Goal: Task Accomplishment & Management: Manage account settings

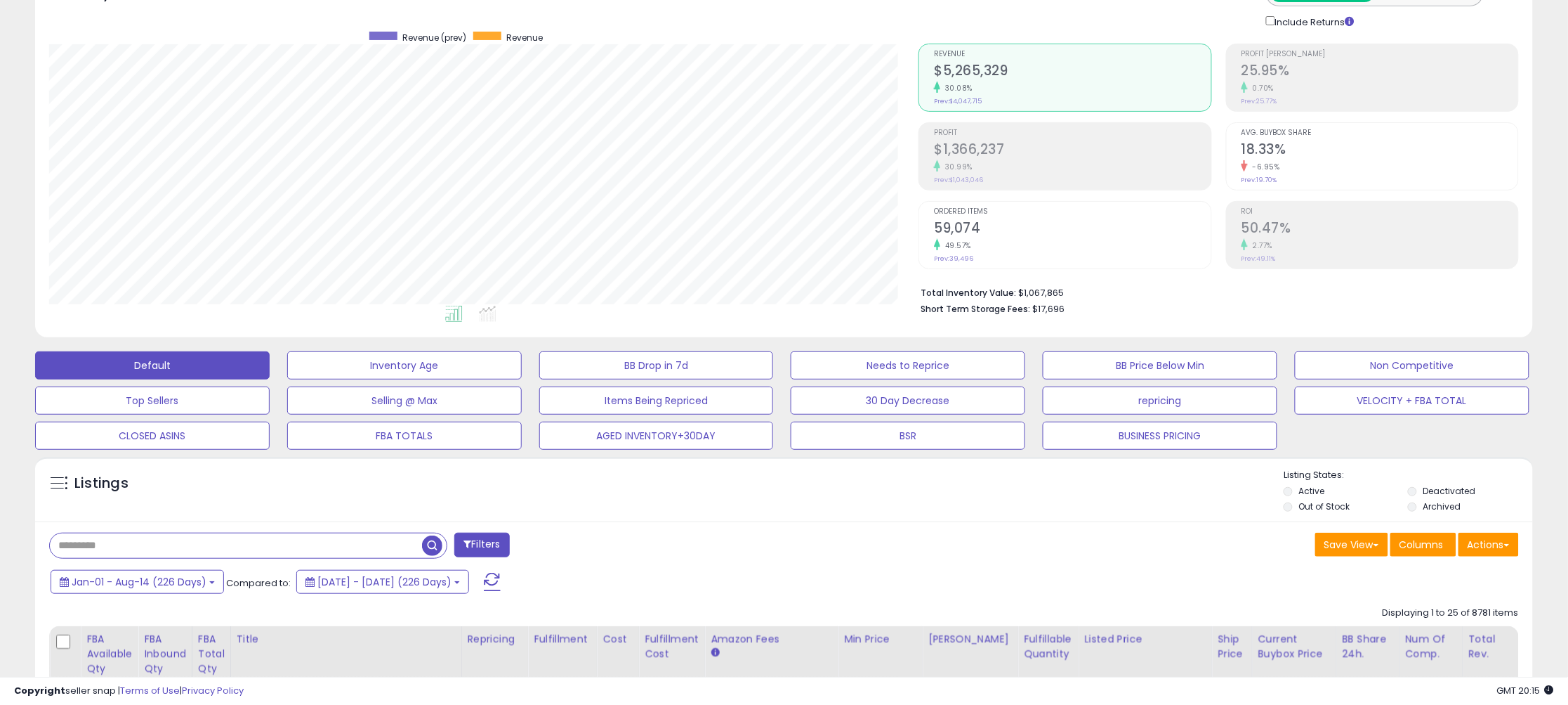
scroll to position [124, 0]
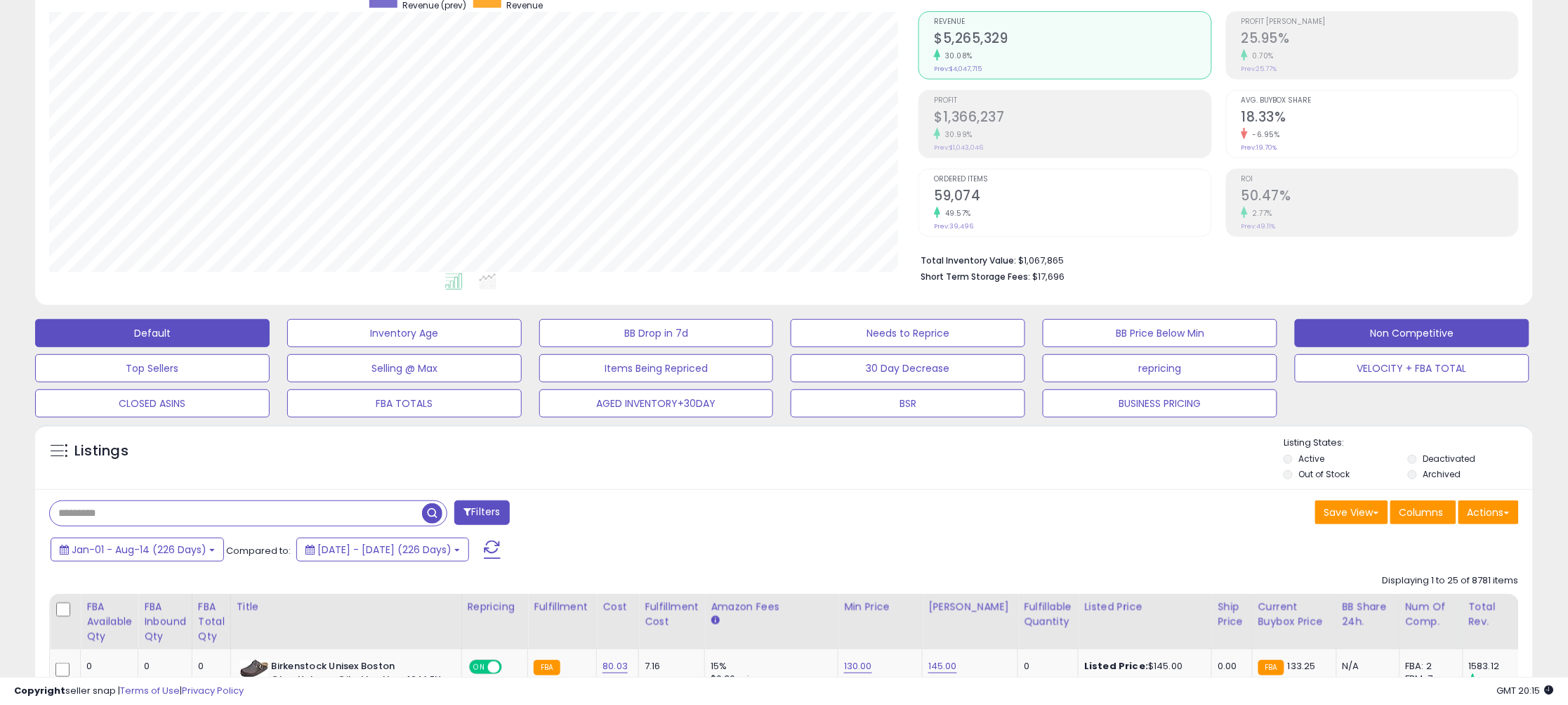
click at [522, 333] on button "Non Competitive" at bounding box center [404, 333] width 235 height 28
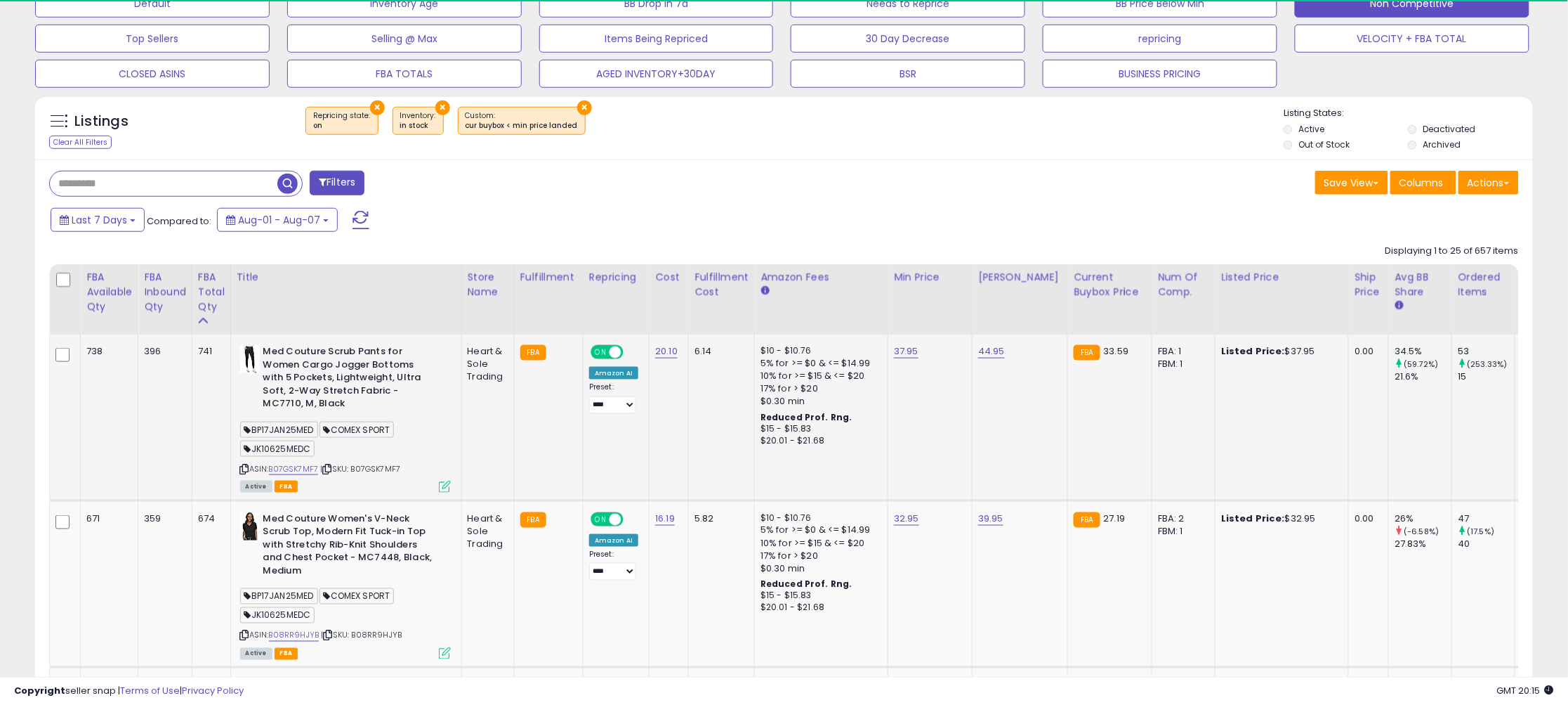
scroll to position [288, 869]
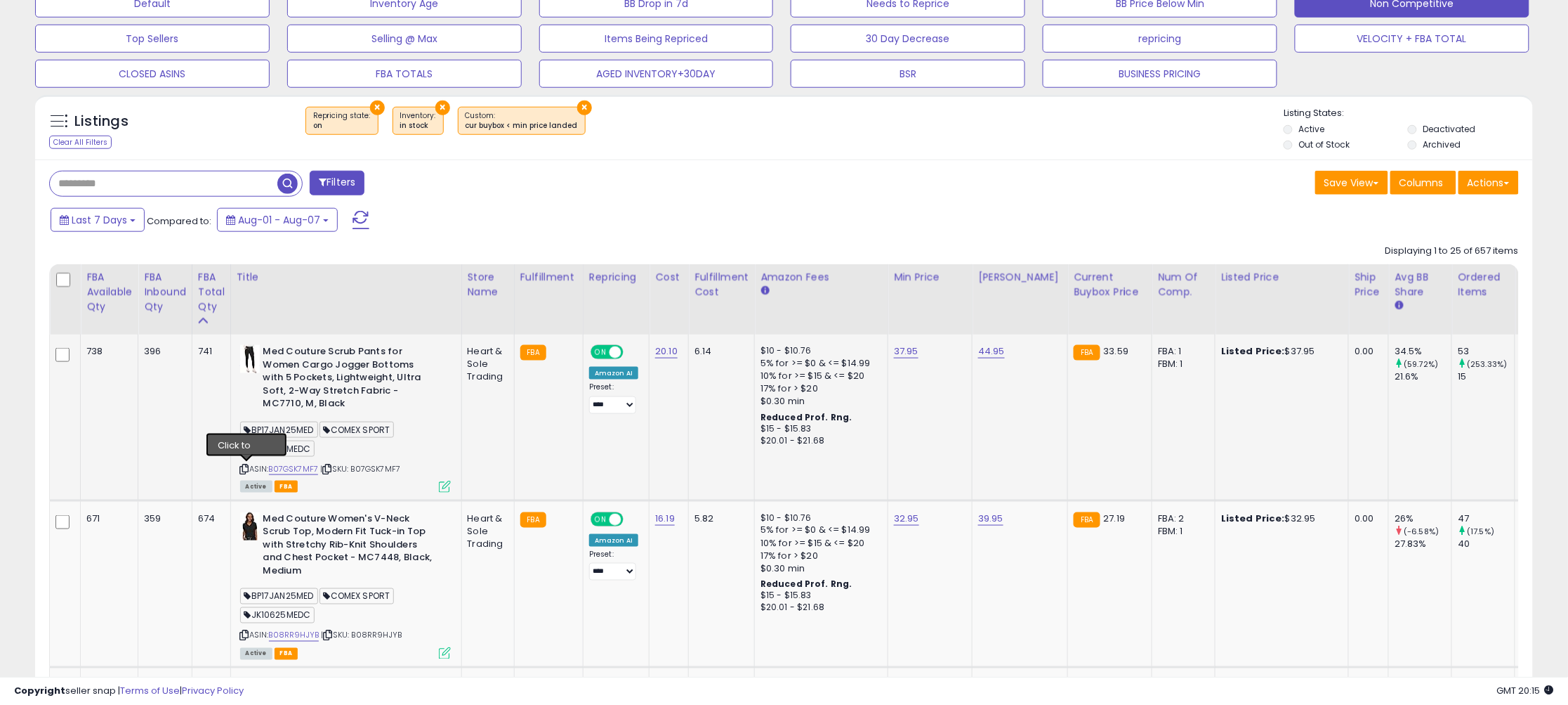
click at [249, 469] on icon at bounding box center [245, 469] width 9 height 8
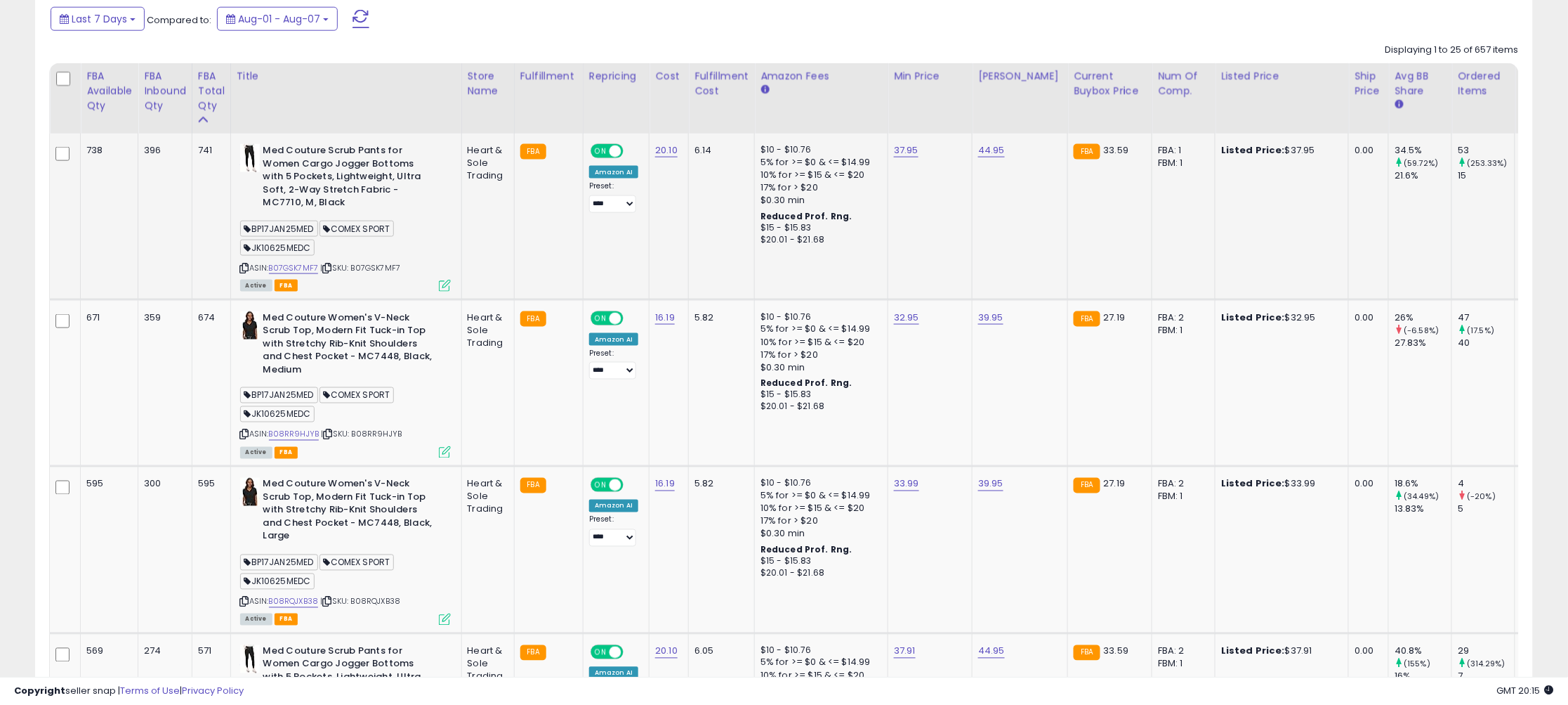
scroll to position [655, 0]
click at [245, 430] on icon at bounding box center [245, 434] width 9 height 8
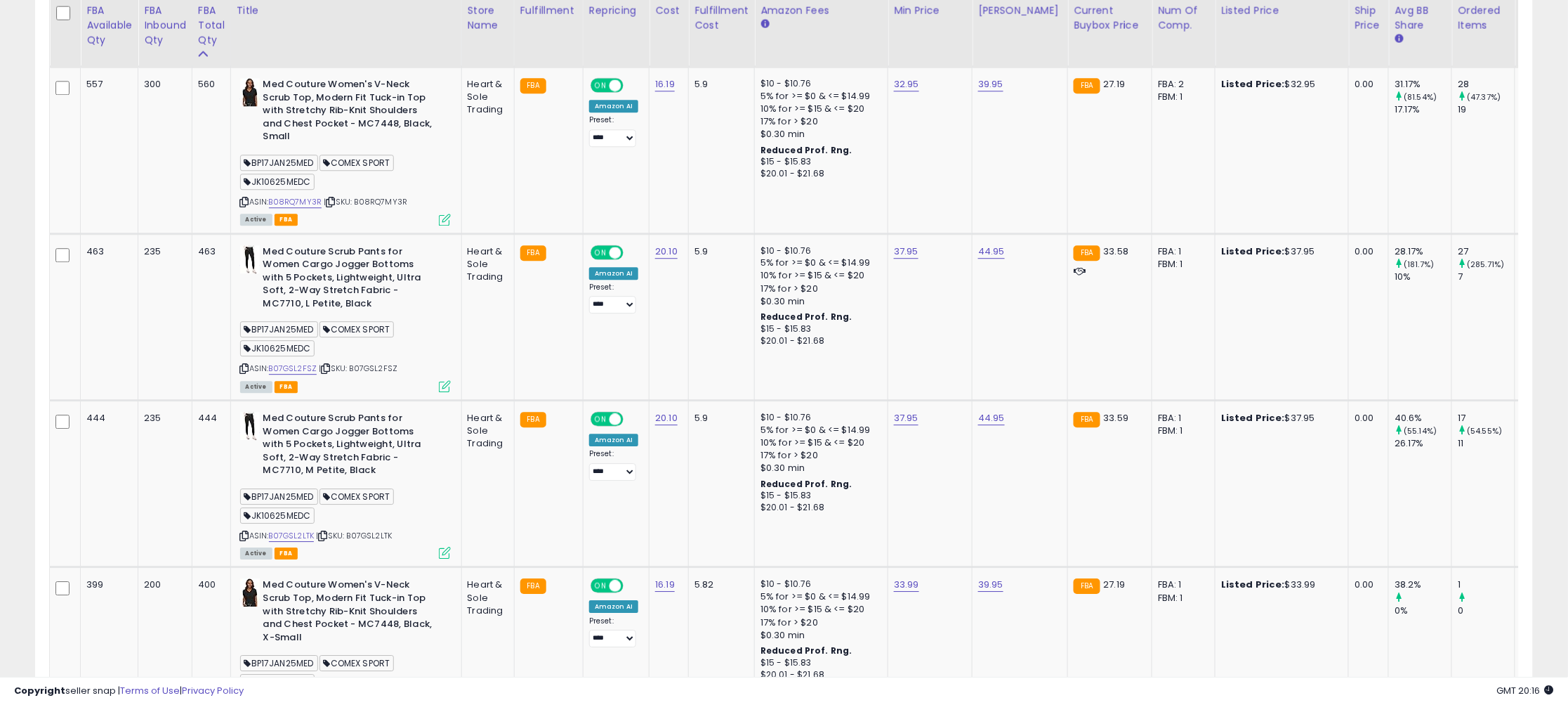
scroll to position [1393, 0]
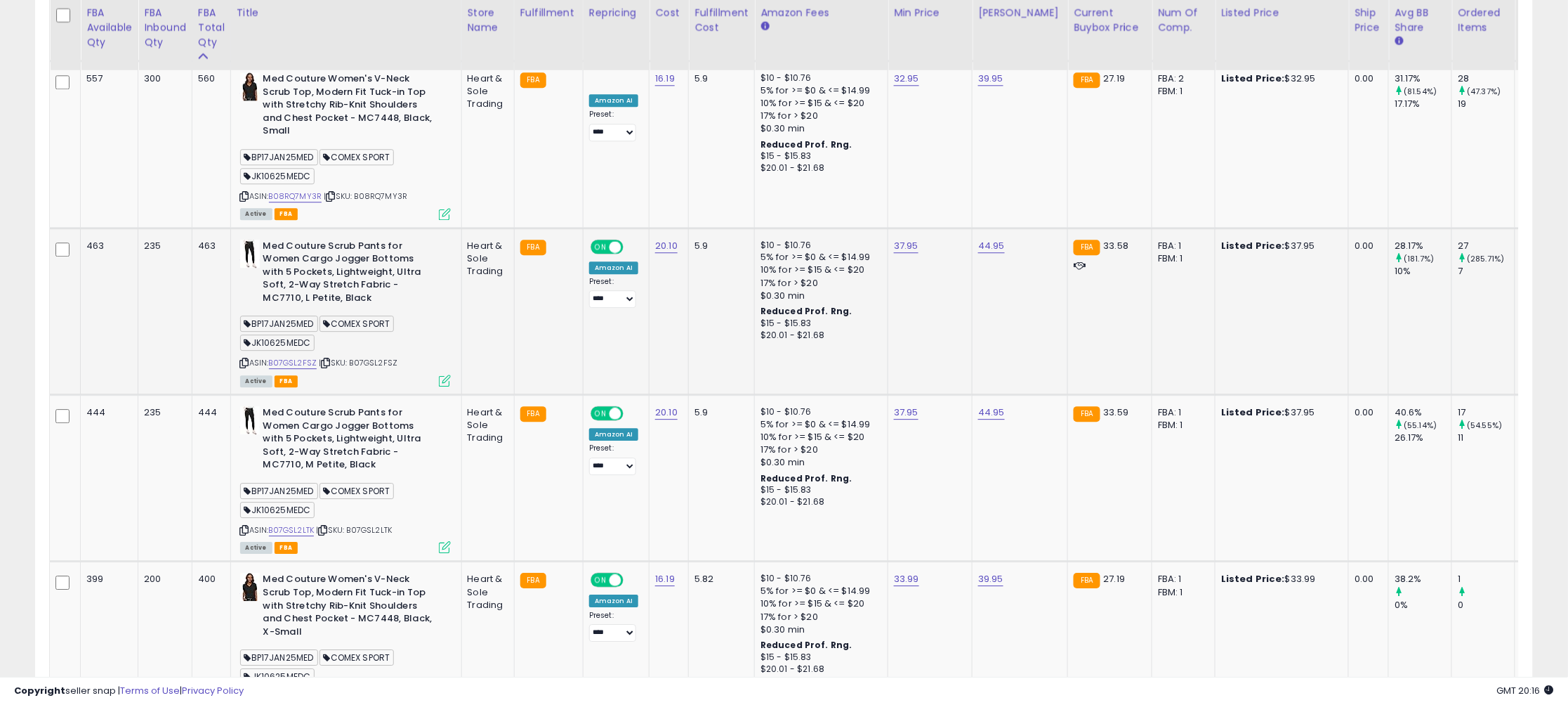
click at [250, 359] on icon at bounding box center [245, 363] width 9 height 8
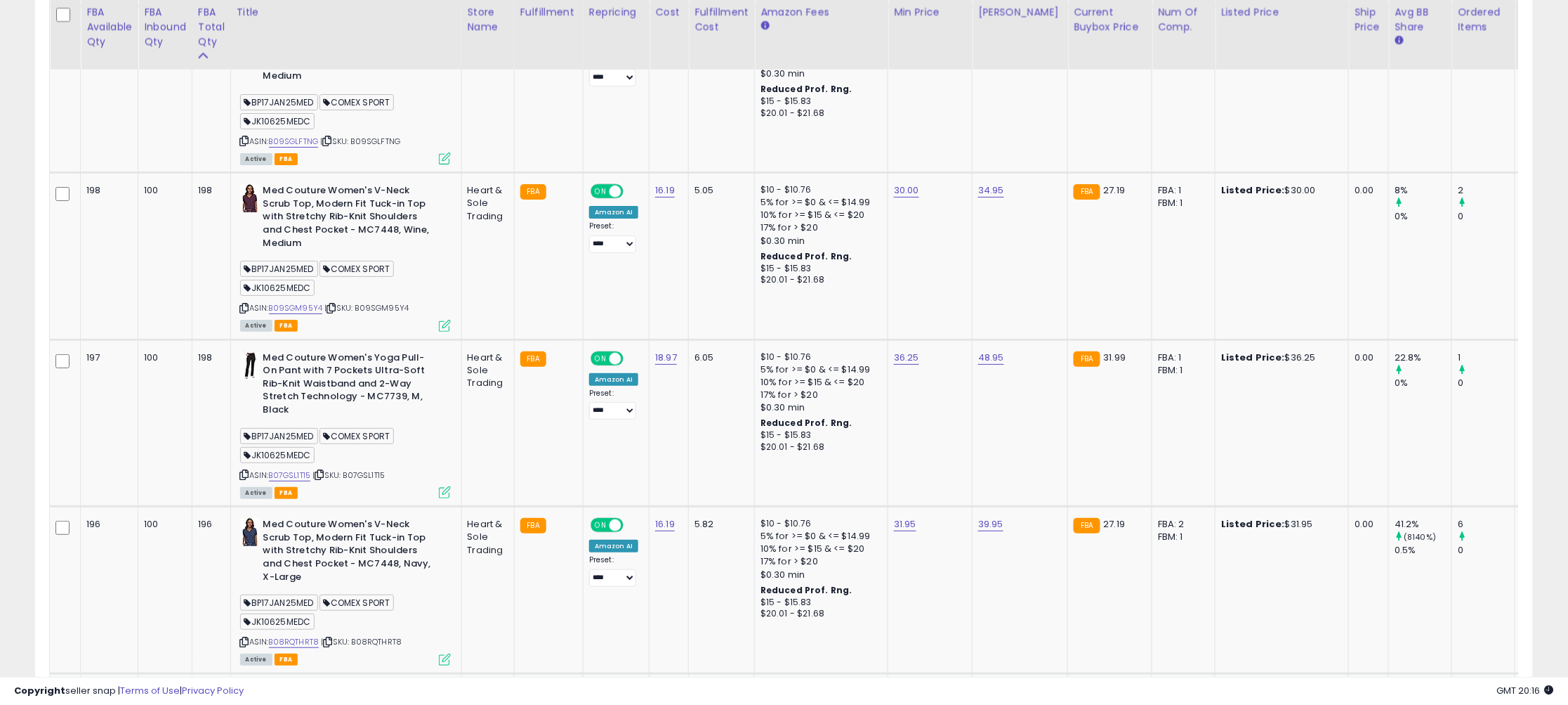
scroll to position [4136, 0]
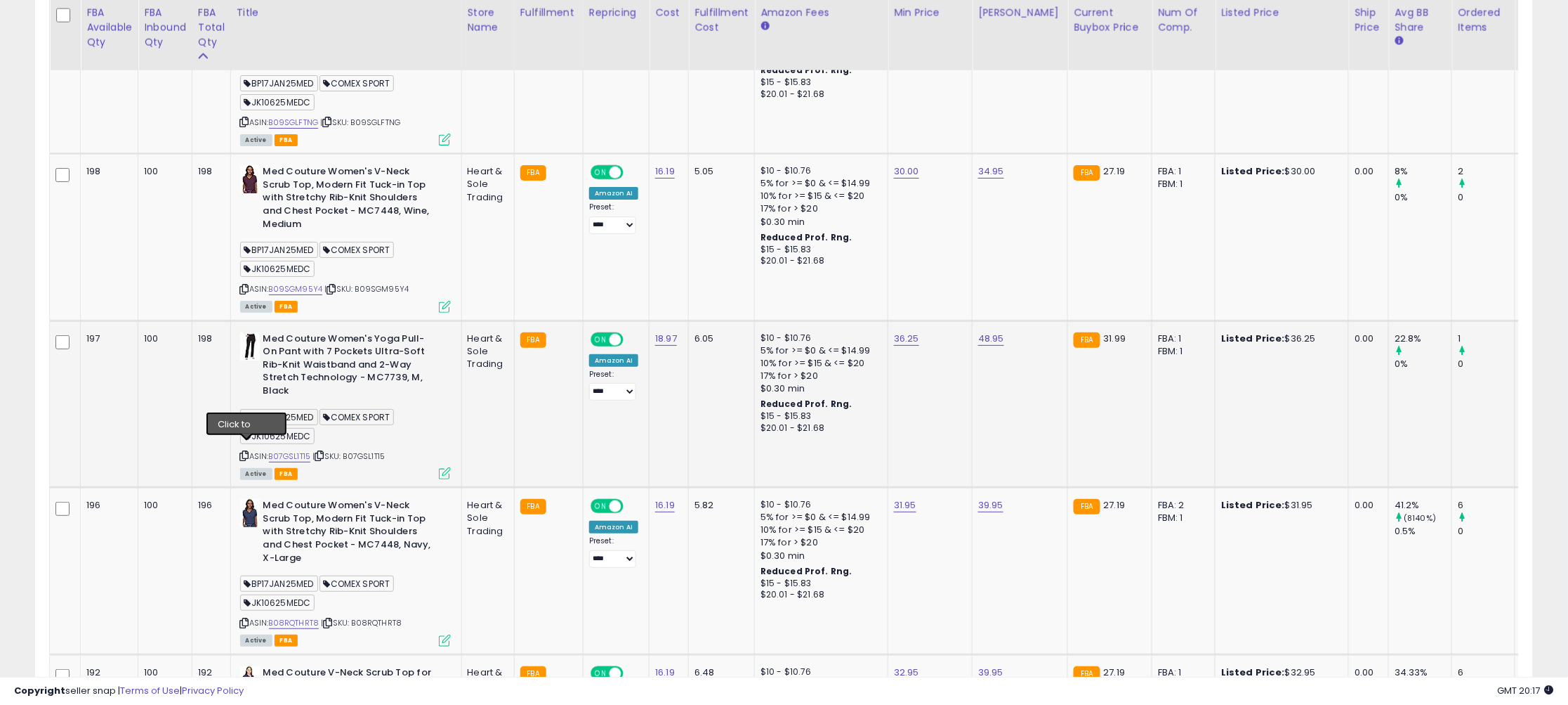
click at [250, 452] on icon at bounding box center [245, 455] width 9 height 8
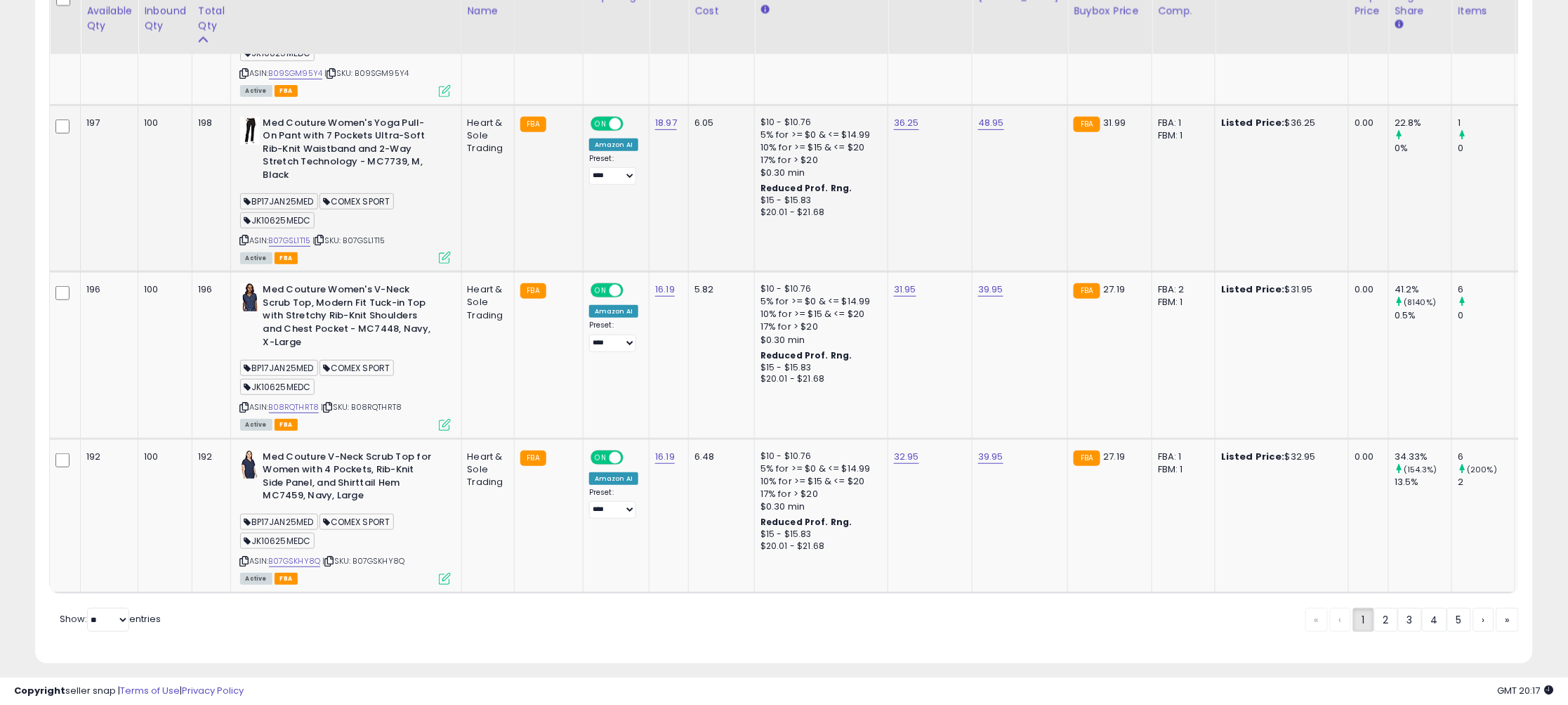
scroll to position [4354, 0]
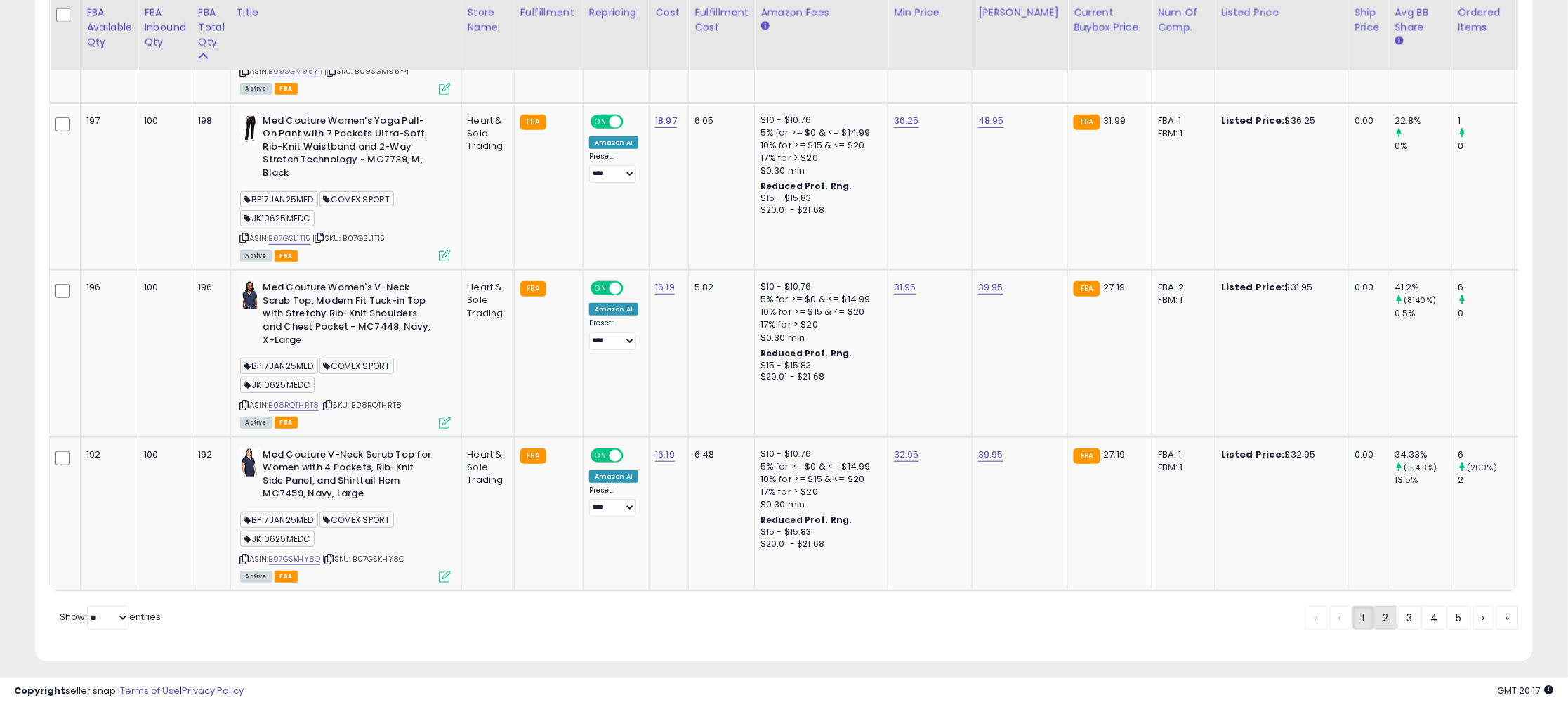
click at [1422, 613] on link "2" at bounding box center [1434, 617] width 25 height 24
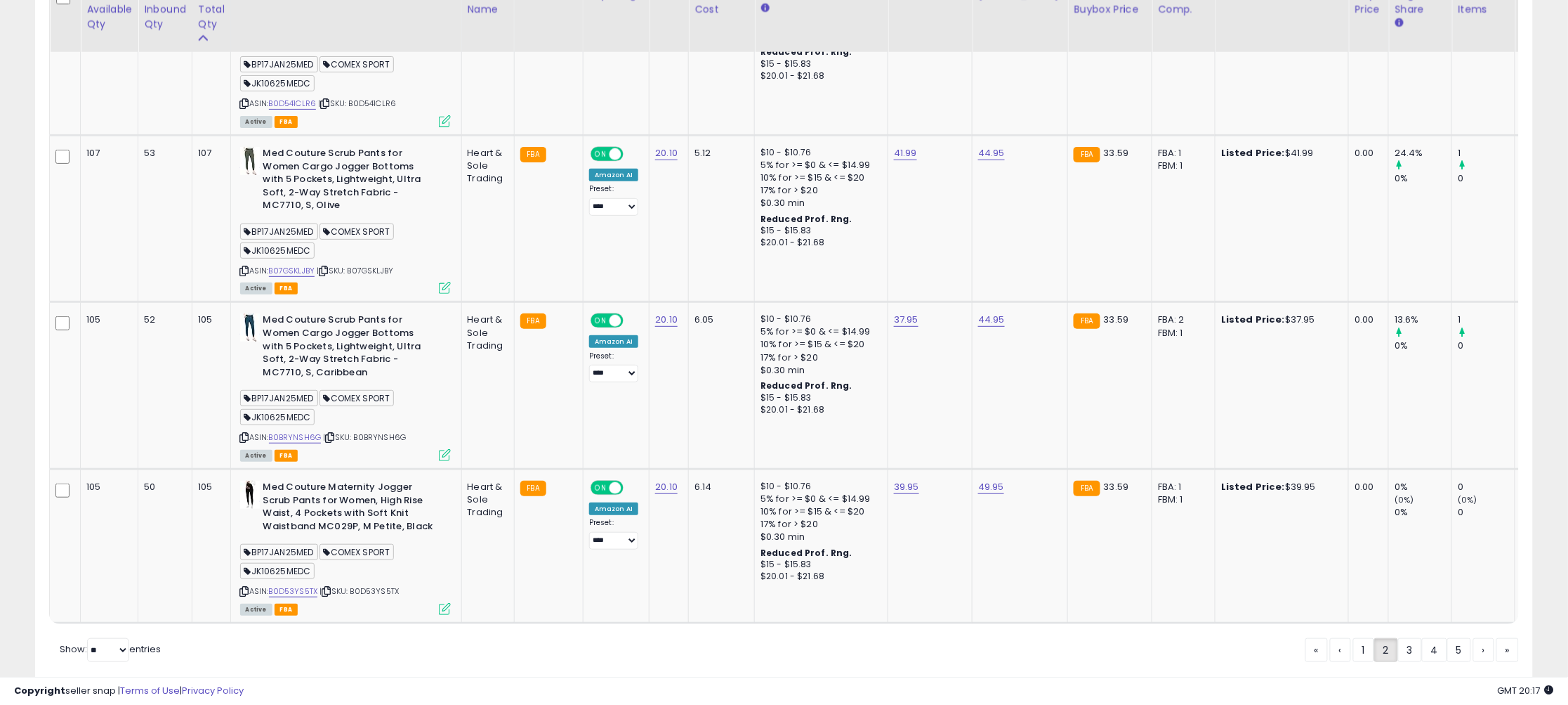
scroll to position [4289, 0]
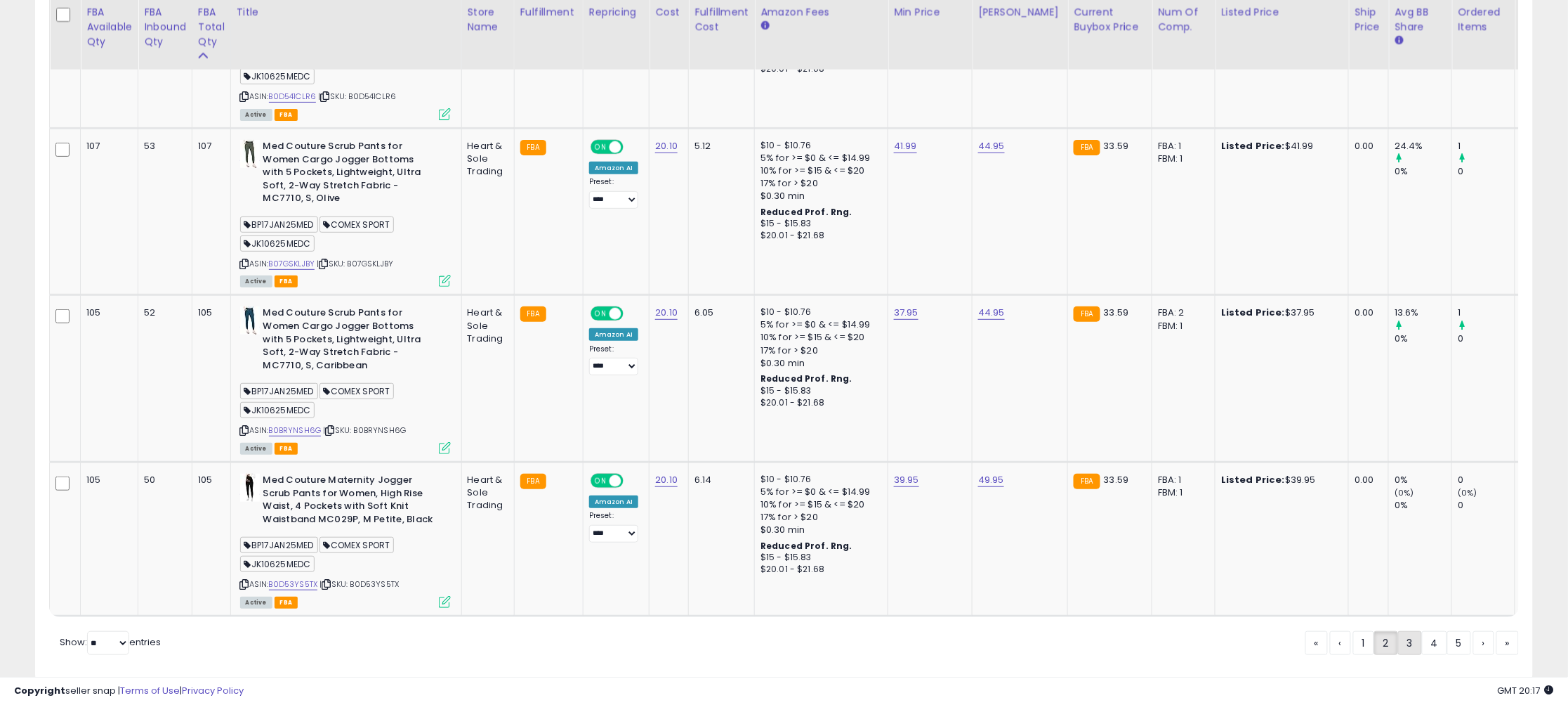
click at [1447, 631] on link "3" at bounding box center [1459, 642] width 24 height 24
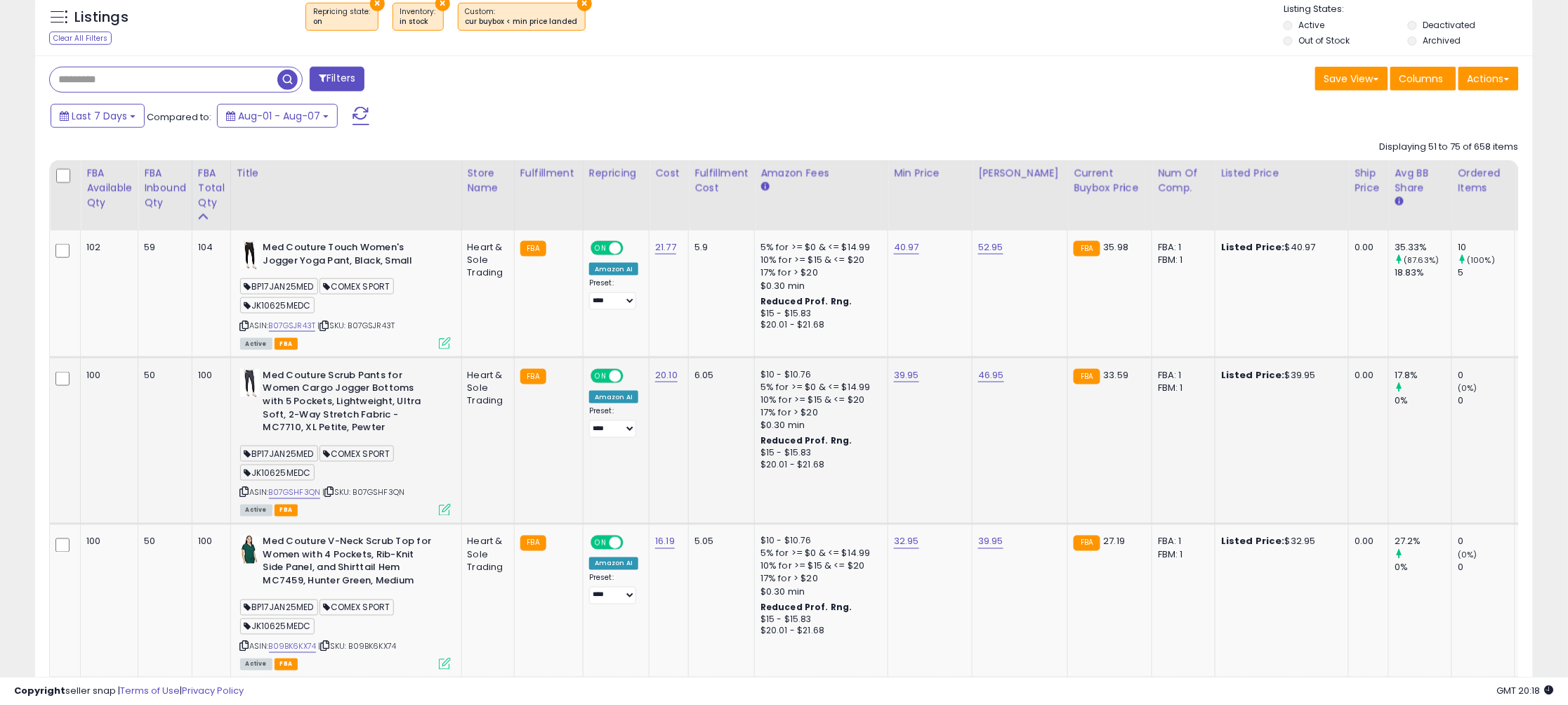
scroll to position [591, 0]
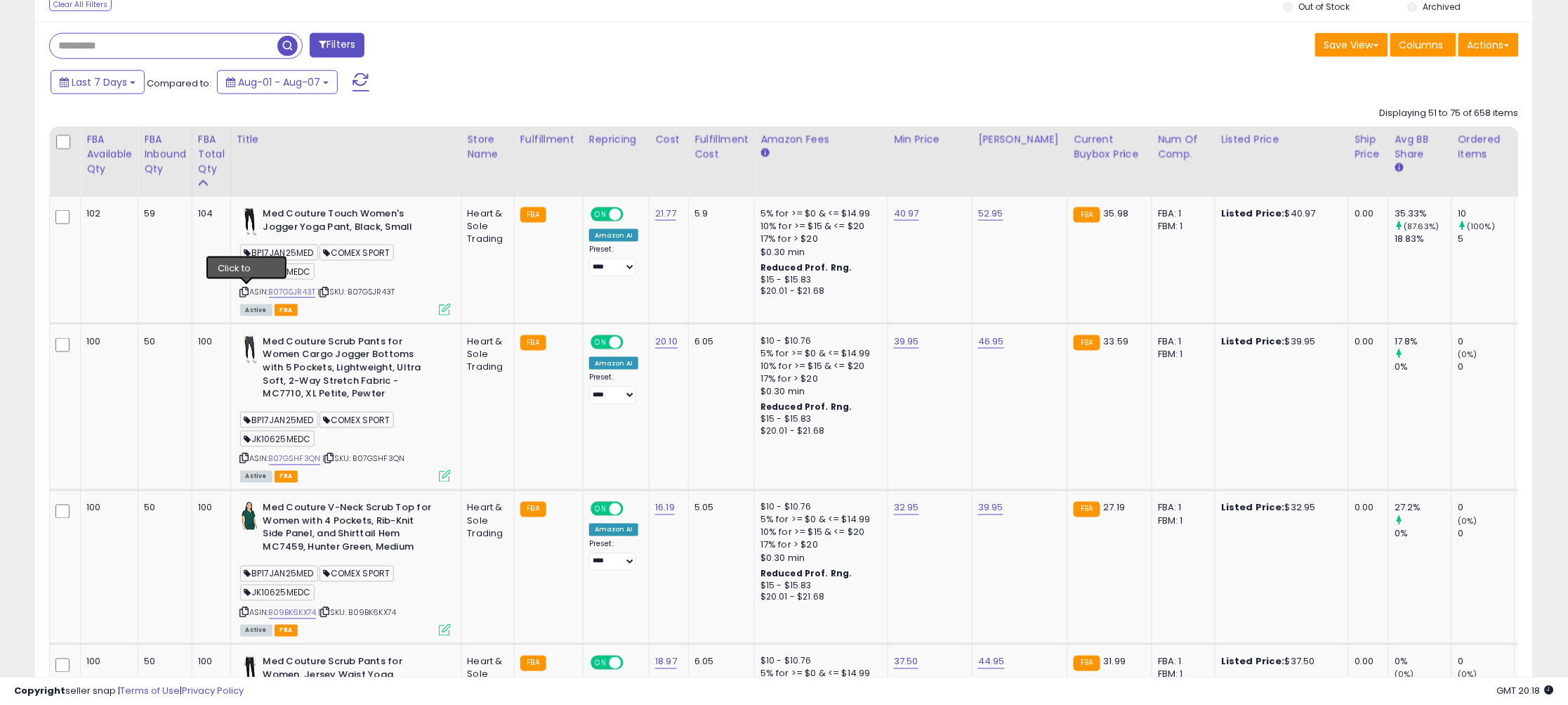
drag, startPoint x: 246, startPoint y: 292, endPoint x: 540, endPoint y: 32, distance: 392.5
click at [246, 292] on icon at bounding box center [245, 292] width 9 height 8
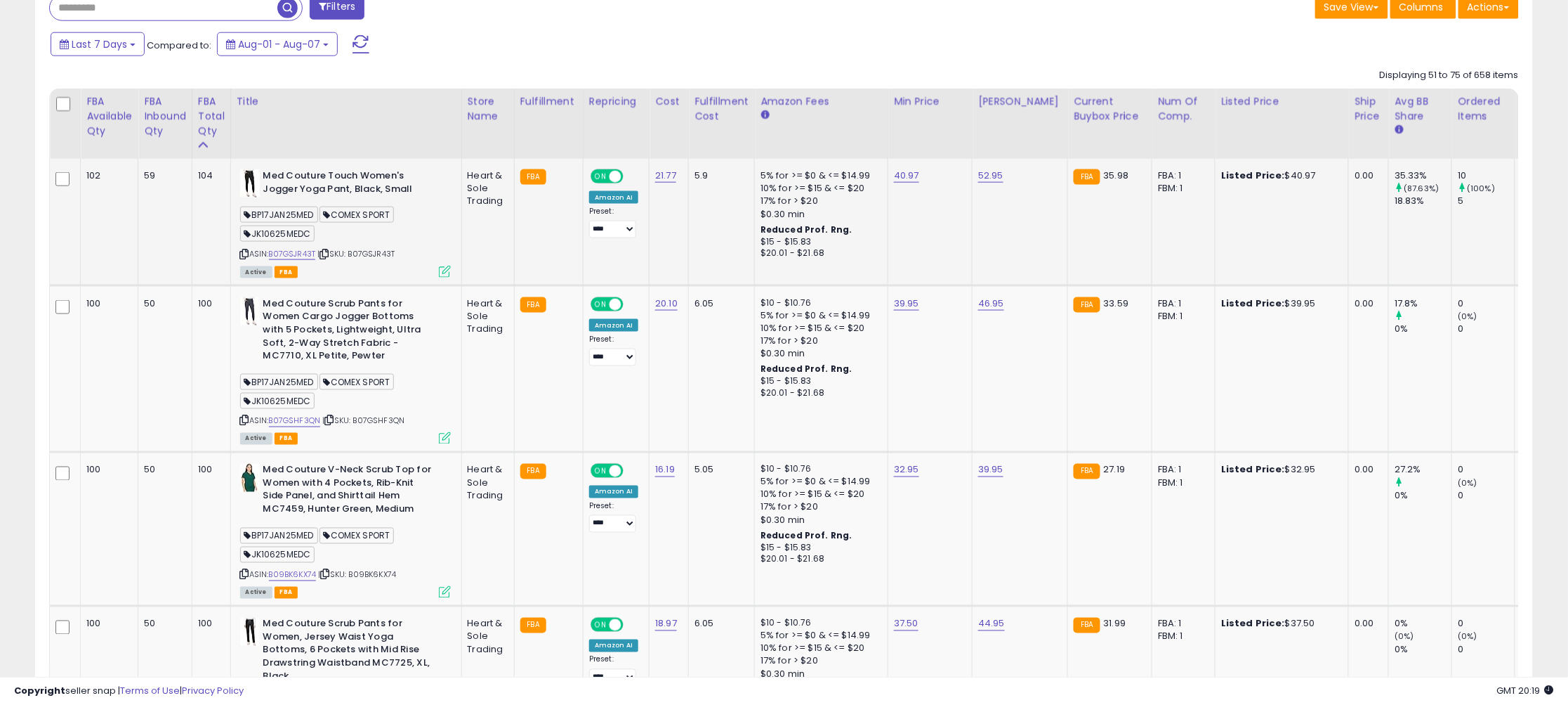
scroll to position [630, 0]
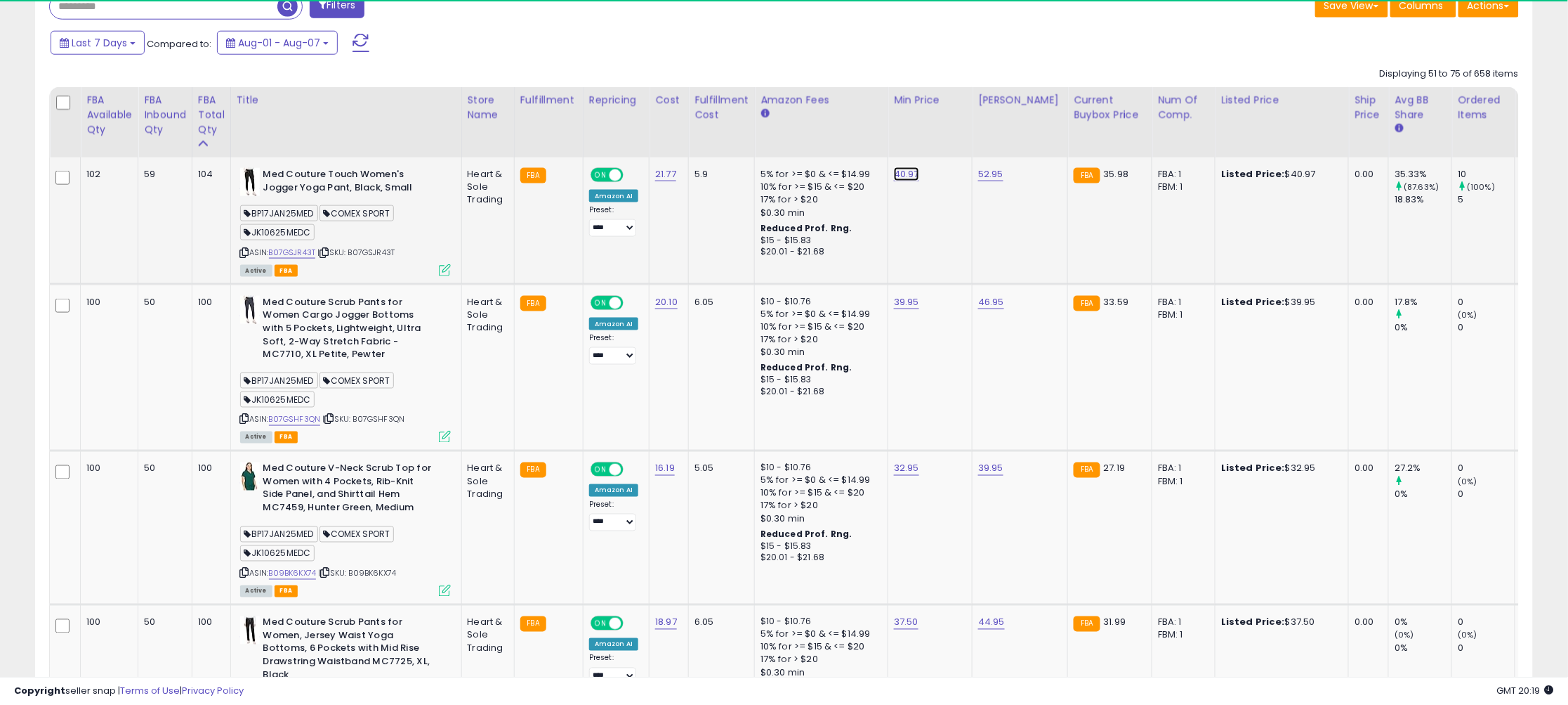
click at [904, 174] on link "40.97" at bounding box center [907, 174] width 25 height 14
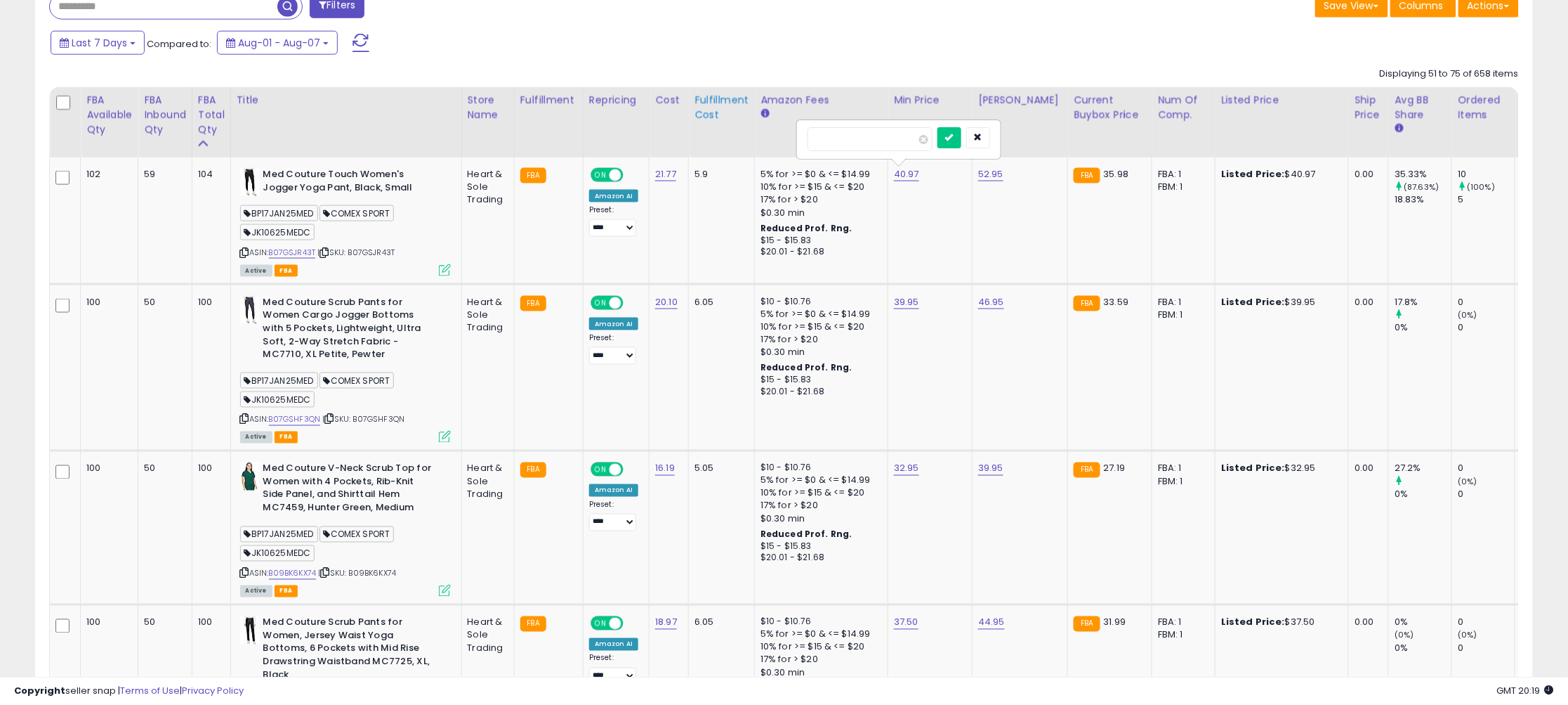
drag, startPoint x: 876, startPoint y: 140, endPoint x: 737, endPoint y: 134, distance: 139.1
type input "*****"
click at [250, 249] on icon at bounding box center [245, 252] width 9 height 8
click at [953, 138] on icon "submit" at bounding box center [949, 137] width 8 height 8
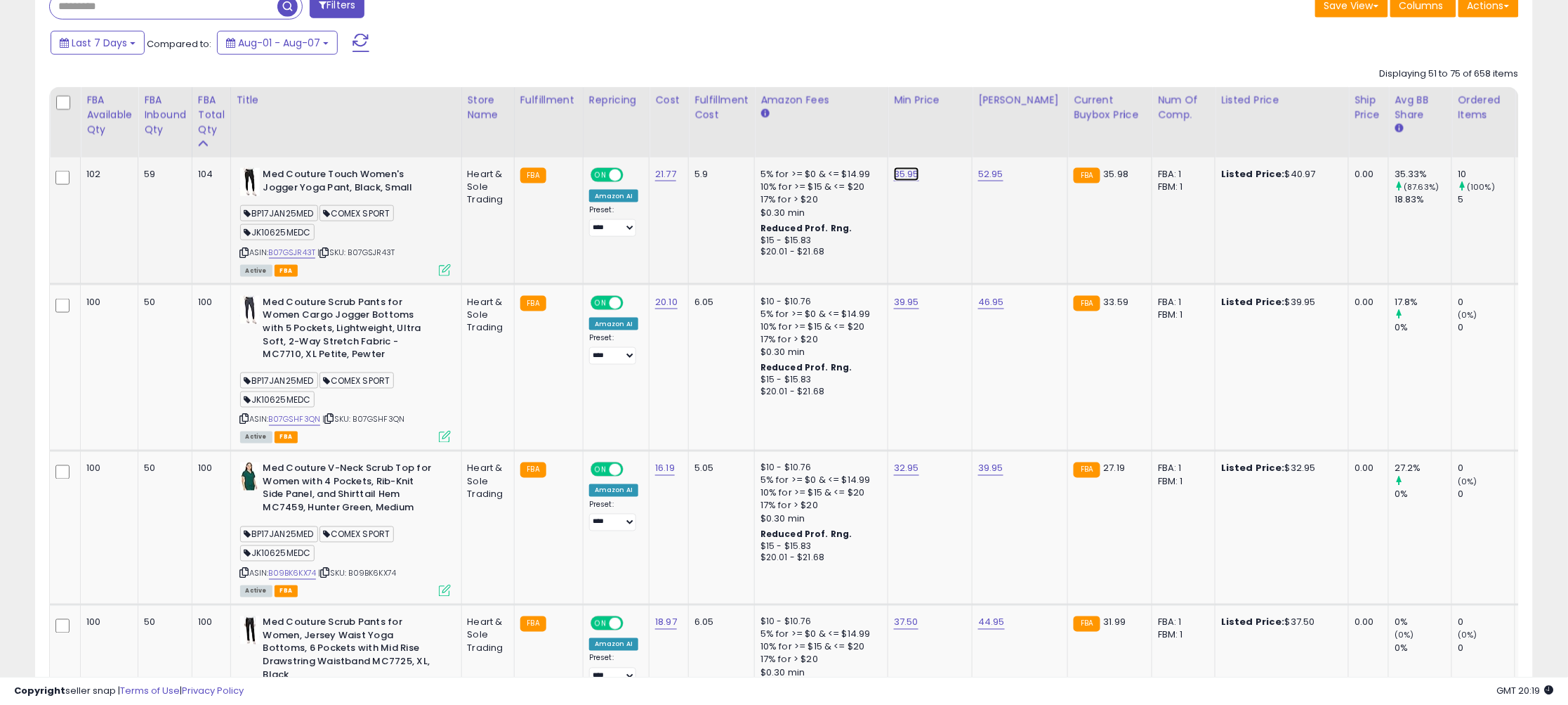
click at [904, 176] on link "35.95" at bounding box center [907, 174] width 25 height 14
drag, startPoint x: 893, startPoint y: 144, endPoint x: 788, endPoint y: 141, distance: 105.0
click at [901, 178] on link "35.95" at bounding box center [907, 174] width 25 height 14
click at [906, 176] on link "35.95" at bounding box center [907, 174] width 25 height 14
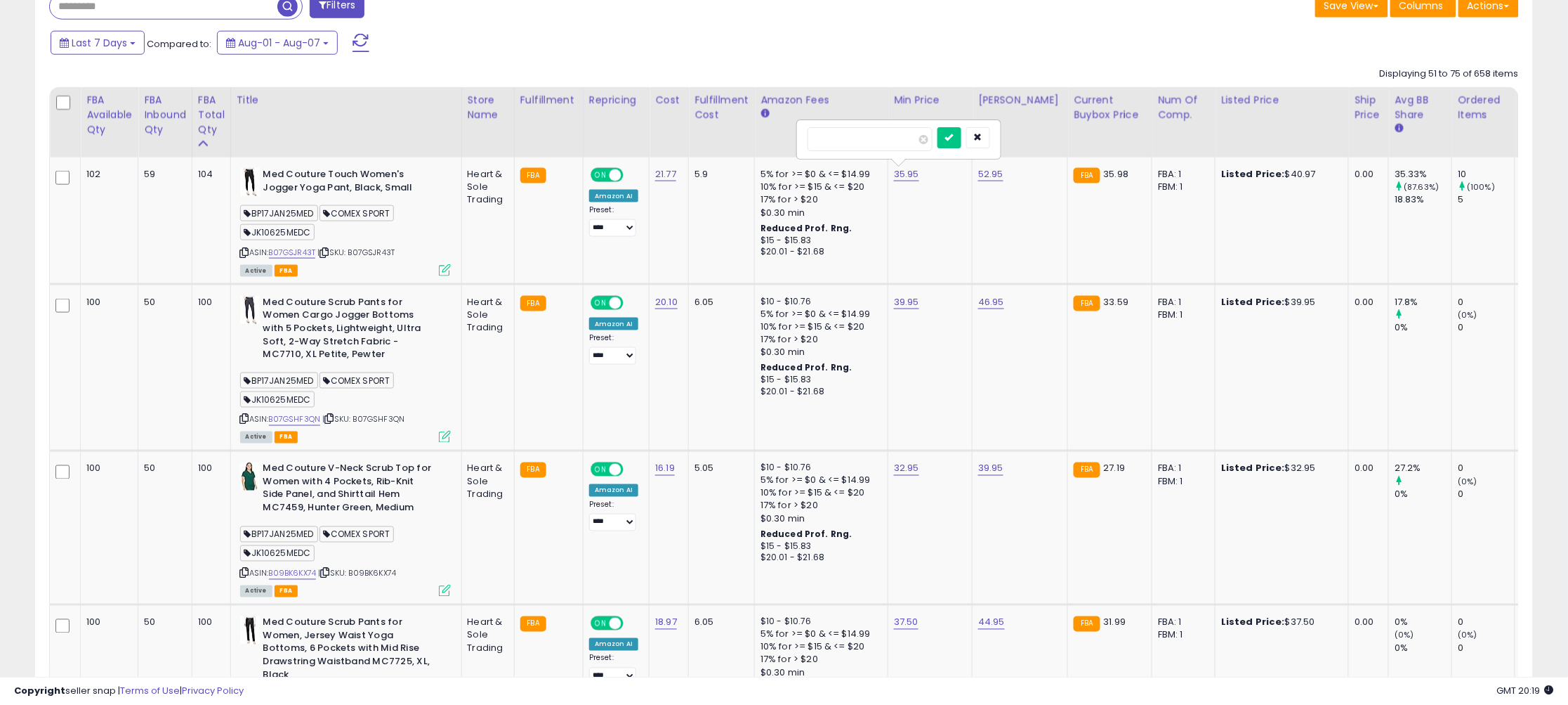
drag, startPoint x: 879, startPoint y: 145, endPoint x: 773, endPoint y: 139, distance: 106.2
type input "*****"
click button "submit" at bounding box center [949, 137] width 24 height 21
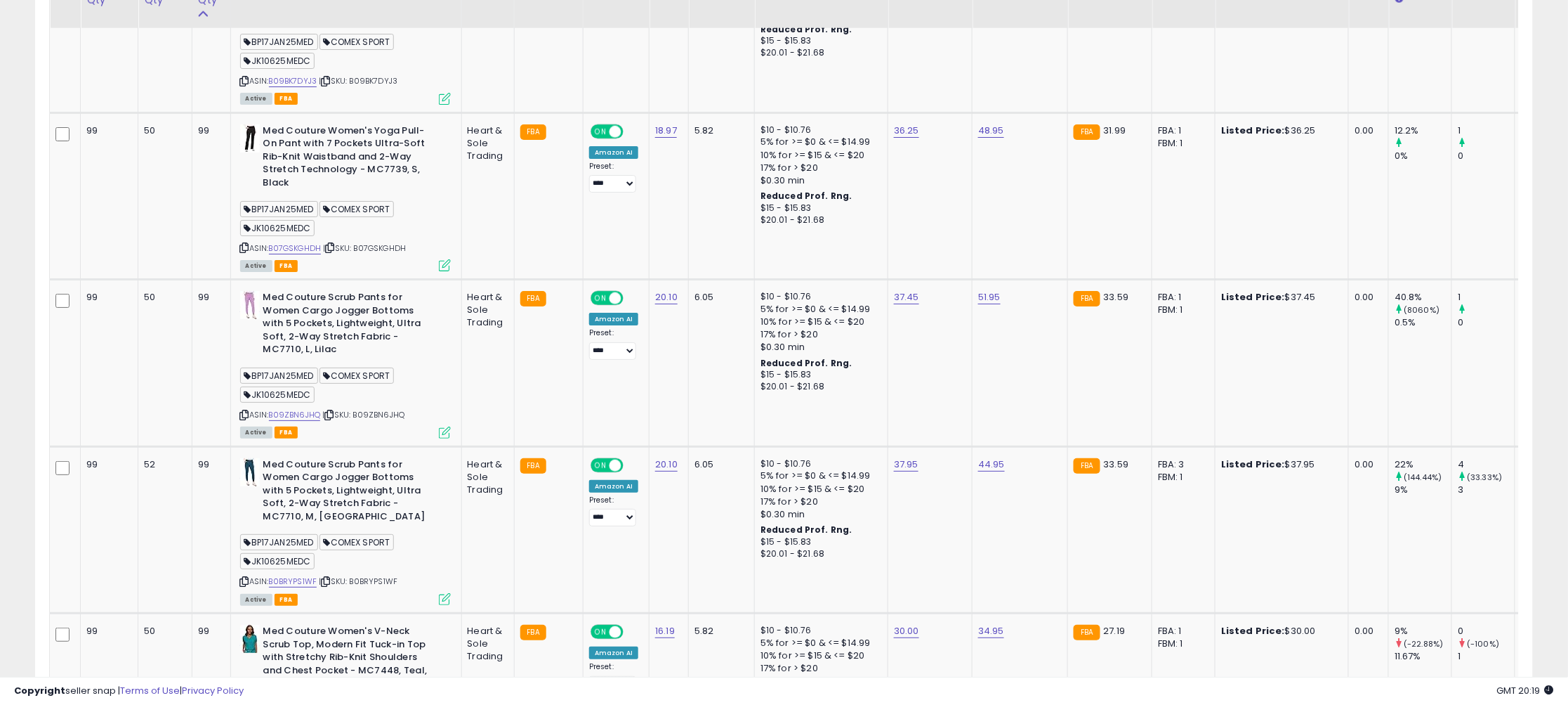
scroll to position [4198, 0]
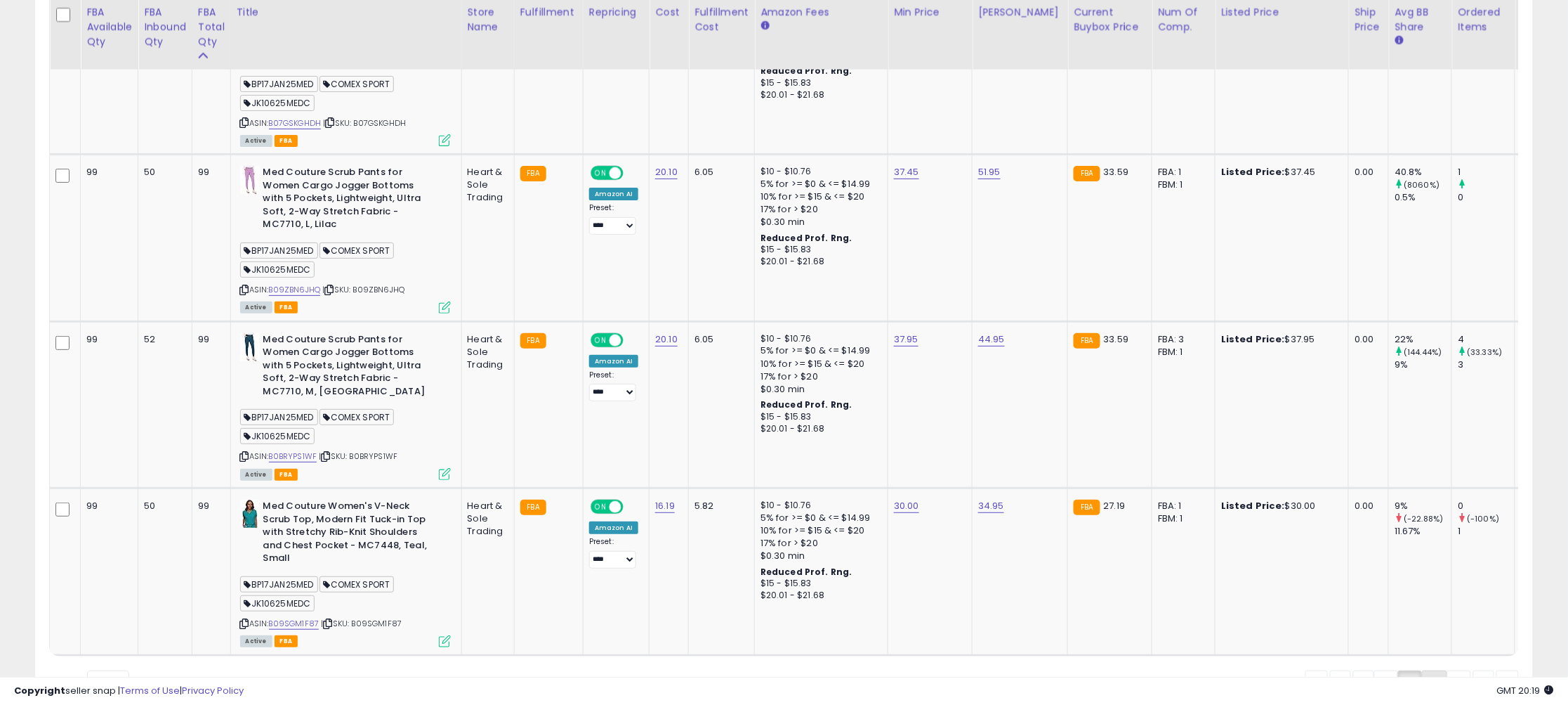
click at [1474, 670] on link "4" at bounding box center [1484, 682] width 21 height 24
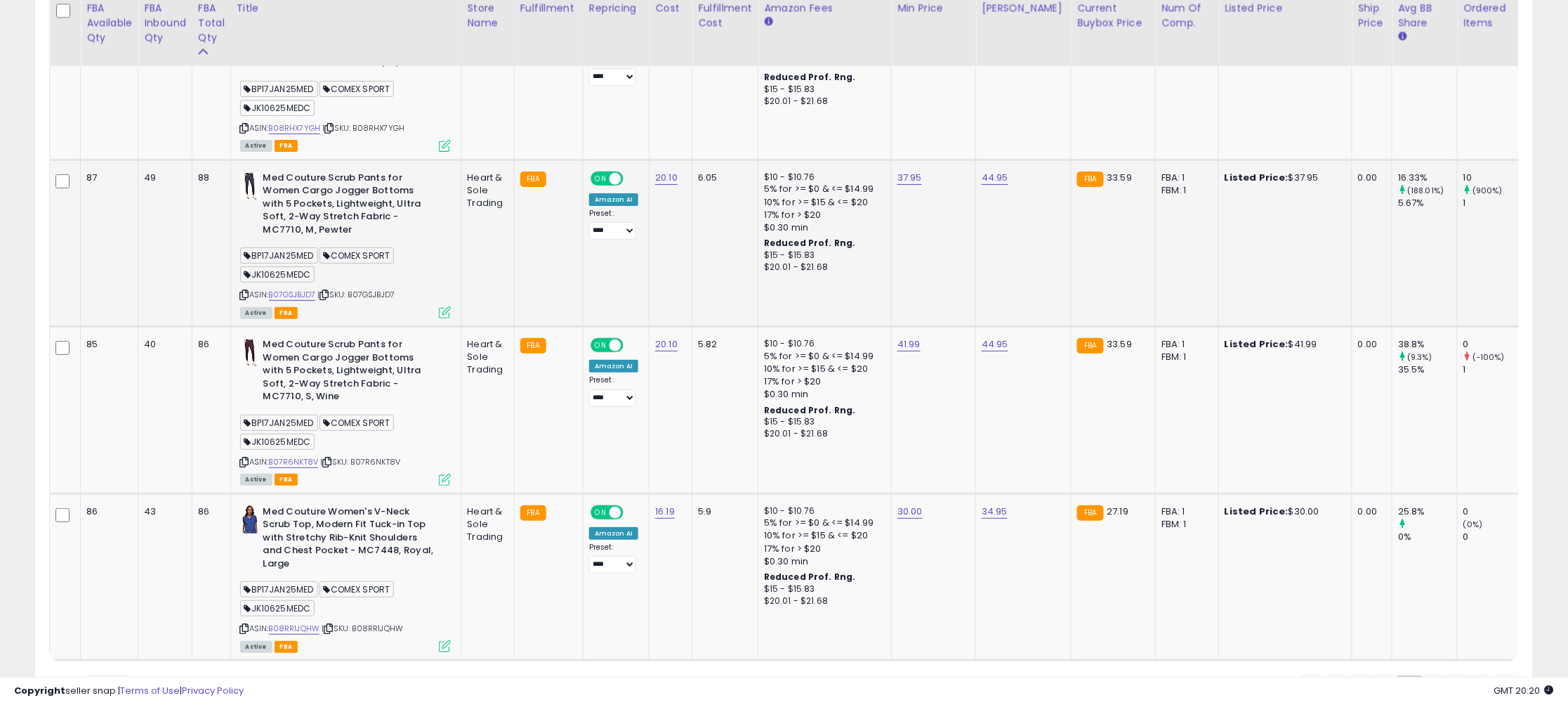
scroll to position [4205, 0]
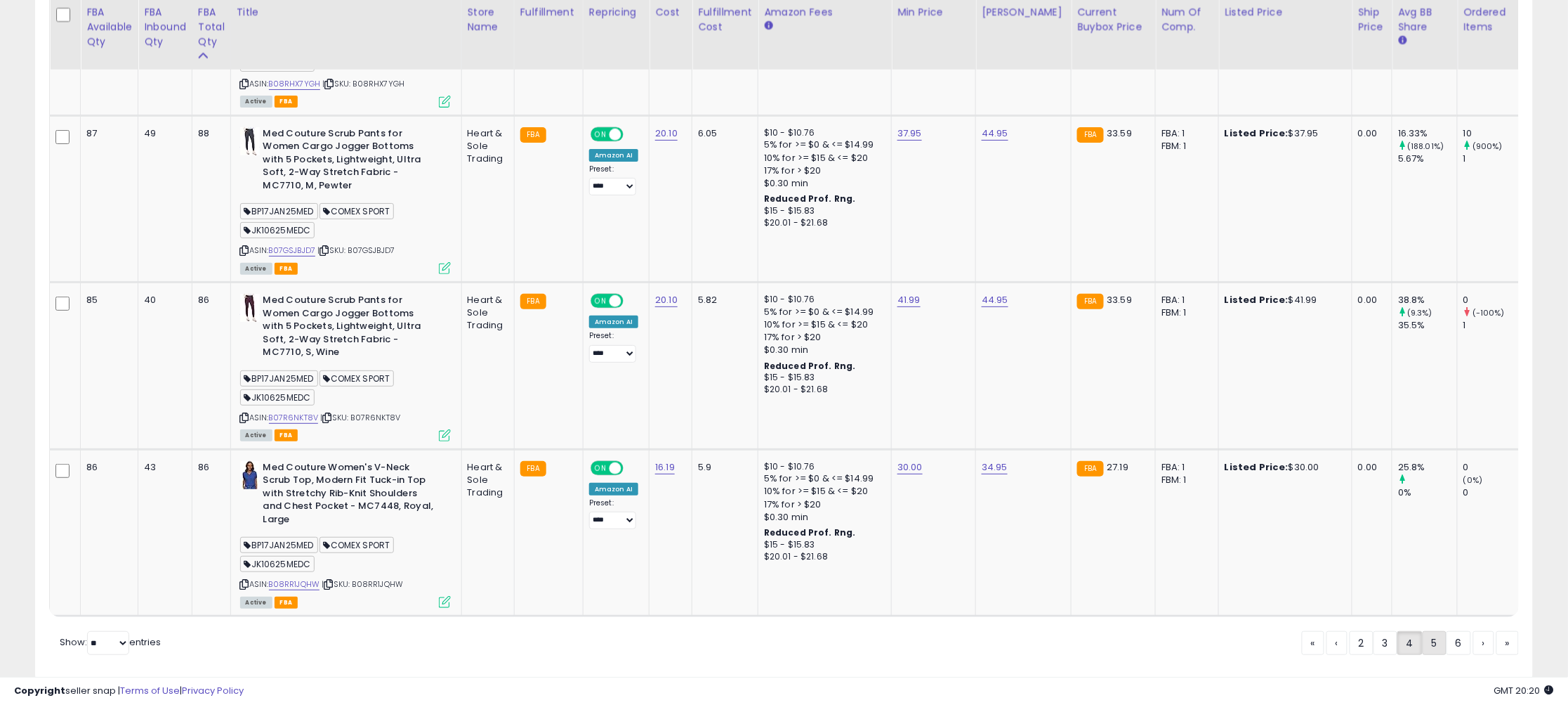
click at [1474, 631] on link "5" at bounding box center [1484, 642] width 21 height 24
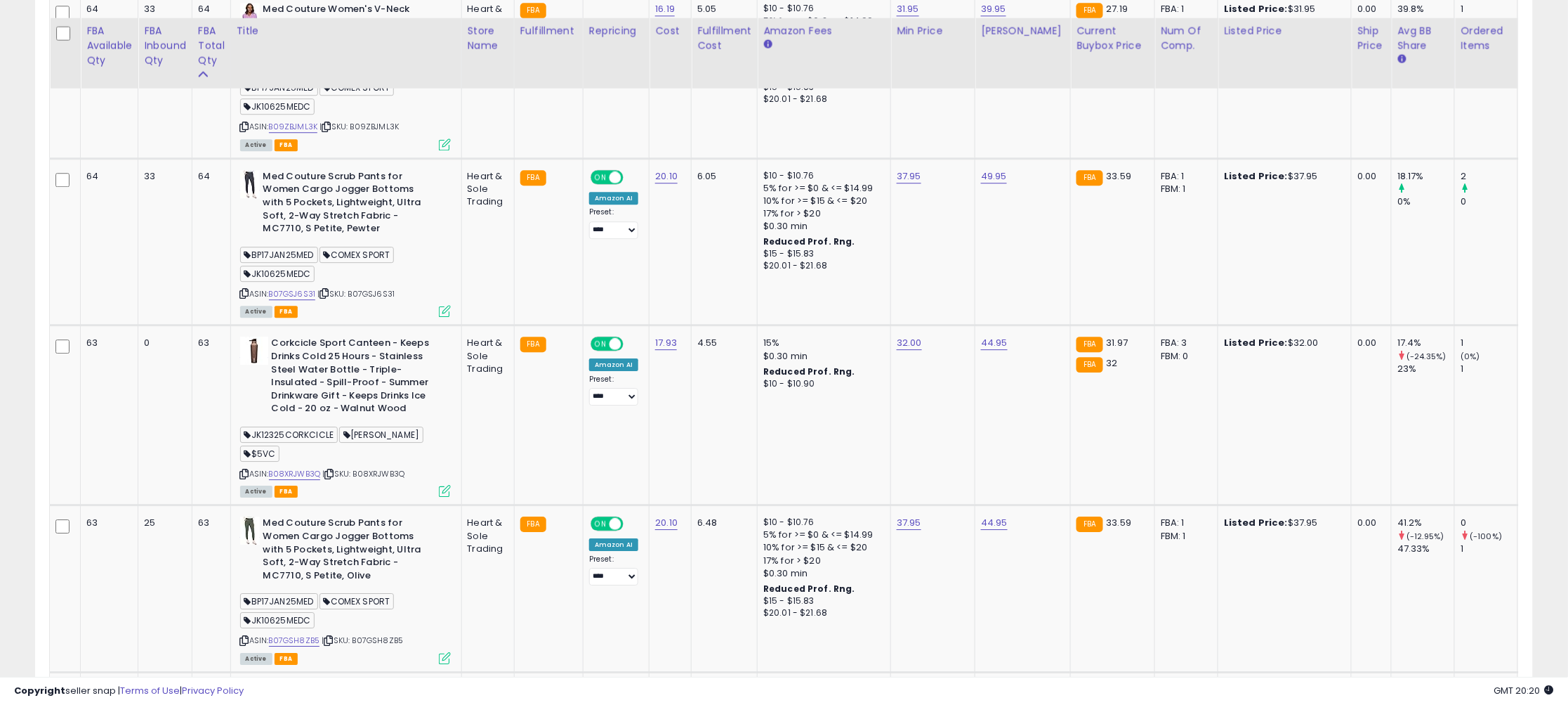
scroll to position [3595, 0]
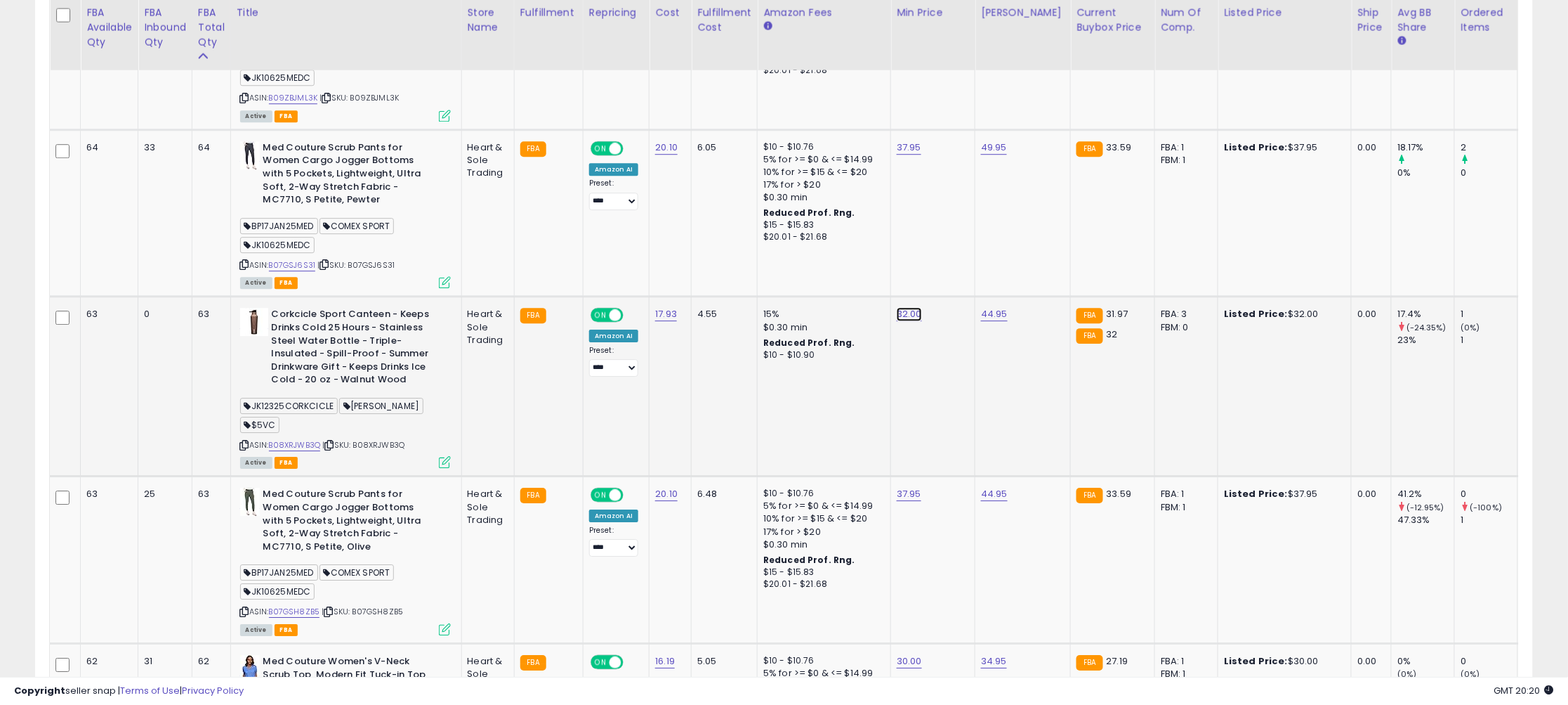
drag, startPoint x: 869, startPoint y: 252, endPoint x: 782, endPoint y: 252, distance: 87.0
type input "*"
type input "*****"
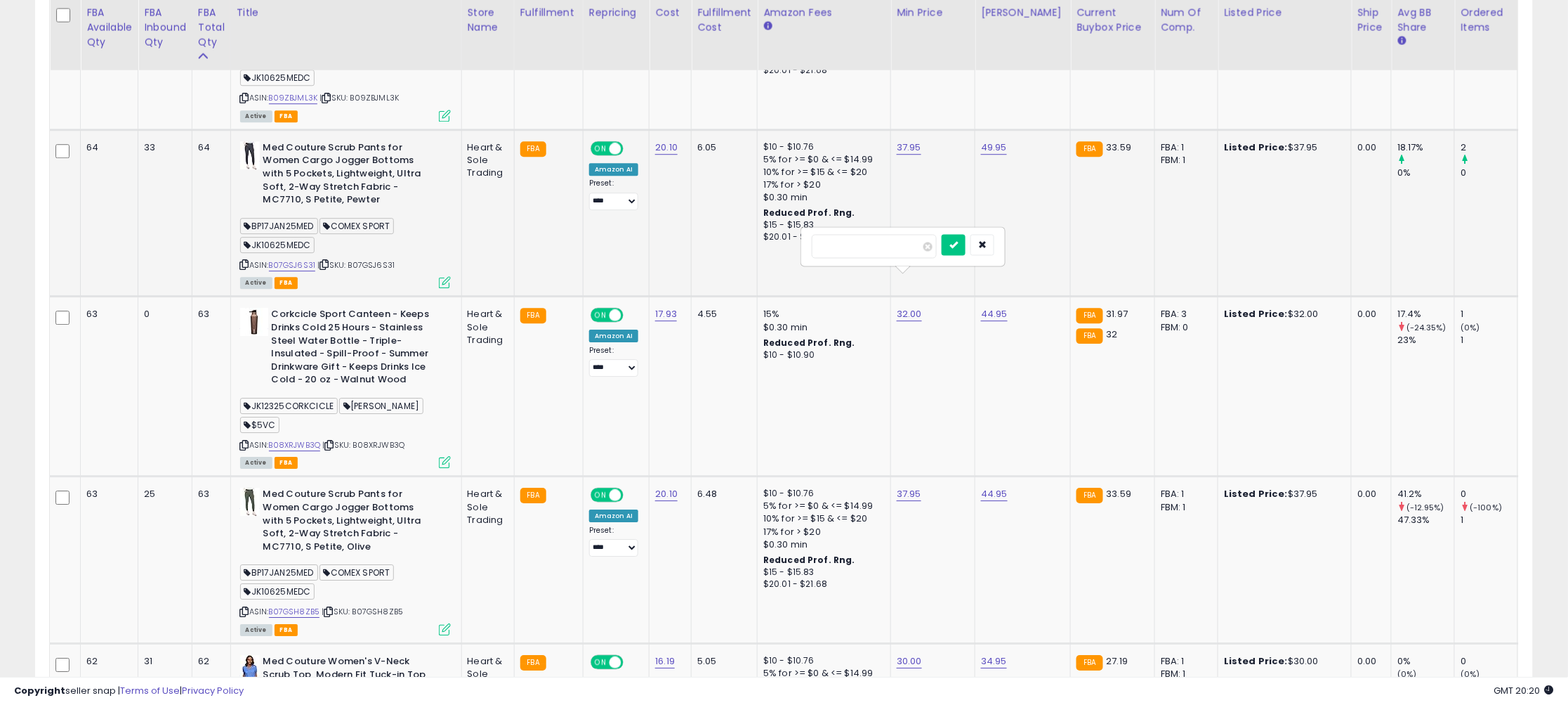
click button "submit" at bounding box center [953, 244] width 24 height 21
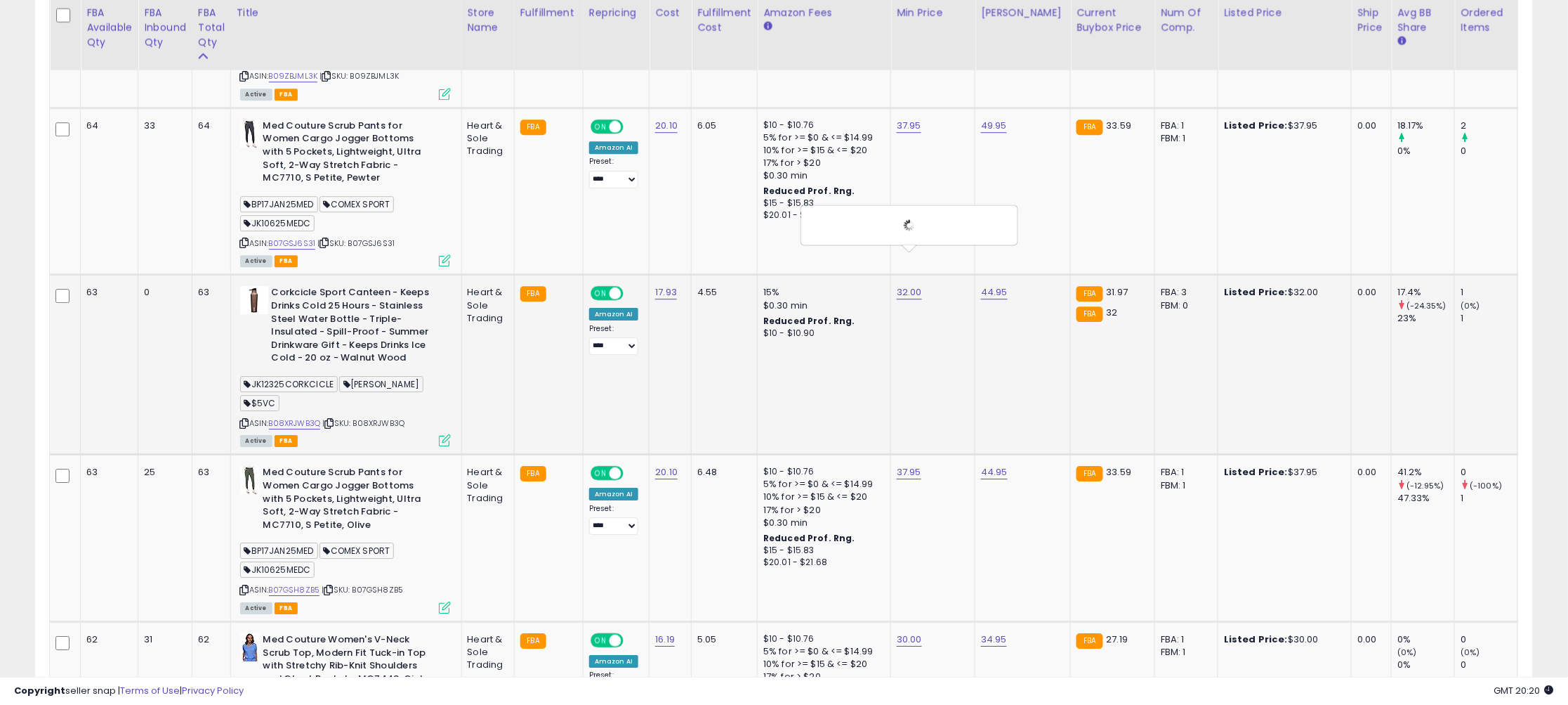
scroll to position [3625, 0]
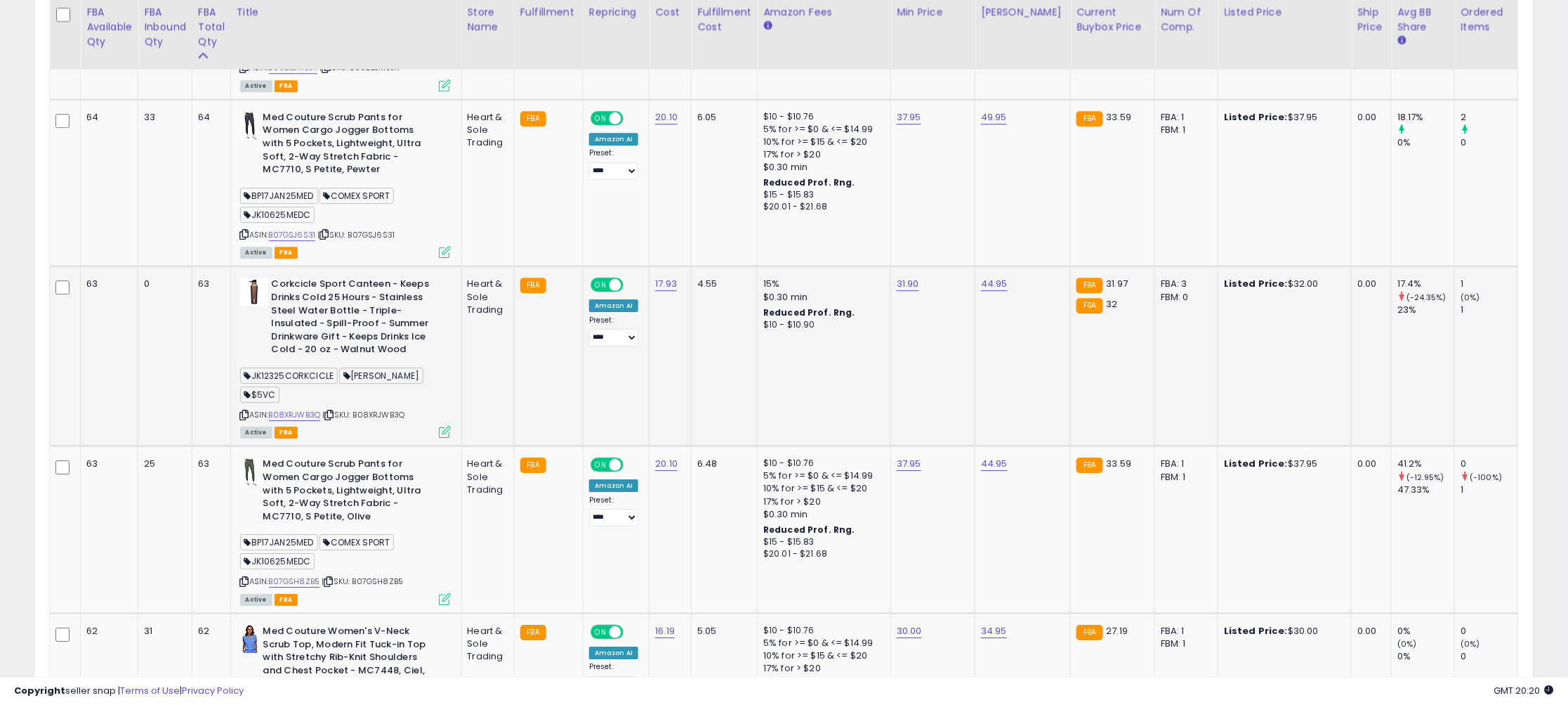
click at [249, 411] on icon at bounding box center [245, 414] width 9 height 8
drag, startPoint x: 863, startPoint y: 220, endPoint x: 721, endPoint y: 210, distance: 142.4
type input "*****"
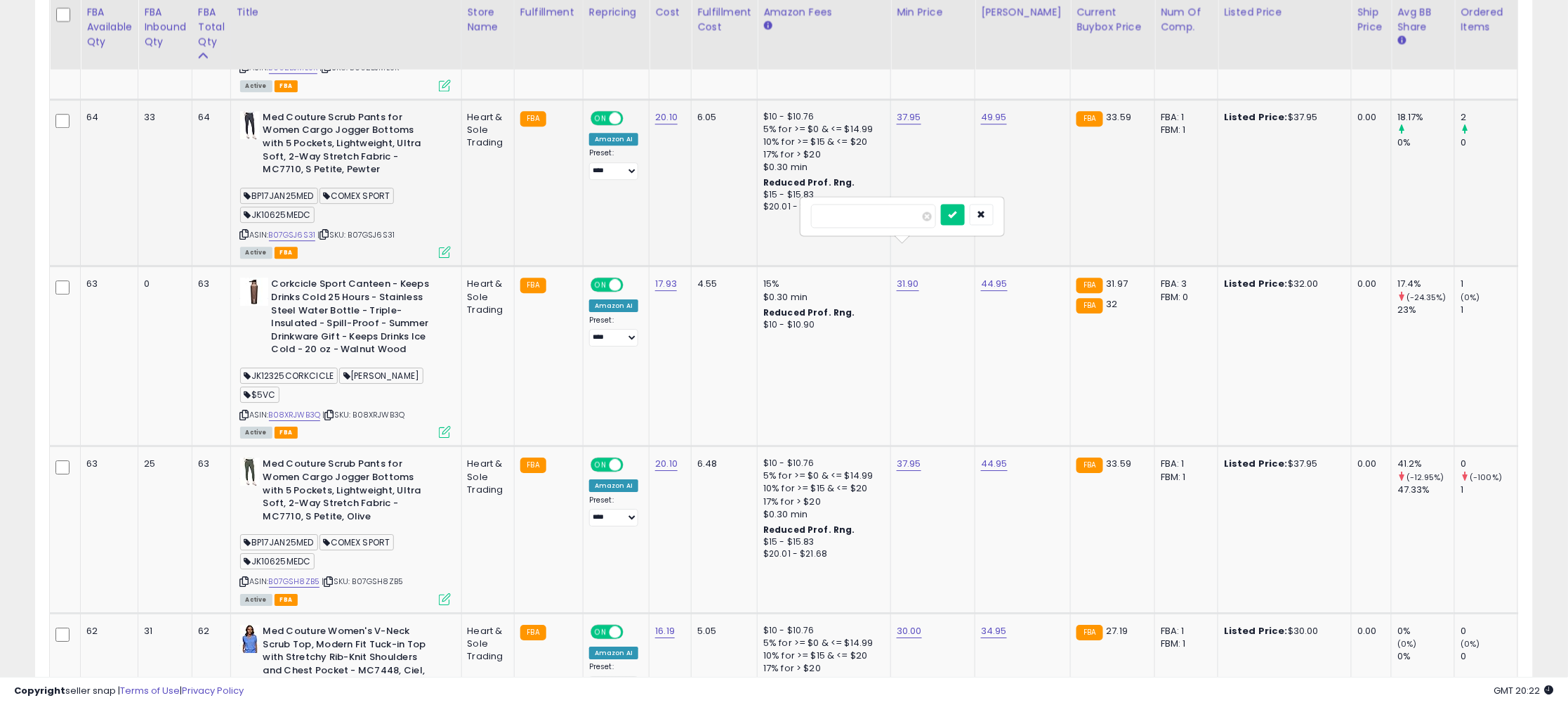
click button "submit" at bounding box center [953, 214] width 24 height 21
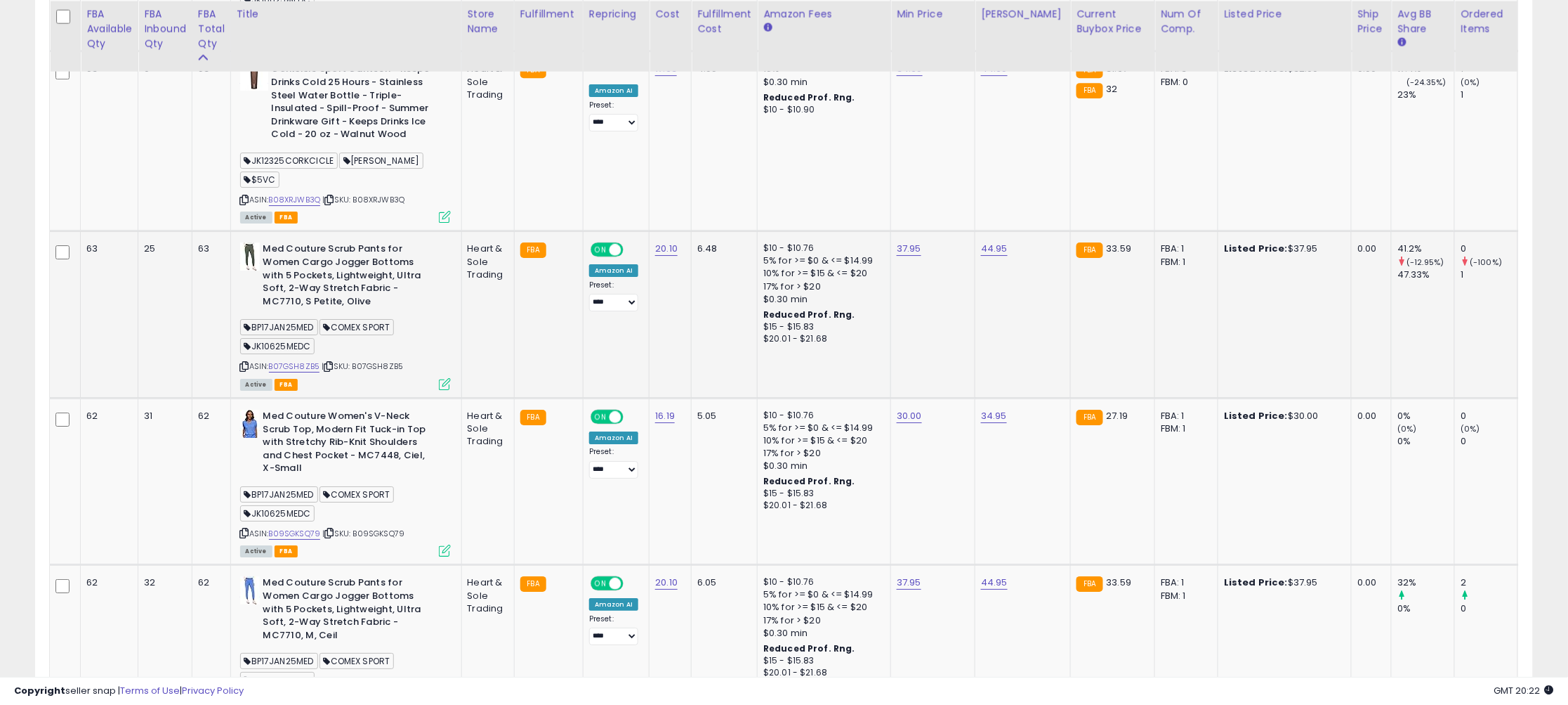
scroll to position [3844, 0]
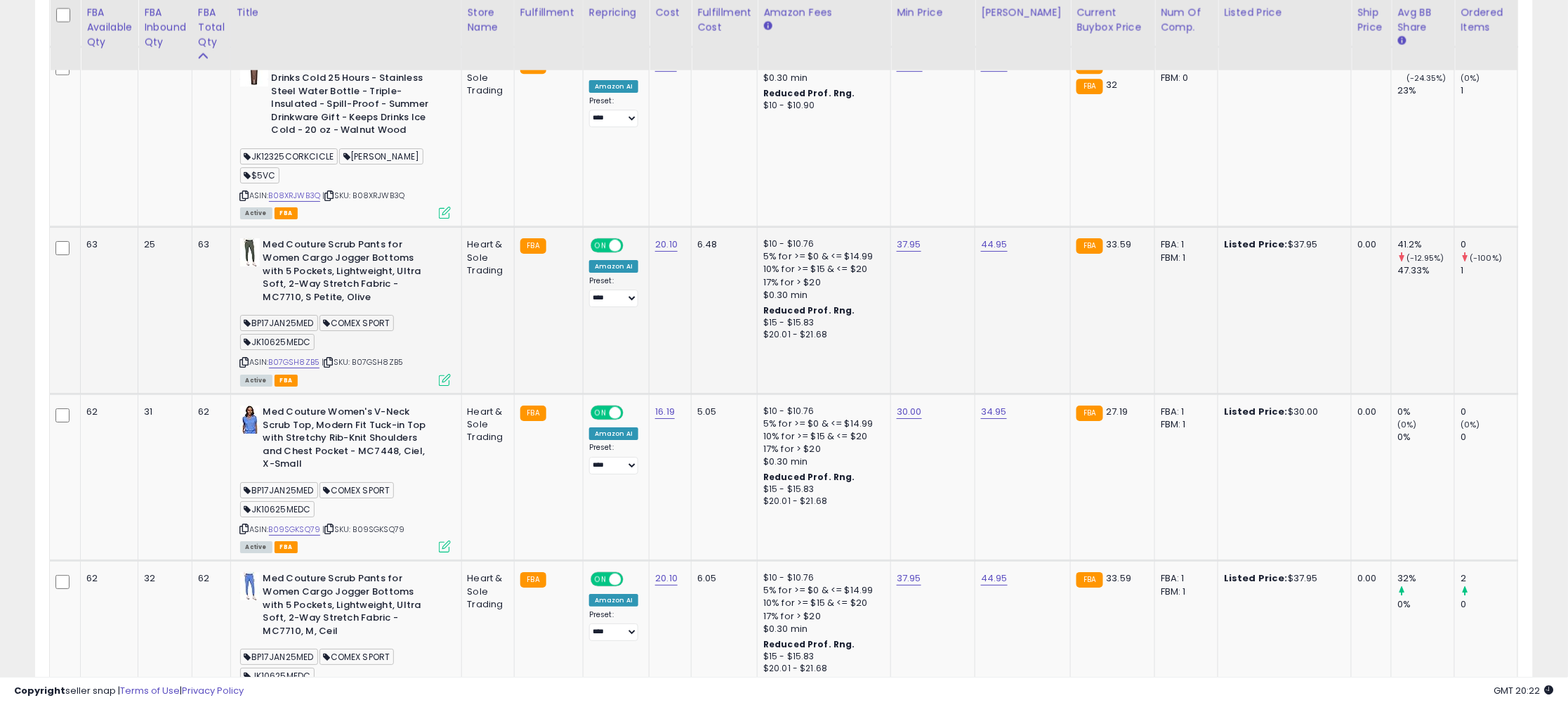
drag, startPoint x: 245, startPoint y: 329, endPoint x: 267, endPoint y: 317, distance: 25.1
click at [245, 358] on icon at bounding box center [245, 362] width 9 height 8
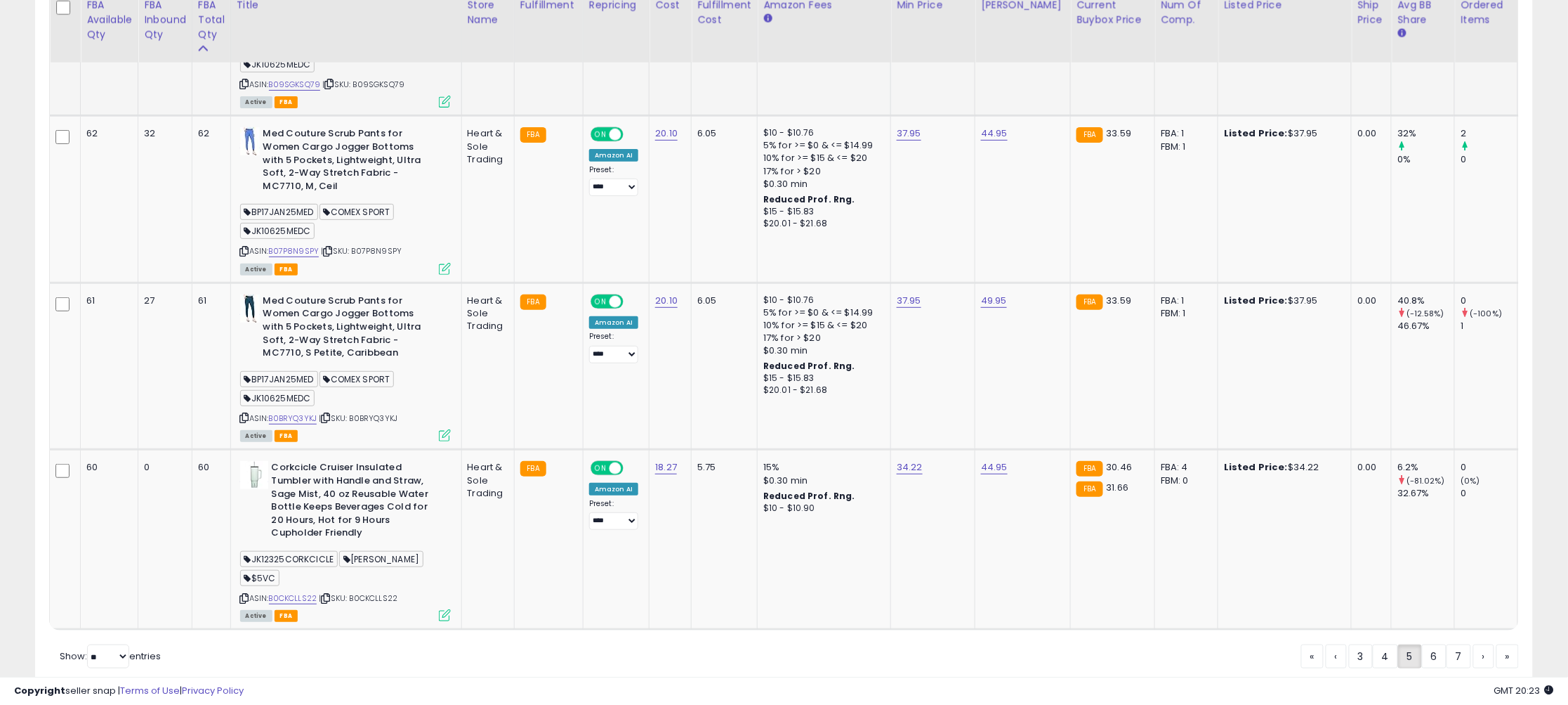
scroll to position [4289, 0]
click at [246, 594] on icon at bounding box center [245, 597] width 9 height 8
click at [1474, 643] on link "6" at bounding box center [1484, 655] width 21 height 24
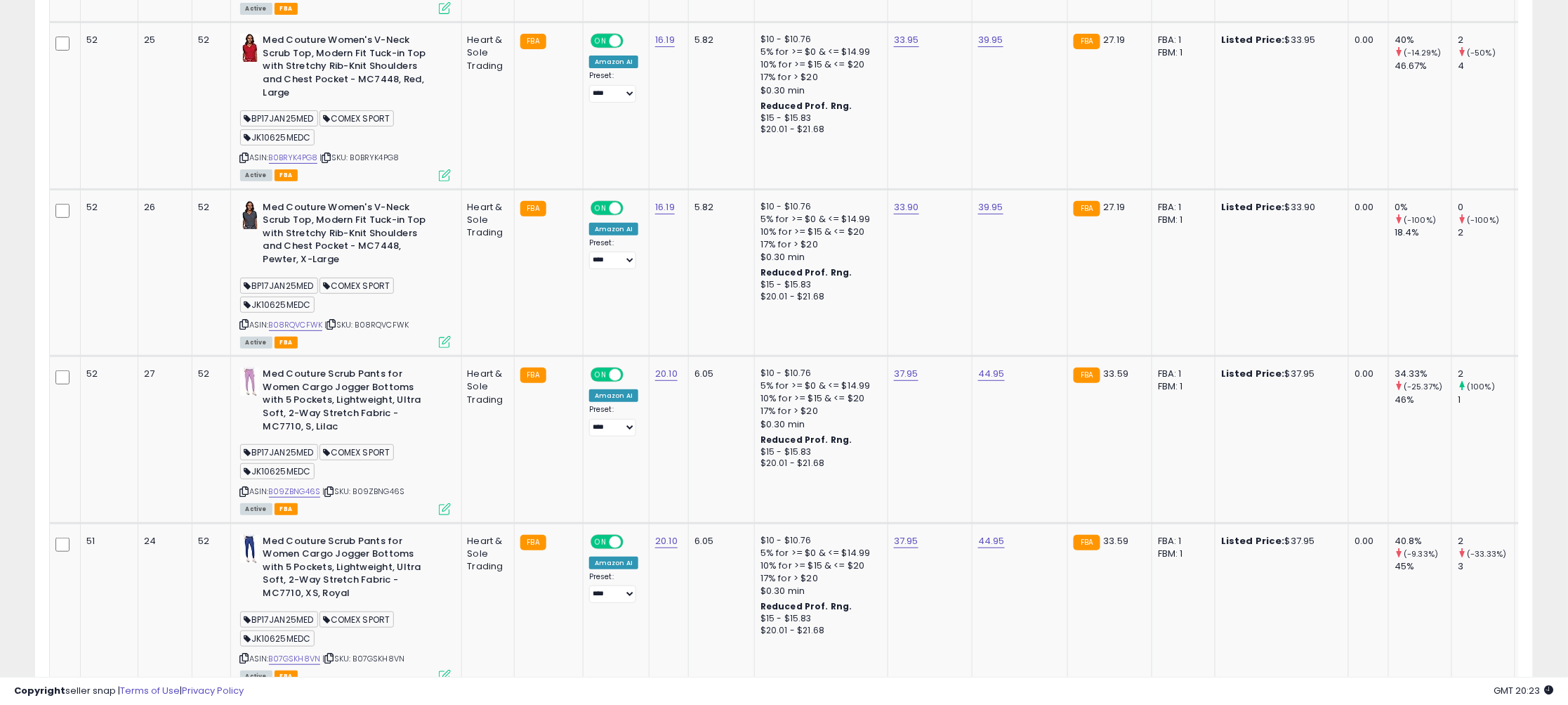
scroll to position [4354, 0]
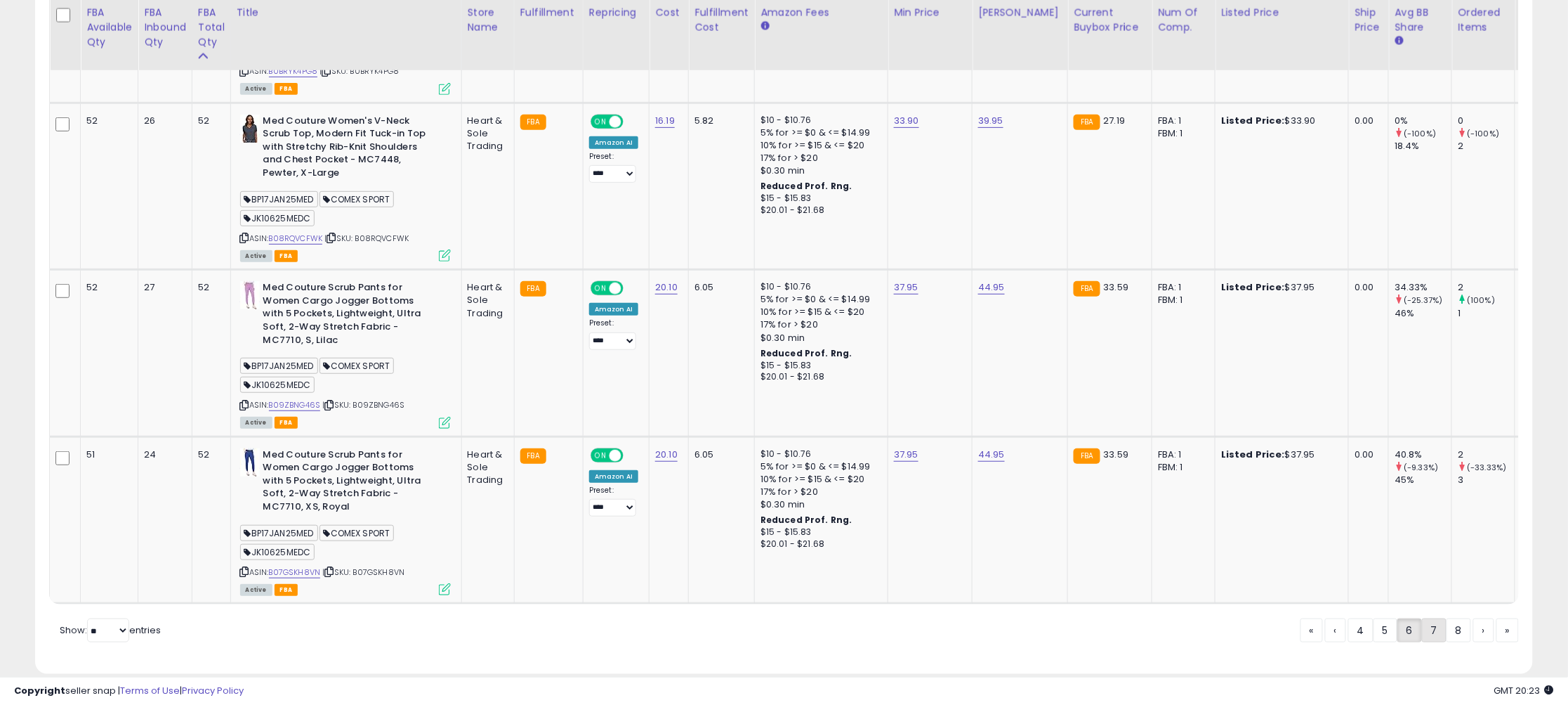
click at [1474, 618] on link "7" at bounding box center [1484, 630] width 21 height 24
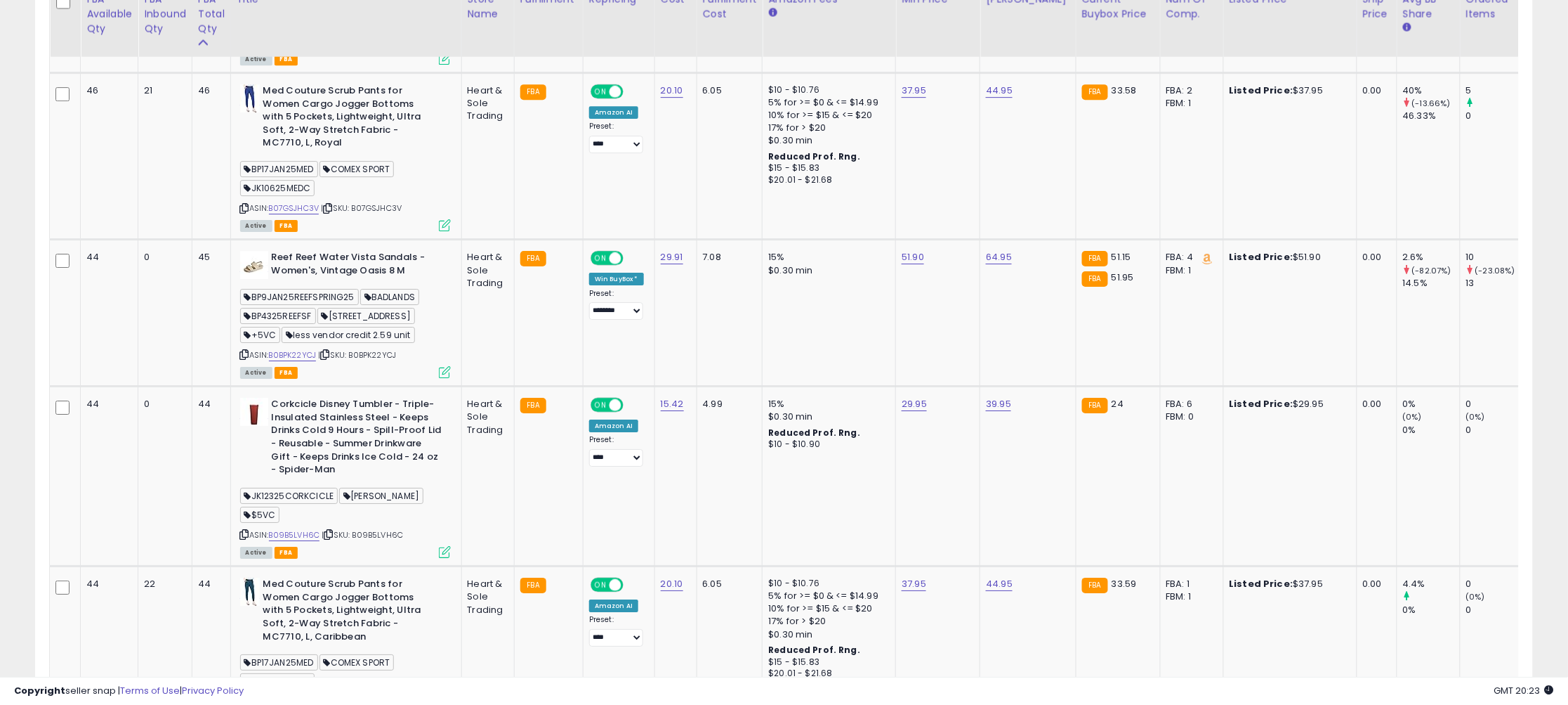
scroll to position [1717, 0]
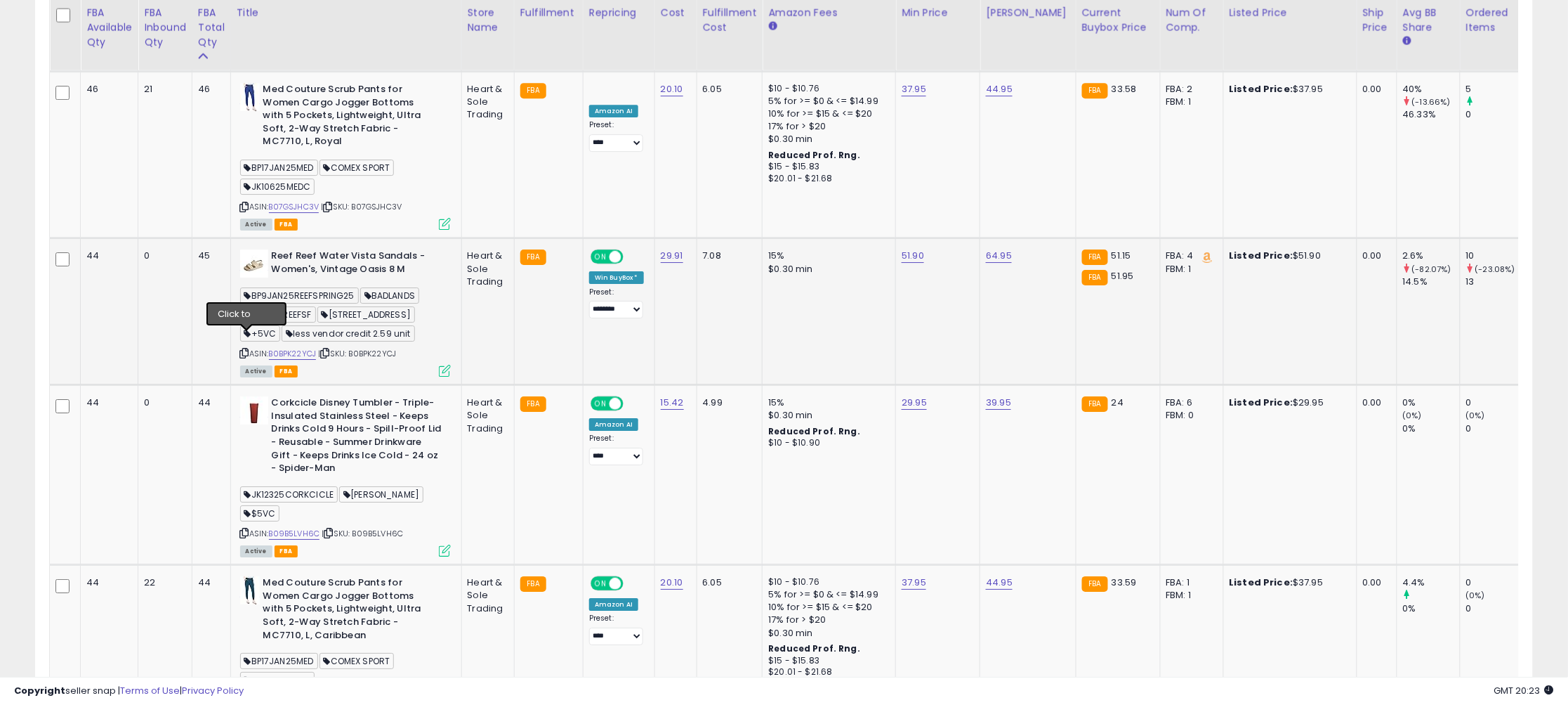
click at [244, 349] on icon at bounding box center [245, 352] width 9 height 8
type input "*****"
click button "submit" at bounding box center [959, 203] width 24 height 21
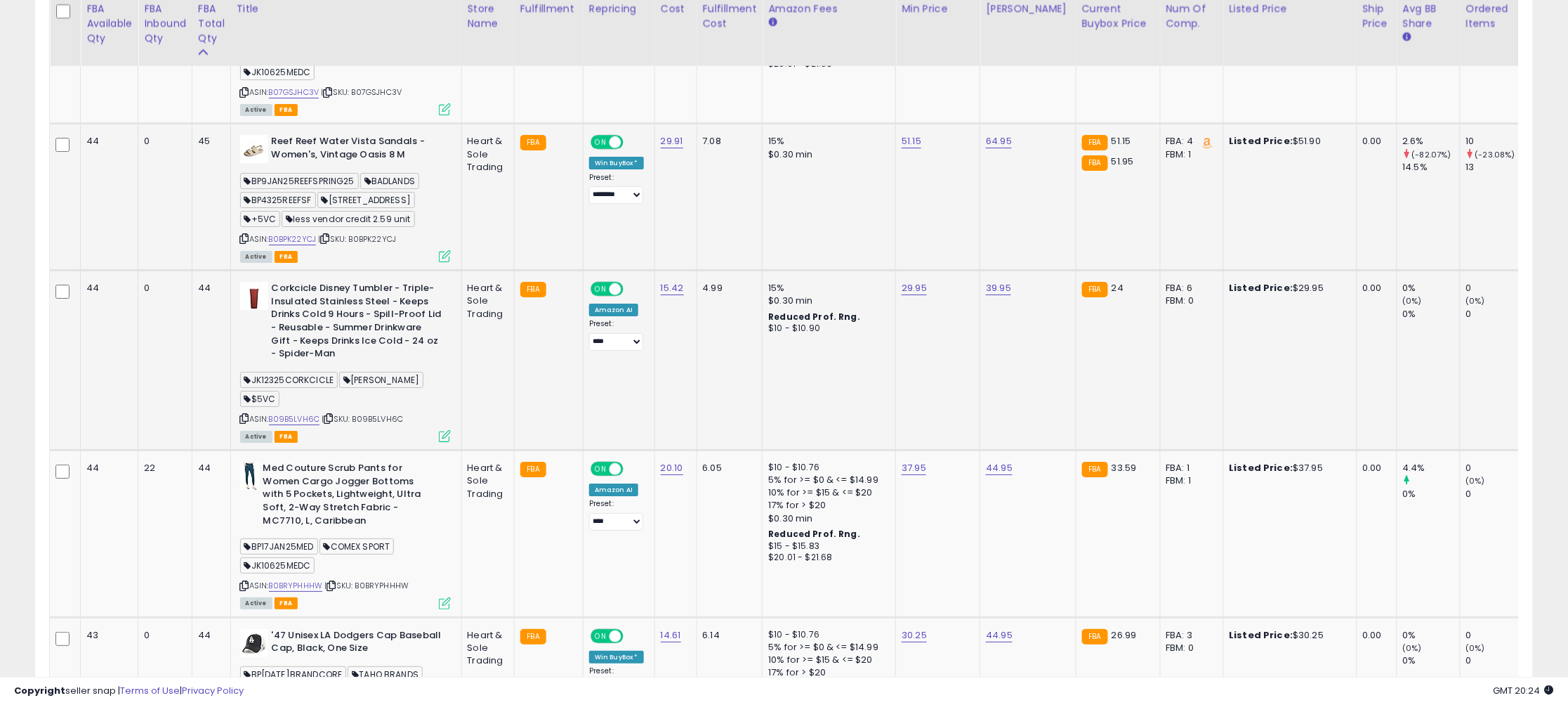
scroll to position [1835, 0]
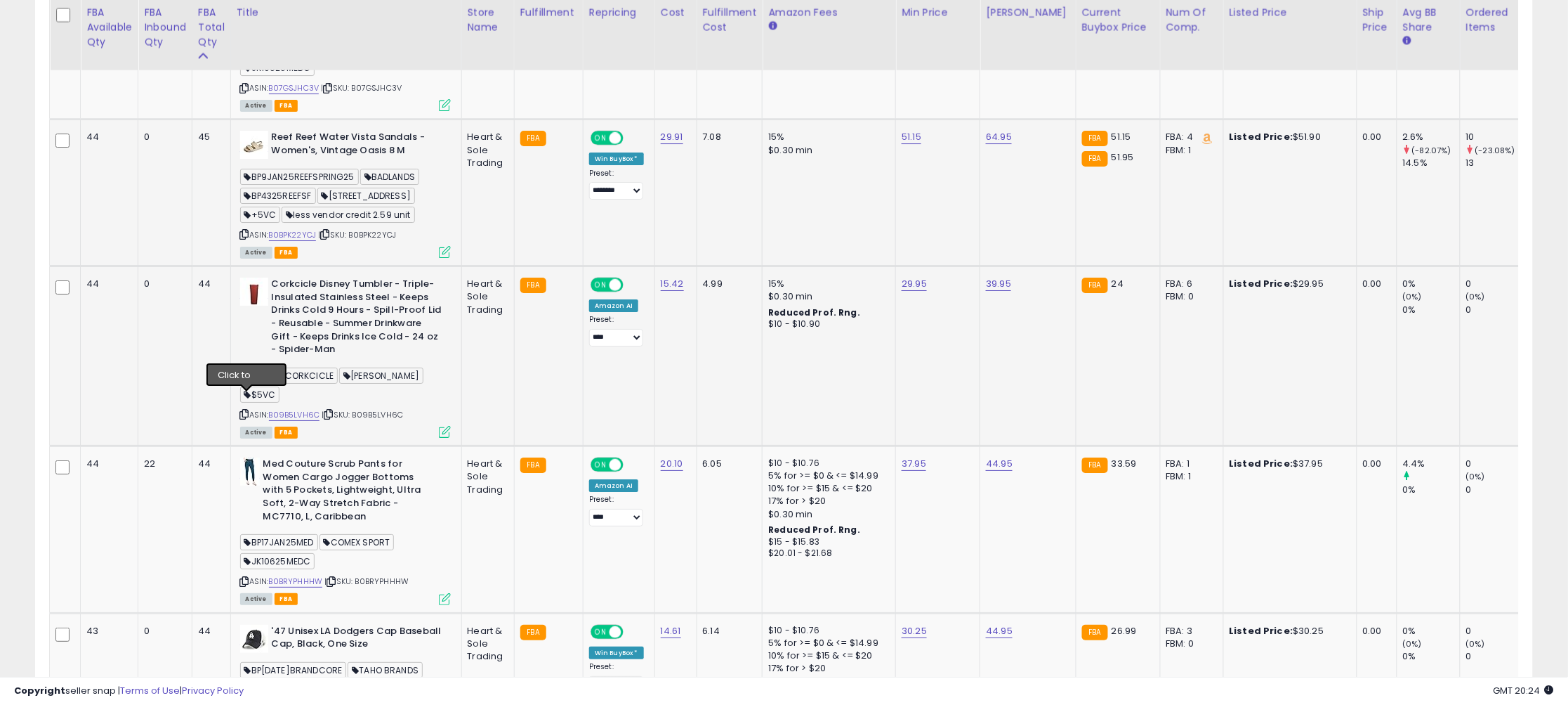
click at [247, 410] on icon at bounding box center [245, 413] width 9 height 8
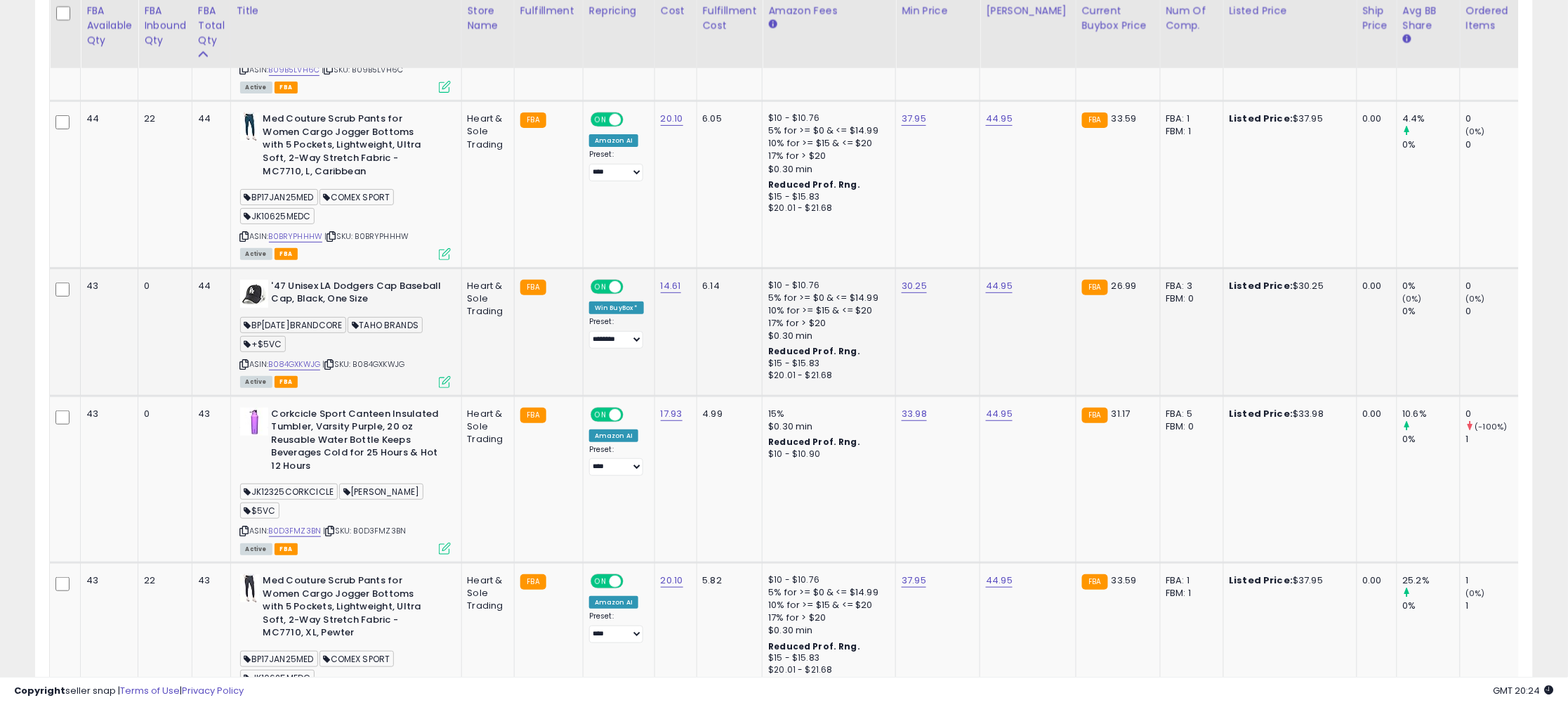
scroll to position [2182, 0]
click at [246, 358] on icon at bounding box center [245, 362] width 9 height 8
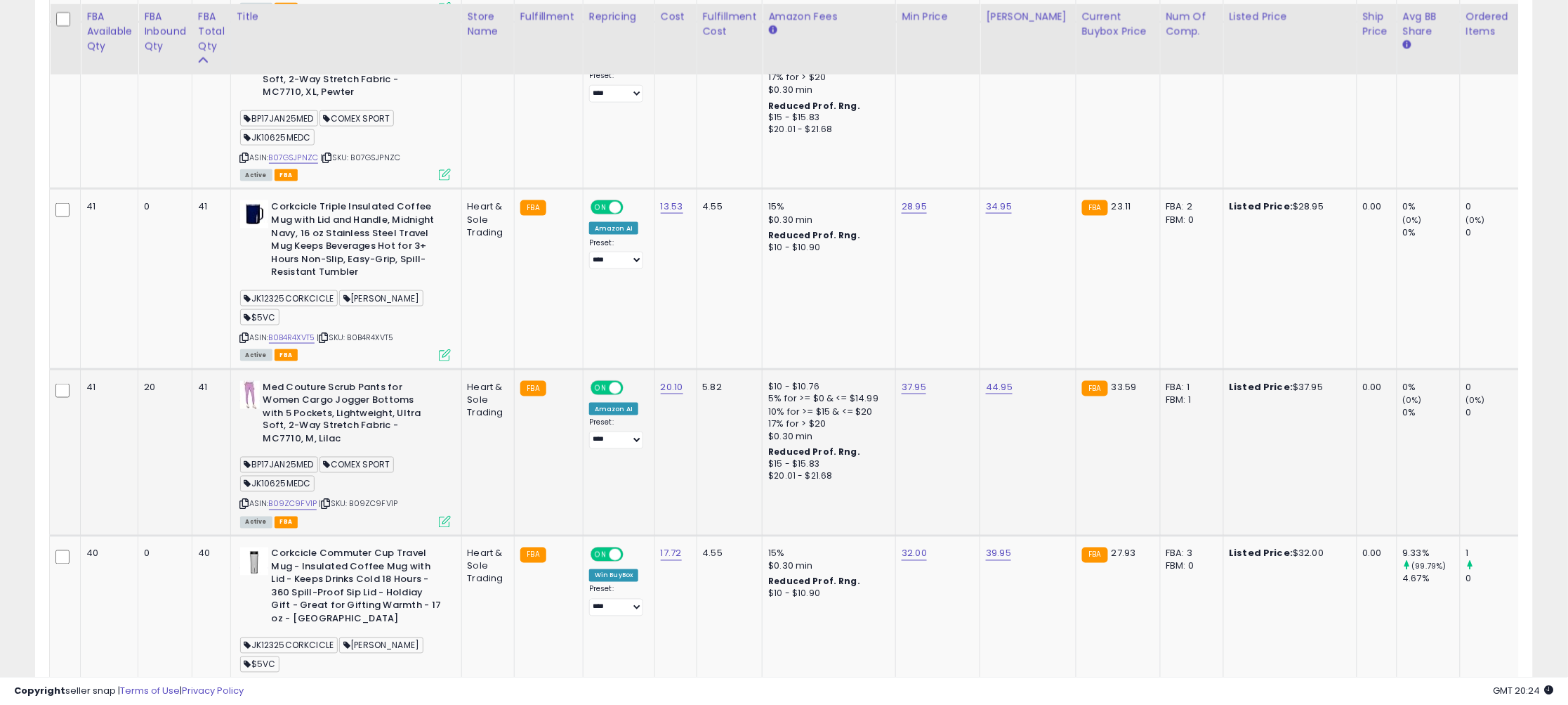
scroll to position [2725, 0]
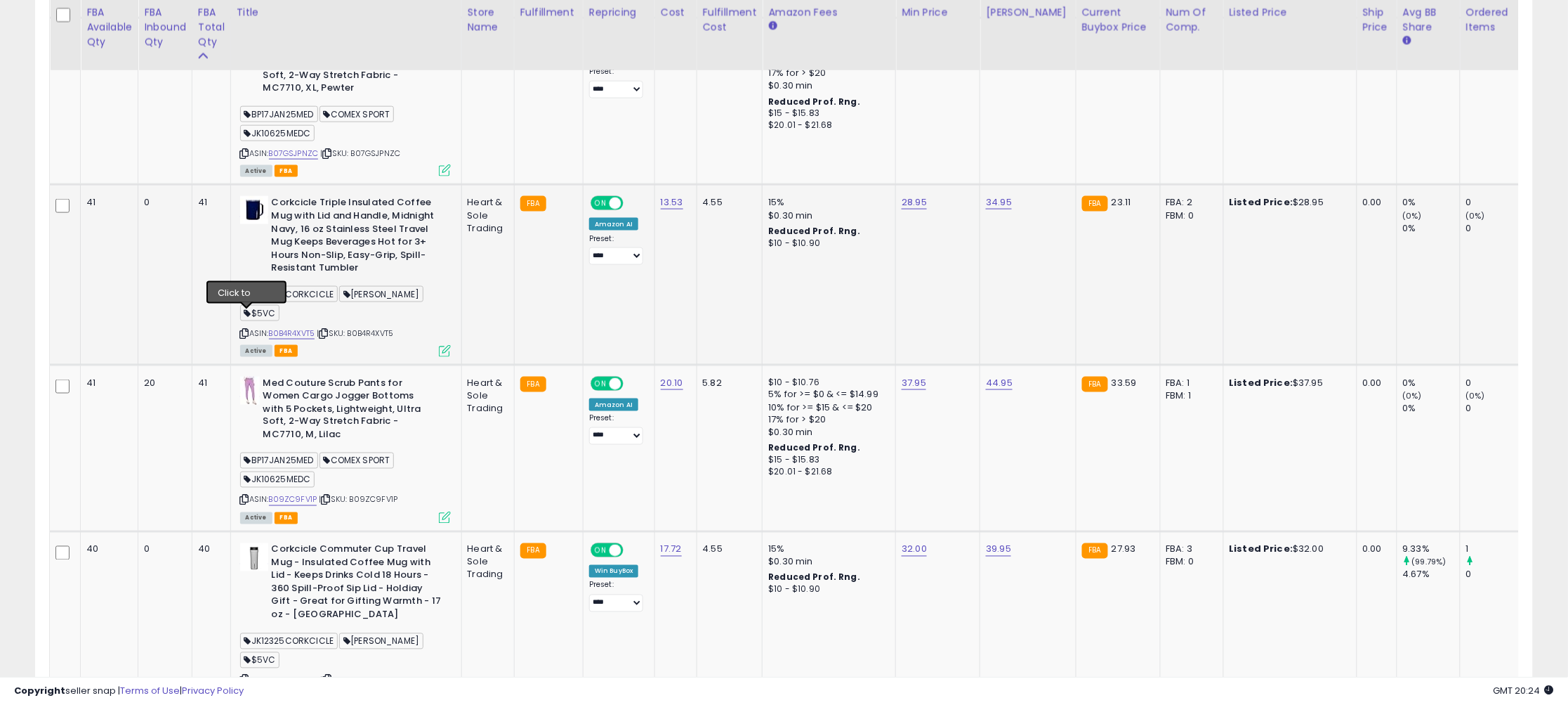
click at [245, 329] on icon at bounding box center [245, 332] width 9 height 8
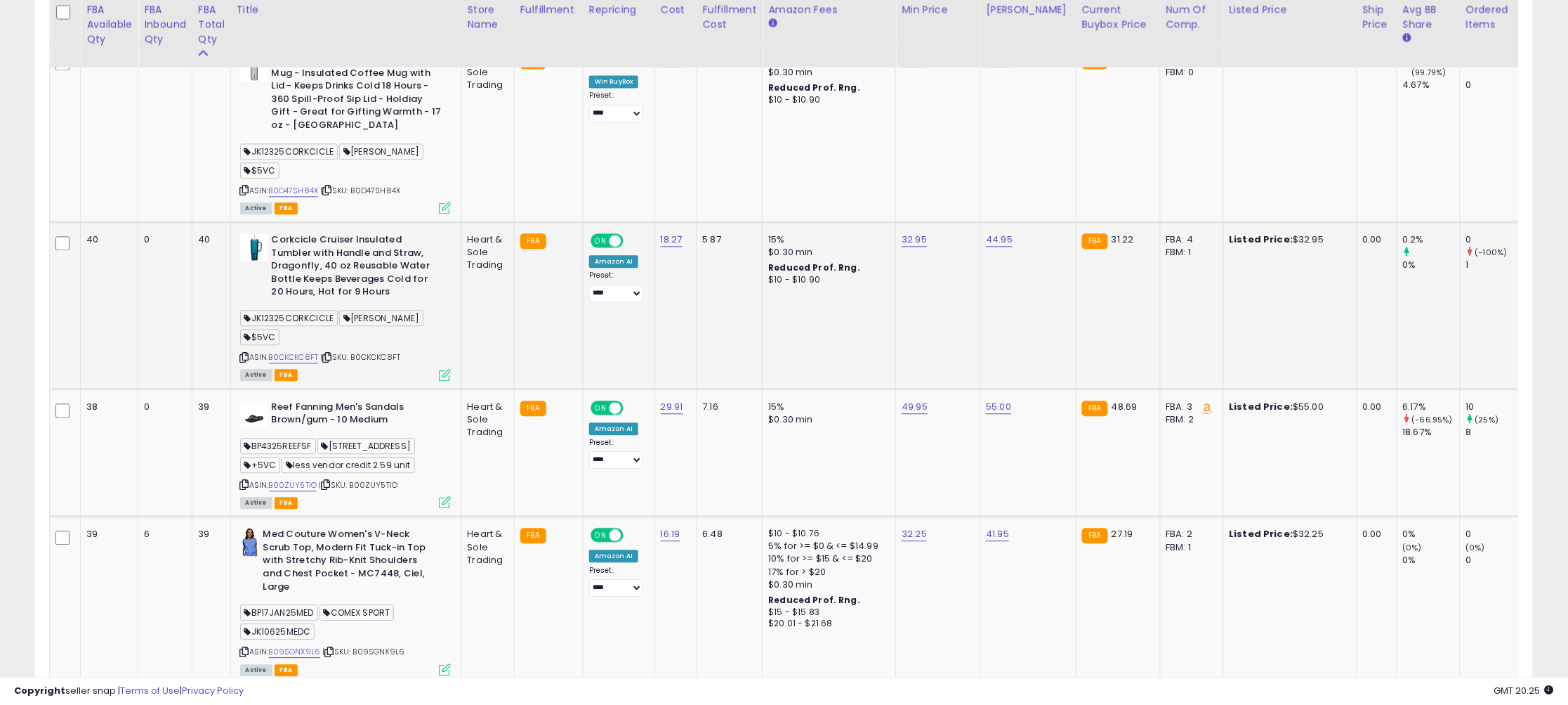
scroll to position [3230, 0]
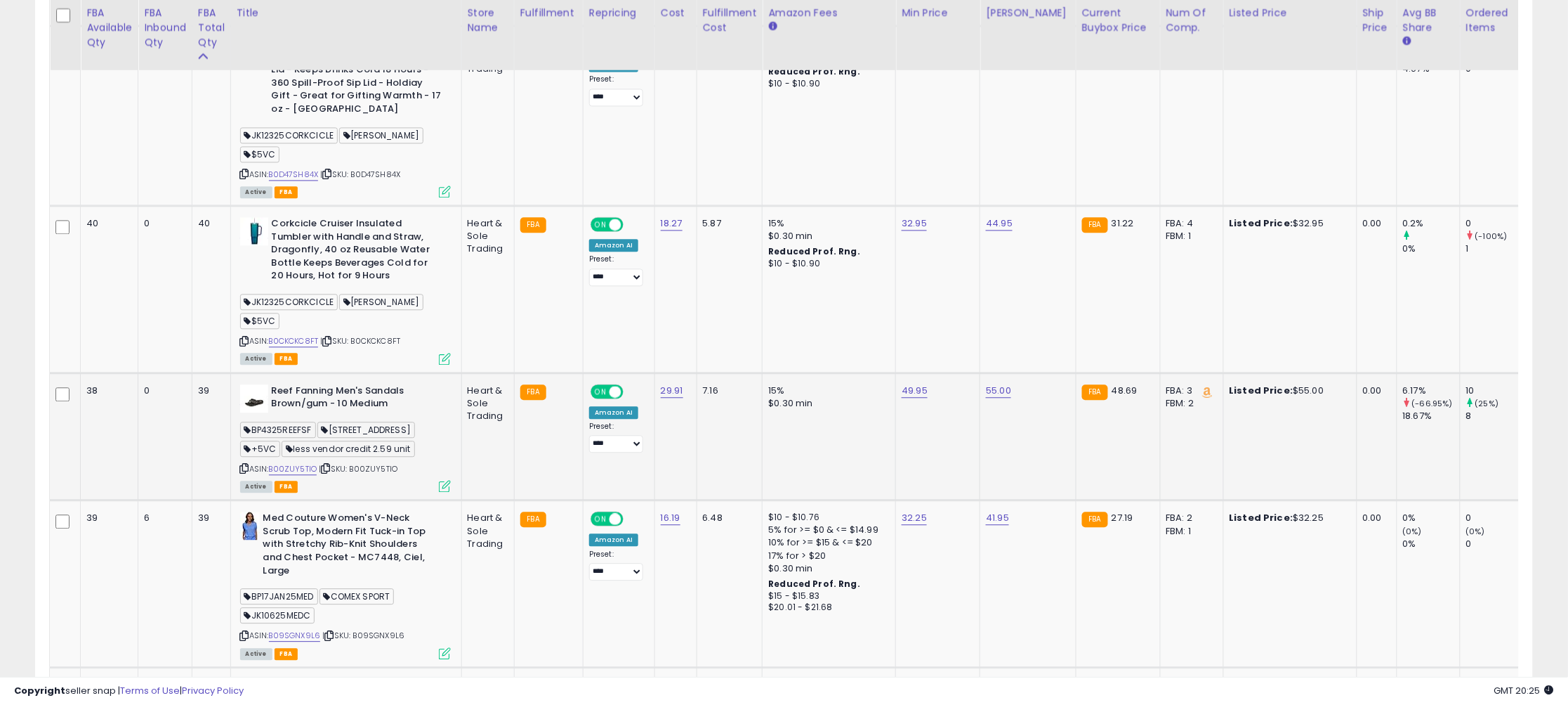
click at [246, 464] on icon at bounding box center [245, 468] width 9 height 8
drag, startPoint x: 877, startPoint y: 341, endPoint x: 738, endPoint y: 331, distance: 139.4
type input "*****"
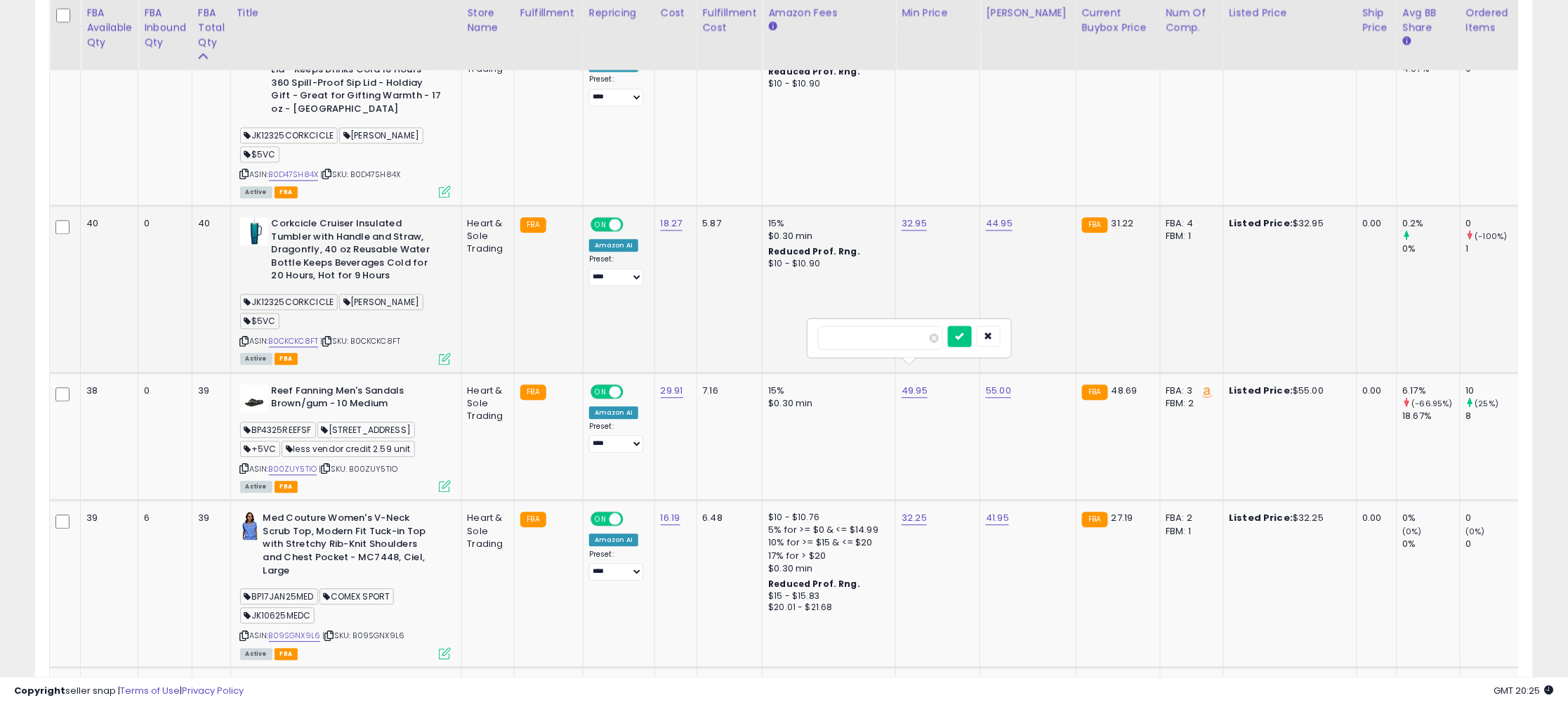
click button "submit" at bounding box center [959, 335] width 24 height 21
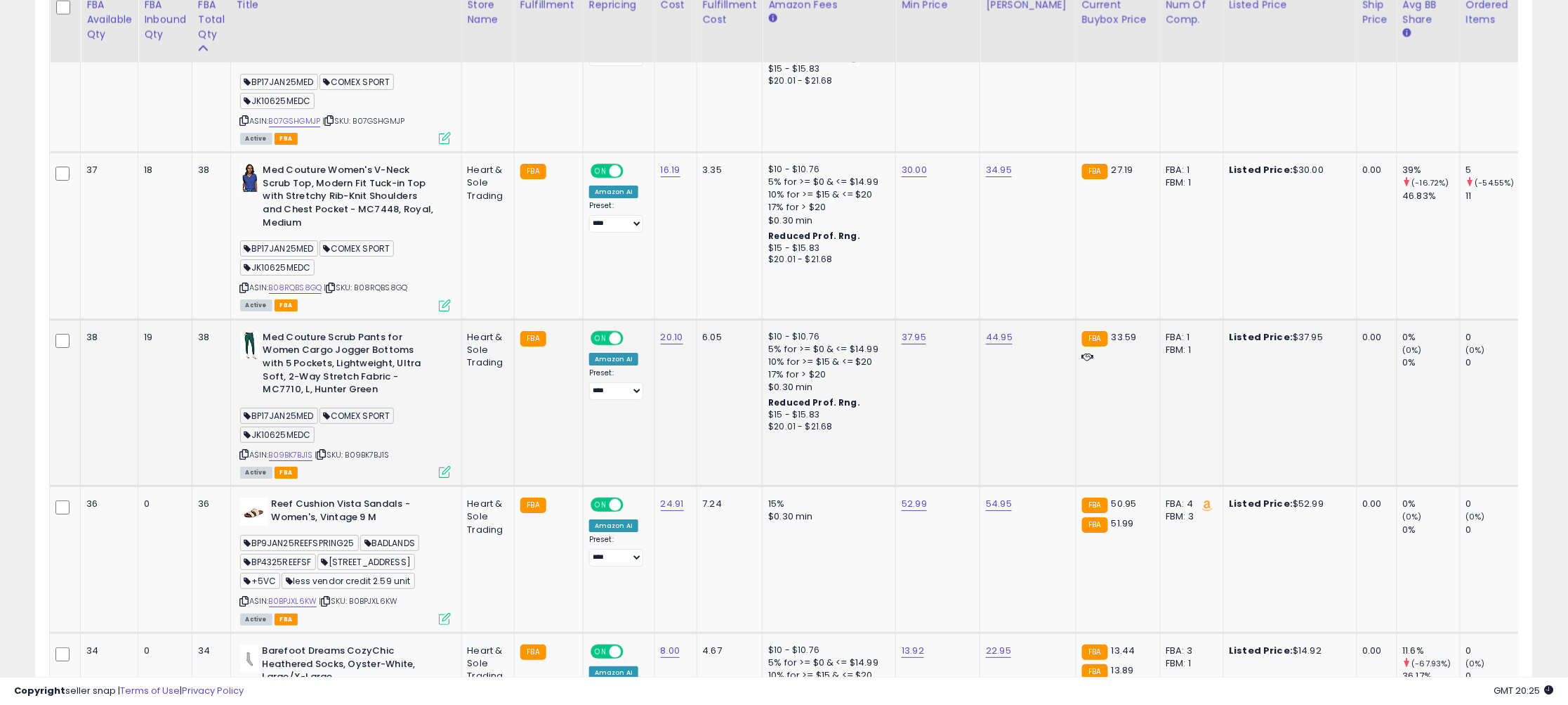
scroll to position [3928, 0]
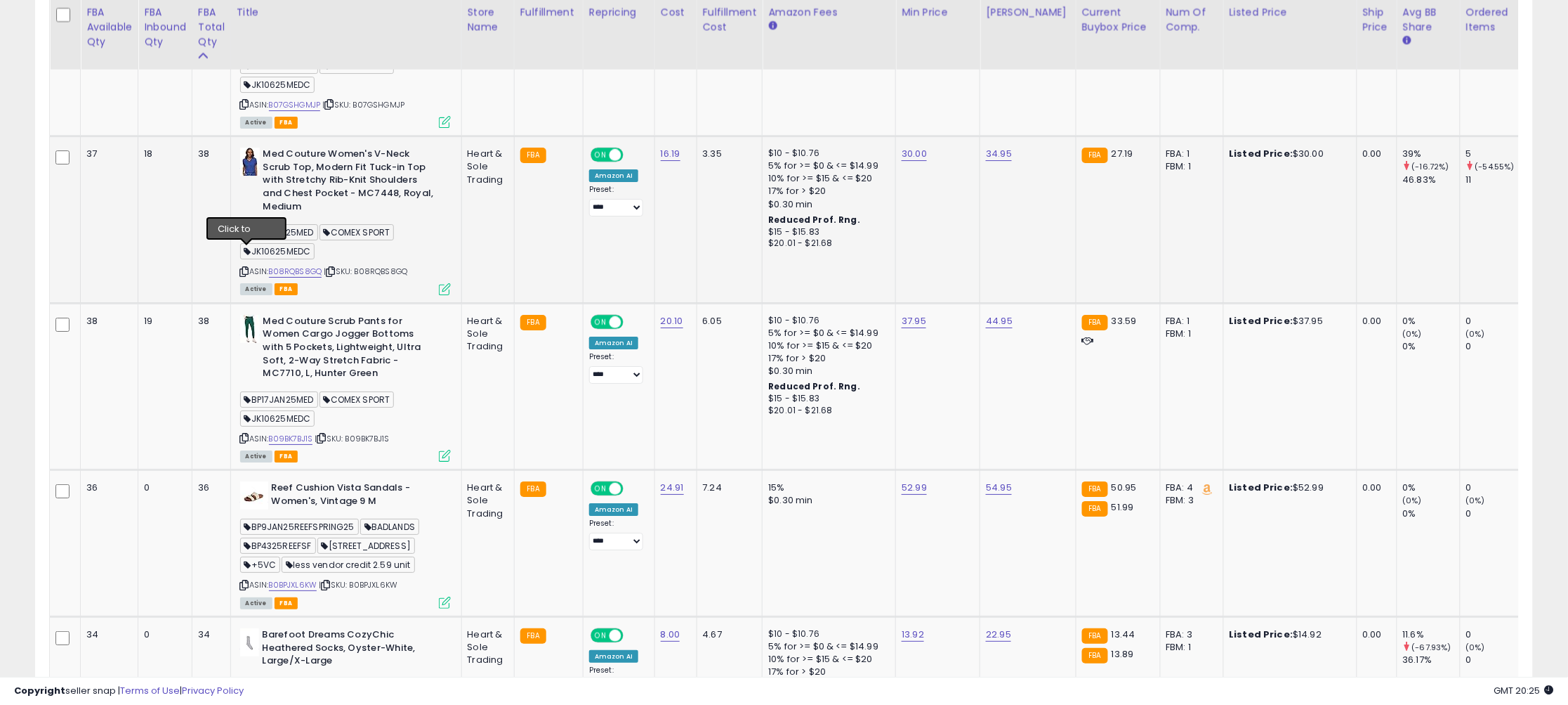
click at [250, 267] on icon at bounding box center [245, 271] width 9 height 8
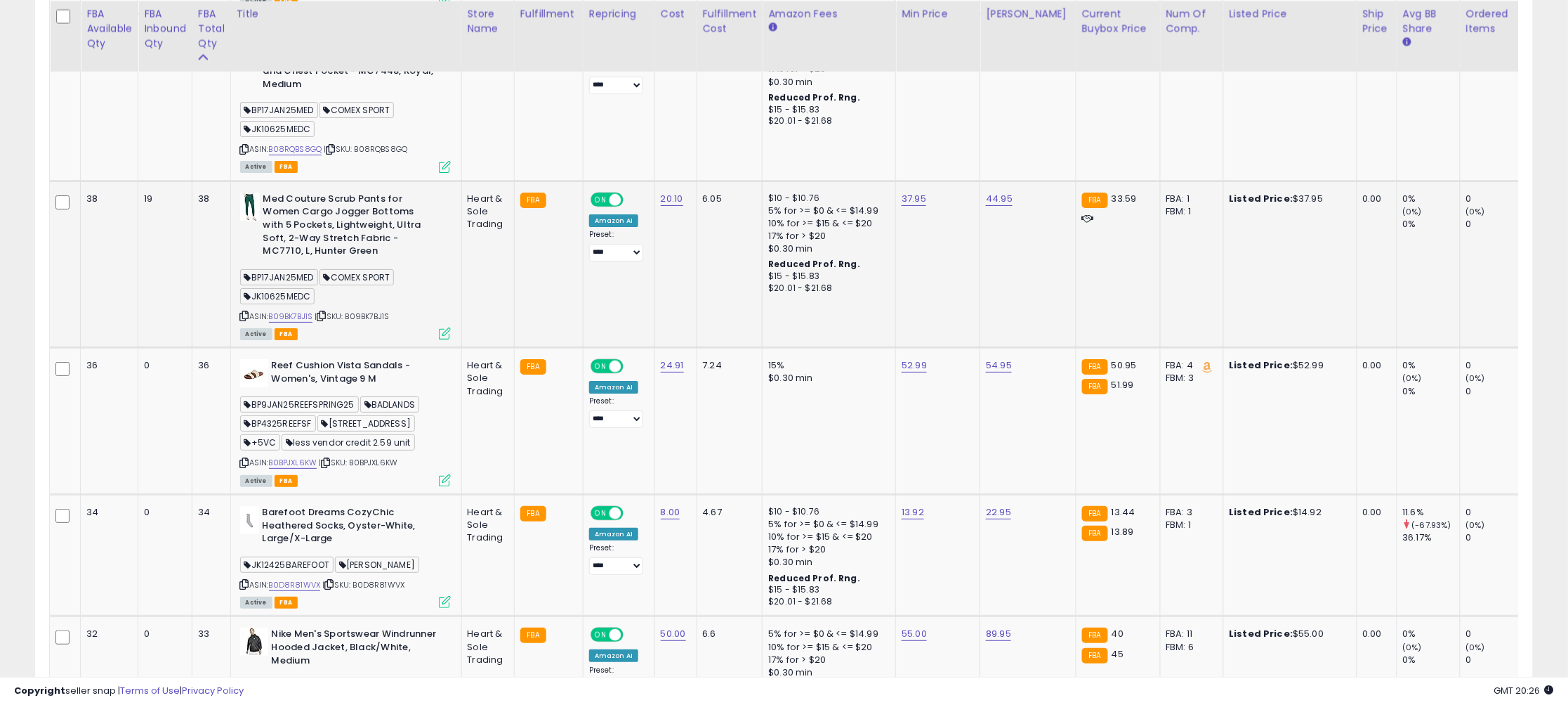
scroll to position [4055, 0]
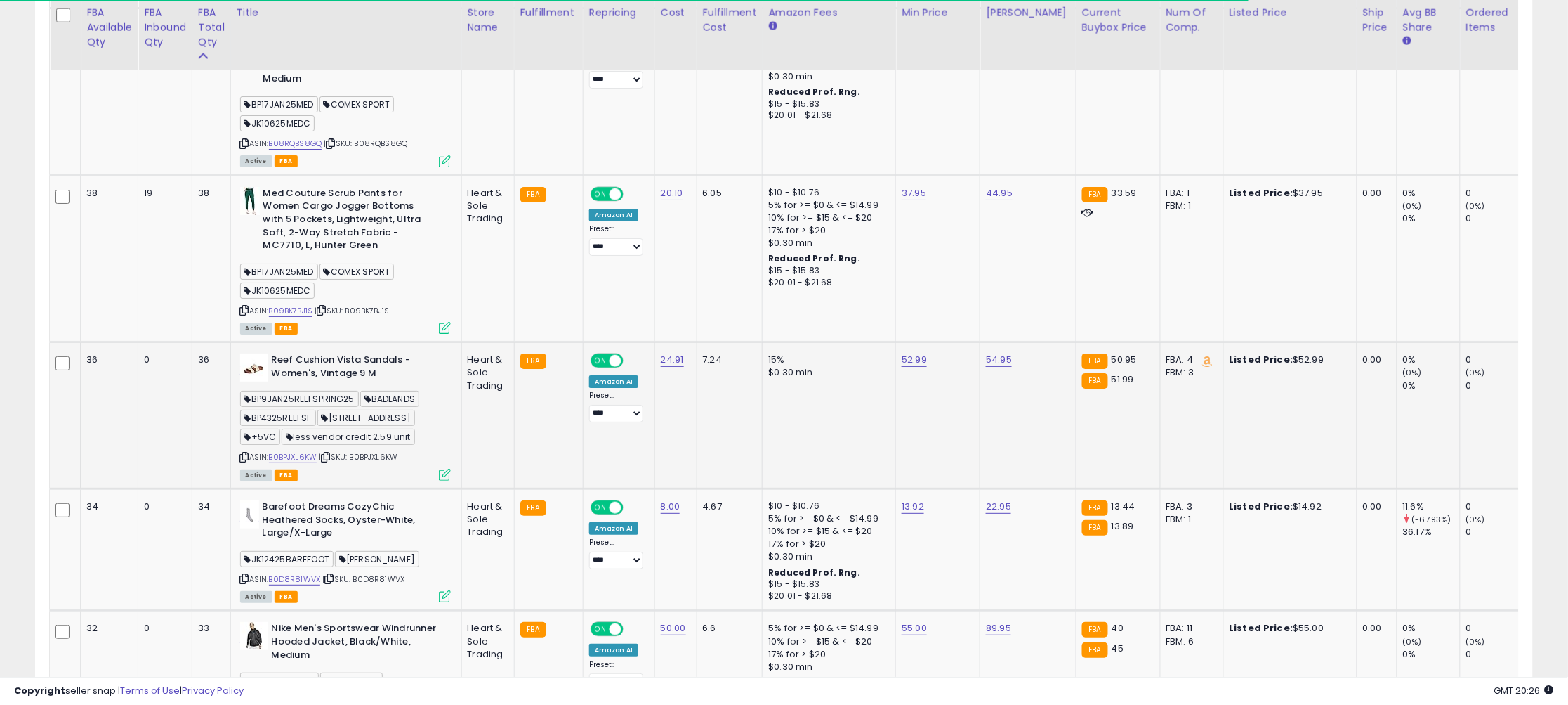
click at [245, 453] on icon at bounding box center [245, 456] width 9 height 8
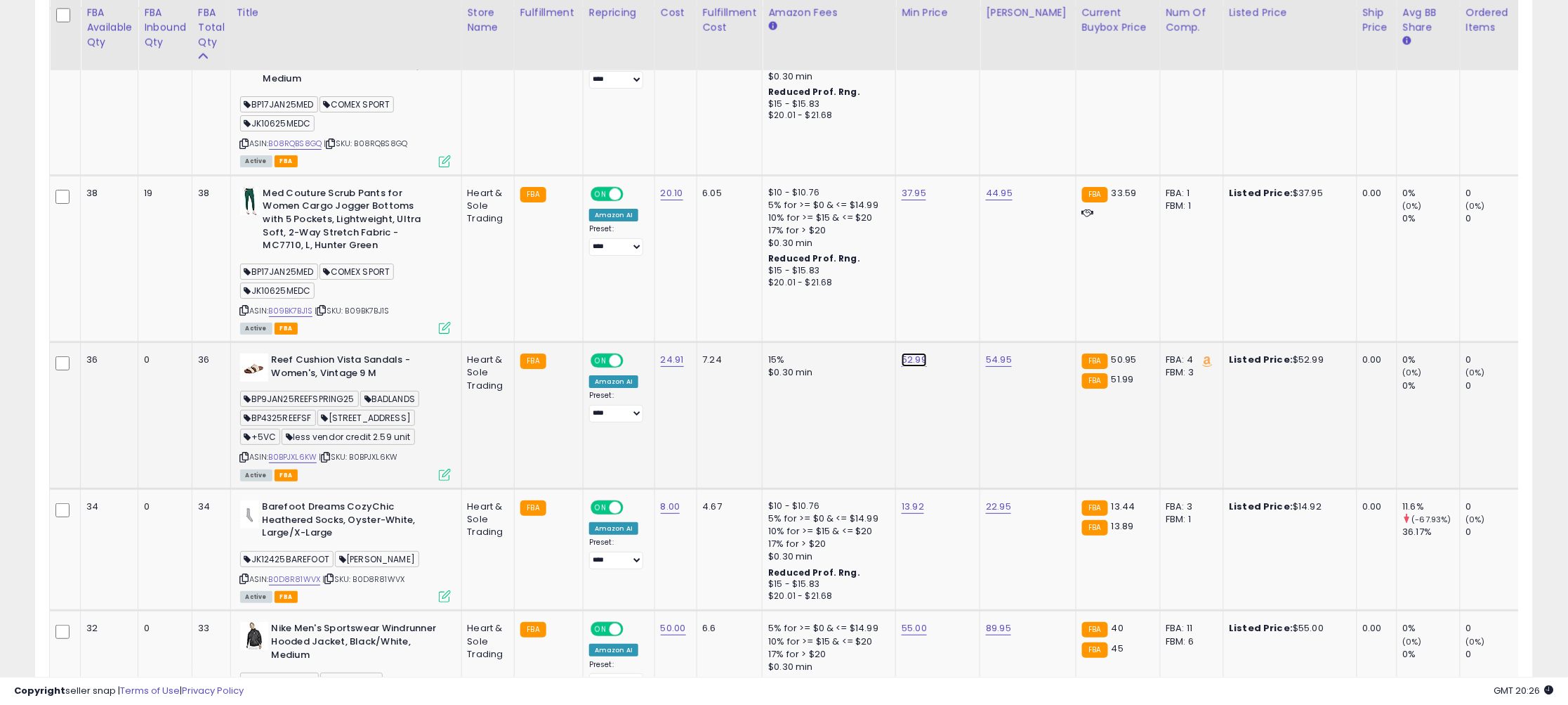
drag, startPoint x: 885, startPoint y: 307, endPoint x: 732, endPoint y: 302, distance: 153.1
type input "*****"
click button "submit" at bounding box center [959, 303] width 24 height 21
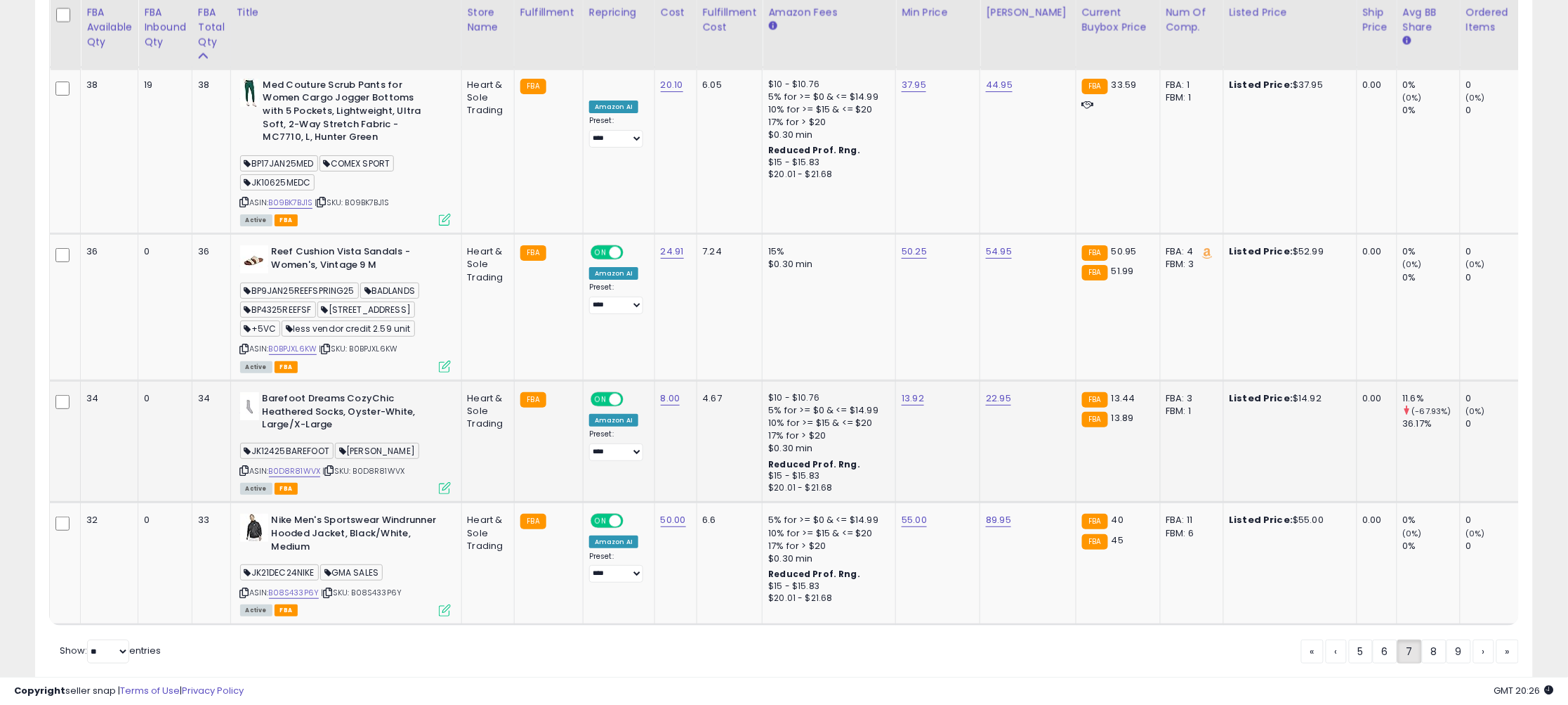
scroll to position [4166, 0]
click at [1474, 637] on link "8" at bounding box center [1484, 649] width 21 height 24
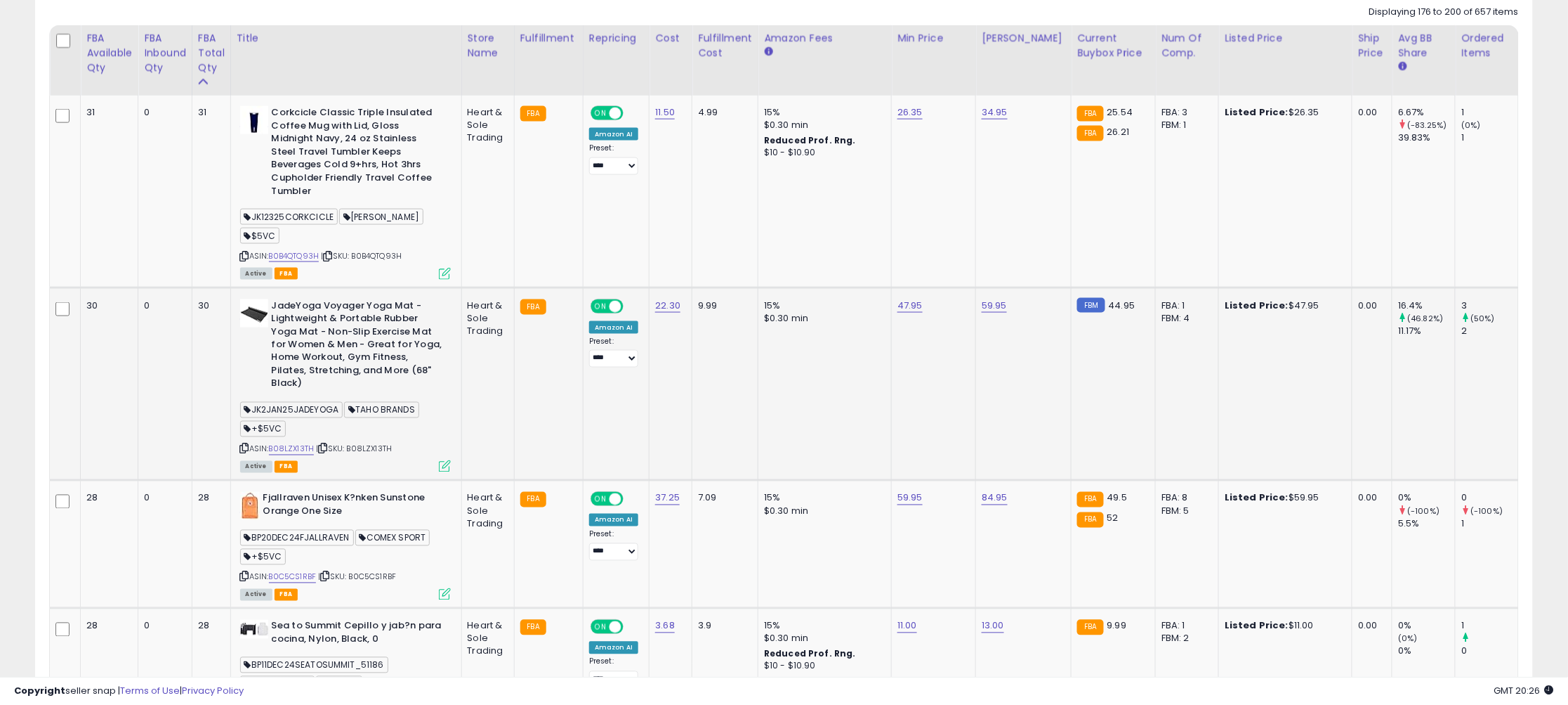
scroll to position [692, 0]
click at [250, 251] on icon at bounding box center [245, 255] width 9 height 8
click at [913, 116] on link "26.35" at bounding box center [910, 111] width 25 height 14
type input "*****"
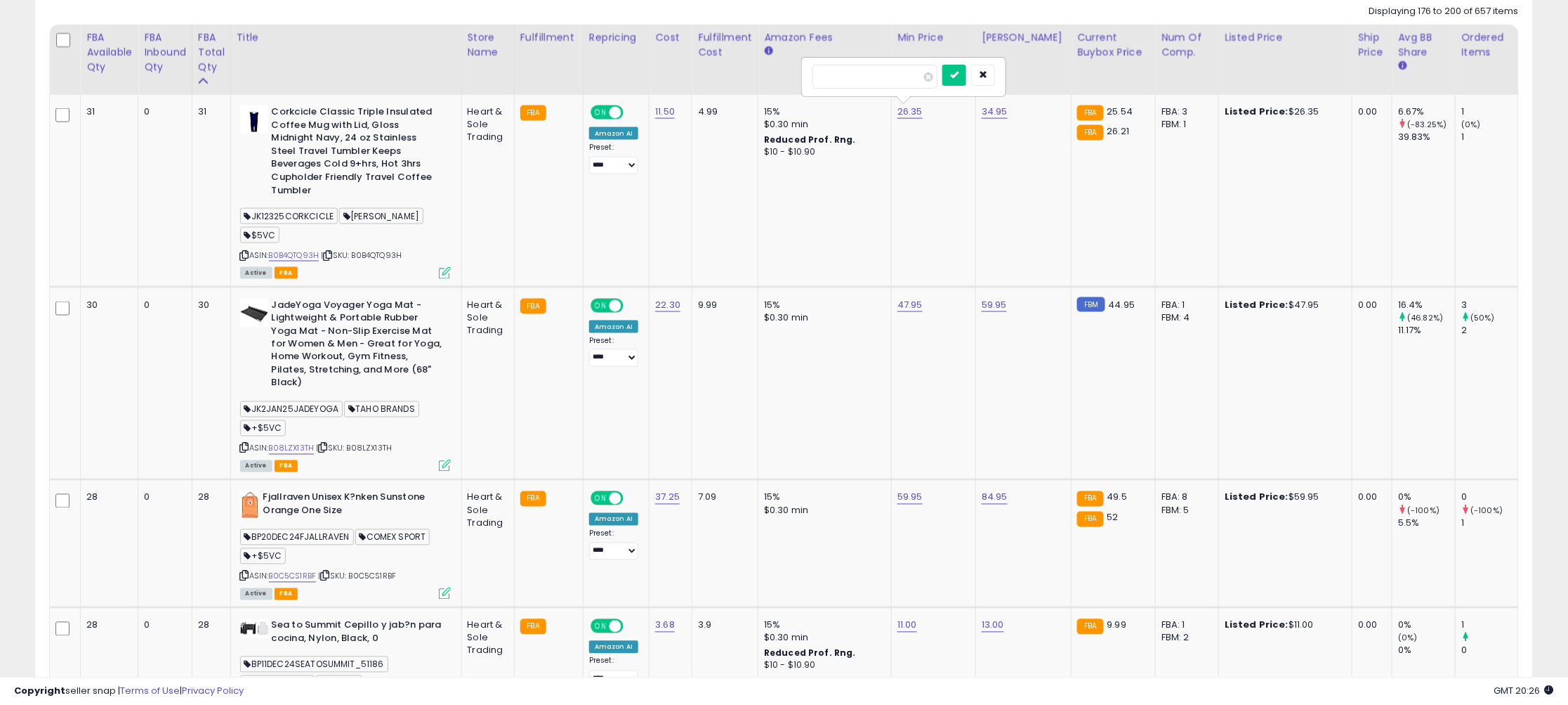
click button "submit" at bounding box center [954, 74] width 24 height 21
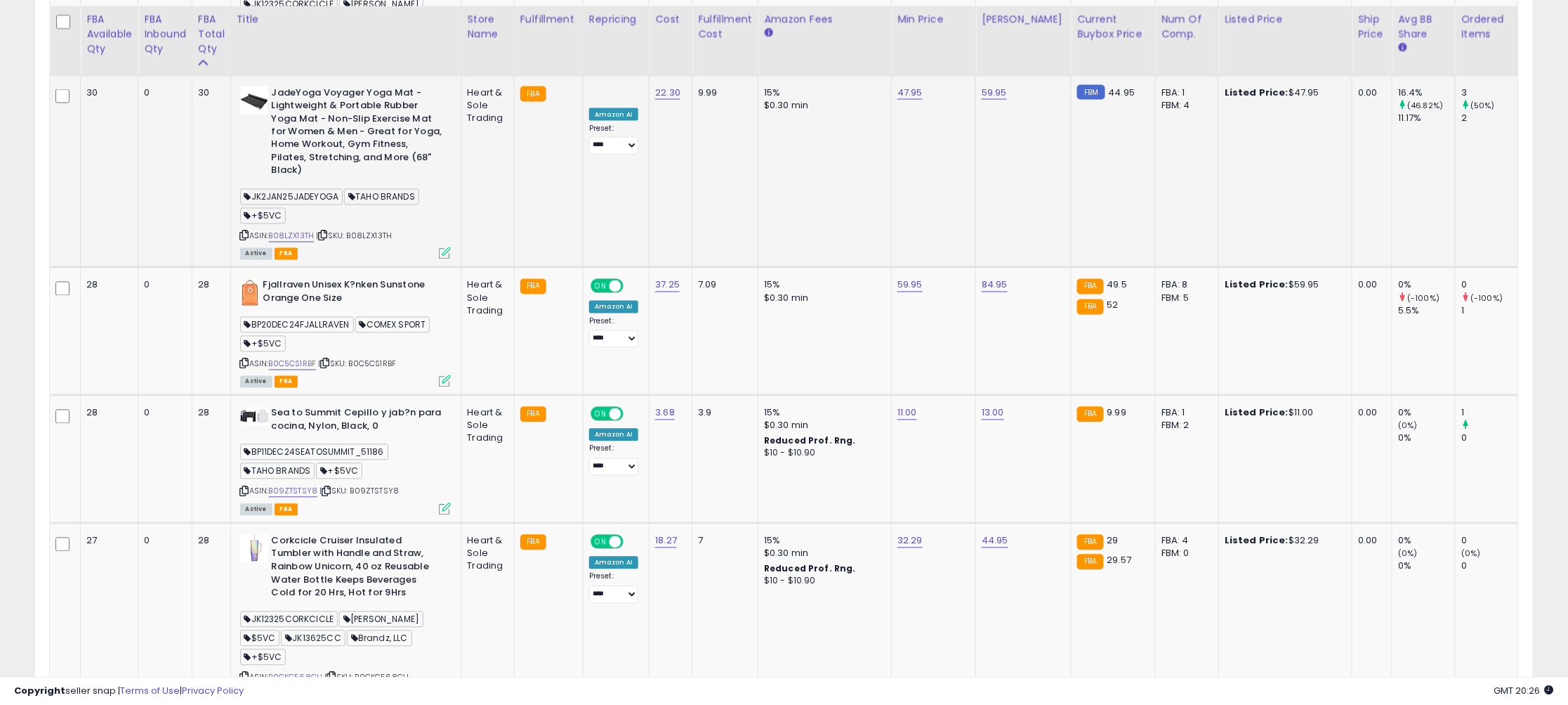
scroll to position [915, 0]
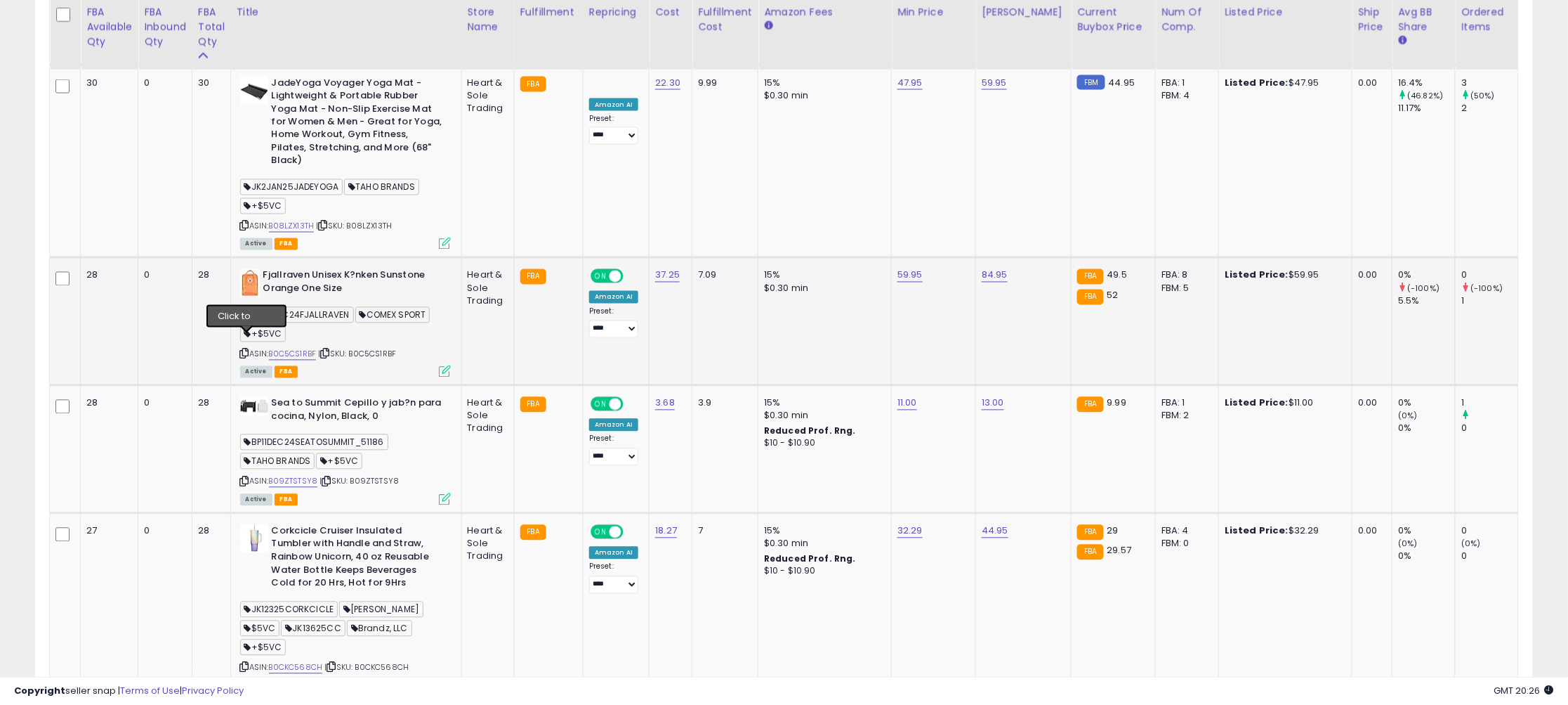
click at [247, 350] on icon at bounding box center [245, 353] width 9 height 8
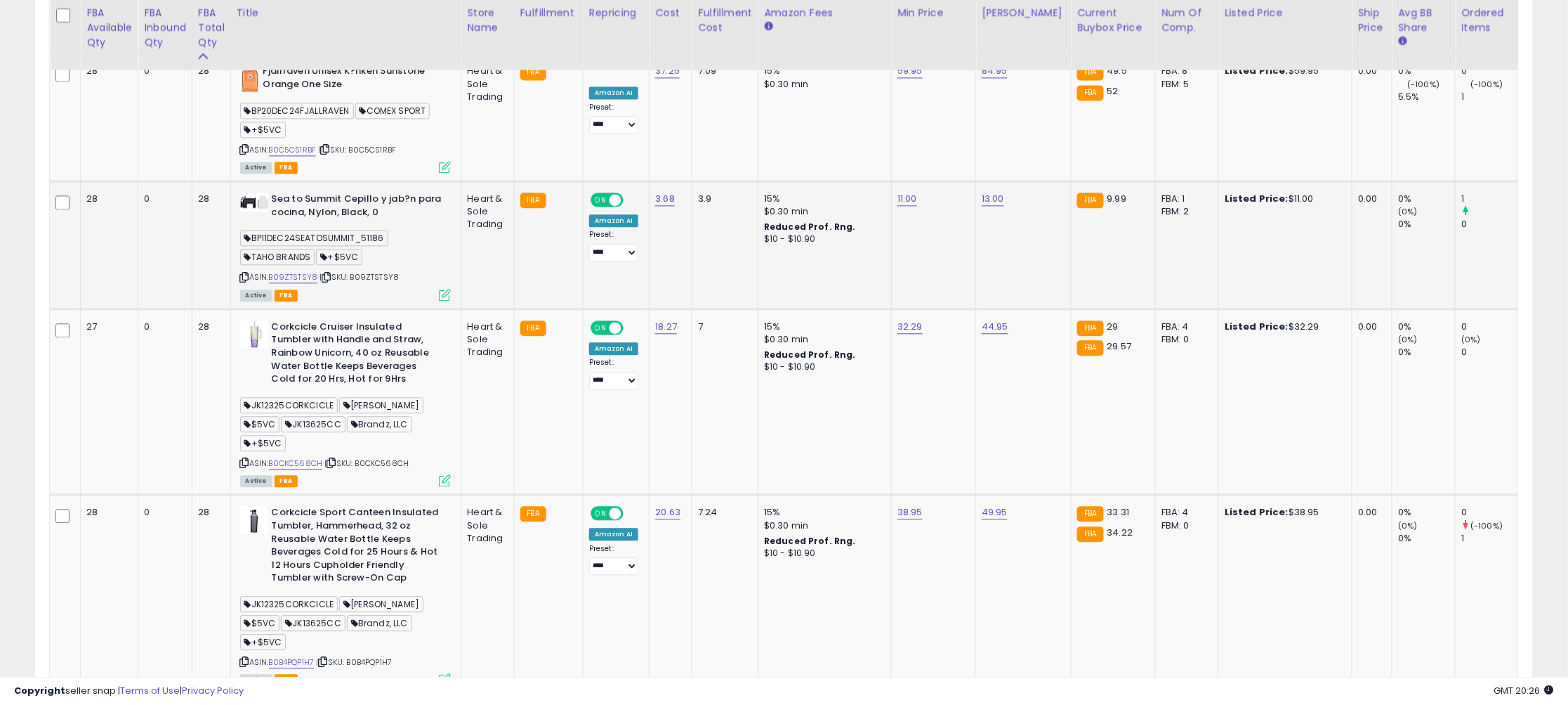
scroll to position [1135, 0]
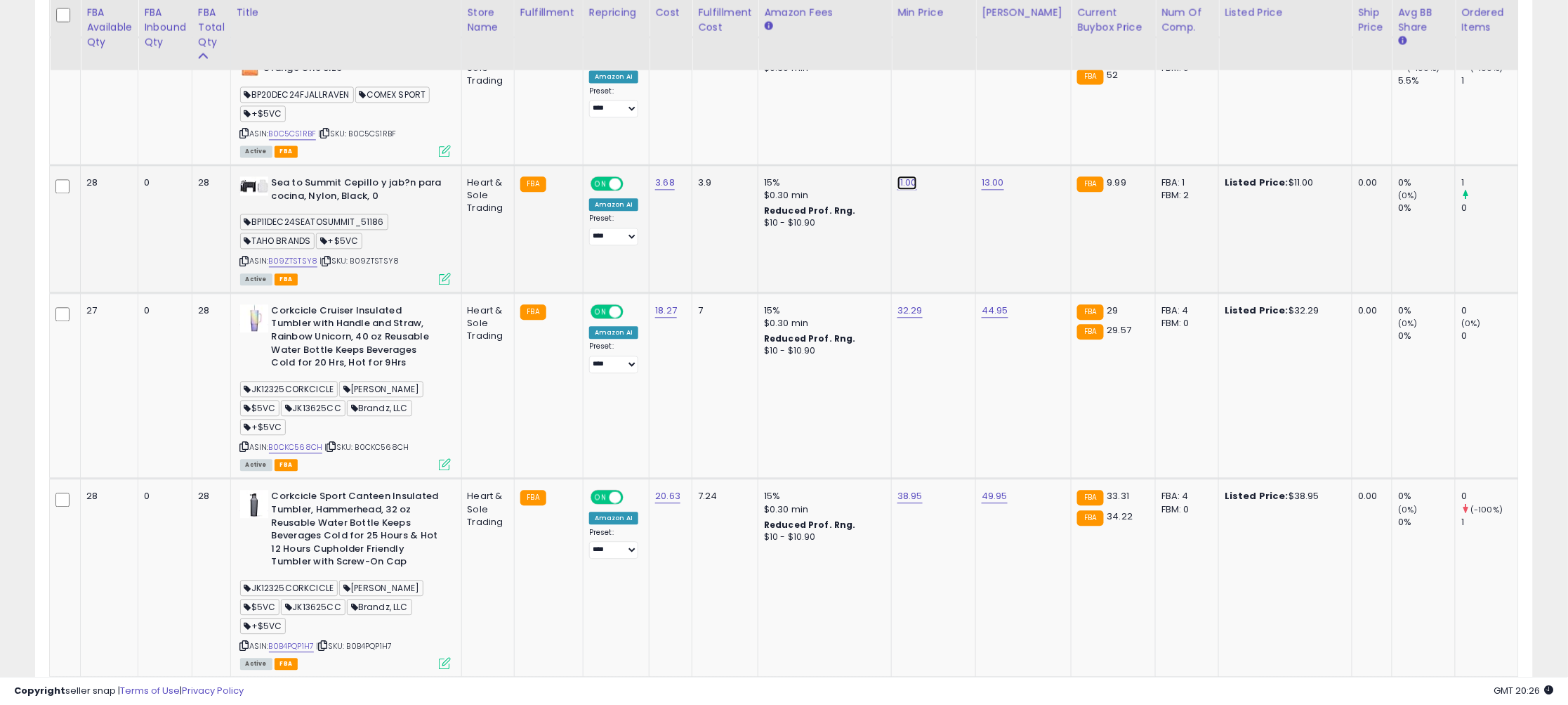
click at [908, 209] on td "11.00 *****" at bounding box center [933, 229] width 84 height 128
drag, startPoint x: 893, startPoint y: 134, endPoint x: 730, endPoint y: 130, distance: 163.0
type input "****"
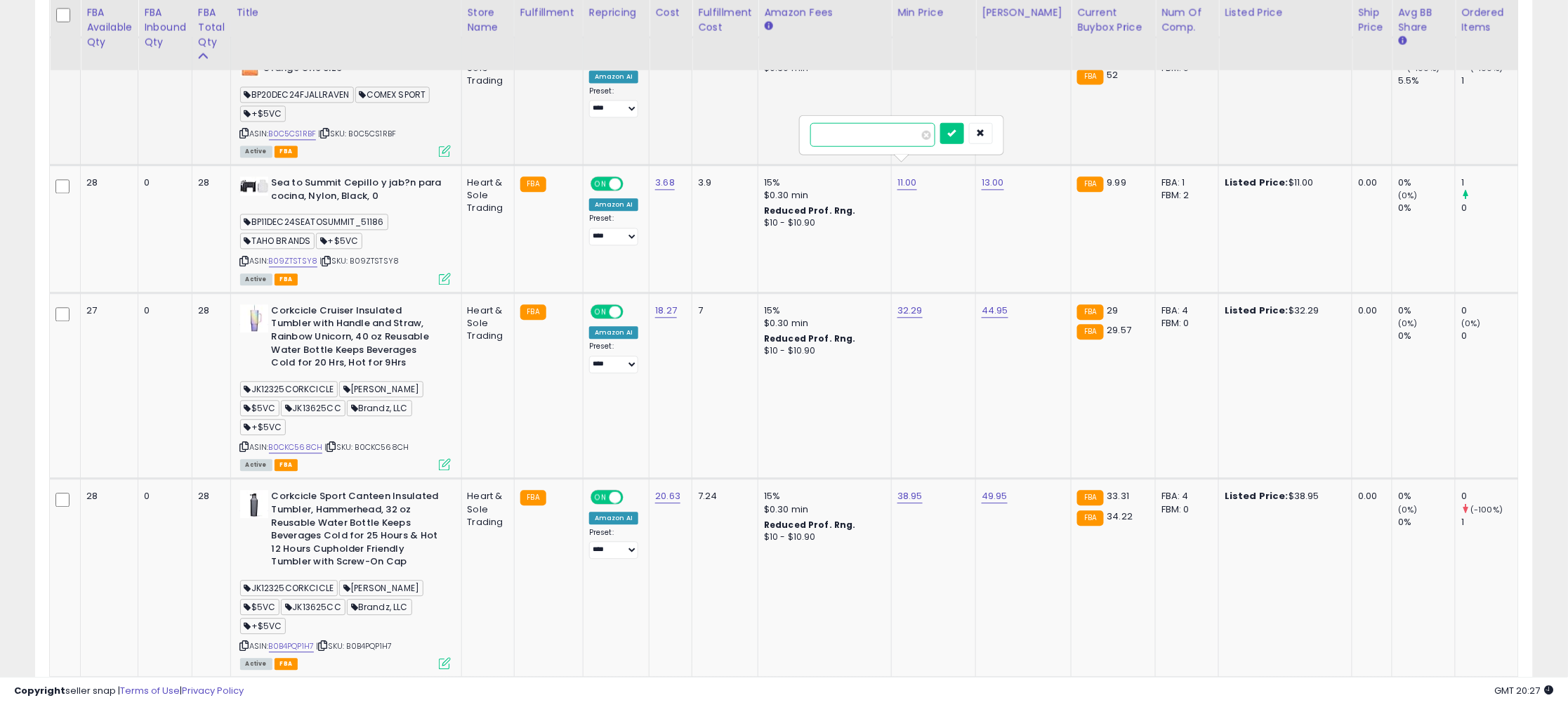
click button "submit" at bounding box center [952, 132] width 24 height 21
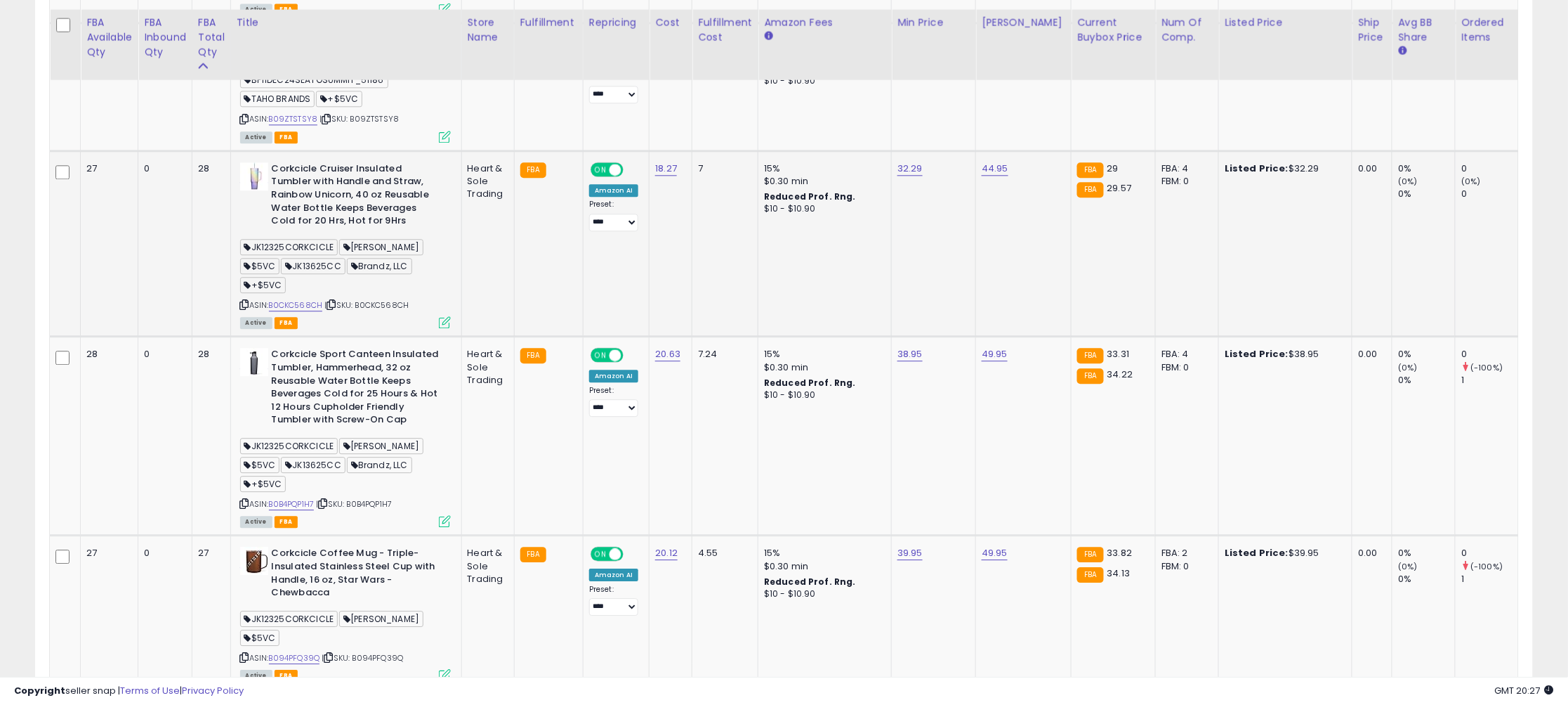
scroll to position [1291, 0]
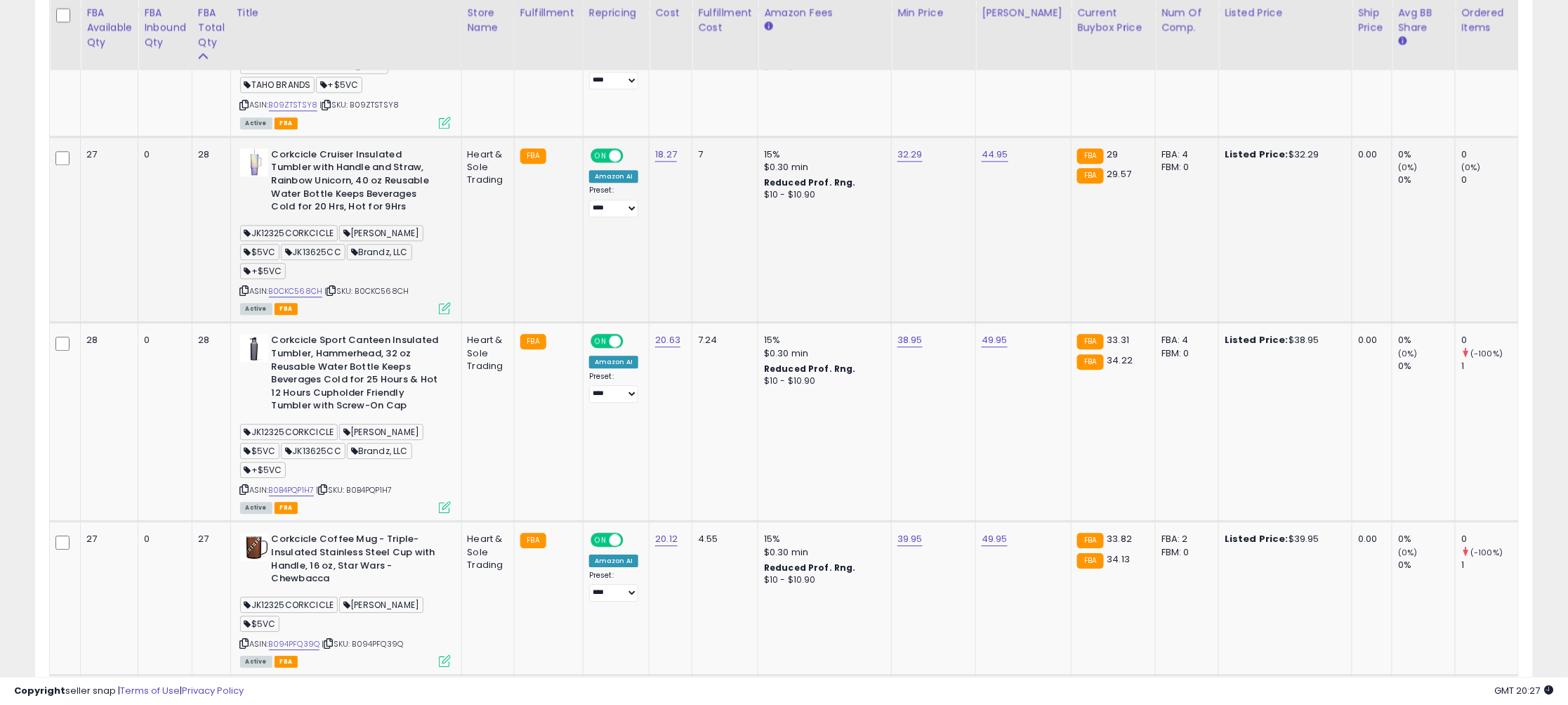
drag, startPoint x: 245, startPoint y: 278, endPoint x: 387, endPoint y: 170, distance: 178.4
click at [246, 287] on icon at bounding box center [245, 290] width 9 height 8
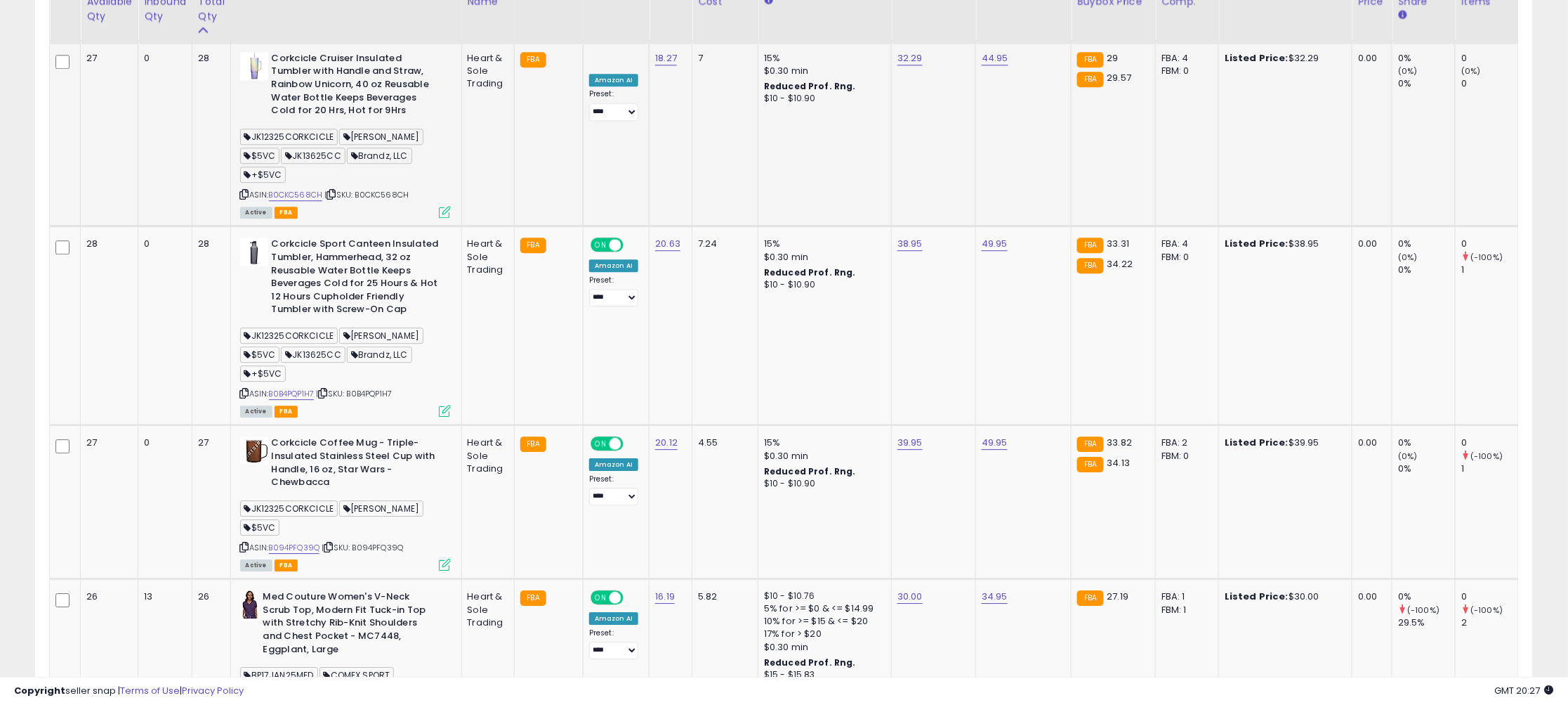
scroll to position [1392, 0]
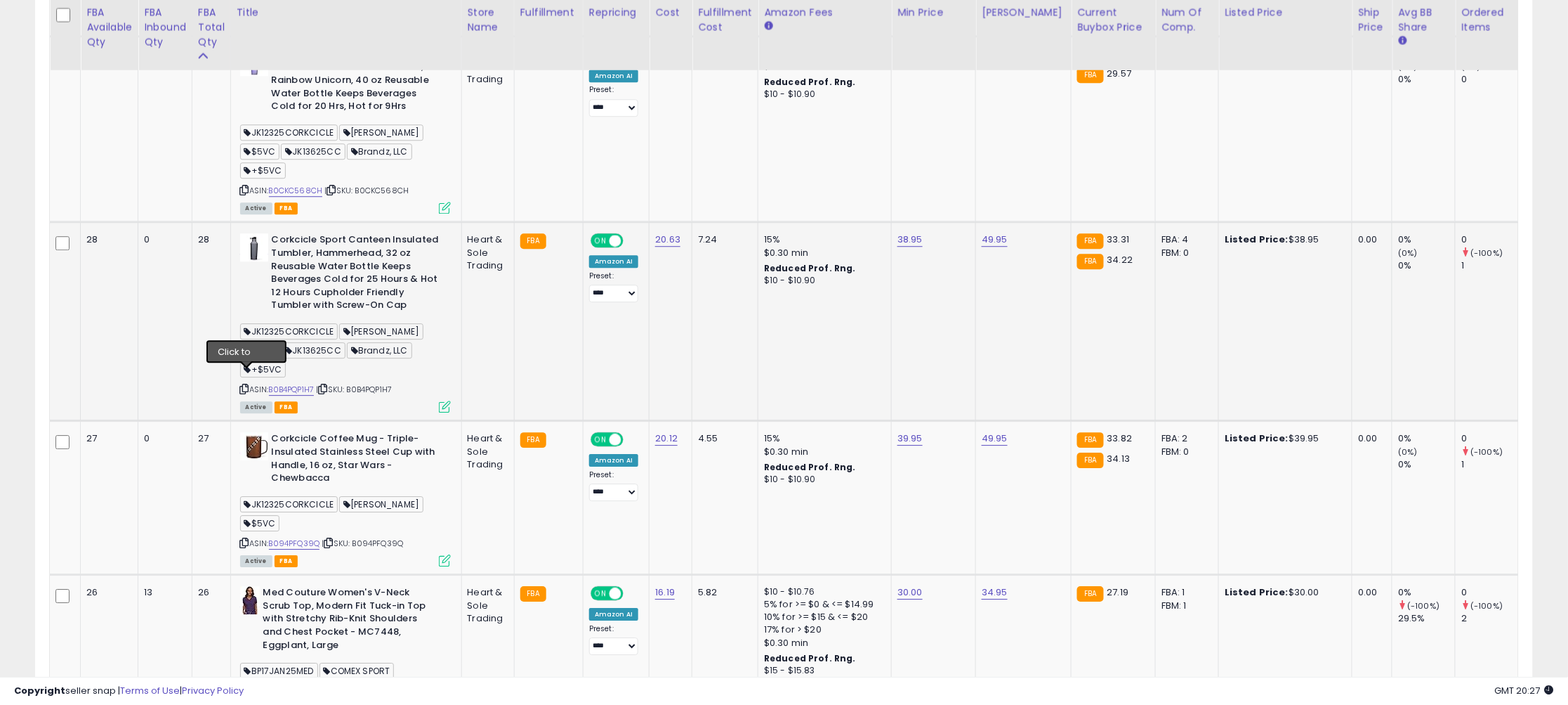
click at [245, 385] on icon at bounding box center [245, 388] width 9 height 8
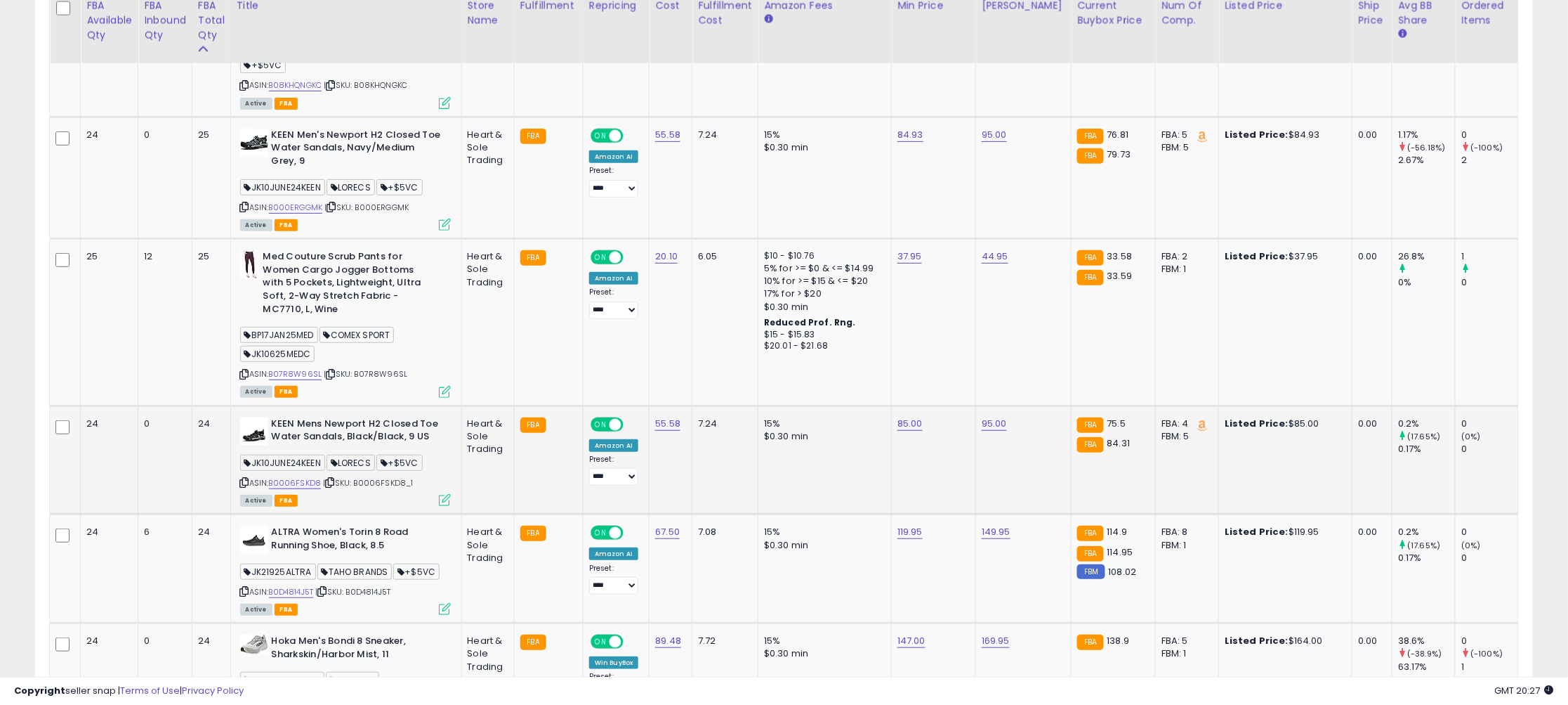
scroll to position [2166, 0]
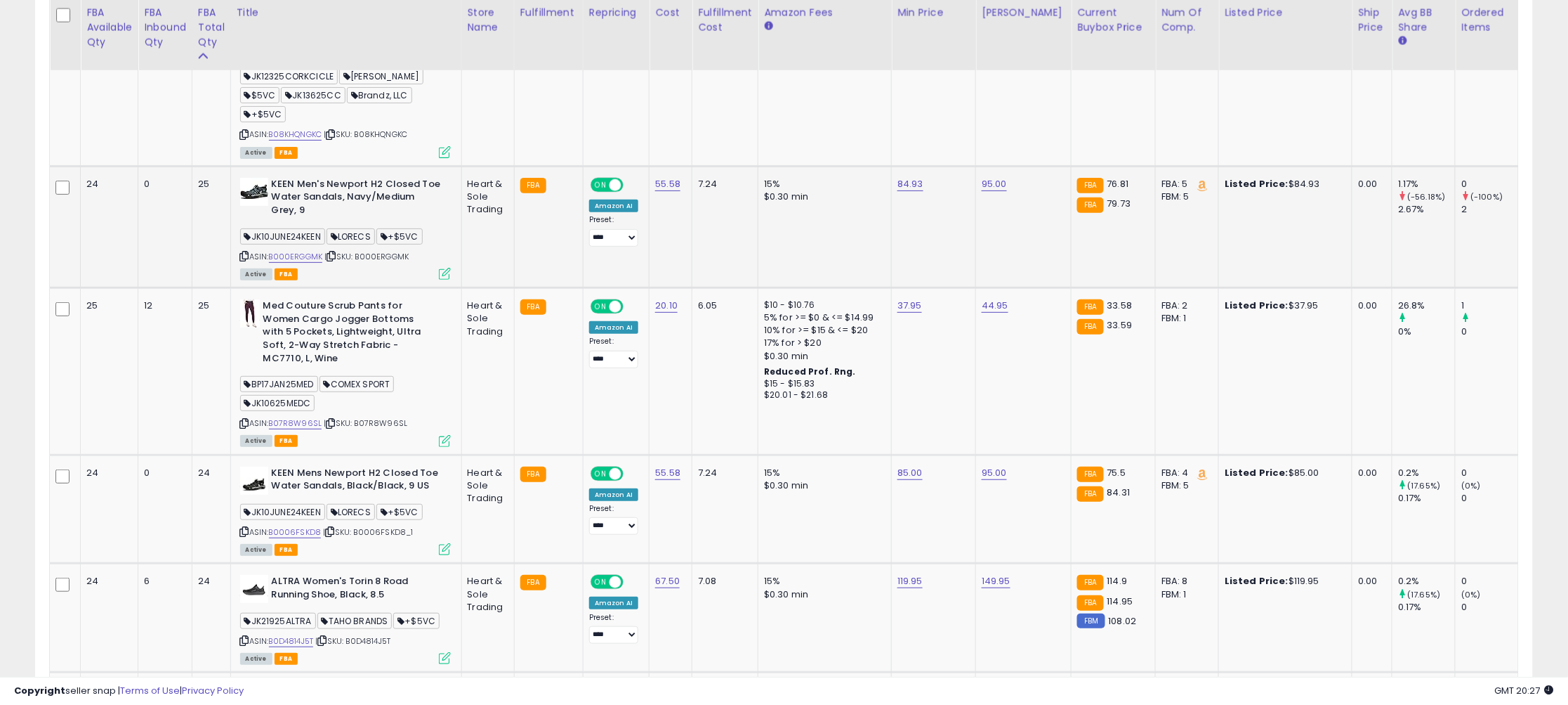
click at [245, 252] on icon at bounding box center [245, 256] width 9 height 8
drag, startPoint x: 892, startPoint y: 137, endPoint x: 695, endPoint y: 121, distance: 197.6
click at [695, 121] on tbody "31 0 31" at bounding box center [1322, 549] width 2543 height 3855
type input "**"
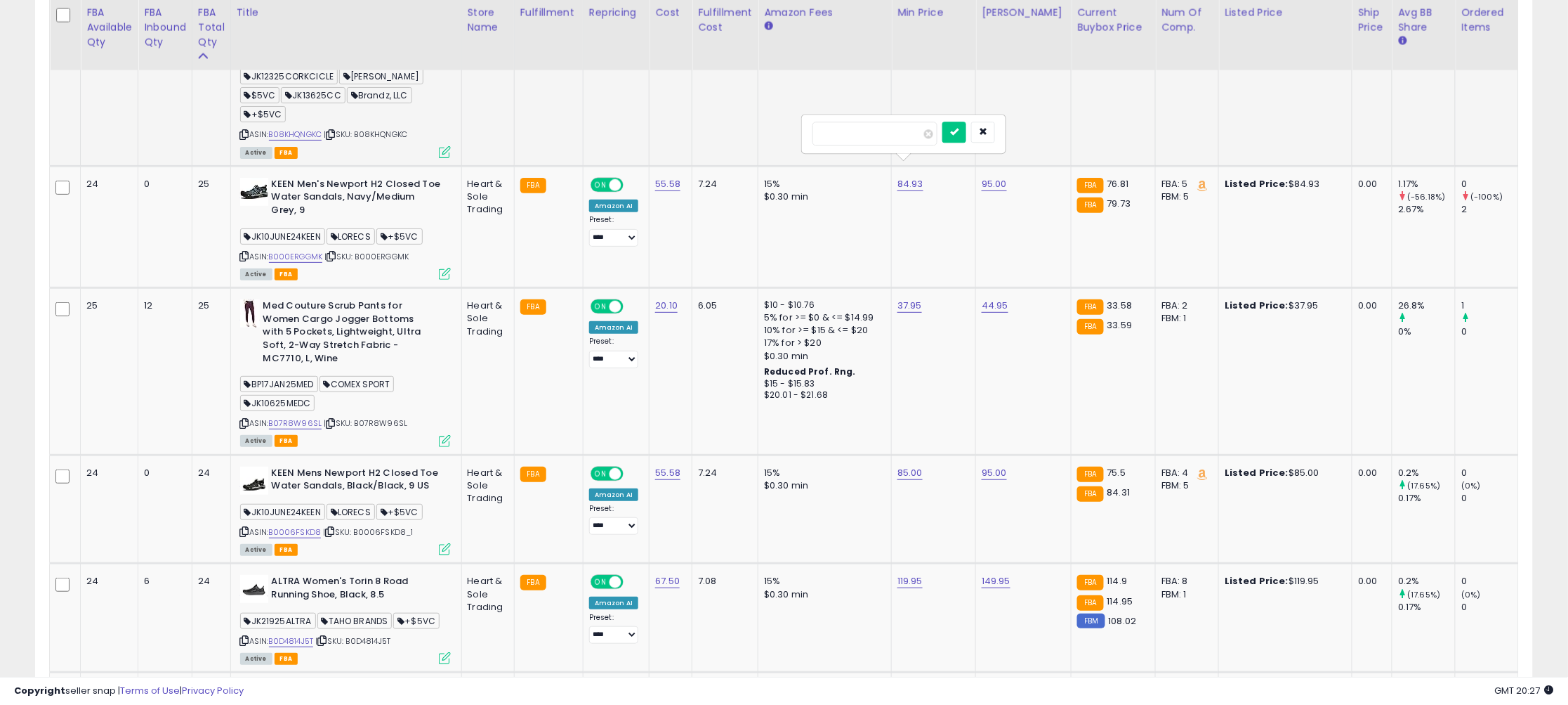
click button "submit" at bounding box center [954, 132] width 24 height 21
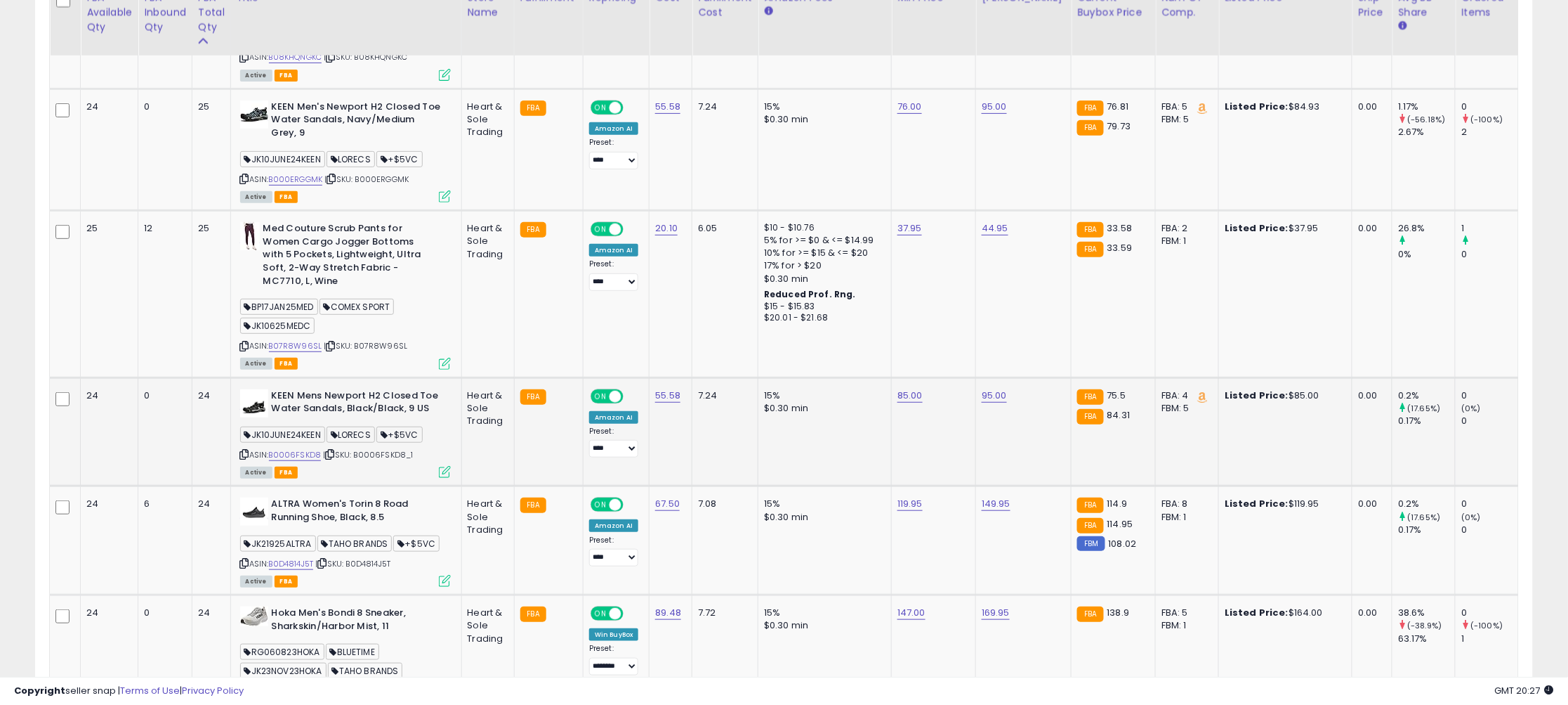
scroll to position [2245, 0]
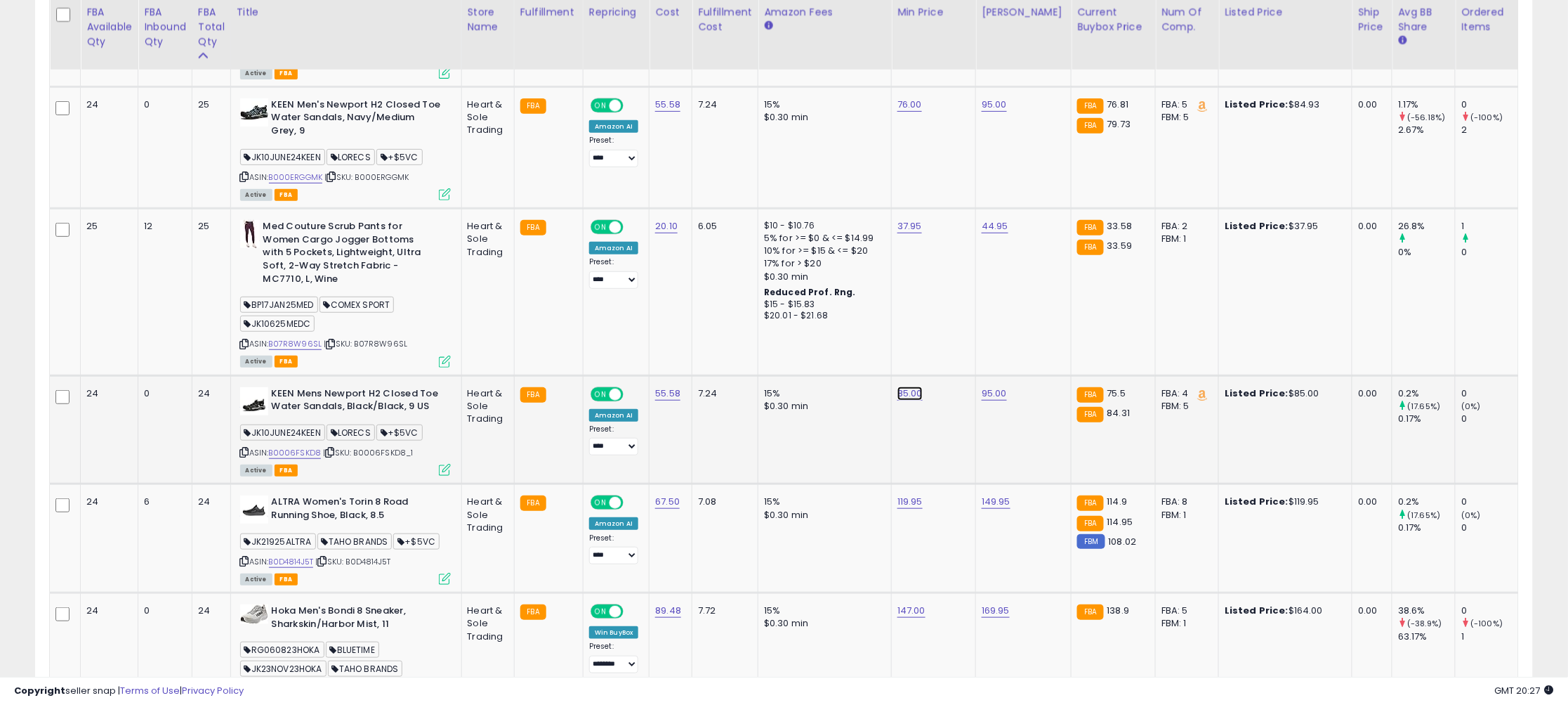
drag, startPoint x: 877, startPoint y: 347, endPoint x: 731, endPoint y: 335, distance: 146.5
click at [731, 335] on tbody "31 0 31" at bounding box center [1322, 469] width 2543 height 3855
type input "*****"
click button "submit" at bounding box center [955, 340] width 24 height 21
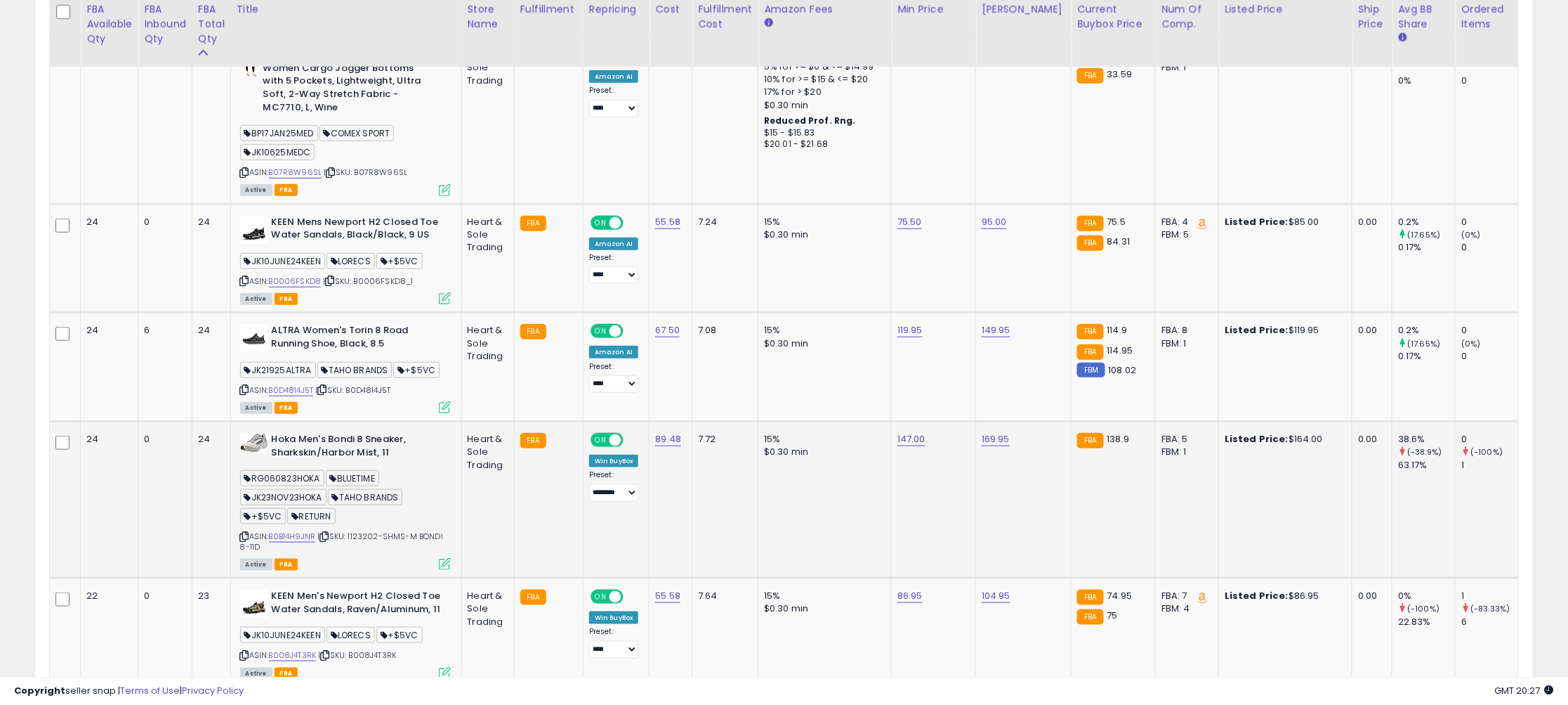
scroll to position [2417, 0]
click at [242, 385] on icon at bounding box center [245, 388] width 9 height 8
drag, startPoint x: 882, startPoint y: 281, endPoint x: 766, endPoint y: 278, distance: 116.0
click at [766, 278] on tbody "31 0 31" at bounding box center [1322, 297] width 2543 height 3855
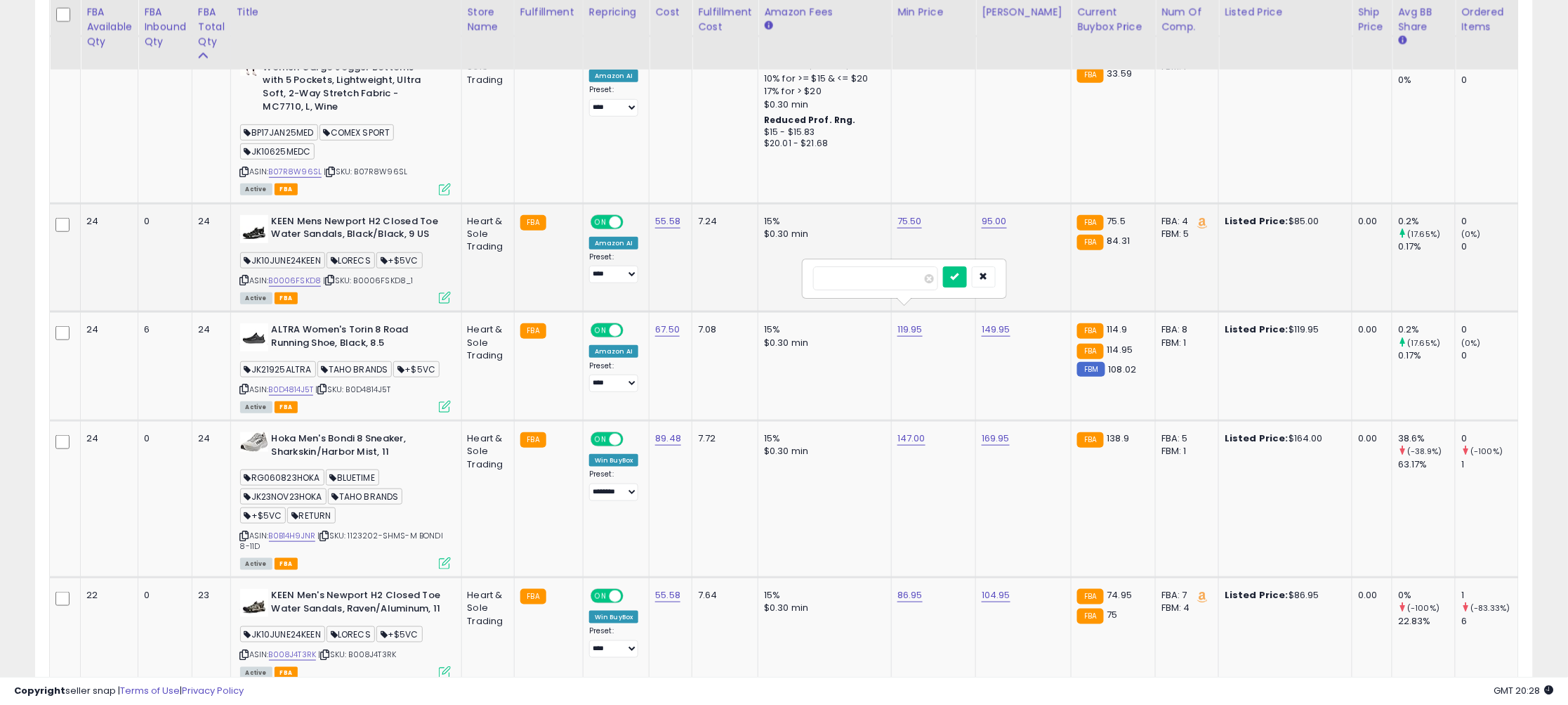
type input "***"
click button "submit" at bounding box center [955, 276] width 24 height 21
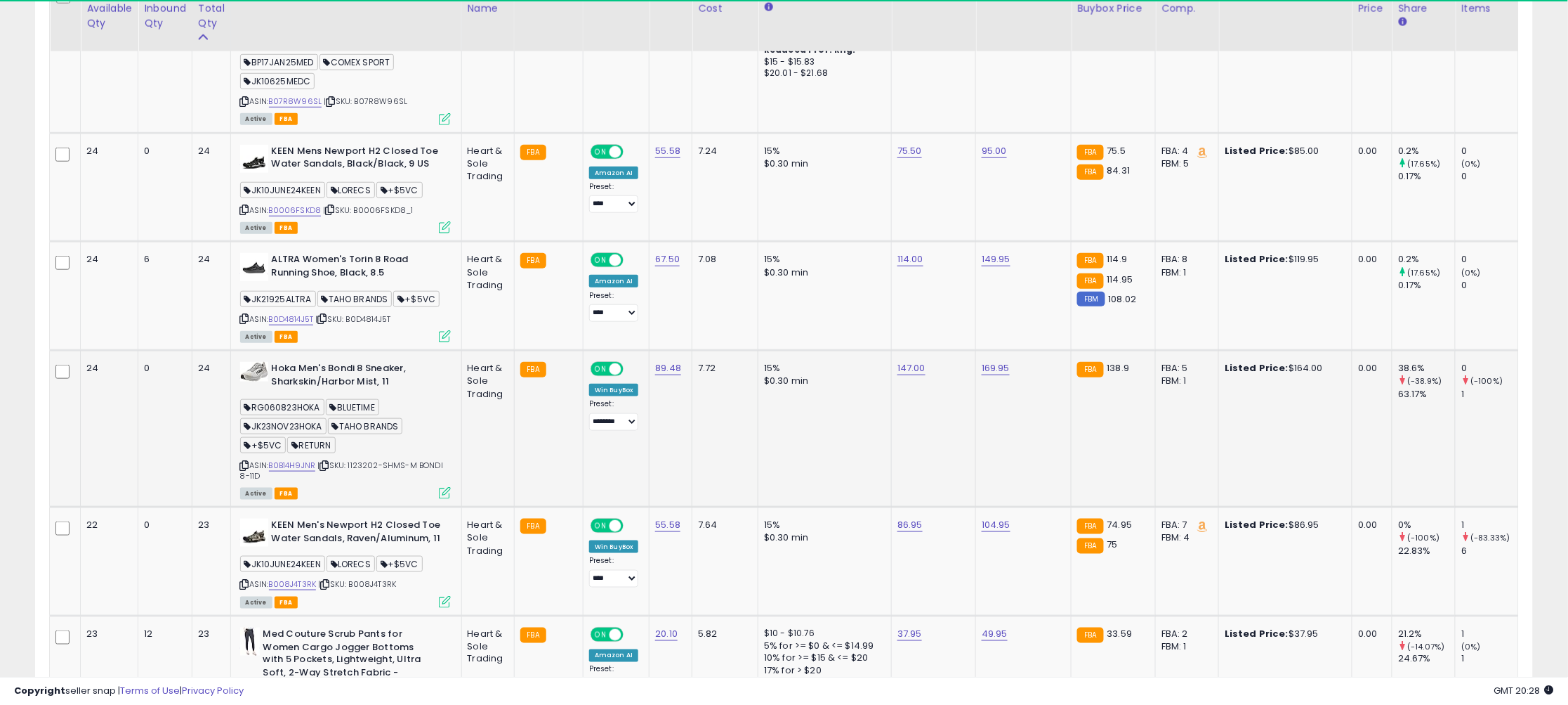
scroll to position [2491, 0]
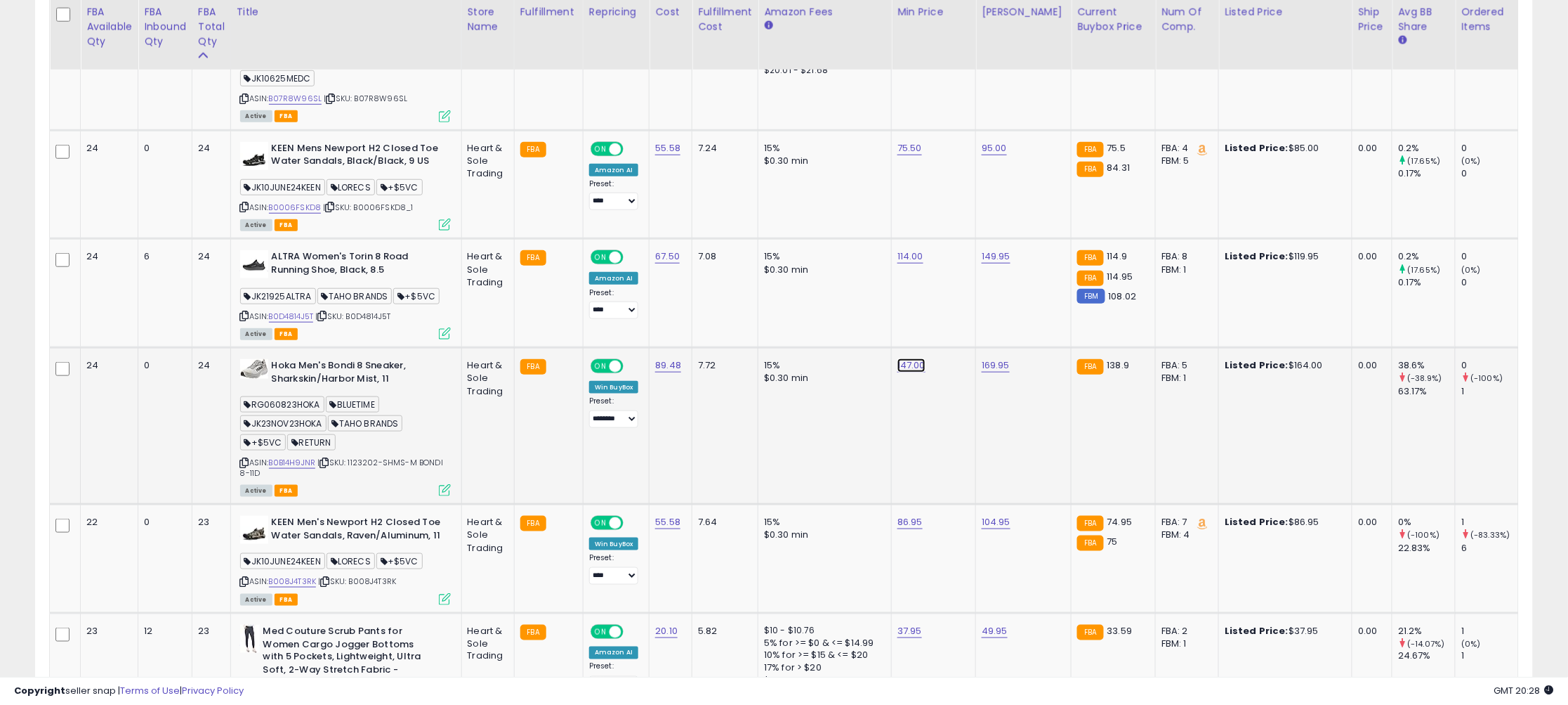
drag, startPoint x: 878, startPoint y: 317, endPoint x: 744, endPoint y: 317, distance: 134.0
click at [744, 317] on tbody "31 0 31" at bounding box center [1322, 224] width 2543 height 3855
type input "******"
click button "submit" at bounding box center [955, 312] width 24 height 21
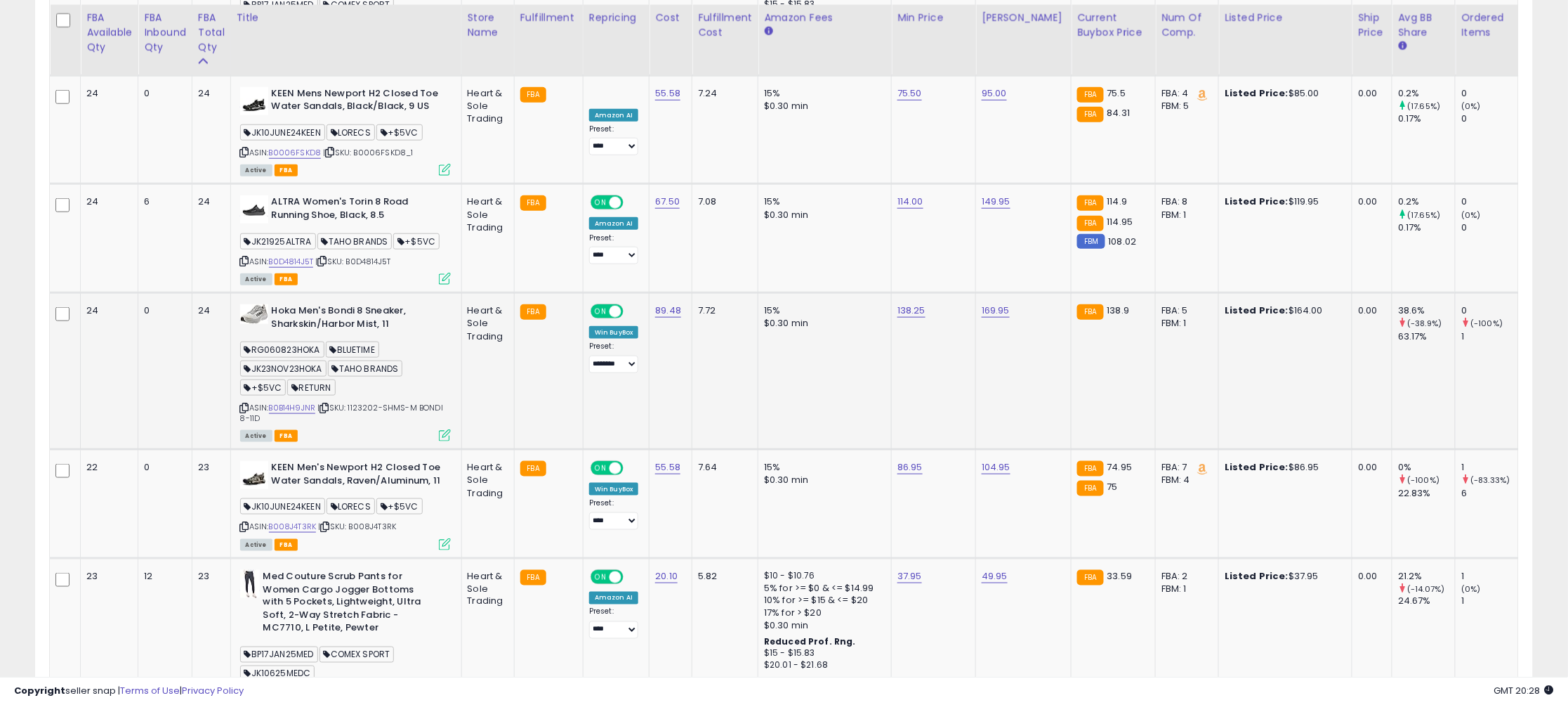
scroll to position [2584, 0]
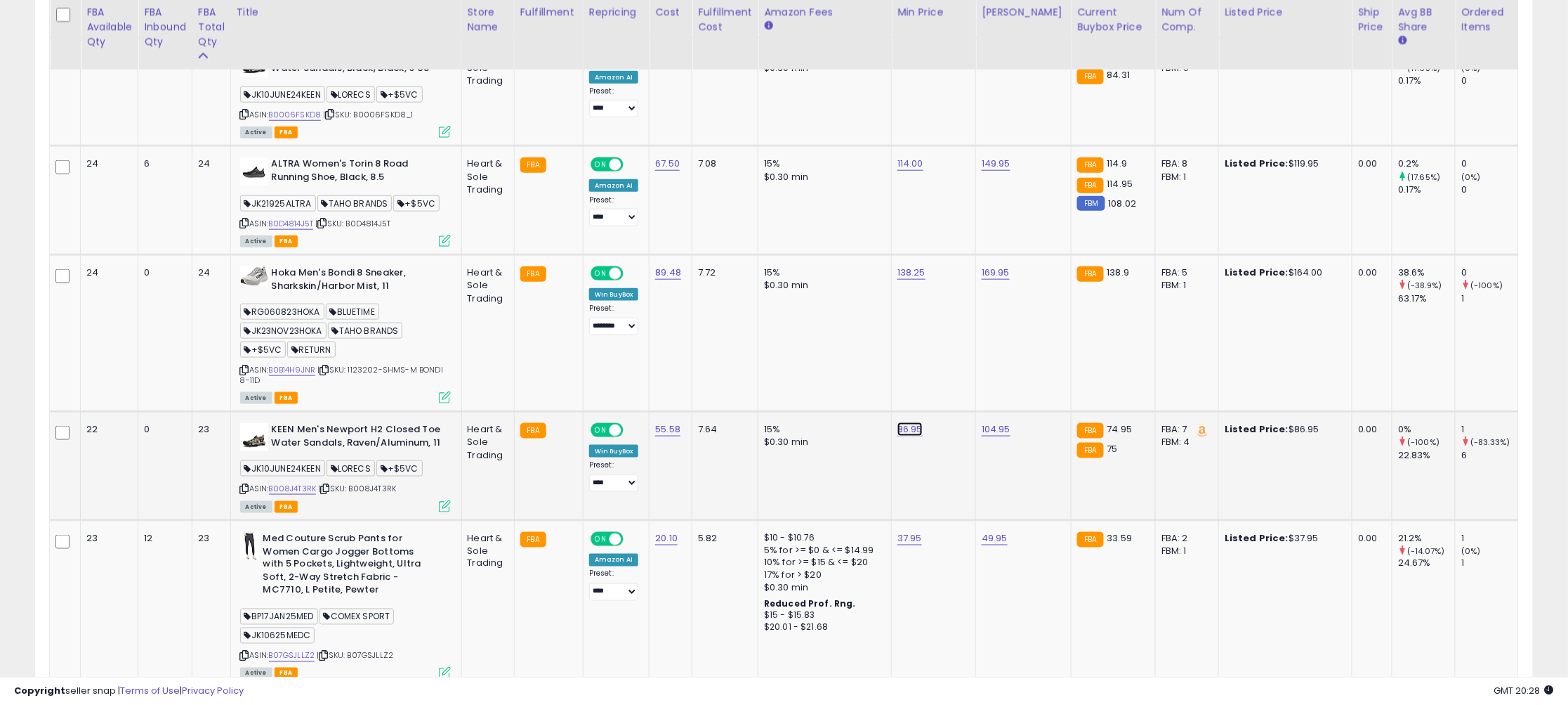
drag, startPoint x: 862, startPoint y: 381, endPoint x: 773, endPoint y: 381, distance: 89.0
click at [773, 381] on tbody "31 0 31" at bounding box center [1322, 131] width 2543 height 3855
type input "*****"
click button "submit" at bounding box center [955, 375] width 24 height 21
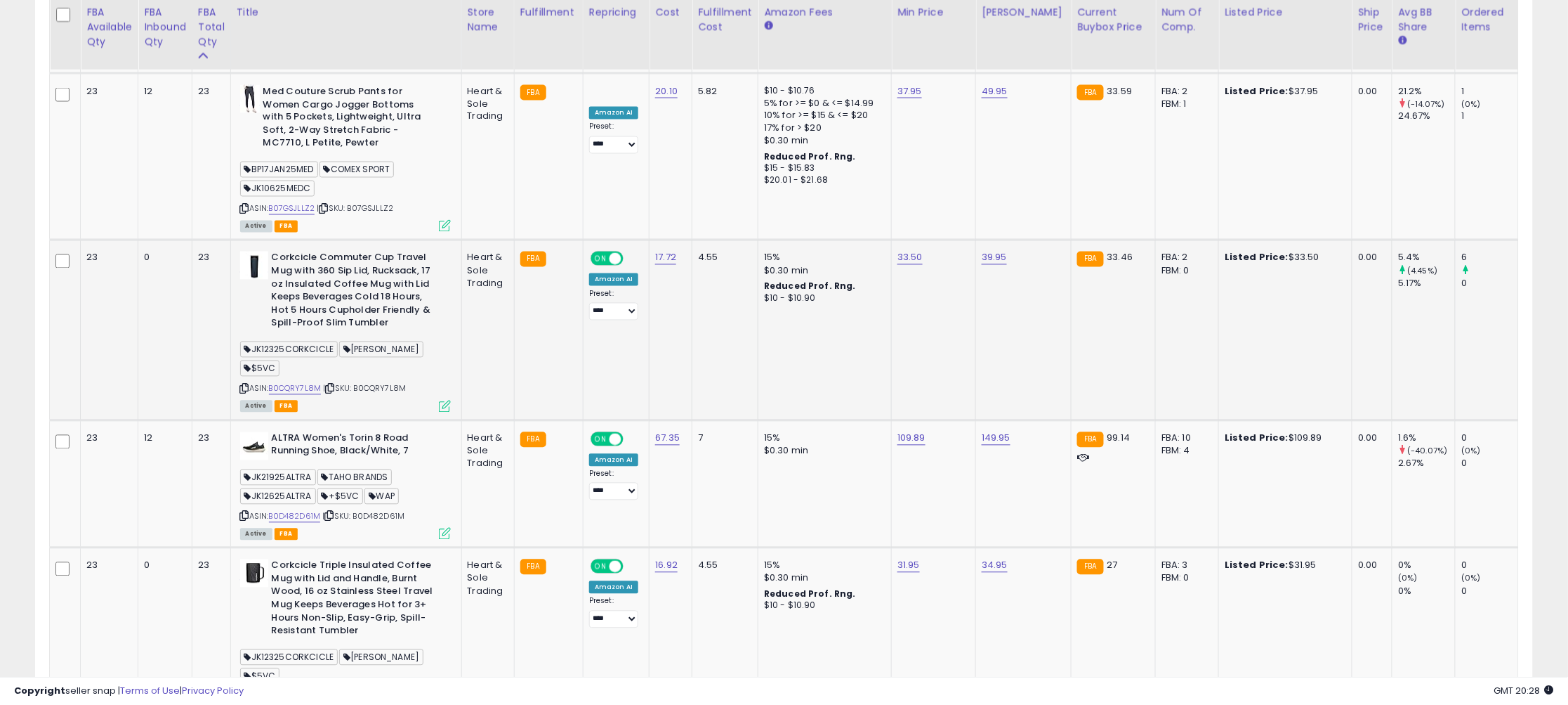
scroll to position [3033, 0]
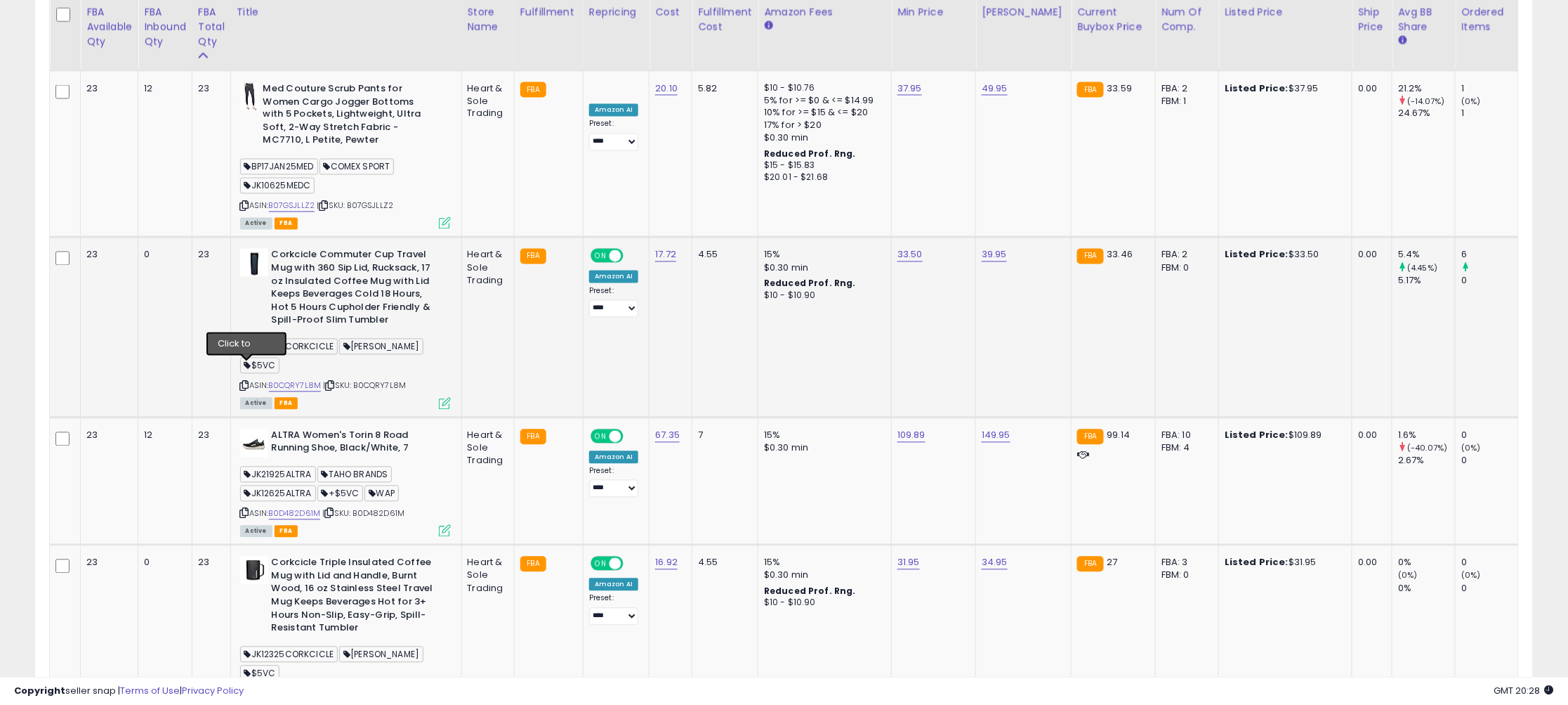
click at [244, 383] on icon at bounding box center [245, 386] width 9 height 8
type input "*****"
click button "submit" at bounding box center [954, 200] width 24 height 21
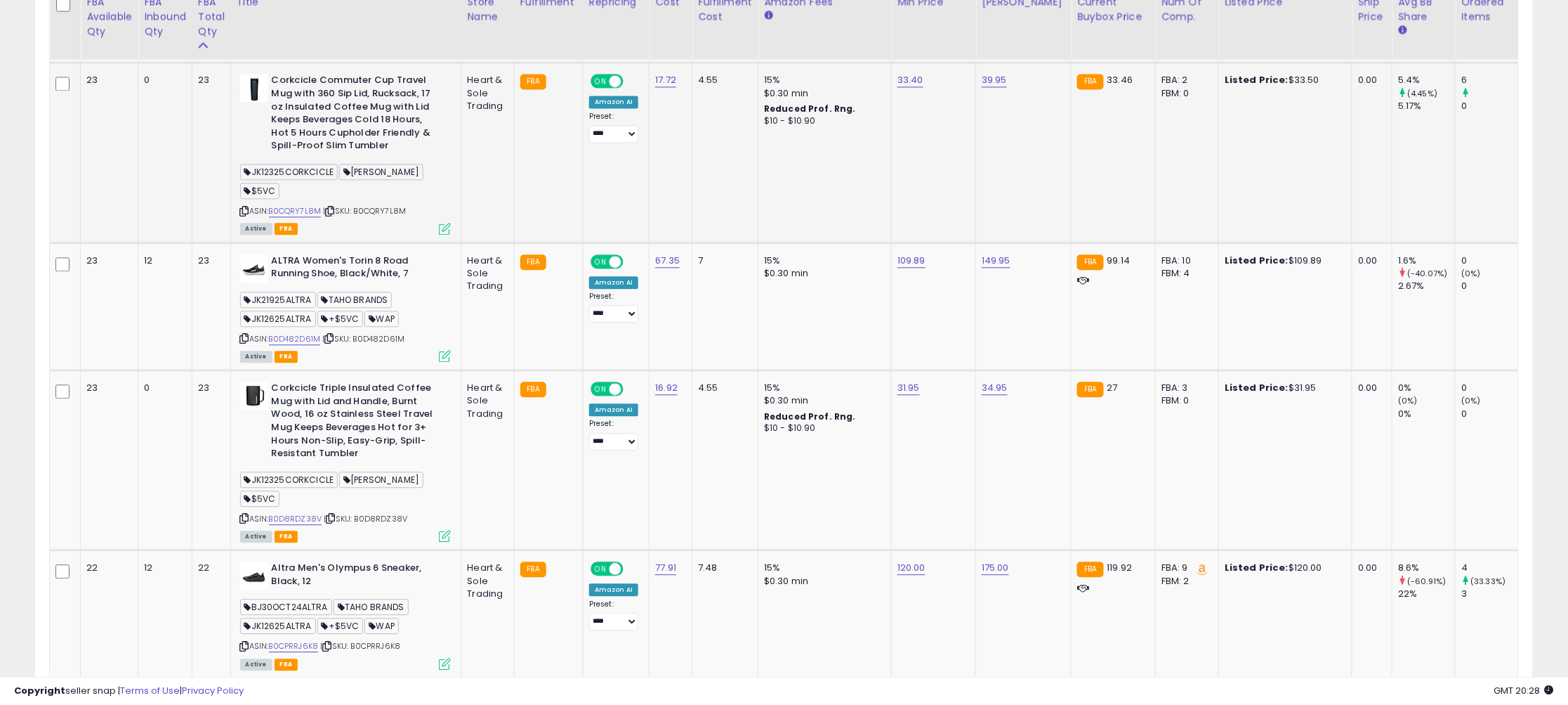
scroll to position [3299, 0]
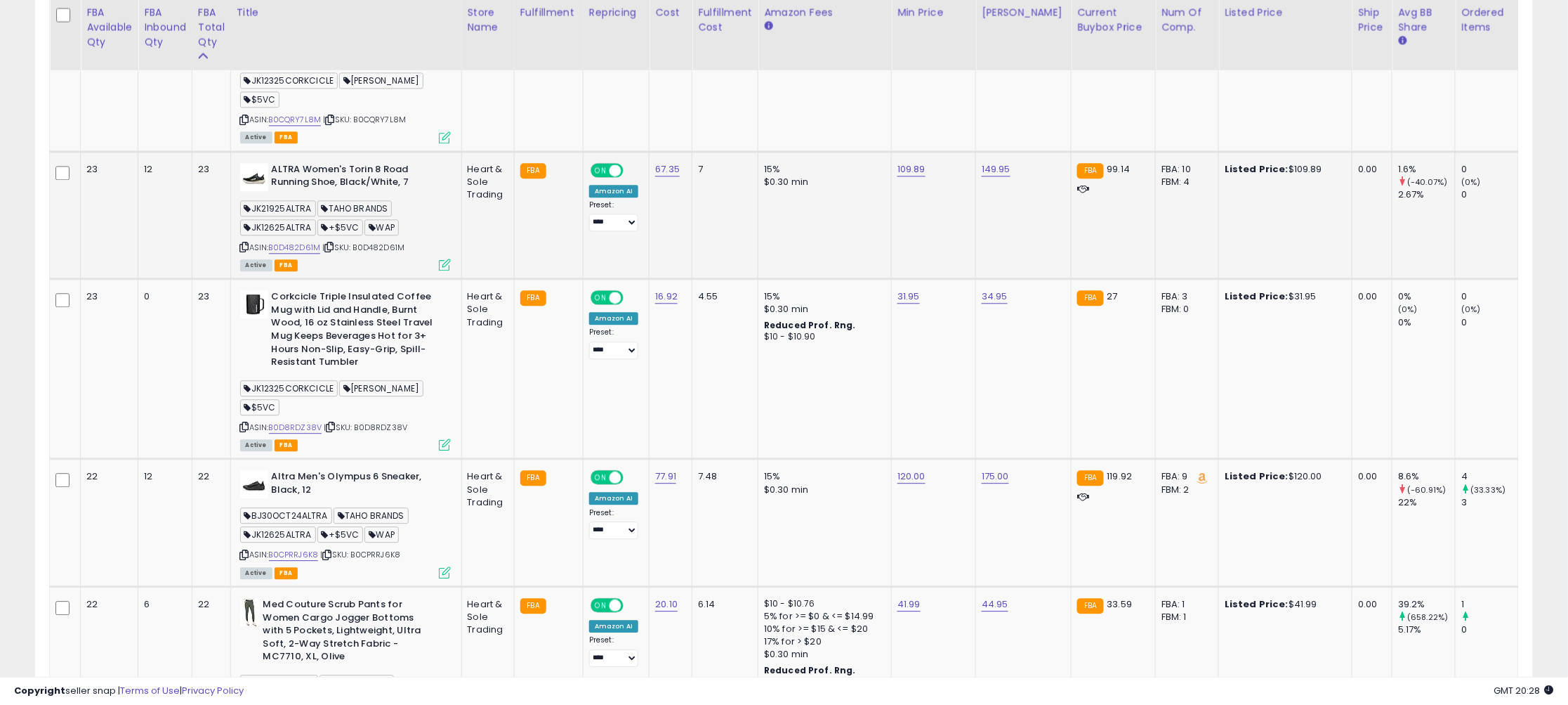
click at [245, 243] on icon at bounding box center [245, 246] width 9 height 8
drag, startPoint x: 893, startPoint y: 121, endPoint x: 730, endPoint y: 107, distance: 163.6
type input "*****"
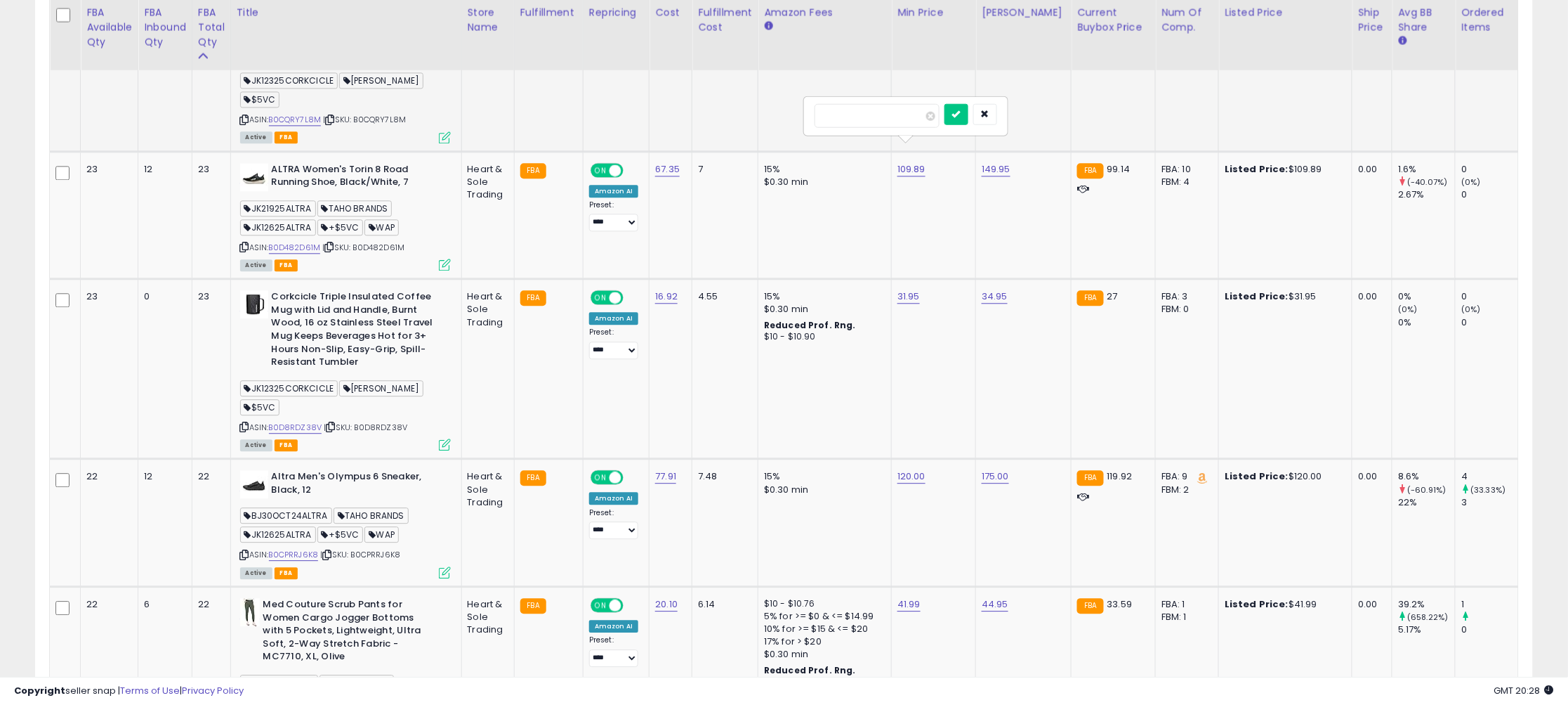
click button "submit" at bounding box center [956, 114] width 24 height 21
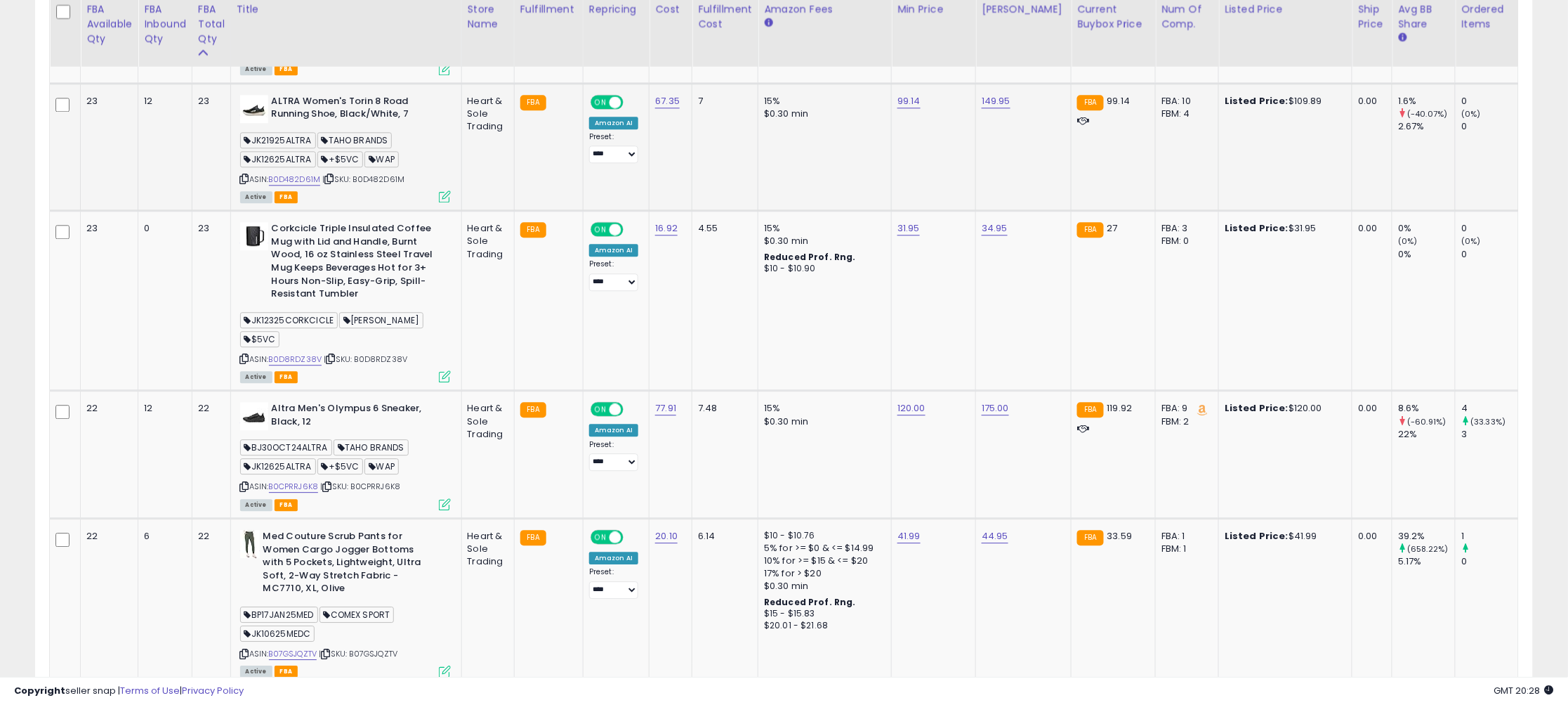
scroll to position [3370, 0]
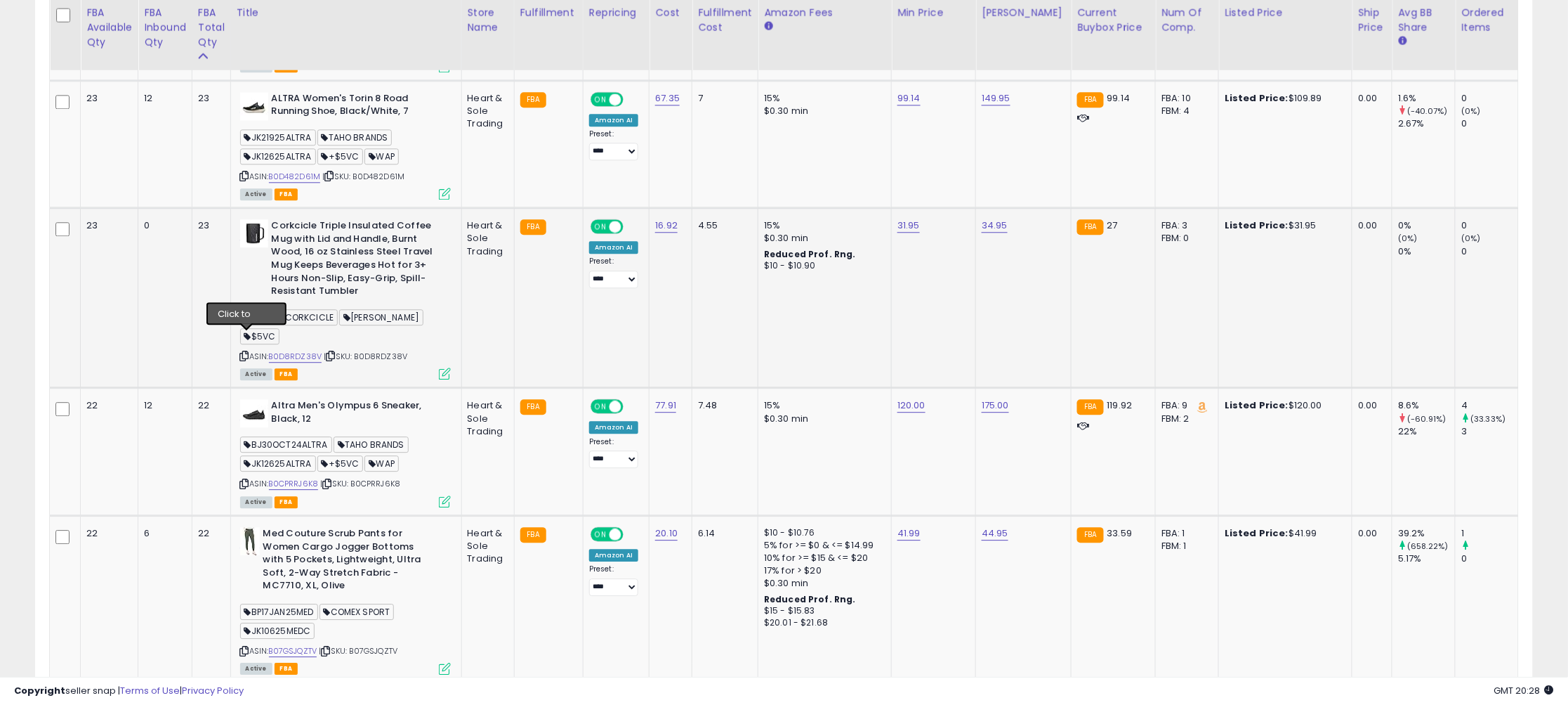
click at [245, 352] on icon at bounding box center [245, 355] width 9 height 8
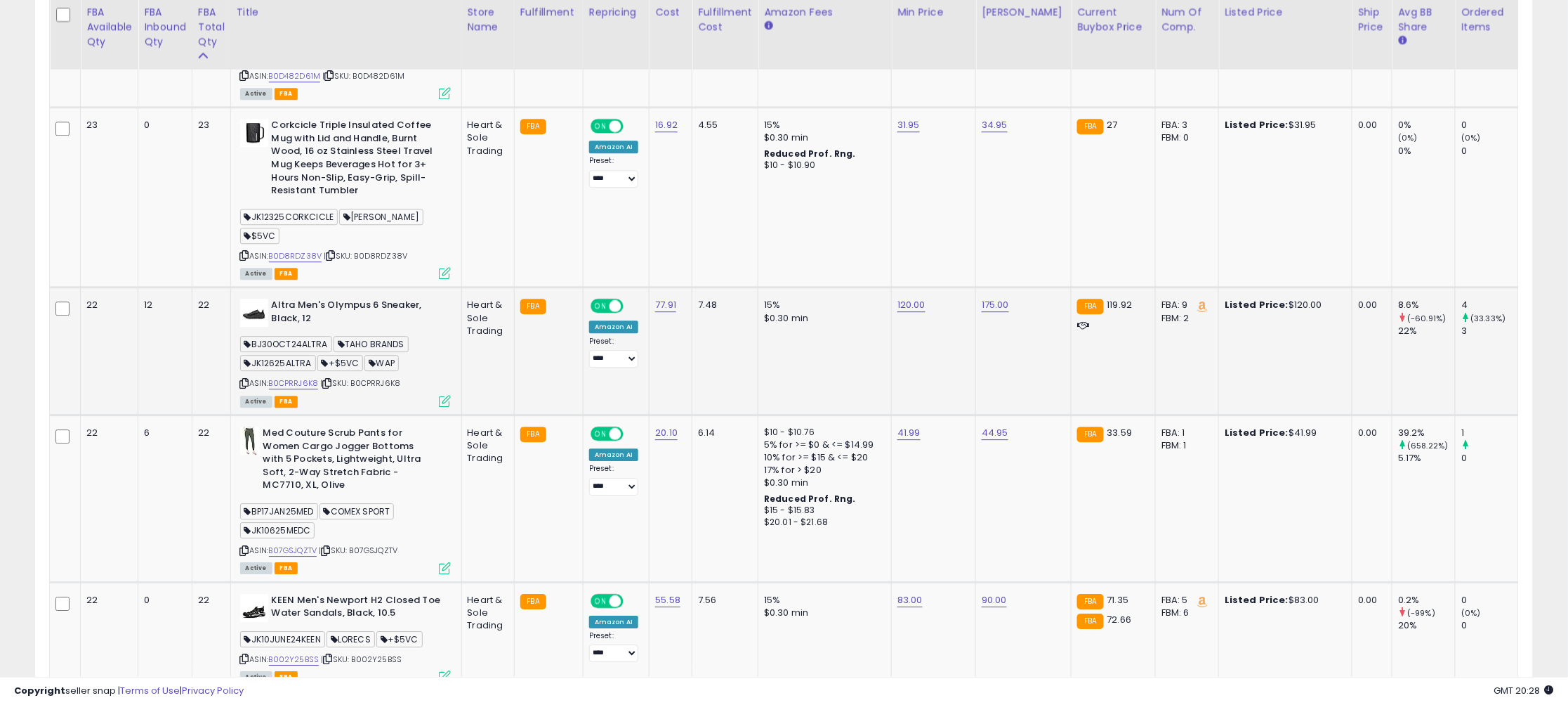
scroll to position [3494, 0]
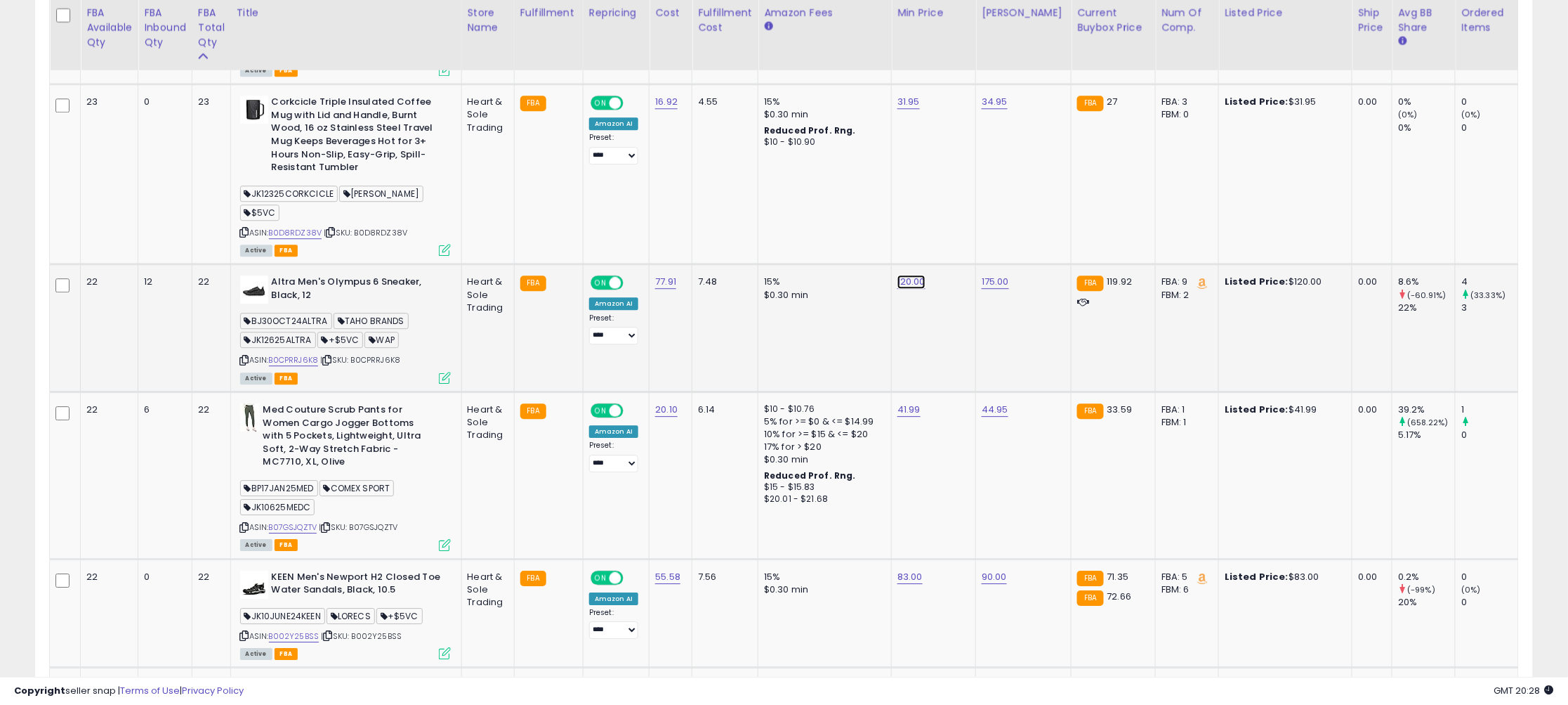
drag, startPoint x: 886, startPoint y: 233, endPoint x: 767, endPoint y: 223, distance: 119.4
type input "***"
click button "submit" at bounding box center [955, 226] width 24 height 21
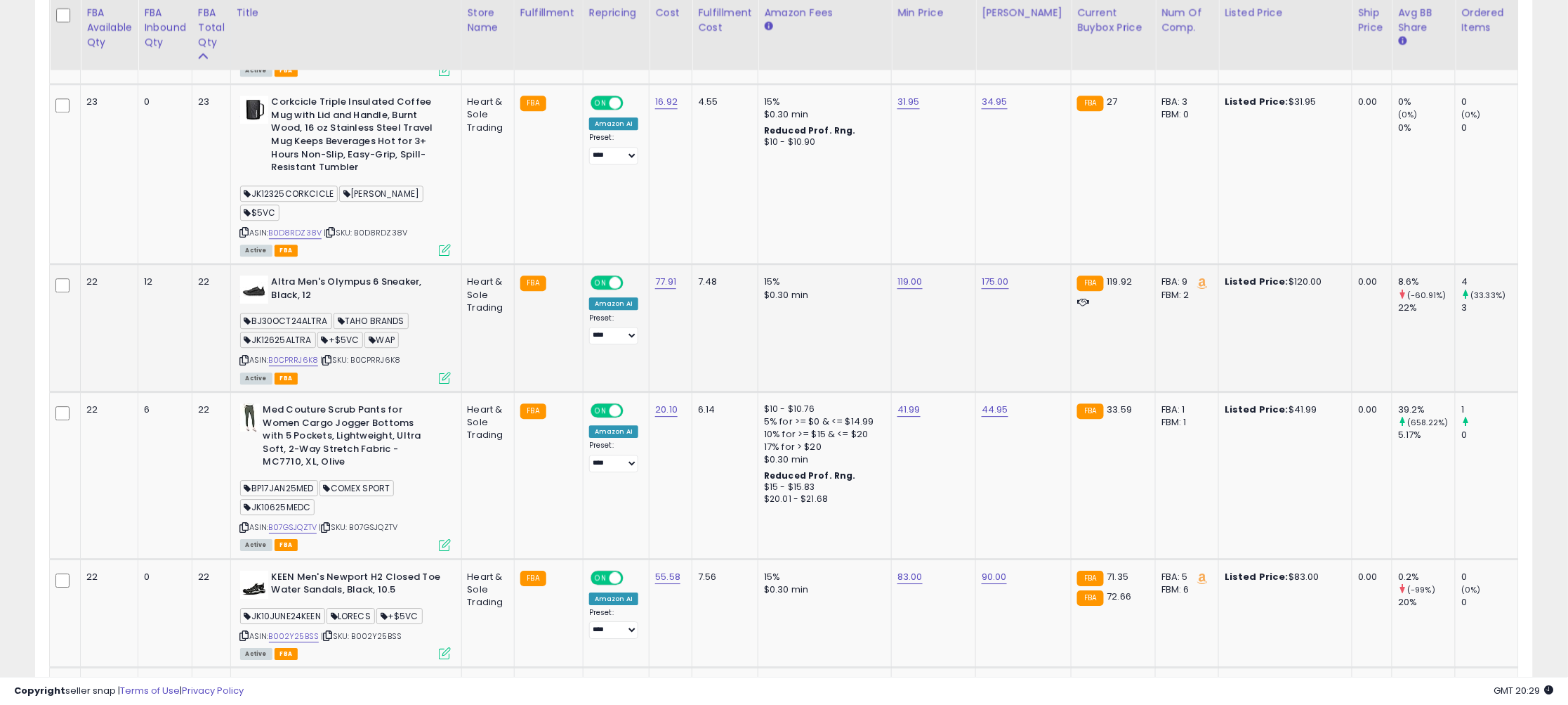
click at [246, 356] on icon at bounding box center [245, 359] width 9 height 8
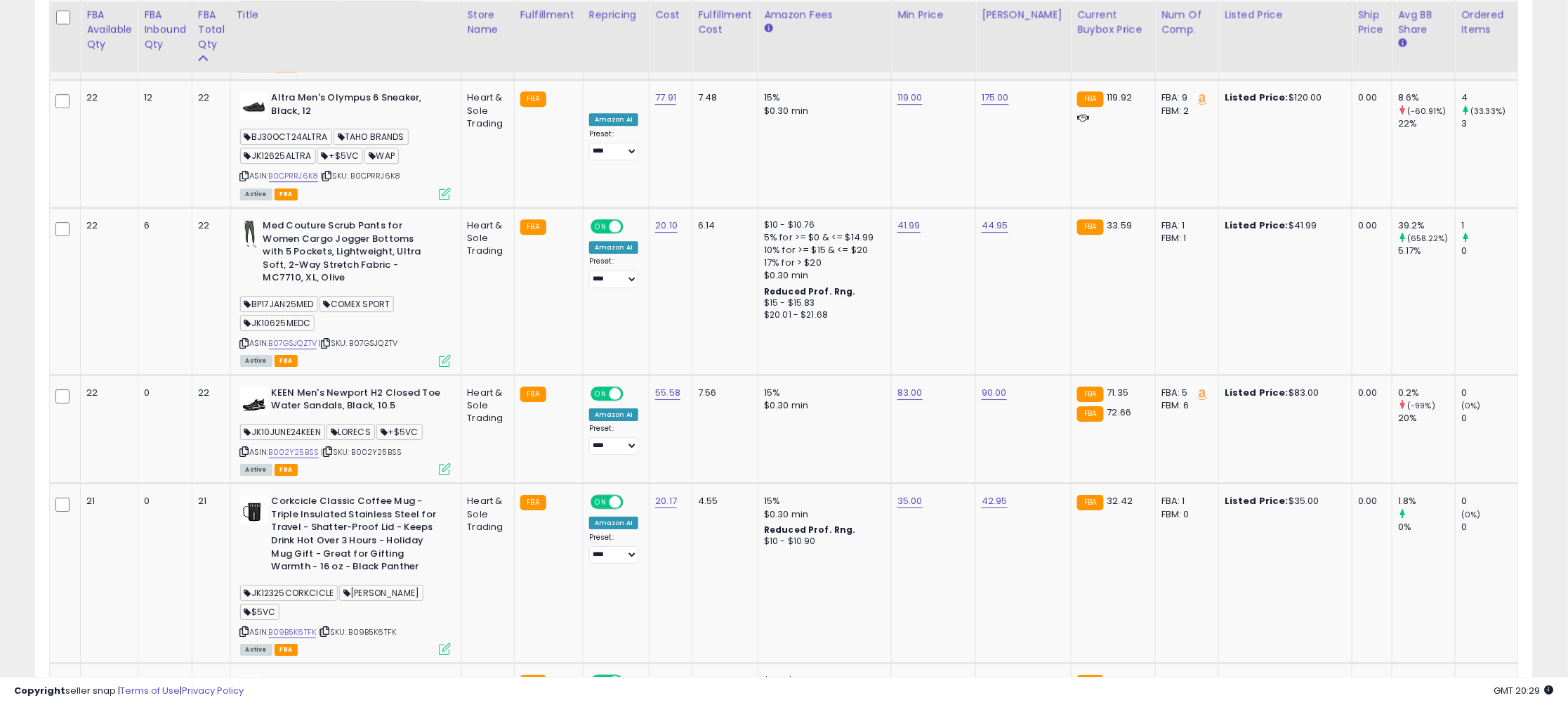
scroll to position [3681, 0]
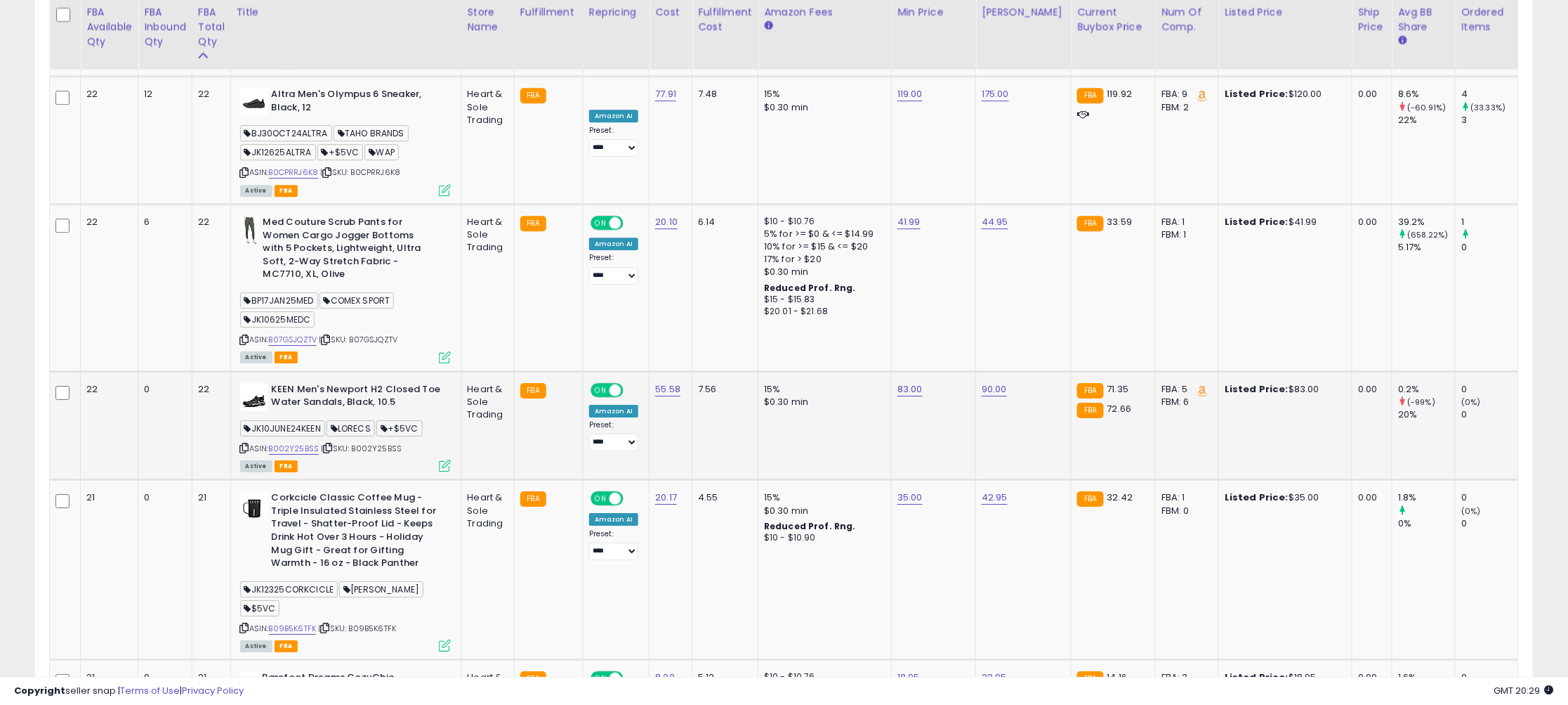
click at [250, 444] on icon at bounding box center [245, 448] width 9 height 8
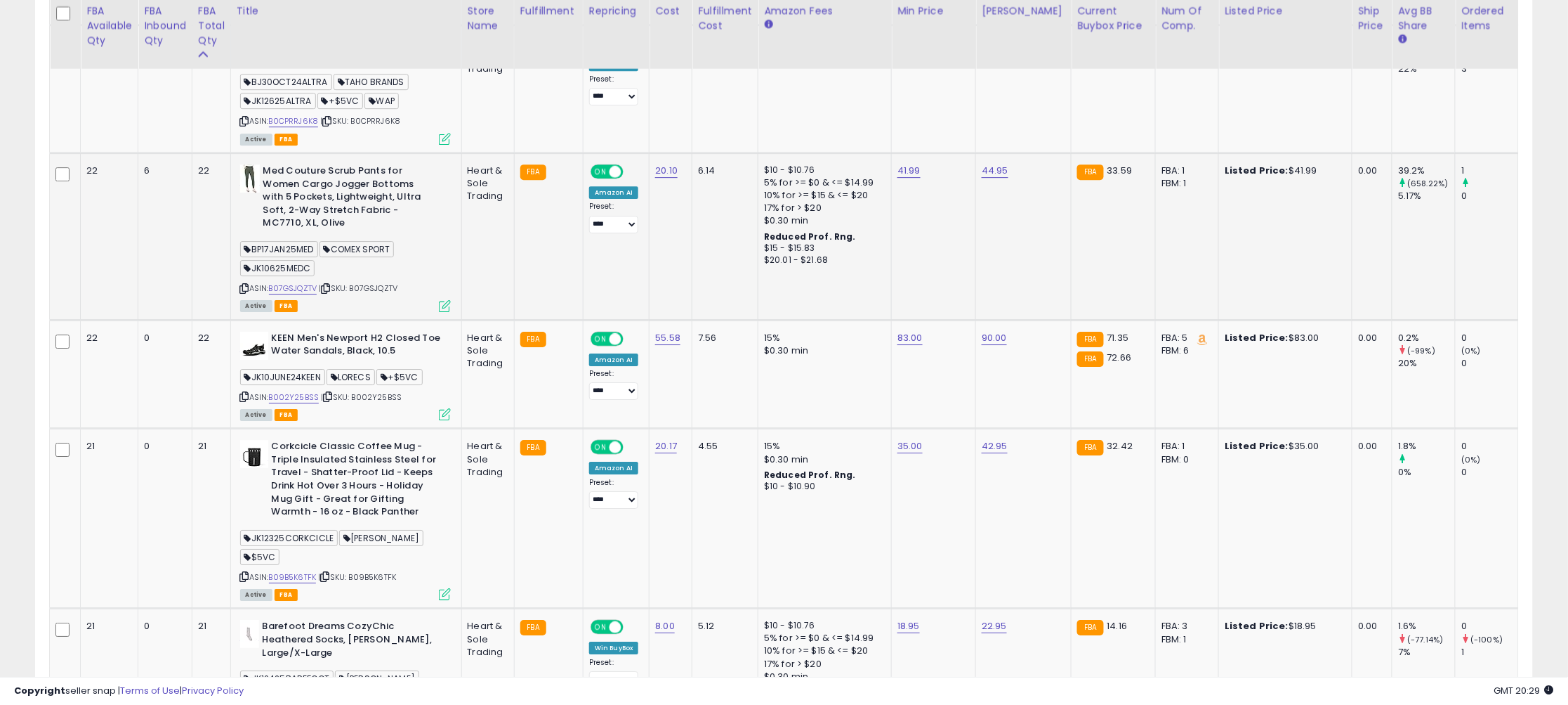
scroll to position [3746, 0]
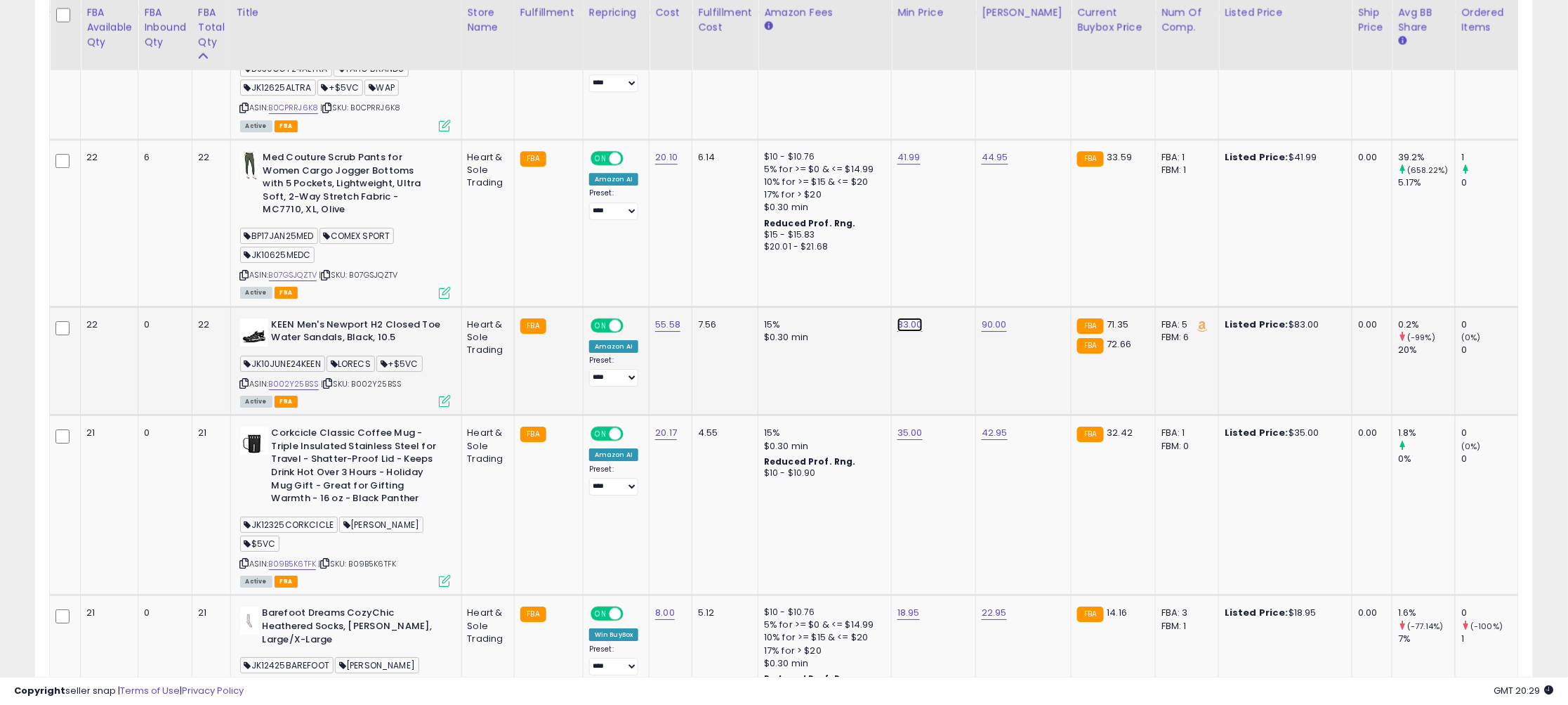
drag, startPoint x: 903, startPoint y: 276, endPoint x: 780, endPoint y: 264, distance: 123.6
type input "*****"
click button "submit" at bounding box center [954, 267] width 24 height 21
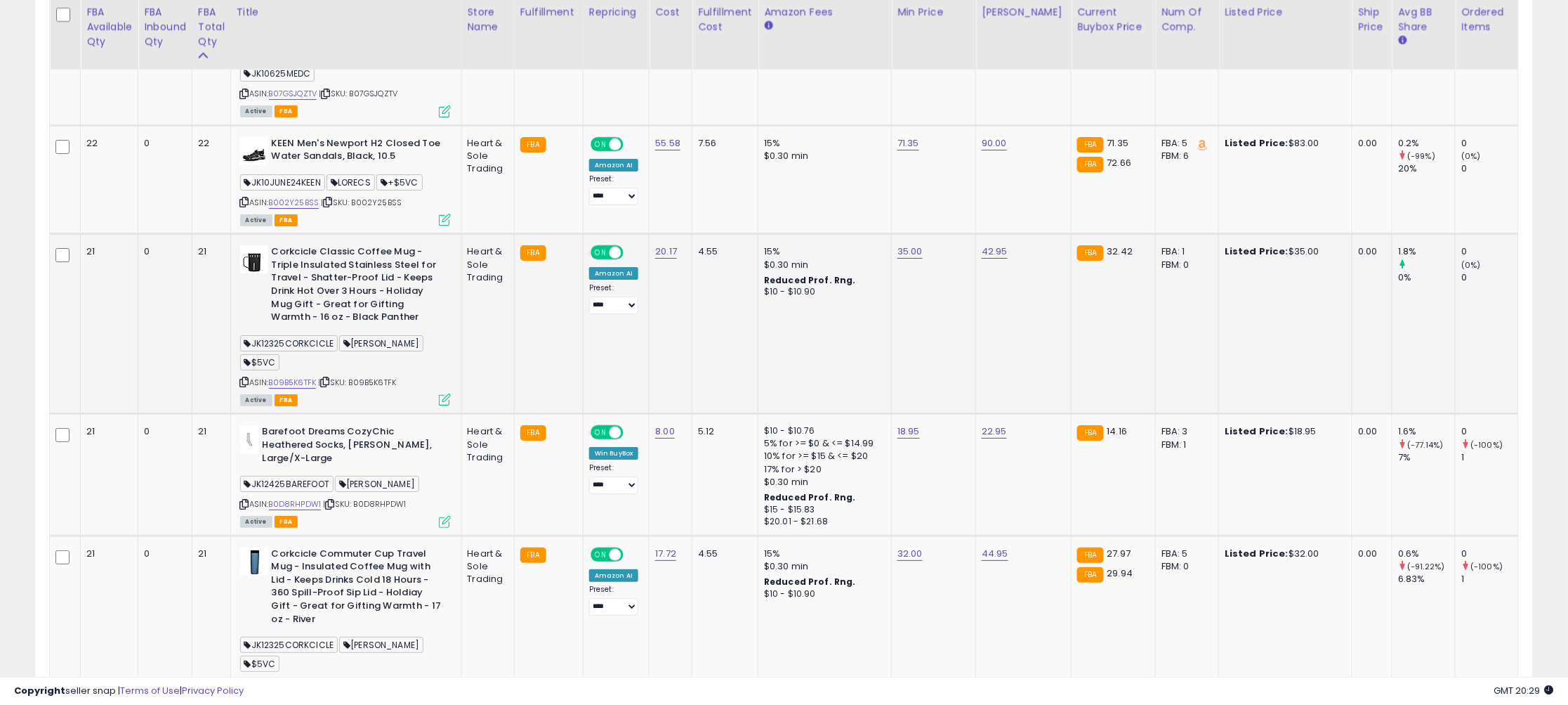
scroll to position [3925, 0]
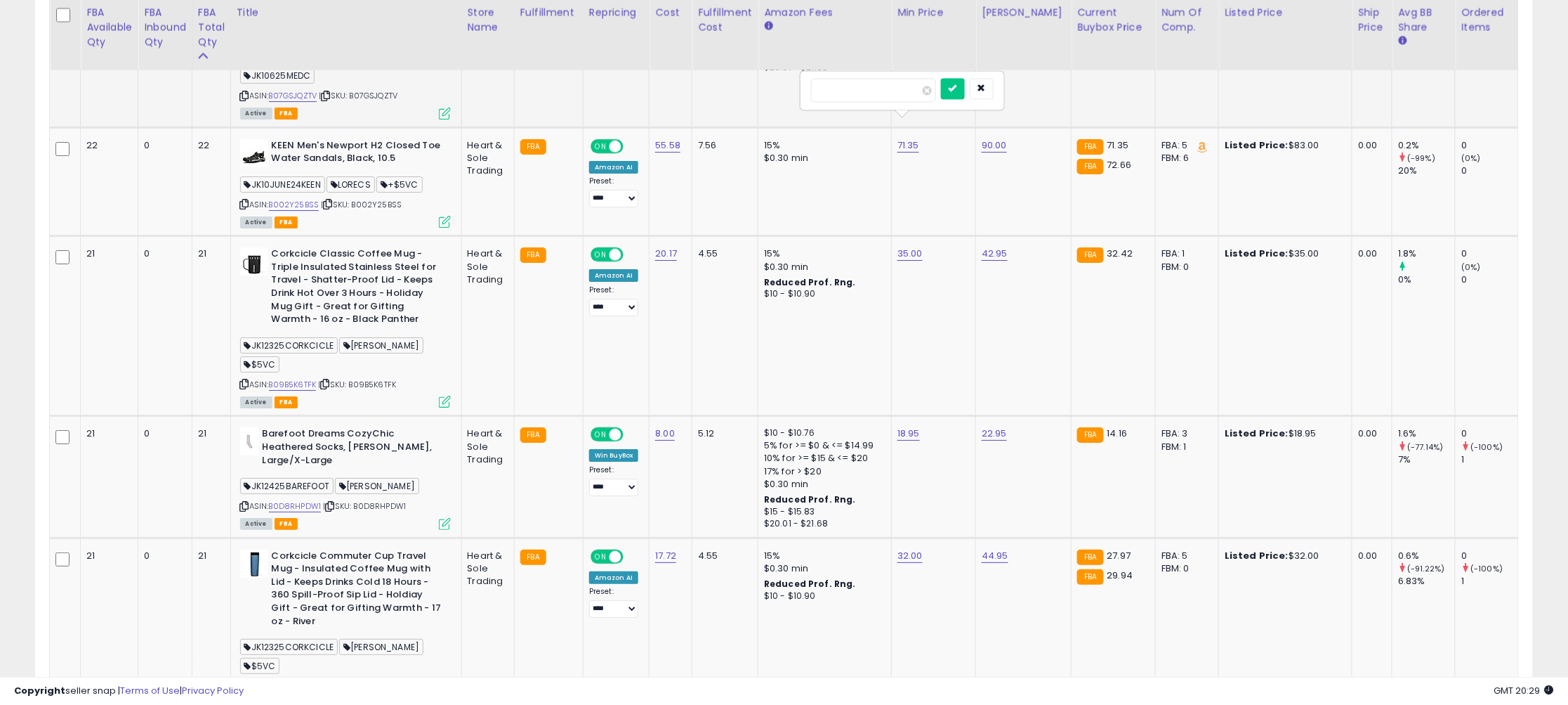
drag, startPoint x: 886, startPoint y: 94, endPoint x: 744, endPoint y: 86, distance: 142.2
type input "**"
click button "submit" at bounding box center [953, 88] width 24 height 21
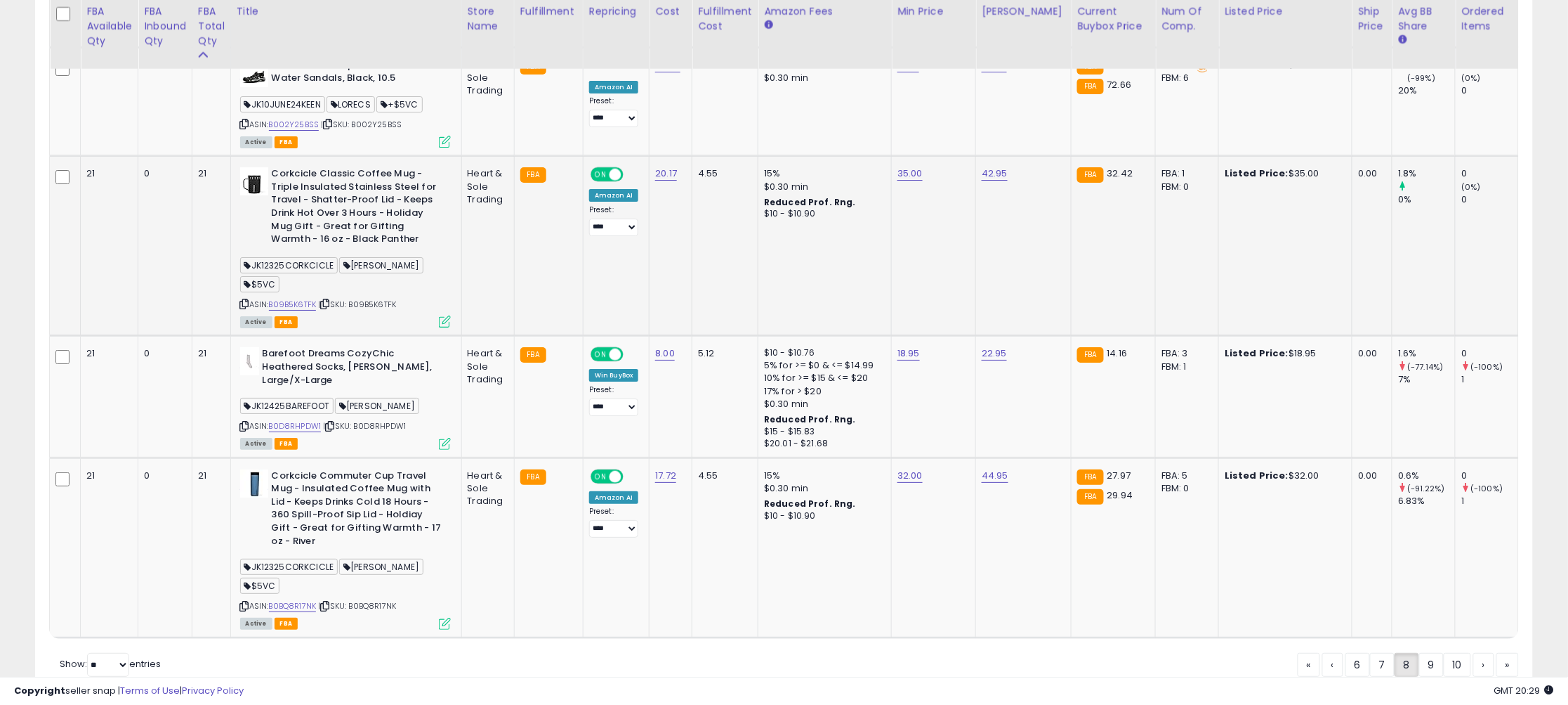
scroll to position [4003, 0]
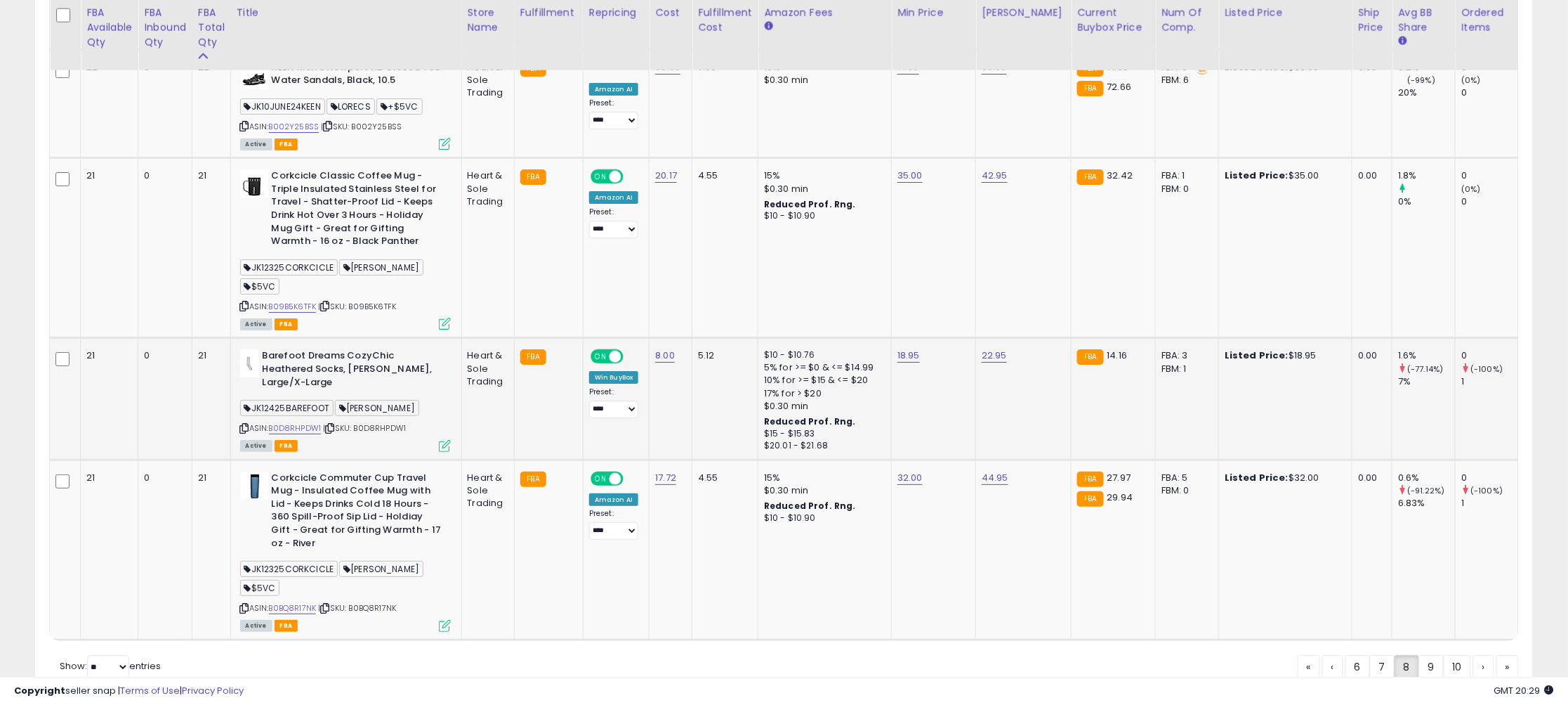
click at [251, 404] on div "ASIN: B0D8RHPDW1 | SKU: B0D8RHPDW1 Active FBA" at bounding box center [346, 399] width 210 height 100
click at [247, 424] on icon at bounding box center [245, 428] width 9 height 8
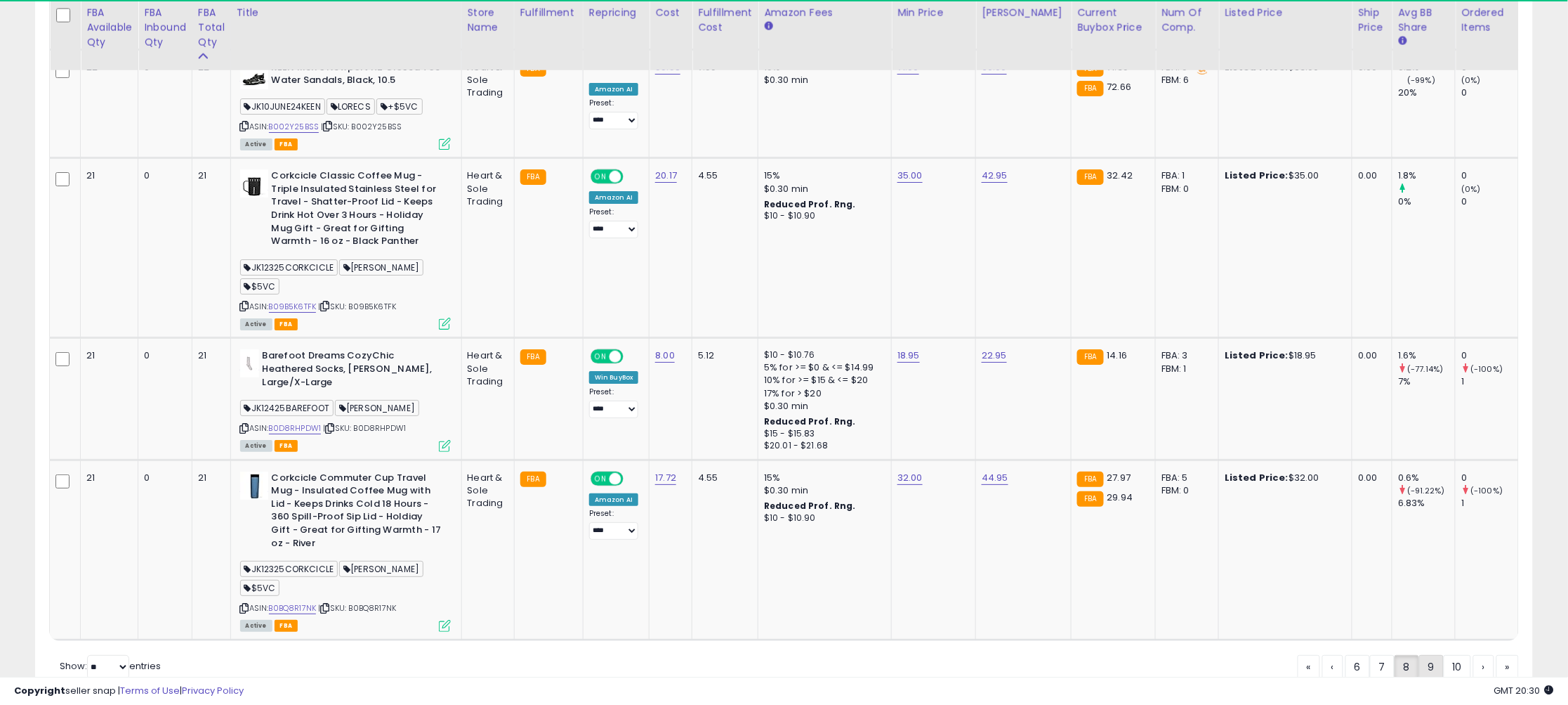
click at [1474, 655] on link "9" at bounding box center [1484, 667] width 21 height 24
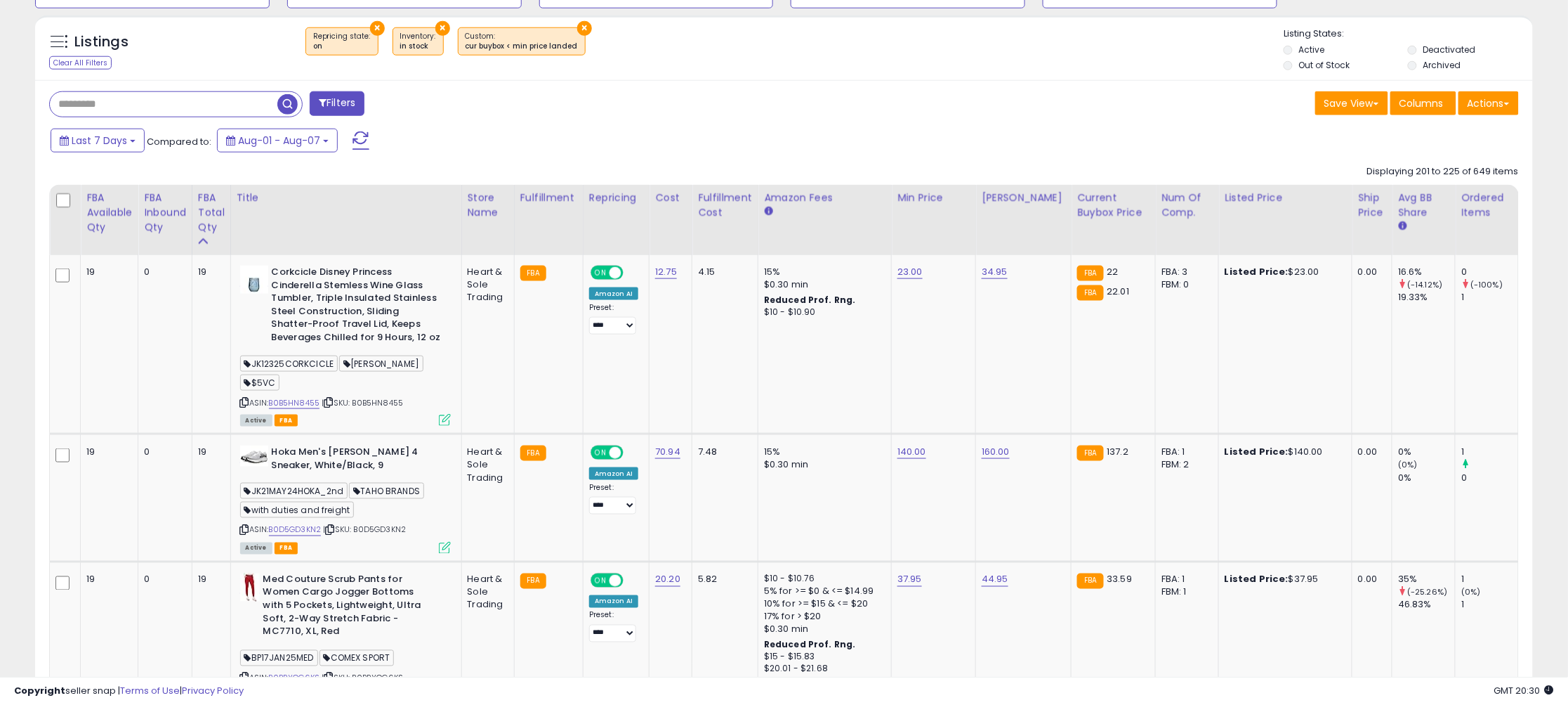
scroll to position [537, 0]
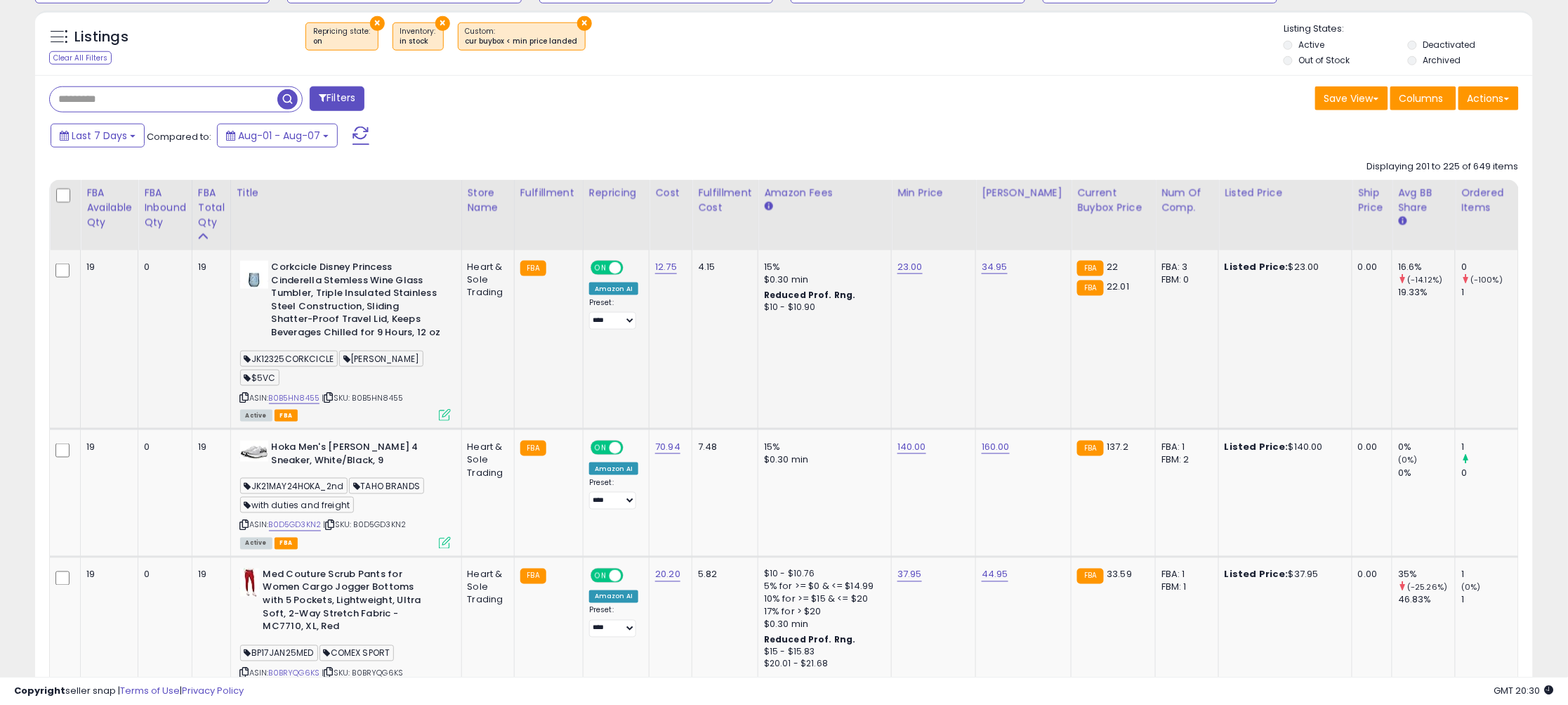
drag, startPoint x: 249, startPoint y: 398, endPoint x: 361, endPoint y: 279, distance: 163.4
click at [249, 398] on icon at bounding box center [245, 397] width 9 height 8
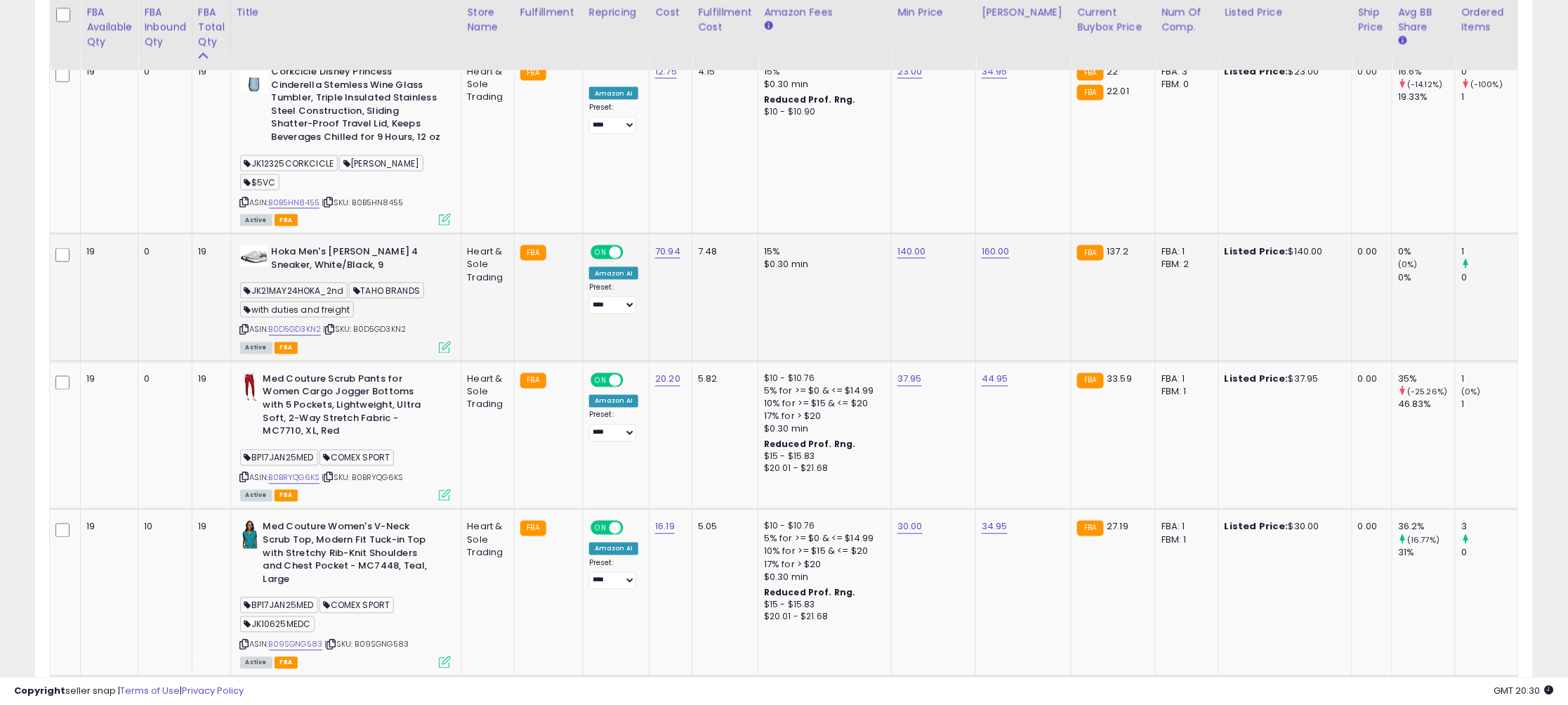
scroll to position [734, 0]
click at [914, 78] on link "140.00" at bounding box center [910, 70] width 25 height 14
drag, startPoint x: 861, startPoint y: 219, endPoint x: 771, endPoint y: 215, distance: 90.1
type input "******"
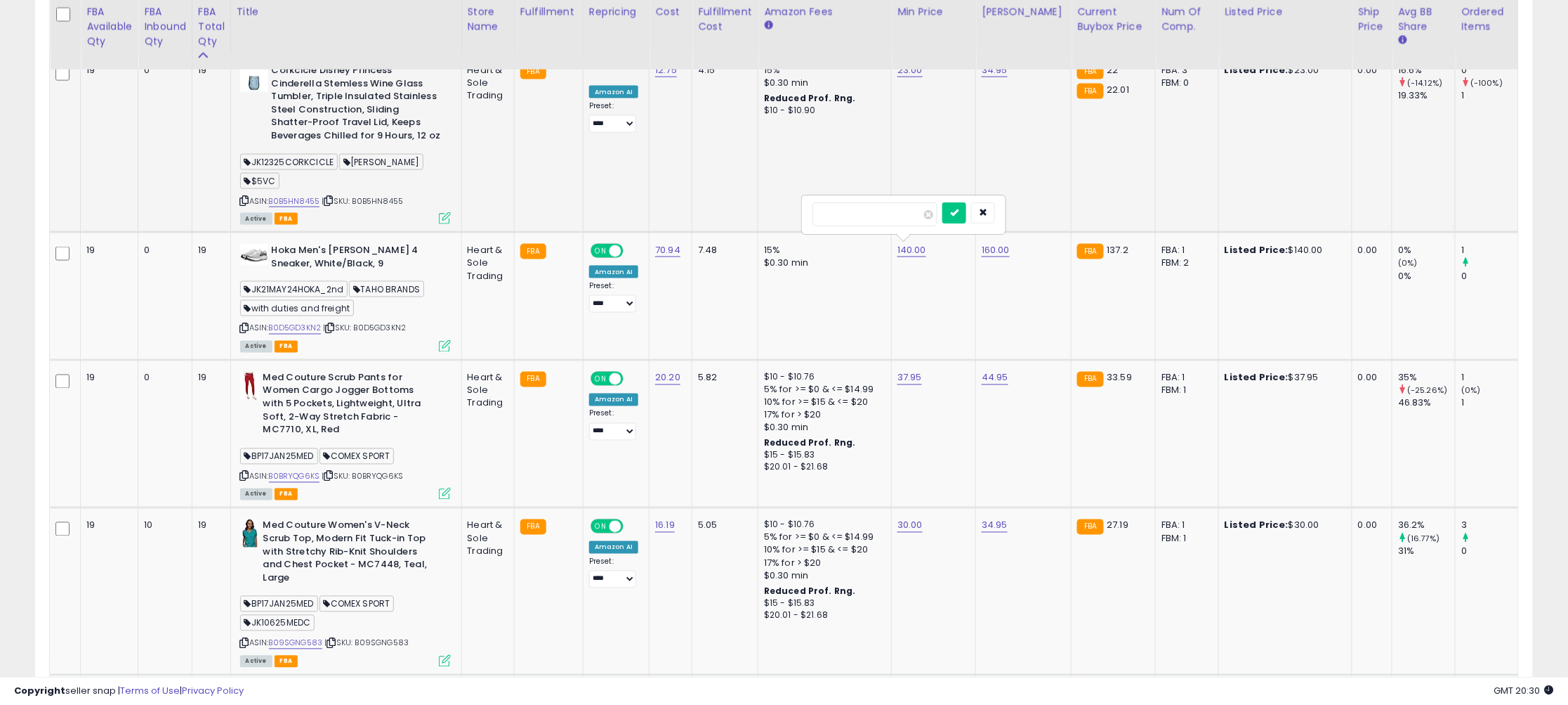
click button "submit" at bounding box center [954, 212] width 24 height 21
click at [244, 327] on icon at bounding box center [245, 328] width 9 height 8
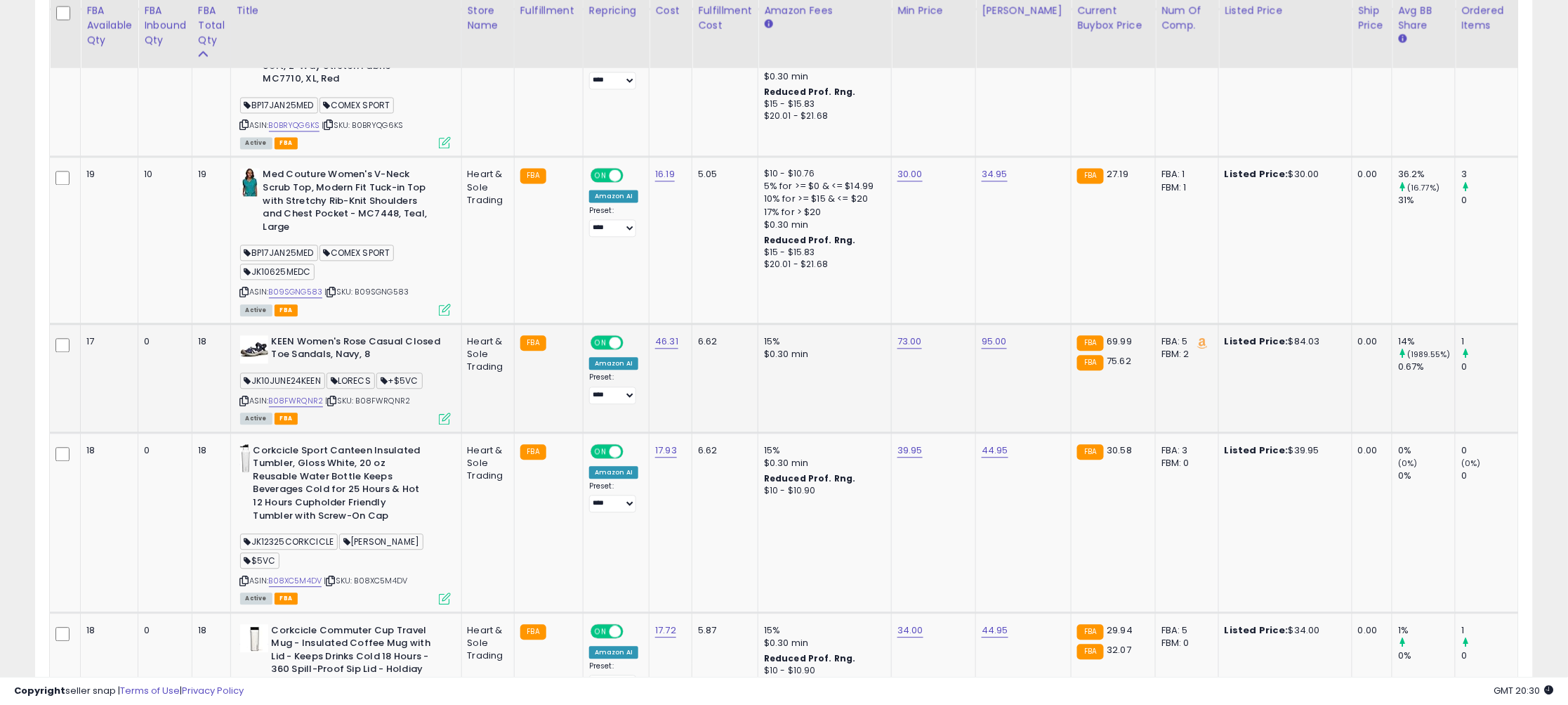
scroll to position [1107, 0]
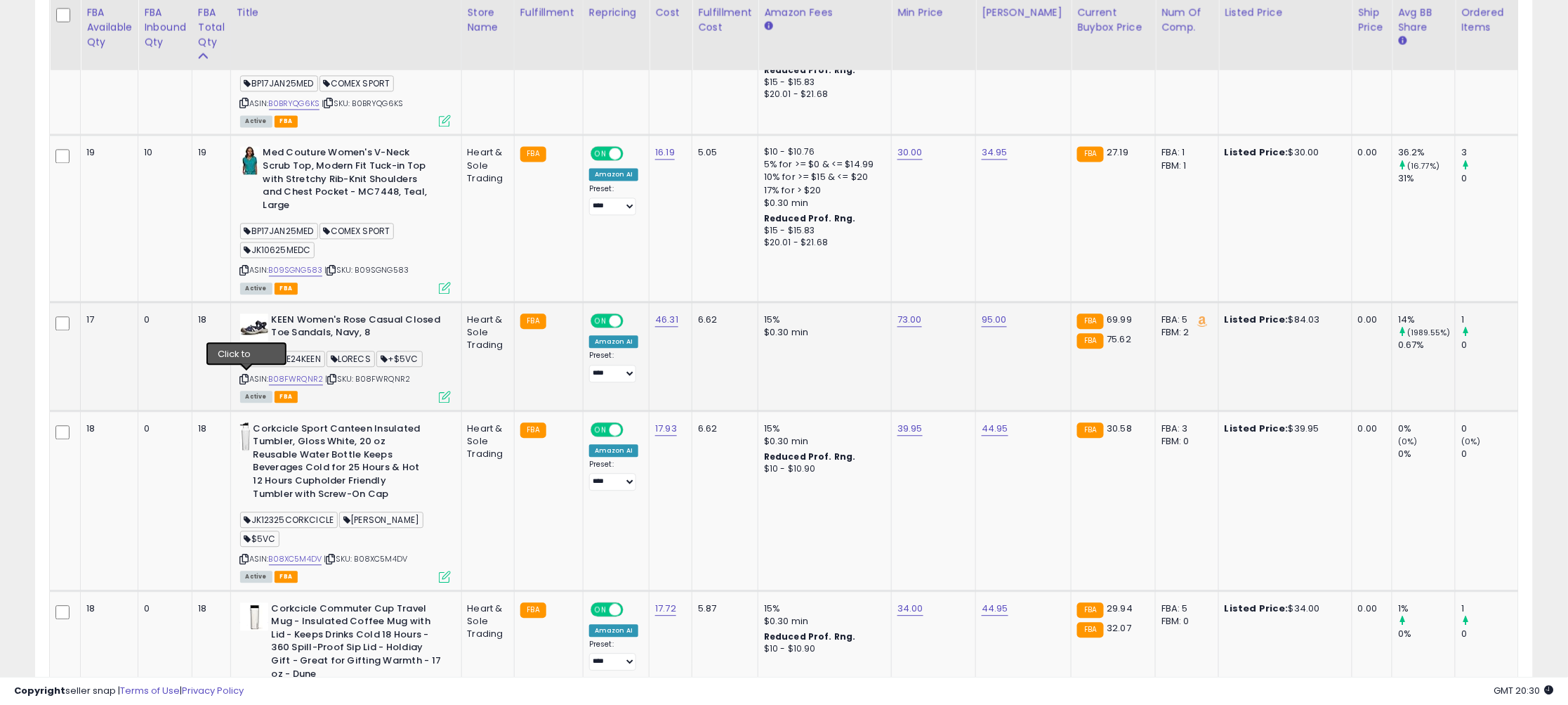
click at [245, 377] on icon at bounding box center [245, 378] width 9 height 8
drag, startPoint x: 894, startPoint y: 290, endPoint x: 731, endPoint y: 276, distance: 163.6
type input "*****"
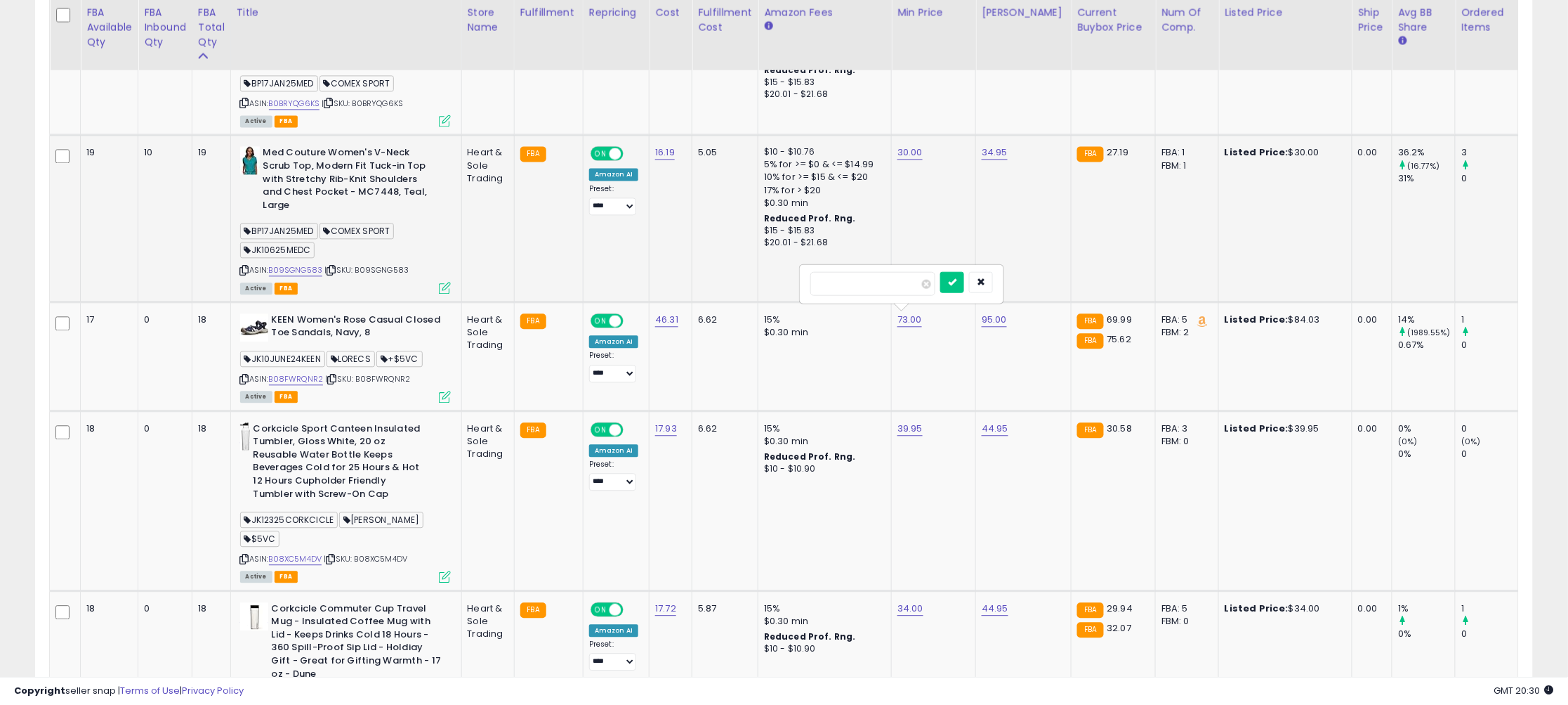
click button "submit" at bounding box center [952, 281] width 24 height 21
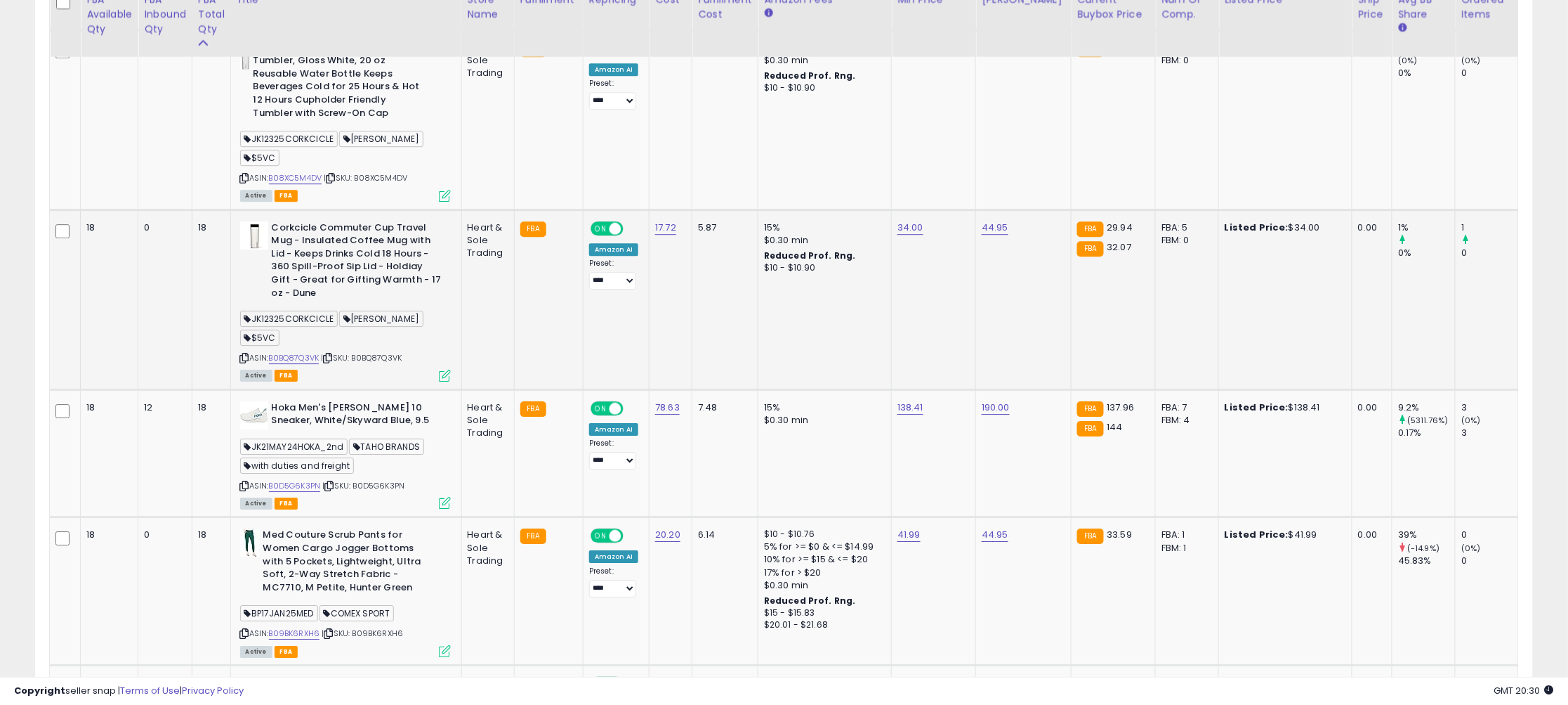
scroll to position [1493, 0]
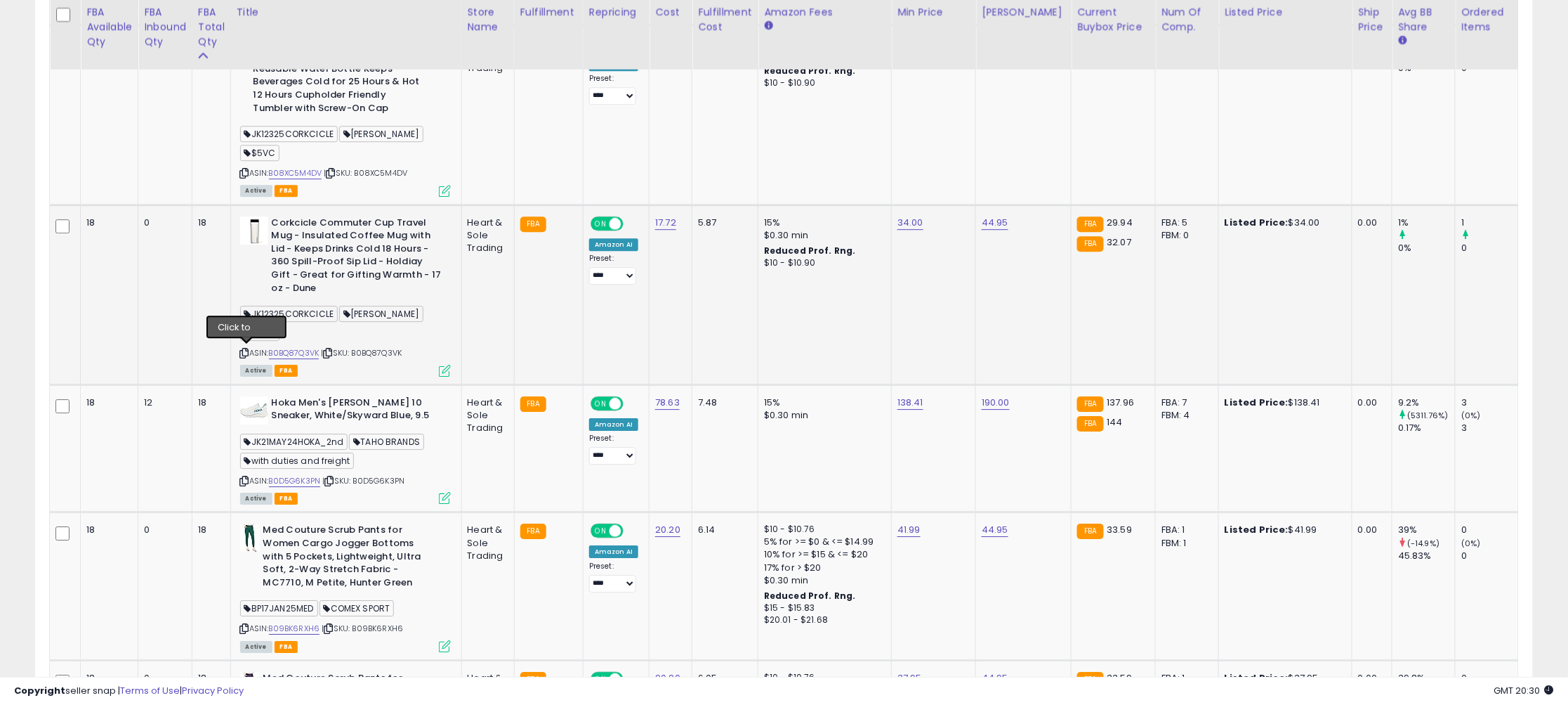
click at [245, 350] on icon at bounding box center [245, 352] width 9 height 8
drag, startPoint x: 817, startPoint y: 369, endPoint x: 796, endPoint y: 368, distance: 21.0
type input "******"
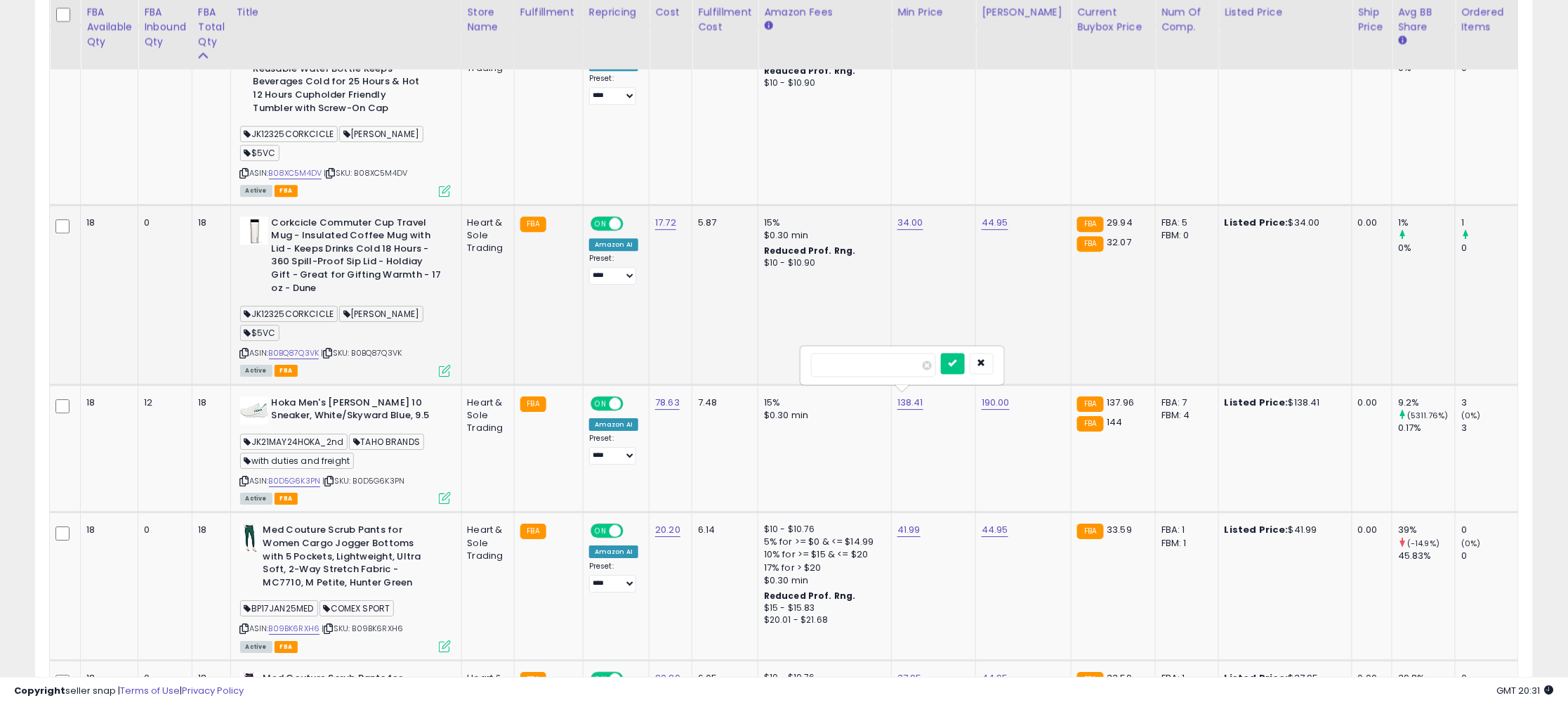
click button "submit" at bounding box center [953, 363] width 24 height 21
click at [242, 477] on icon at bounding box center [245, 480] width 9 height 8
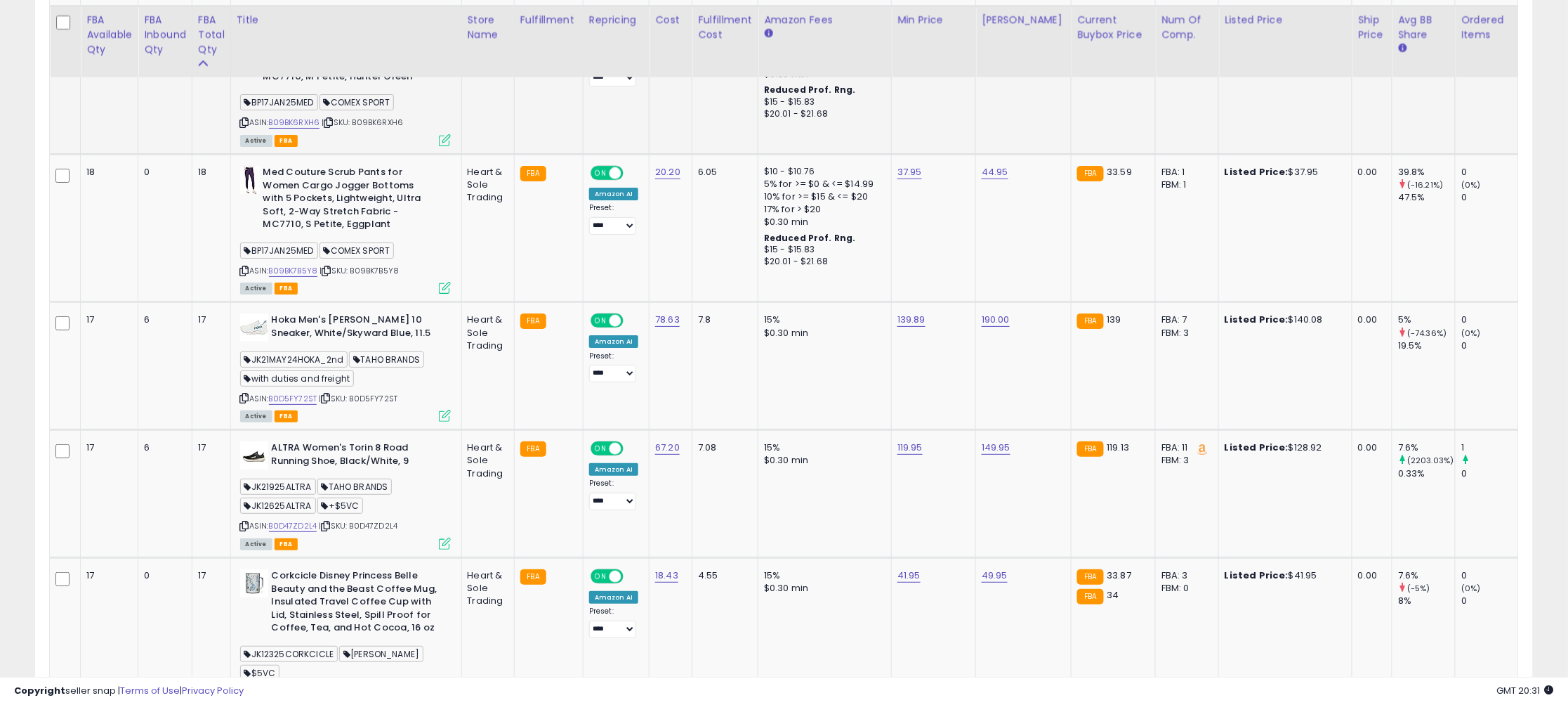
scroll to position [2010, 0]
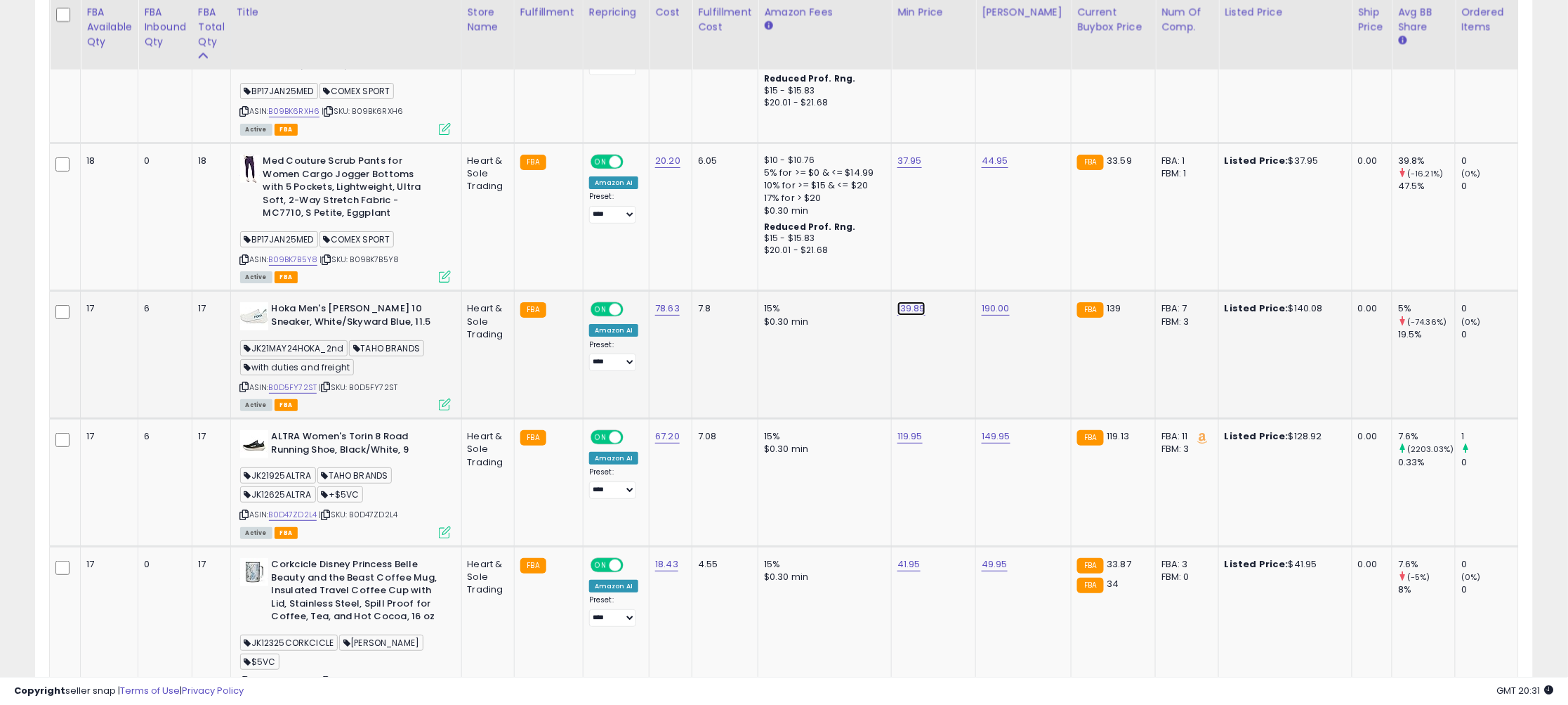
drag, startPoint x: 855, startPoint y: 271, endPoint x: 792, endPoint y: 272, distance: 63.0
click at [792, 272] on tbody "19 0 19" at bounding box center [1319, 601] width 2538 height 3645
type input "***"
click button "submit" at bounding box center [954, 268] width 24 height 21
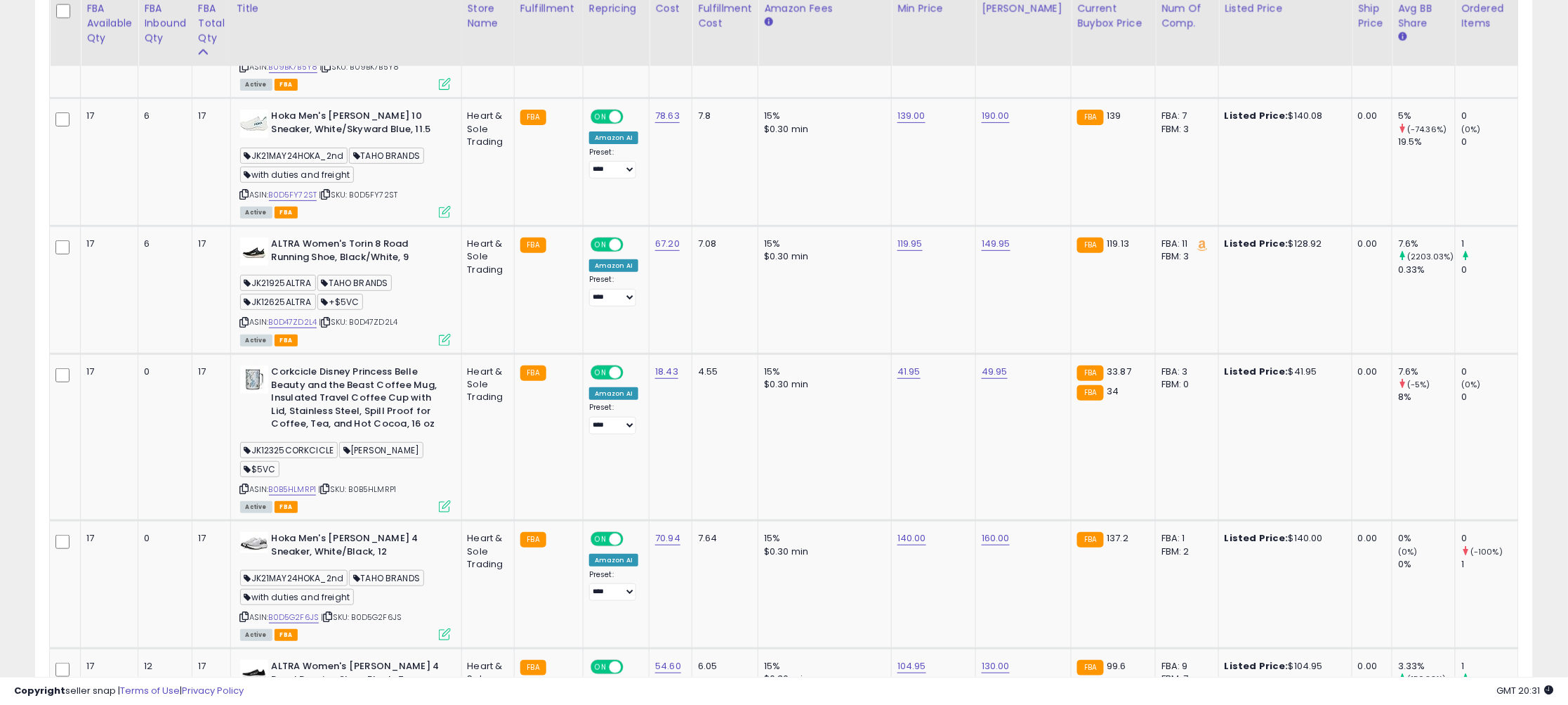
scroll to position [2207, 0]
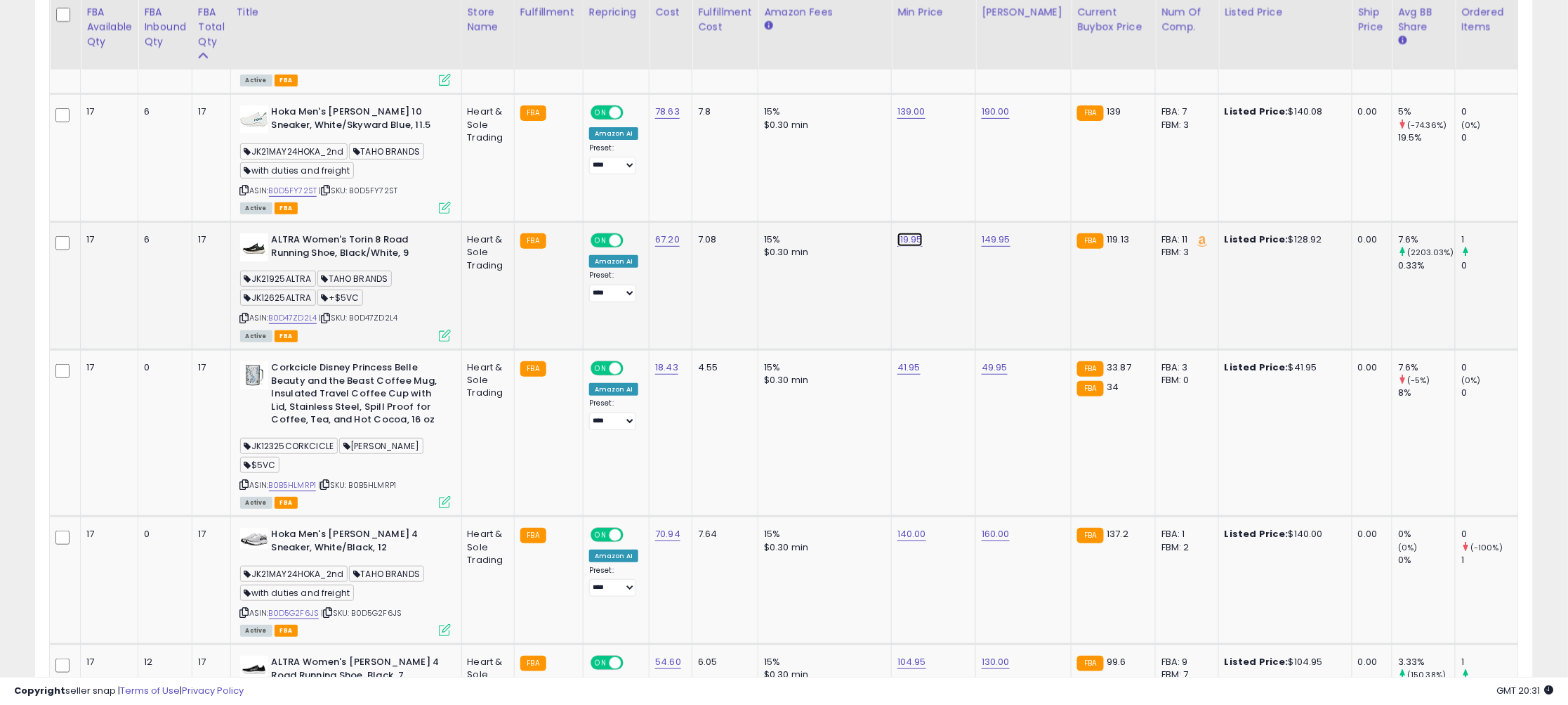
drag, startPoint x: 886, startPoint y: 210, endPoint x: 752, endPoint y: 200, distance: 134.4
click at [752, 200] on tbody "19 0 19" at bounding box center [1319, 403] width 2538 height 3645
type input "******"
click button "submit" at bounding box center [953, 198] width 24 height 21
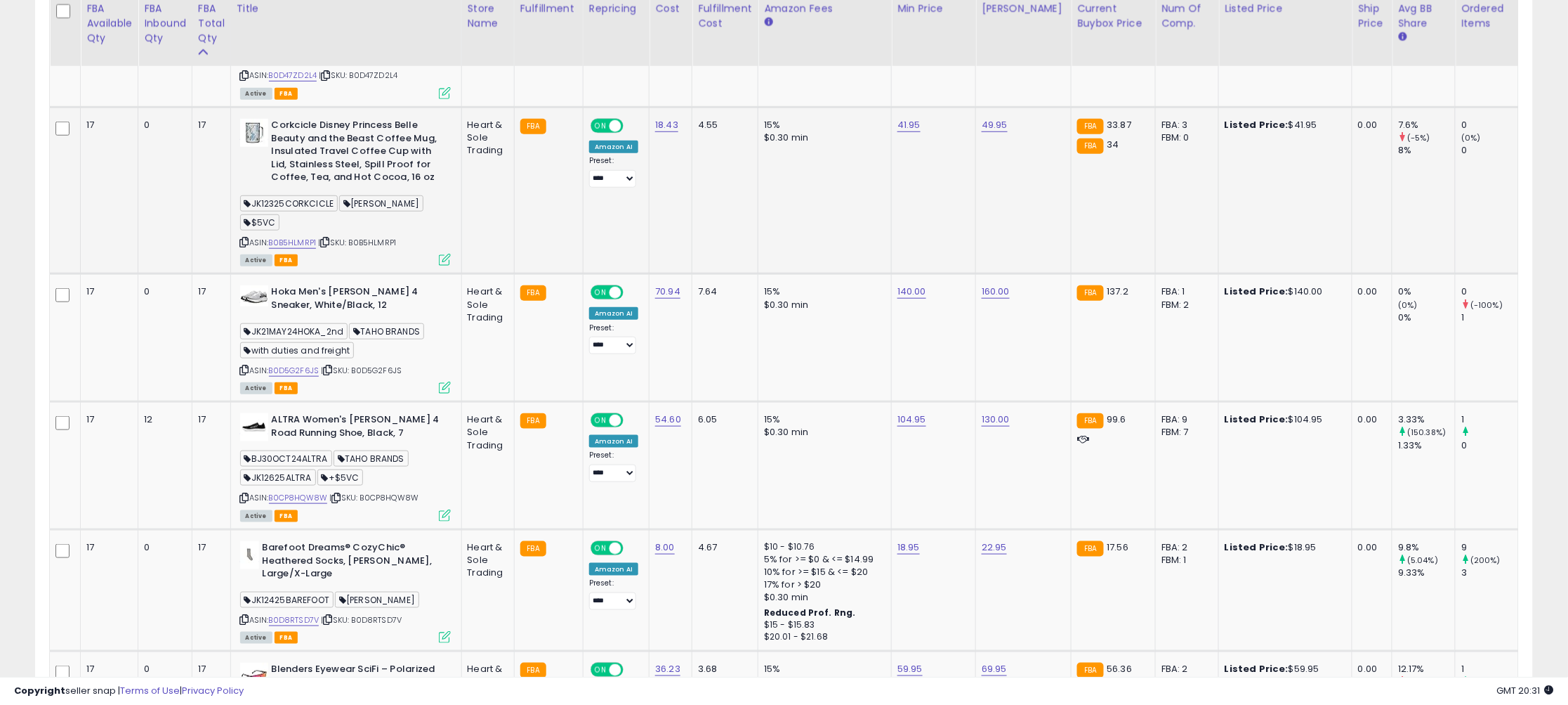
scroll to position [2452, 0]
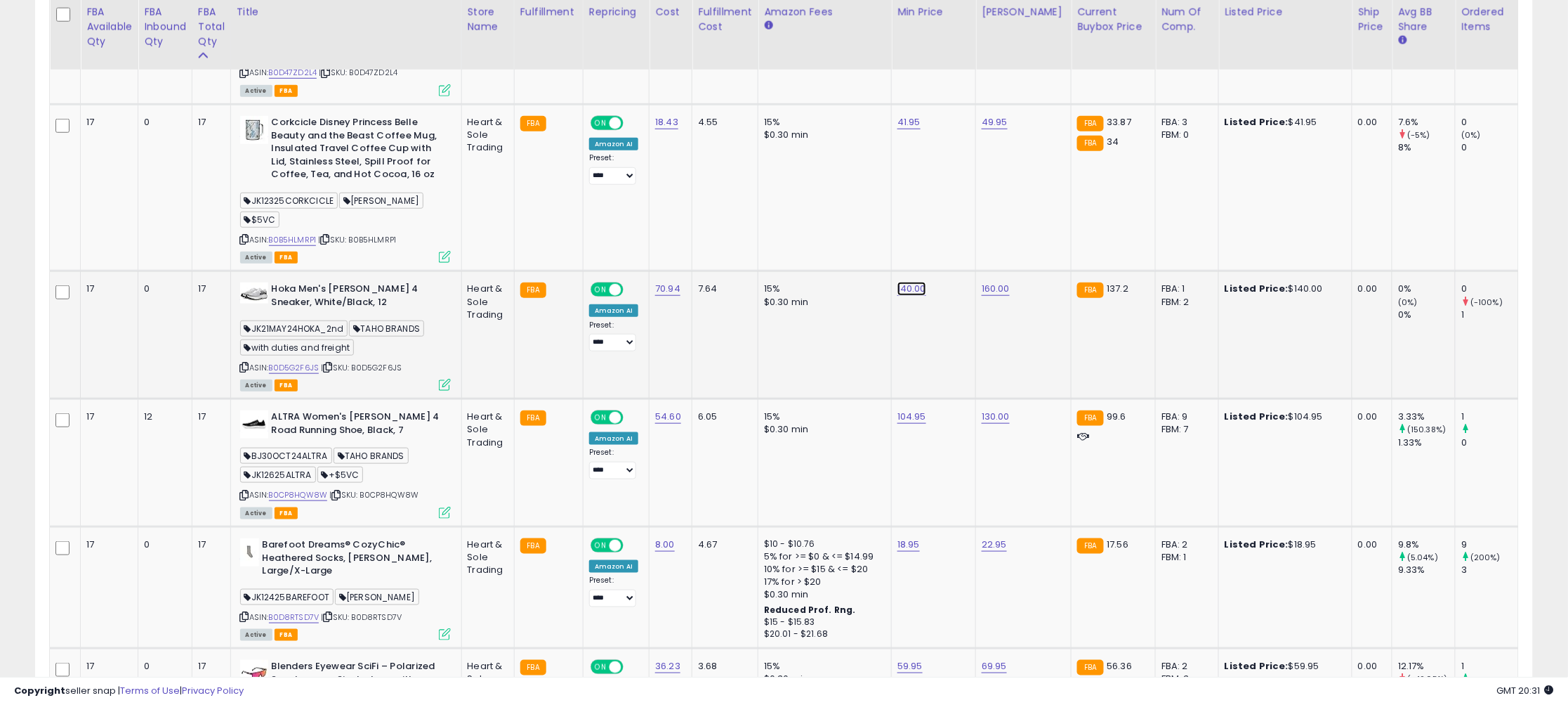
drag, startPoint x: 878, startPoint y: 256, endPoint x: 721, endPoint y: 241, distance: 157.7
click at [721, 241] on tbody "19 0 19" at bounding box center [1319, 159] width 2538 height 3645
type input "***"
click button "submit" at bounding box center [954, 246] width 24 height 21
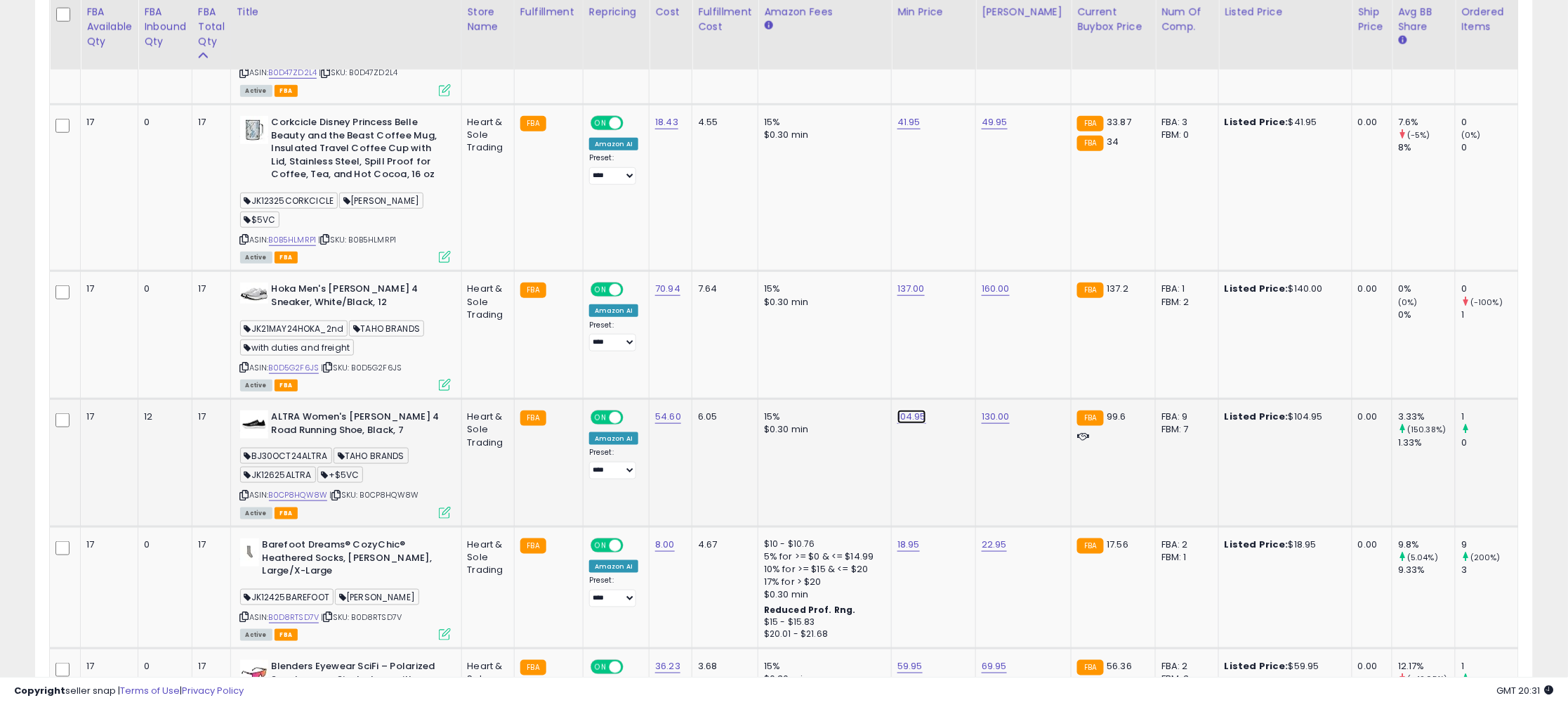
drag, startPoint x: 861, startPoint y: 374, endPoint x: 647, endPoint y: 362, distance: 214.3
click at [647, 362] on tbody "19 0 19" at bounding box center [1319, 159] width 2538 height 3645
type input "**"
click button "submit" at bounding box center [954, 375] width 24 height 21
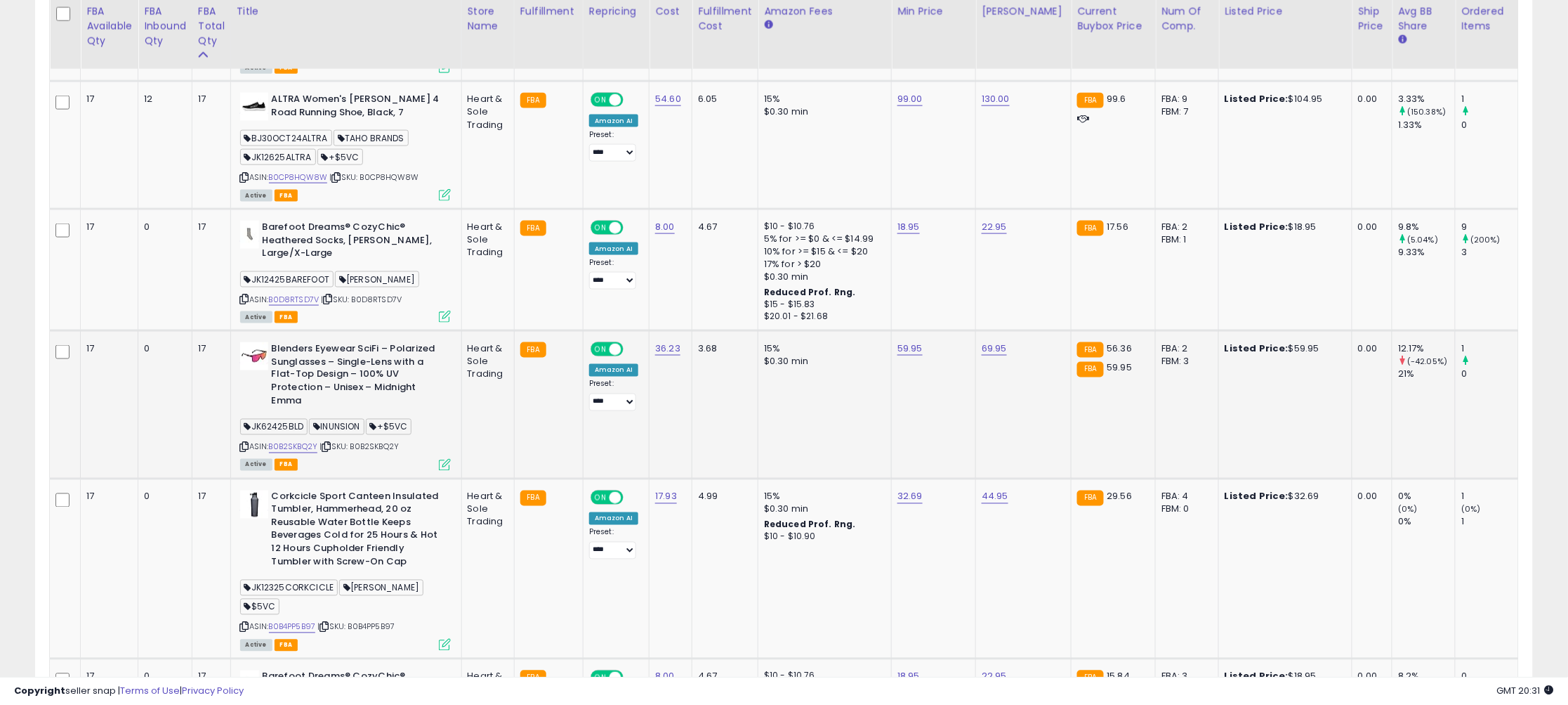
scroll to position [2769, 0]
click at [246, 444] on icon at bounding box center [245, 448] width 9 height 8
drag, startPoint x: 878, startPoint y: 307, endPoint x: 729, endPoint y: 297, distance: 149.3
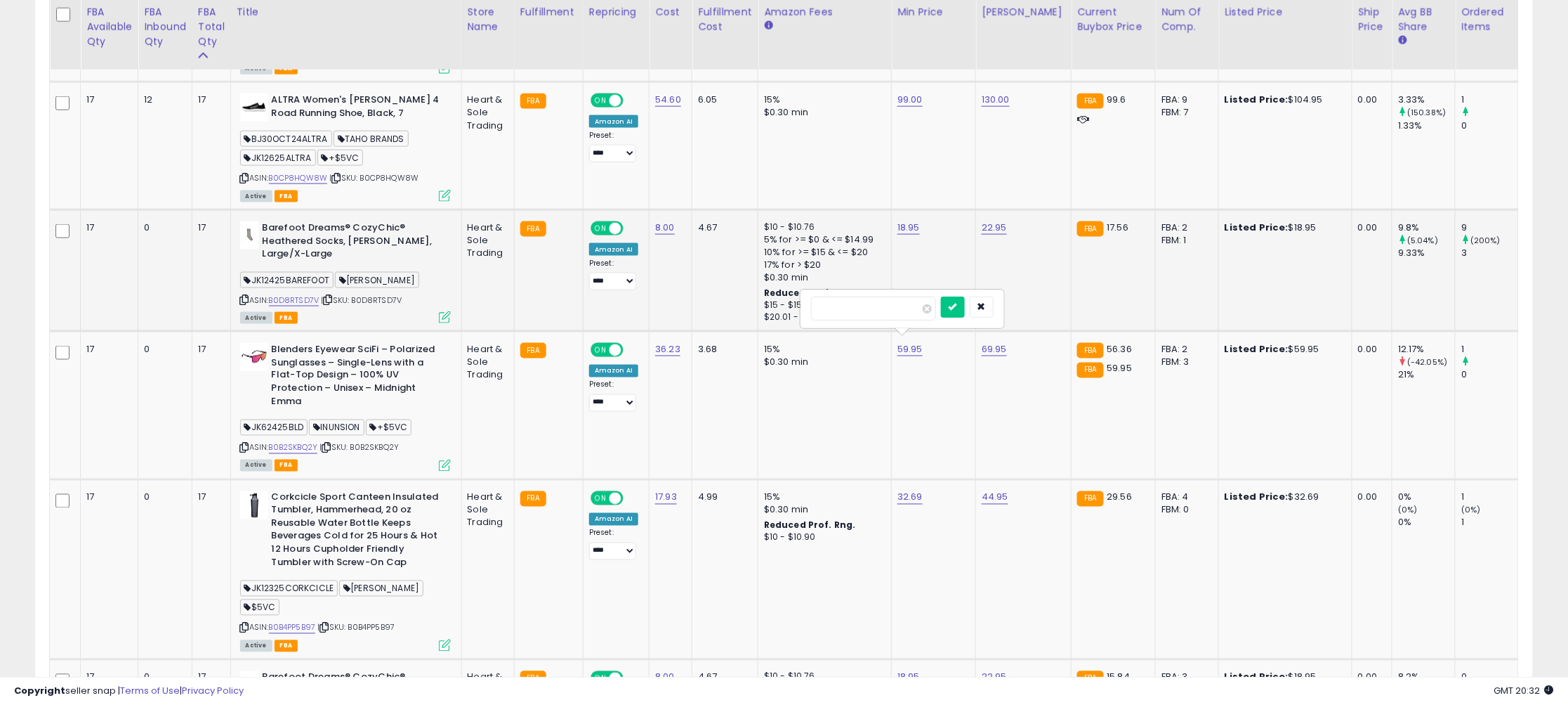
type input "*****"
click button "submit" at bounding box center [953, 307] width 24 height 21
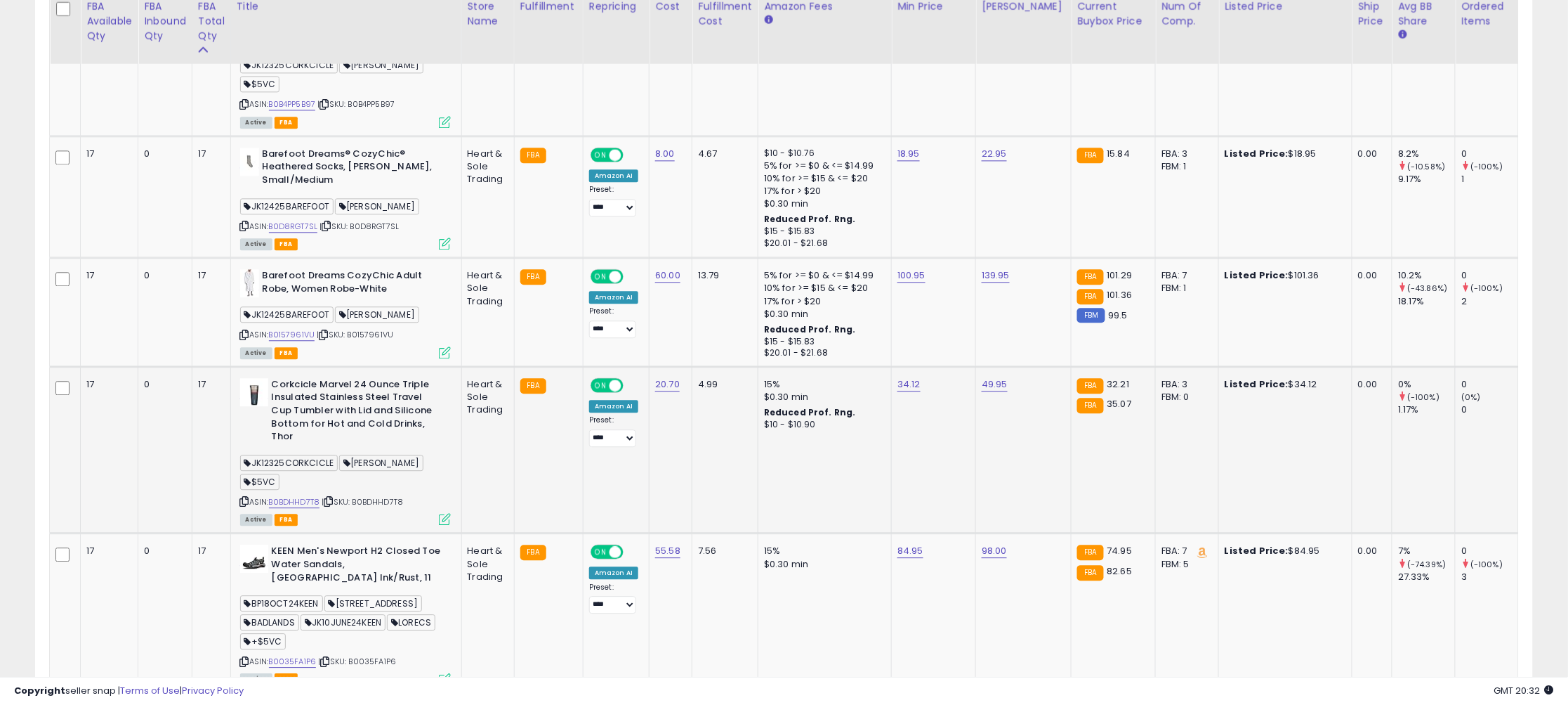
scroll to position [3305, 0]
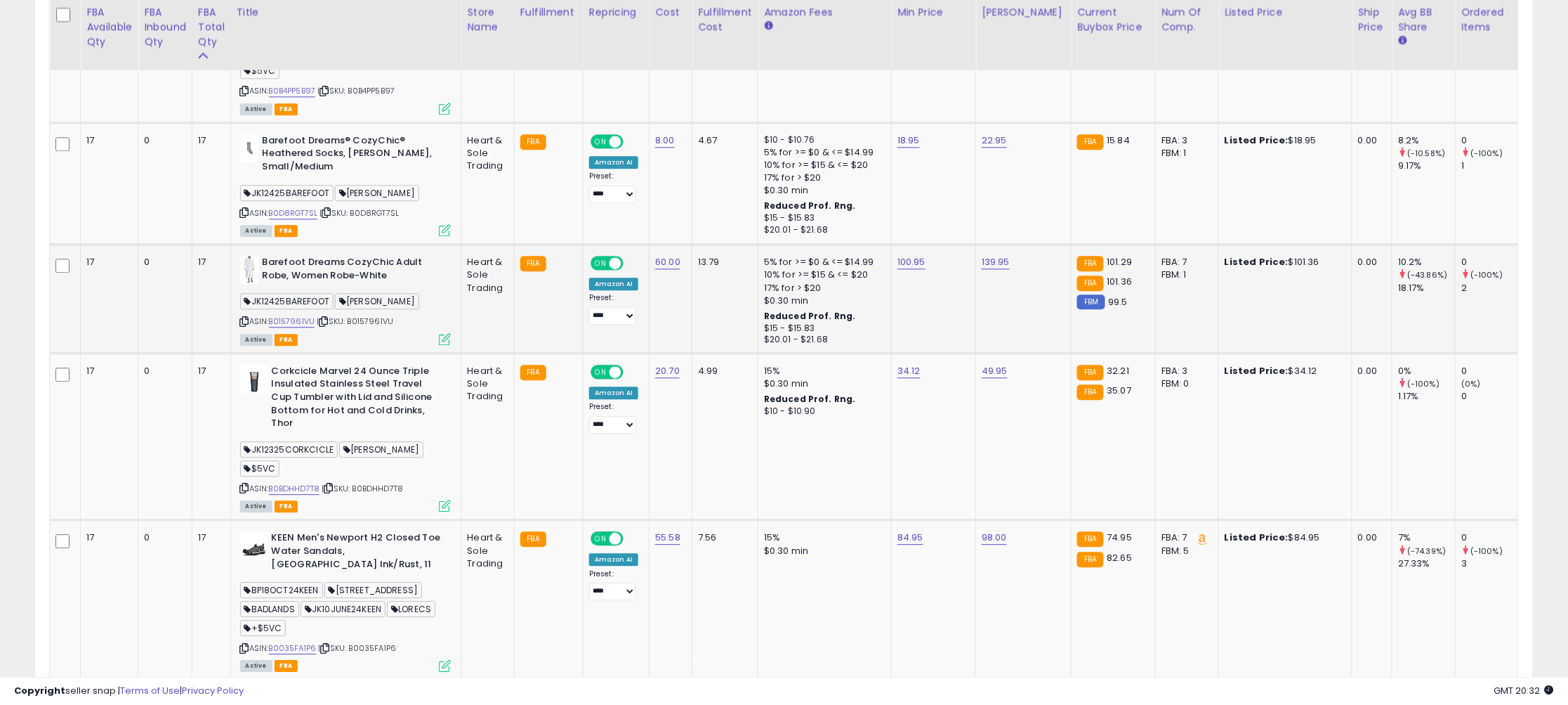
click at [245, 317] on icon at bounding box center [245, 321] width 9 height 8
drag, startPoint x: 890, startPoint y: 225, endPoint x: 736, endPoint y: 210, distance: 154.7
type input "*****"
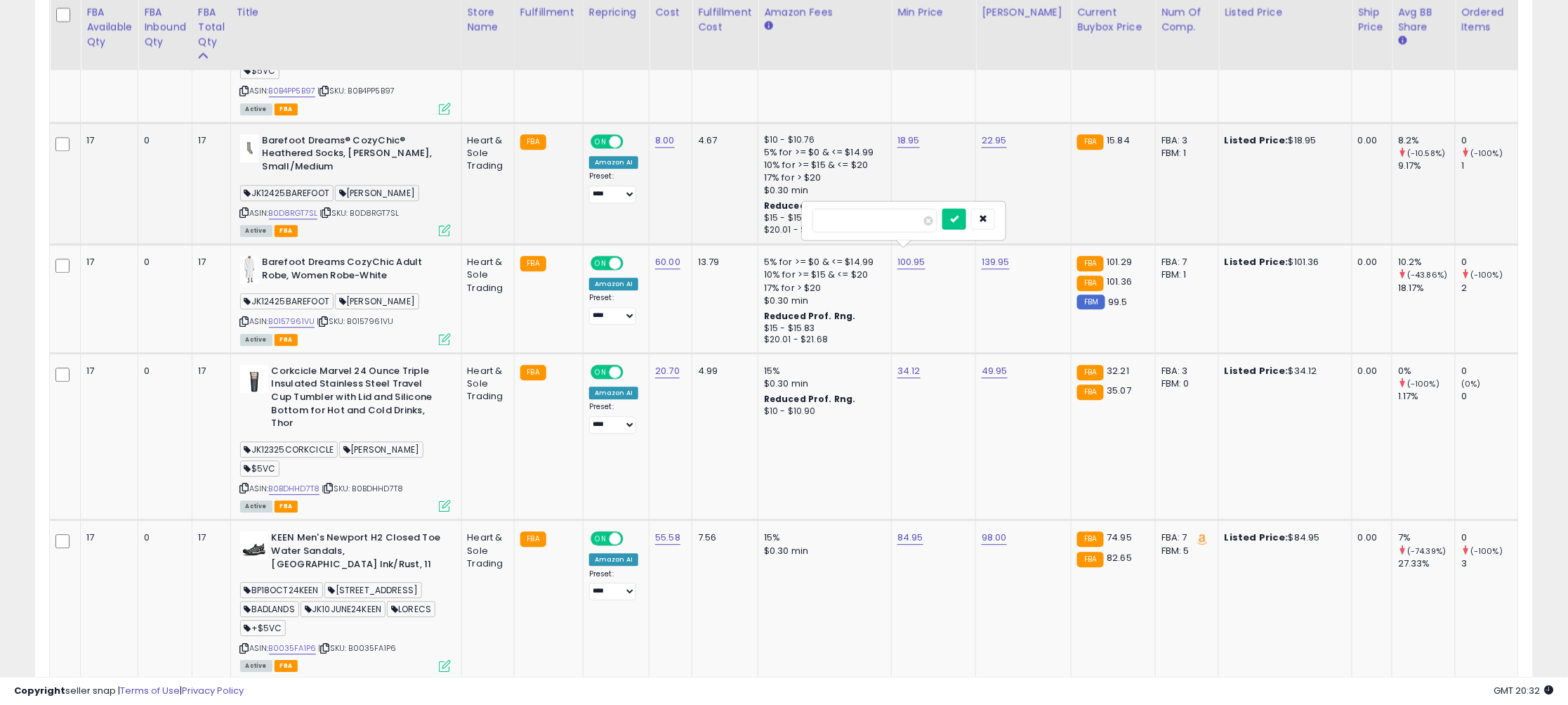
click button "submit" at bounding box center [954, 218] width 24 height 21
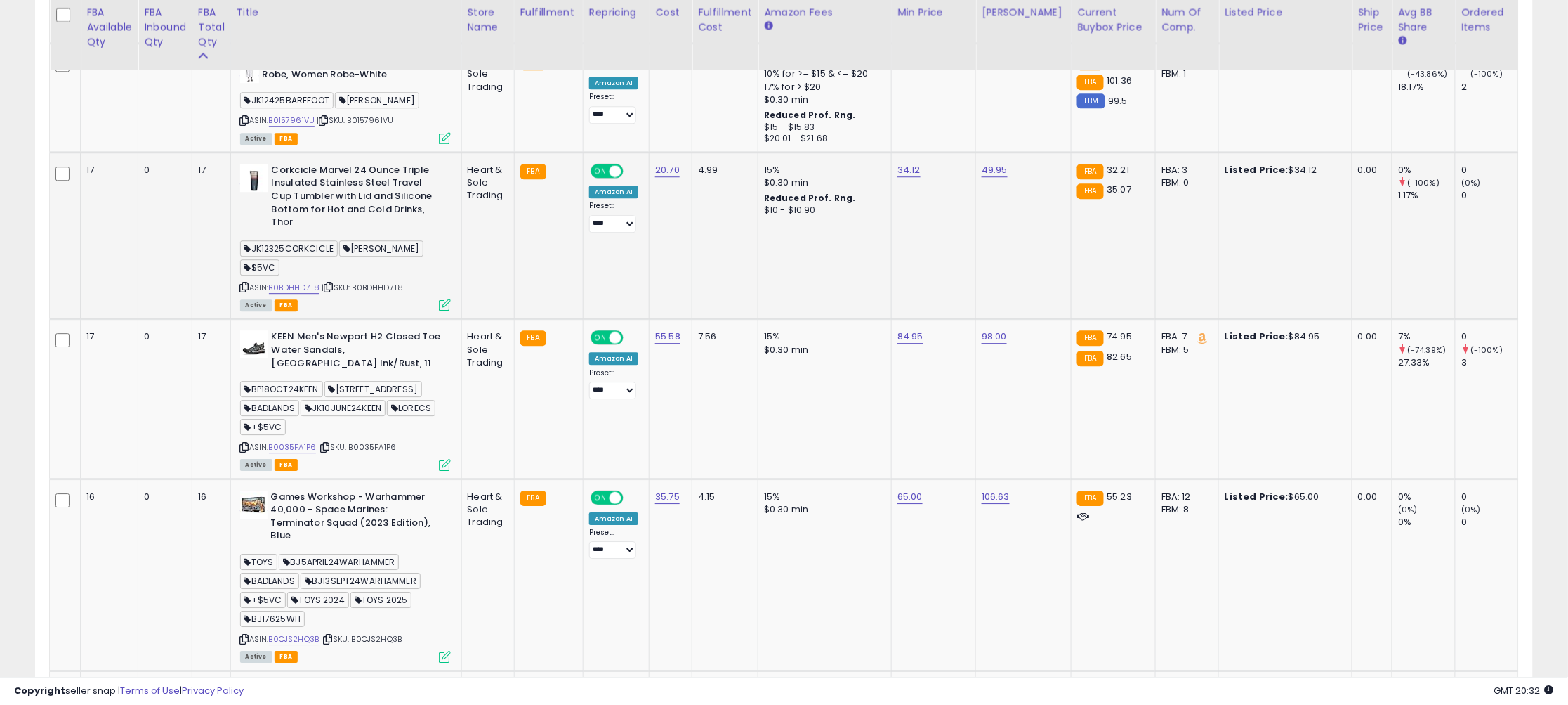
scroll to position [3520, 0]
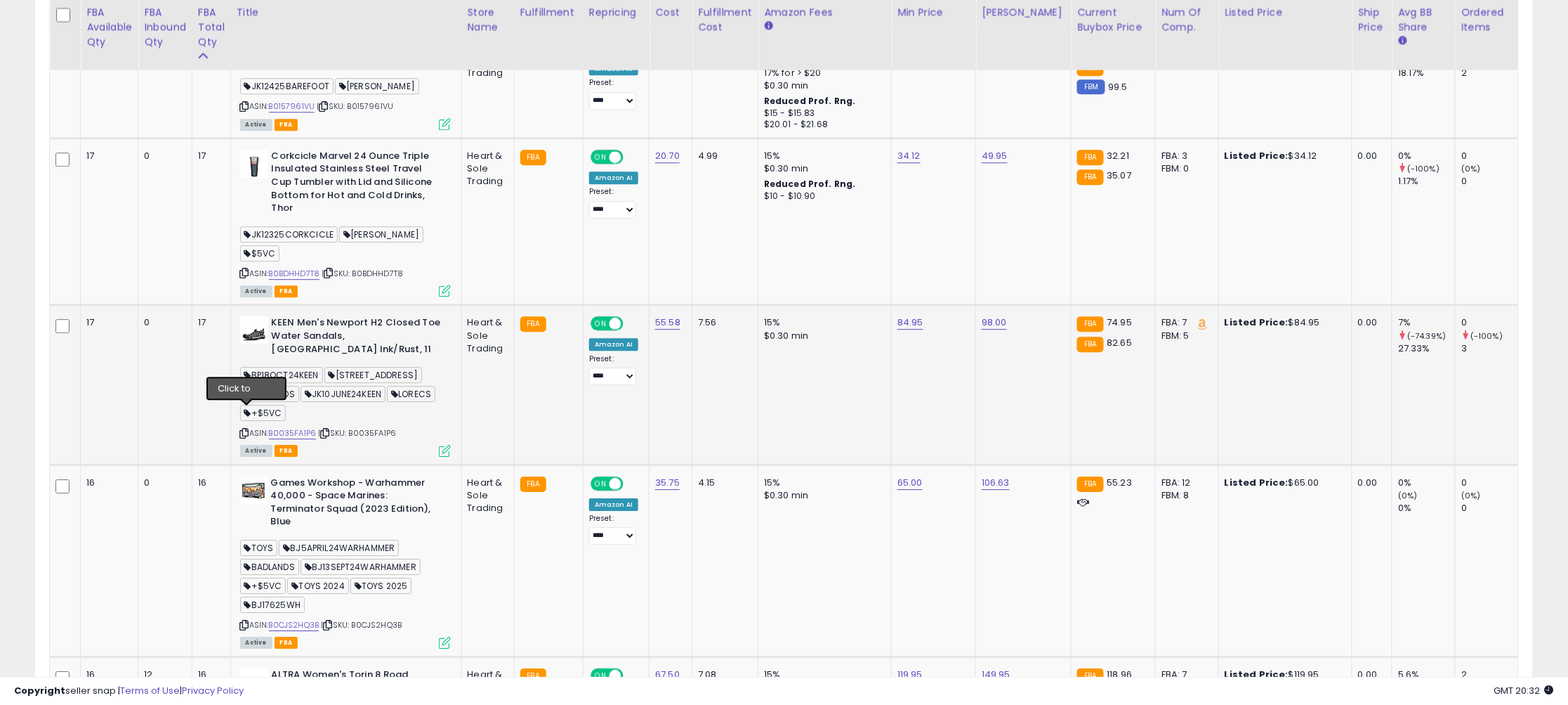
click at [246, 429] on icon at bounding box center [245, 433] width 9 height 8
drag, startPoint x: 903, startPoint y: 283, endPoint x: 740, endPoint y: 271, distance: 163.4
type input "*****"
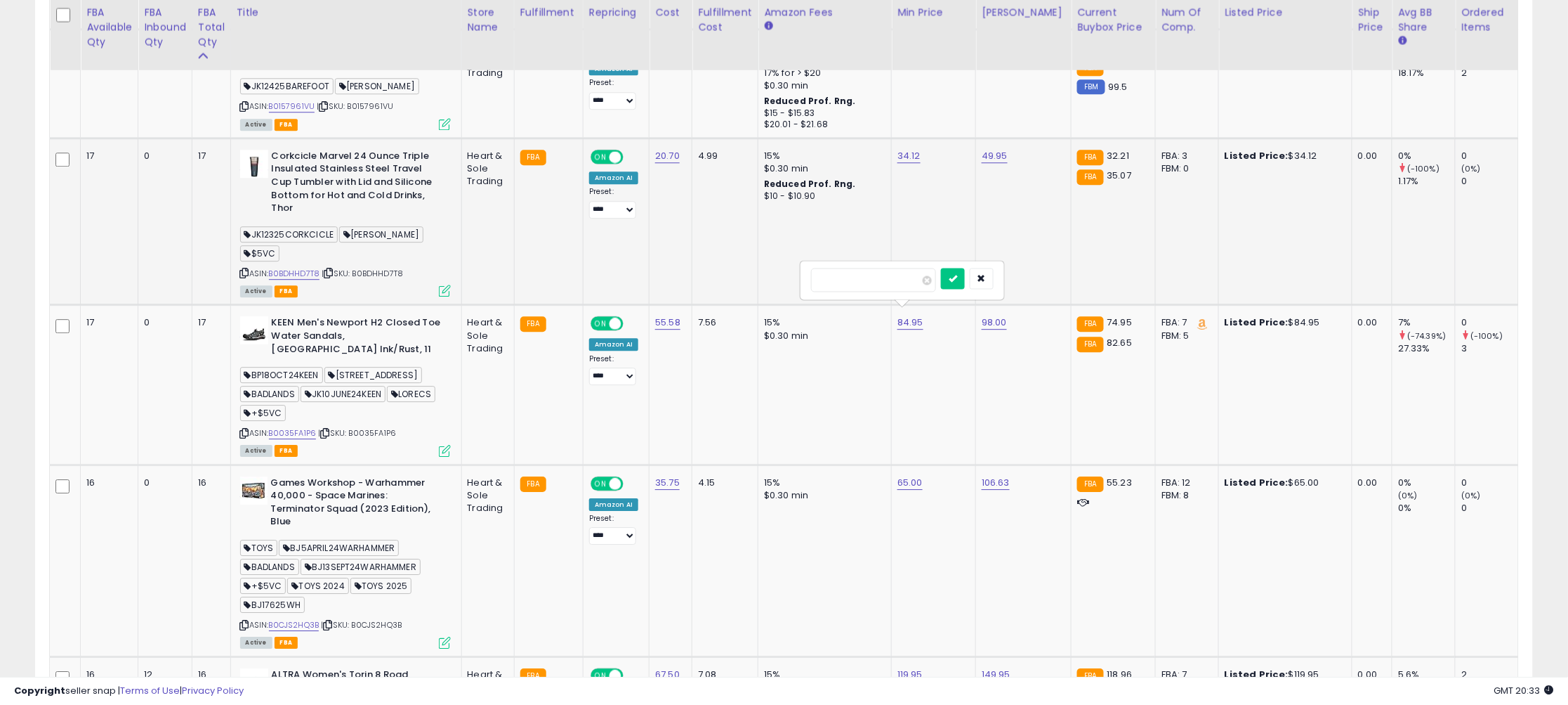
click button "submit" at bounding box center [953, 277] width 24 height 21
click at [445, 444] on icon at bounding box center [445, 450] width 12 height 12
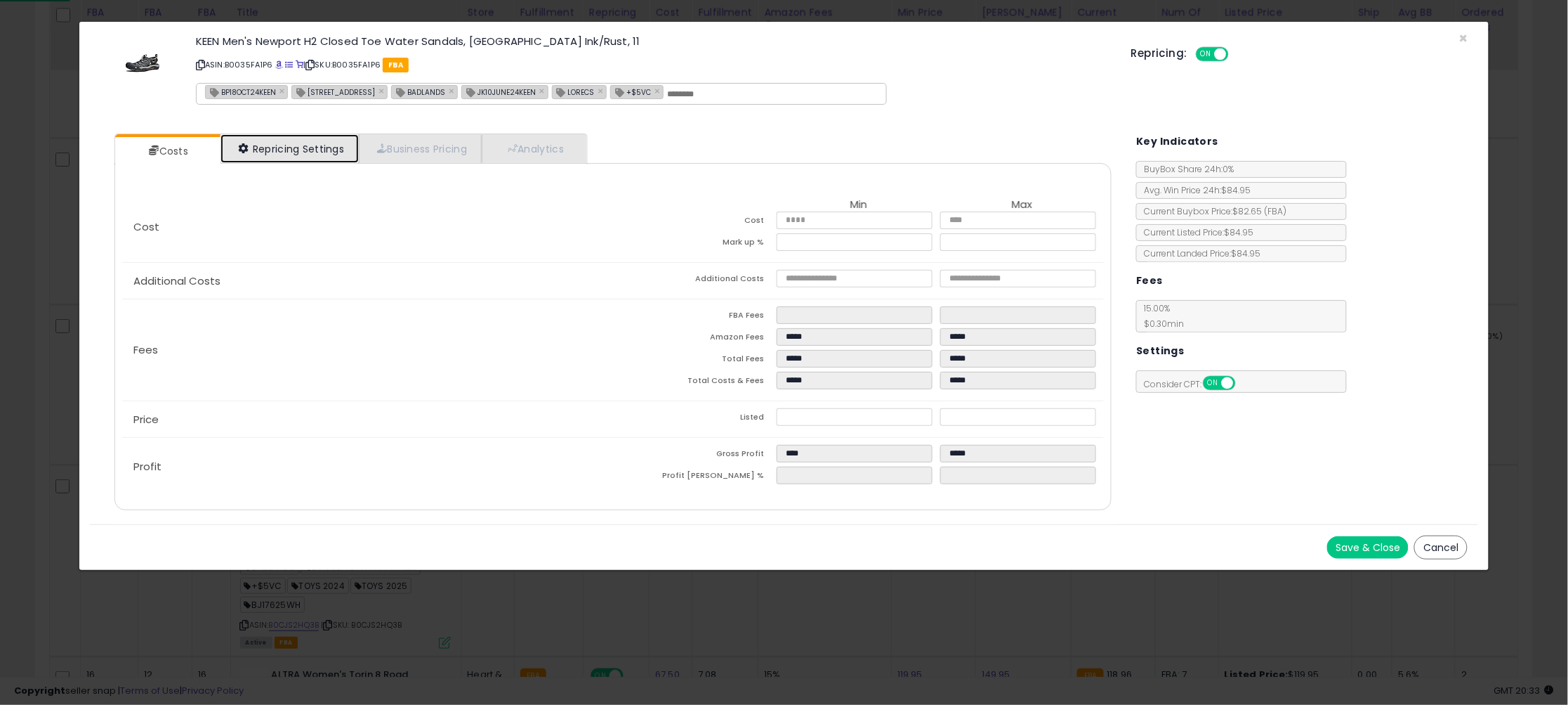
click at [276, 136] on link "Repricing Settings" at bounding box center [290, 149] width 139 height 28
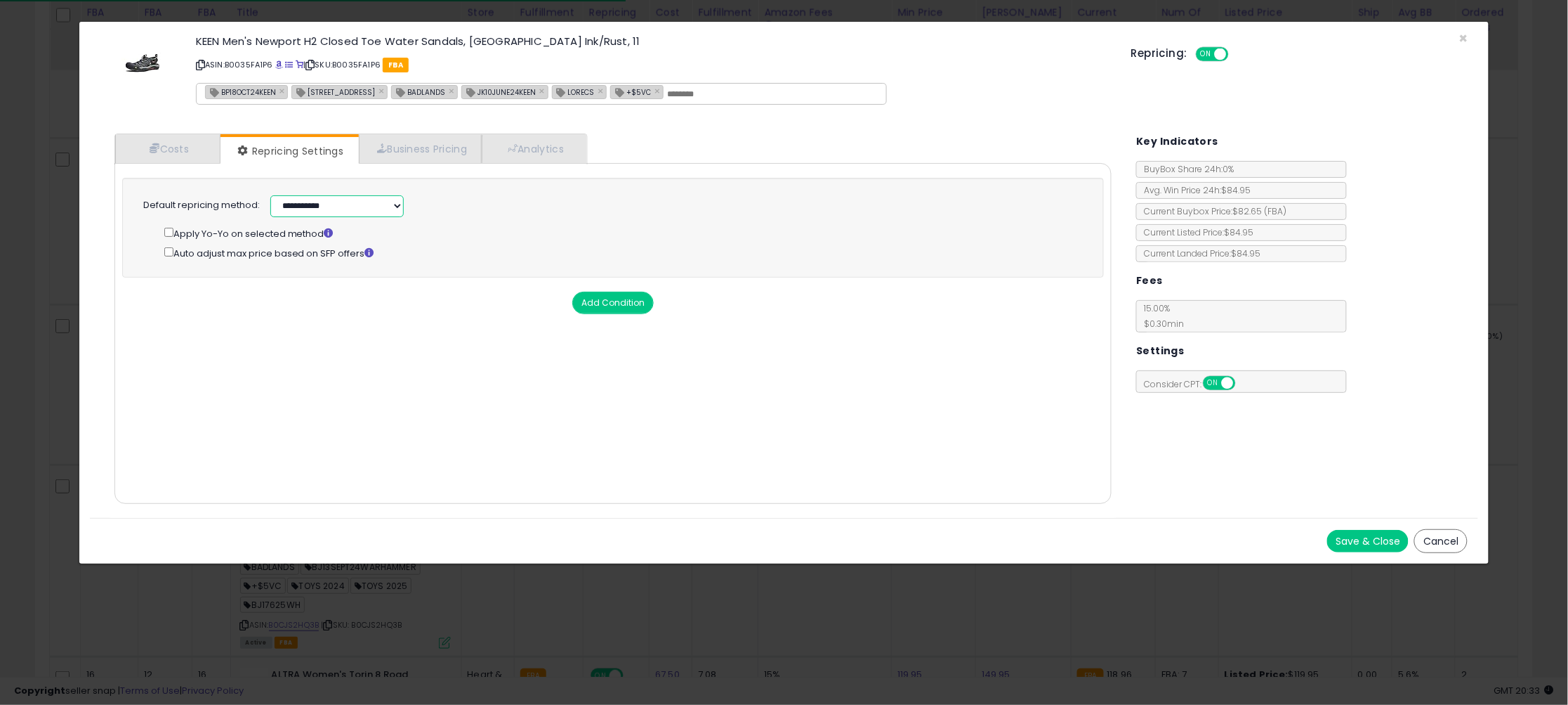
click at [340, 210] on select "**********" at bounding box center [337, 206] width 134 height 22
select select "******"
click at [271, 195] on select "**********" at bounding box center [337, 206] width 134 height 22
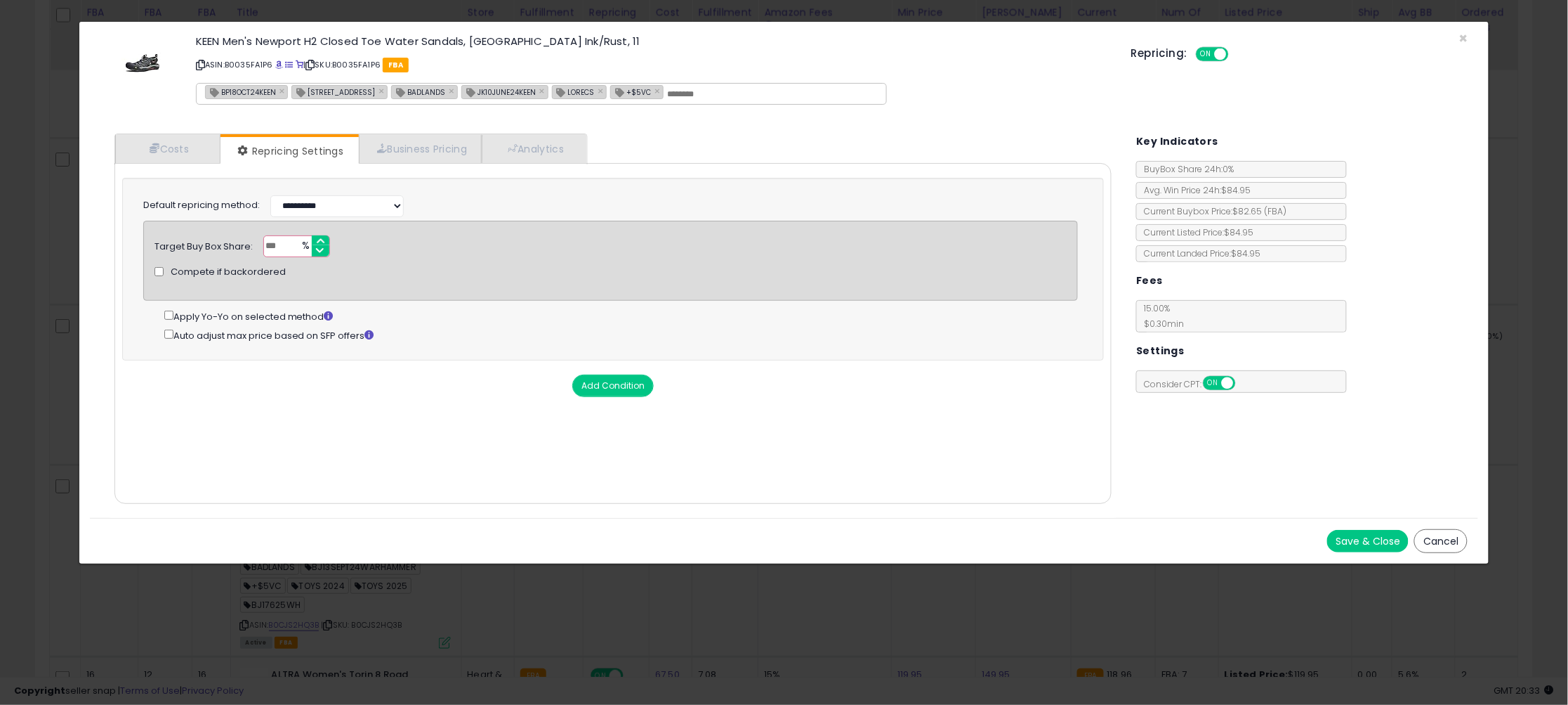
click at [1338, 533] on button "Save & Close" at bounding box center [1368, 540] width 82 height 23
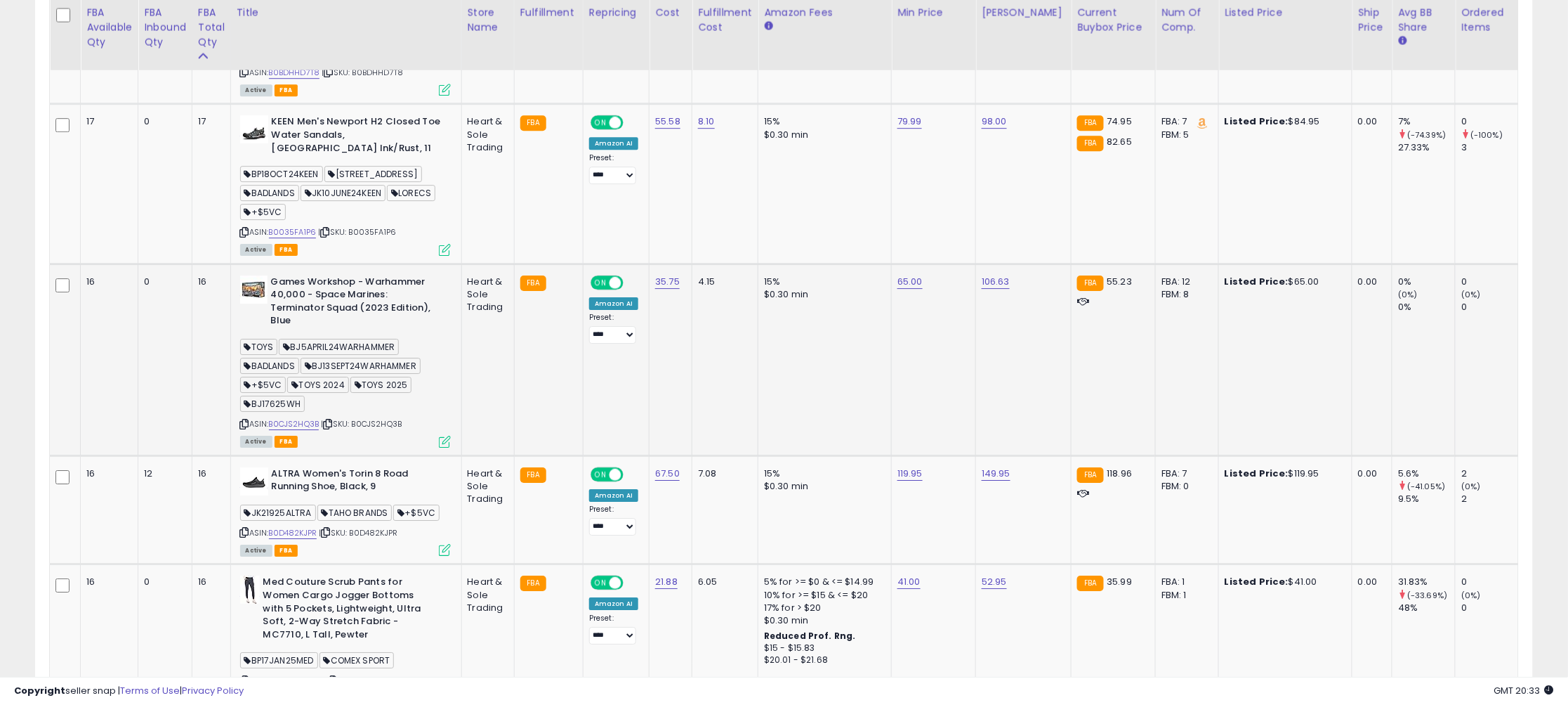
scroll to position [3725, 0]
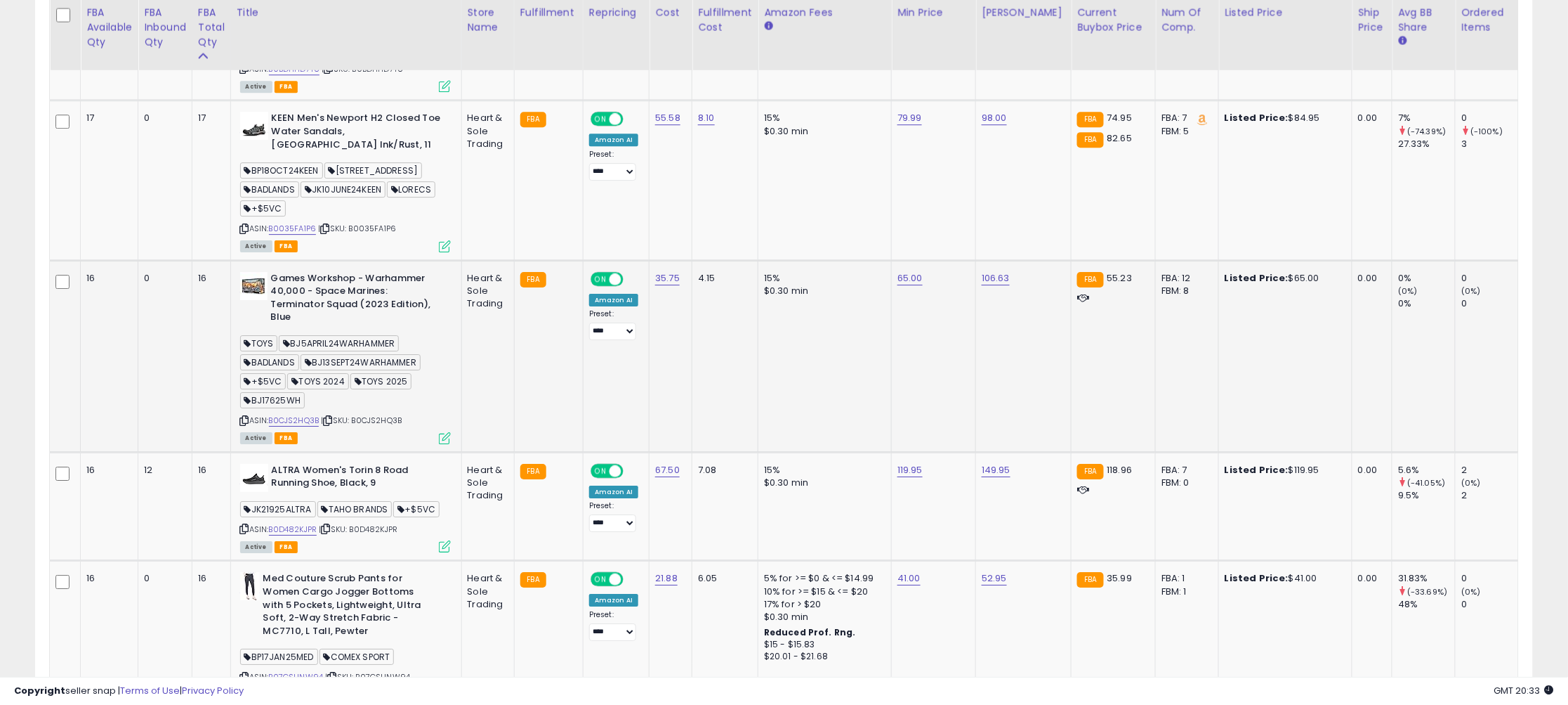
click at [246, 417] on icon at bounding box center [245, 420] width 9 height 8
drag, startPoint x: 749, startPoint y: 211, endPoint x: 716, endPoint y: 210, distance: 33.0
type input "****"
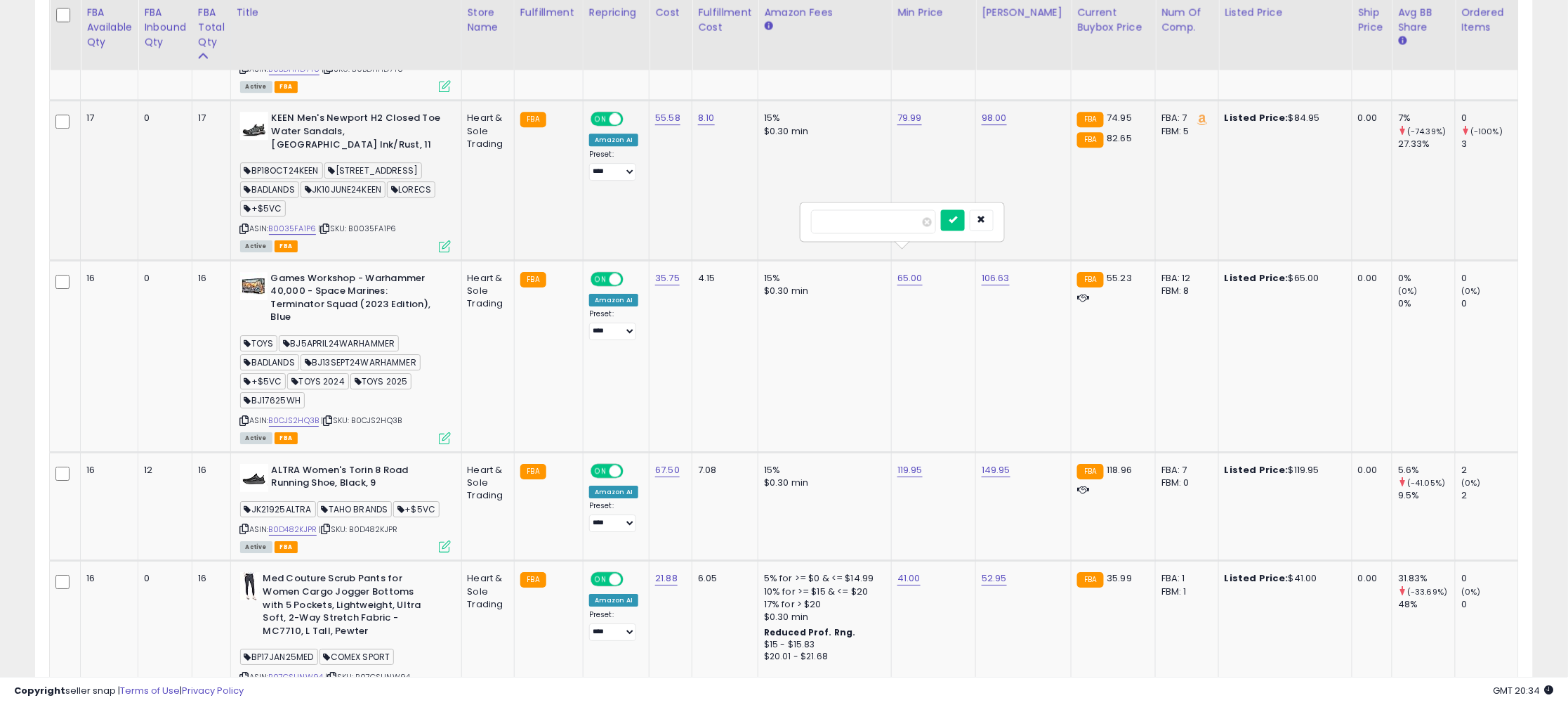
click button "submit" at bounding box center [953, 220] width 24 height 21
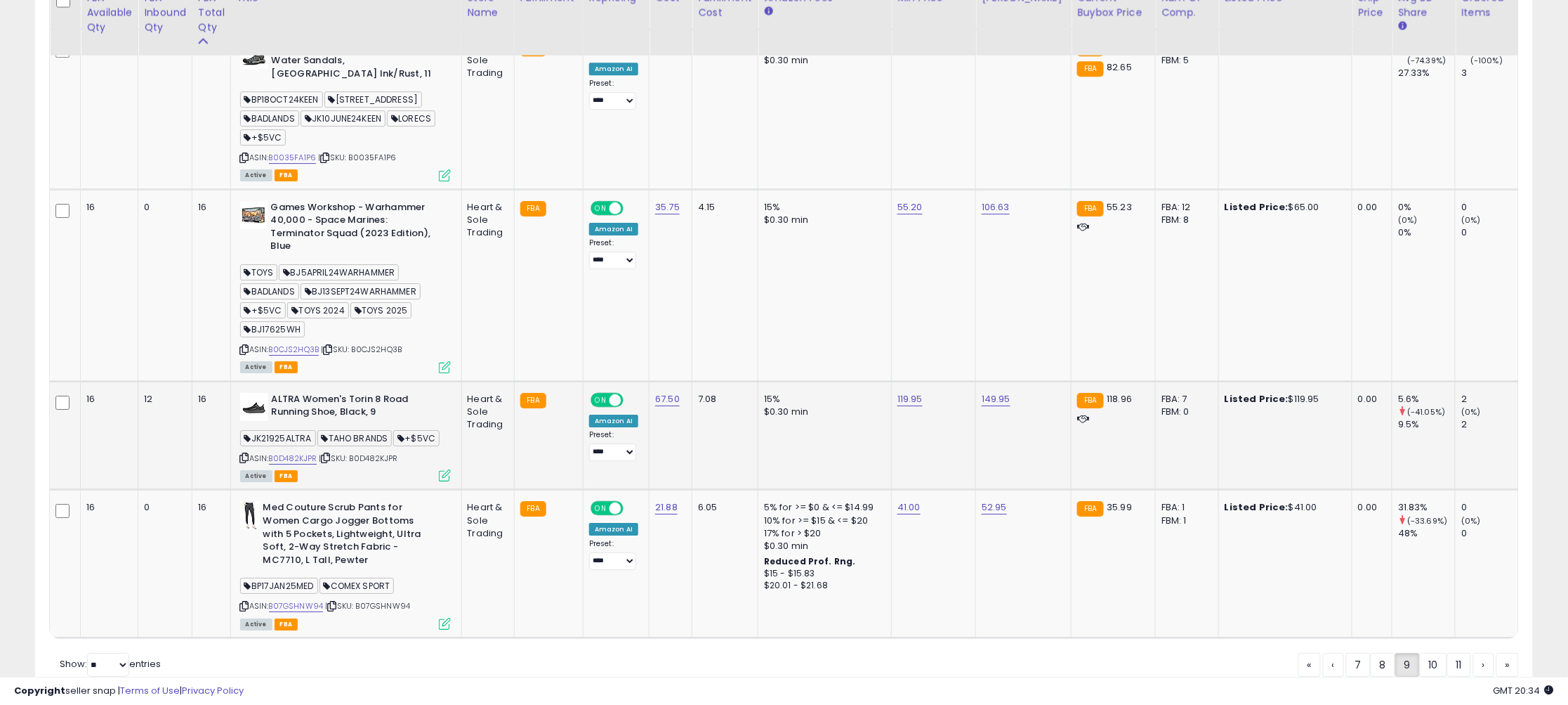
scroll to position [3797, 0]
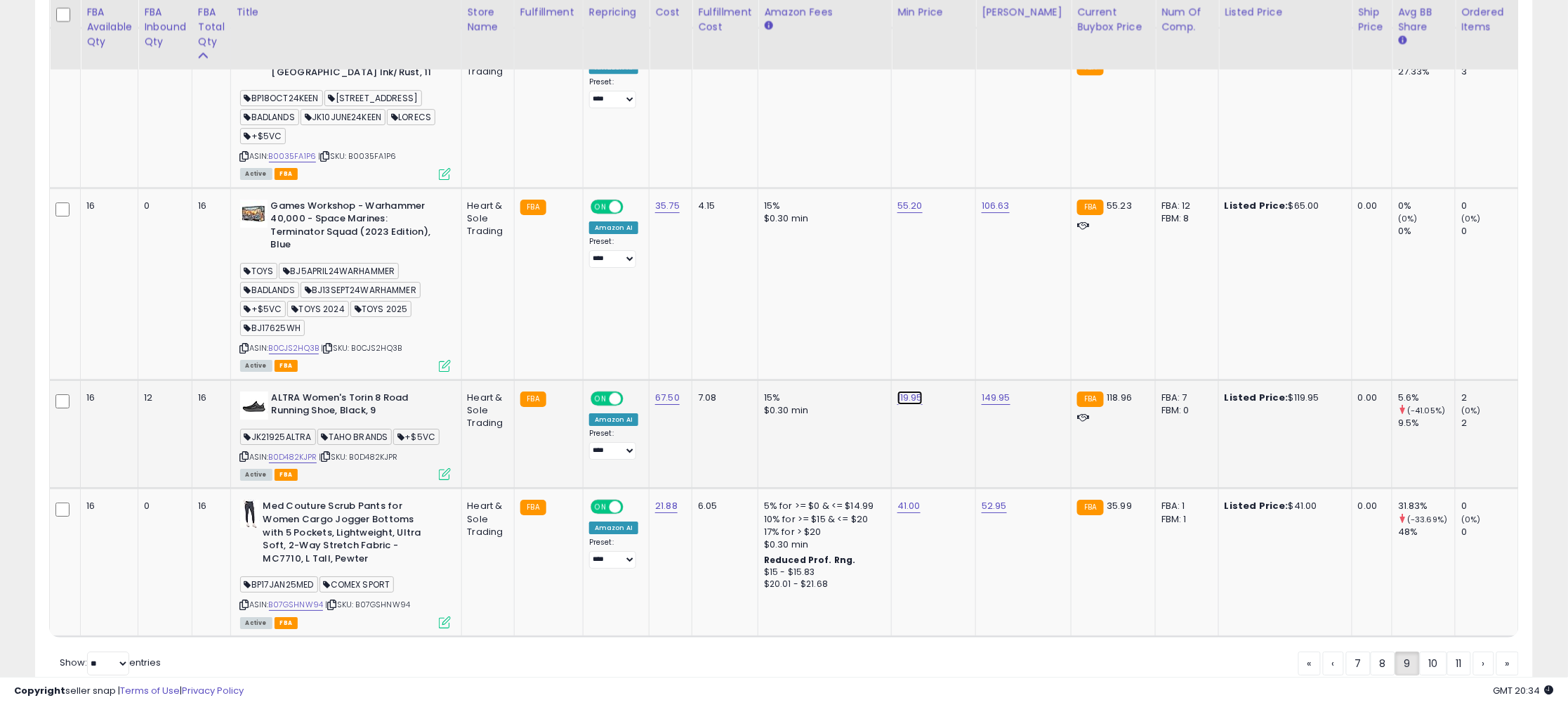
drag, startPoint x: 880, startPoint y: 342, endPoint x: 722, endPoint y: 332, distance: 158.3
type input "***"
click button "submit" at bounding box center [953, 339] width 24 height 21
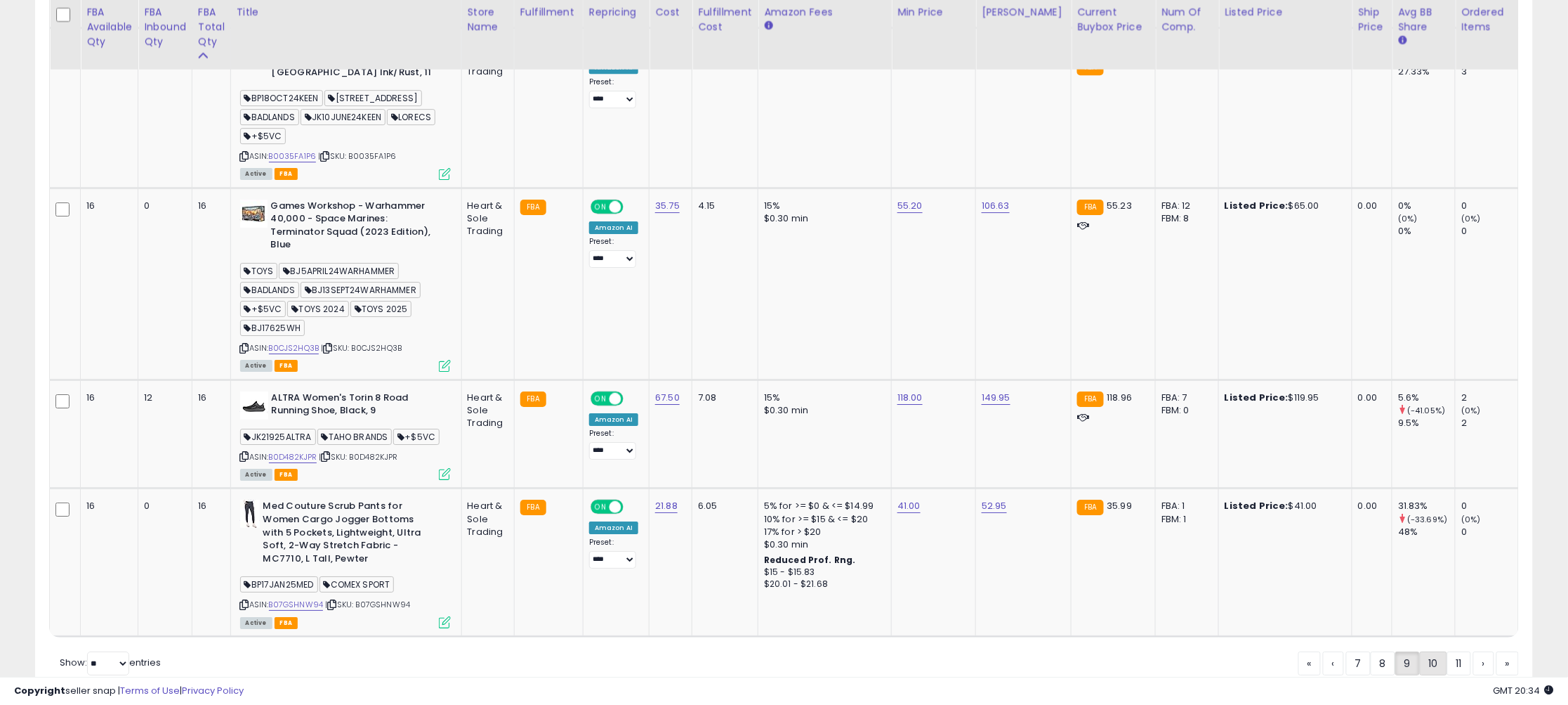
click at [1439, 652] on div "« ‹ 7 8 9 10 11 › »" at bounding box center [1409, 665] width 220 height 28
click at [1474, 652] on link "10" at bounding box center [1484, 663] width 21 height 24
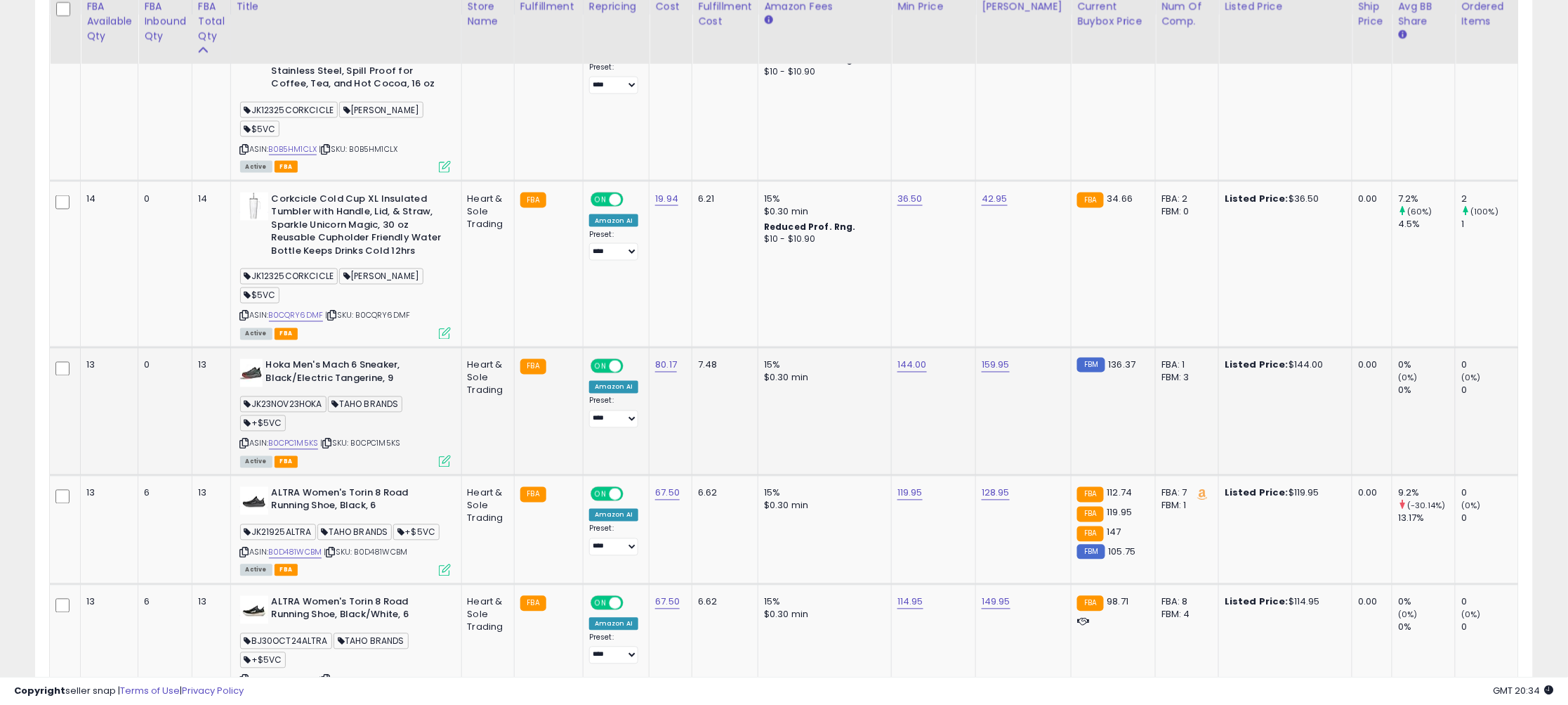
scroll to position [778, 0]
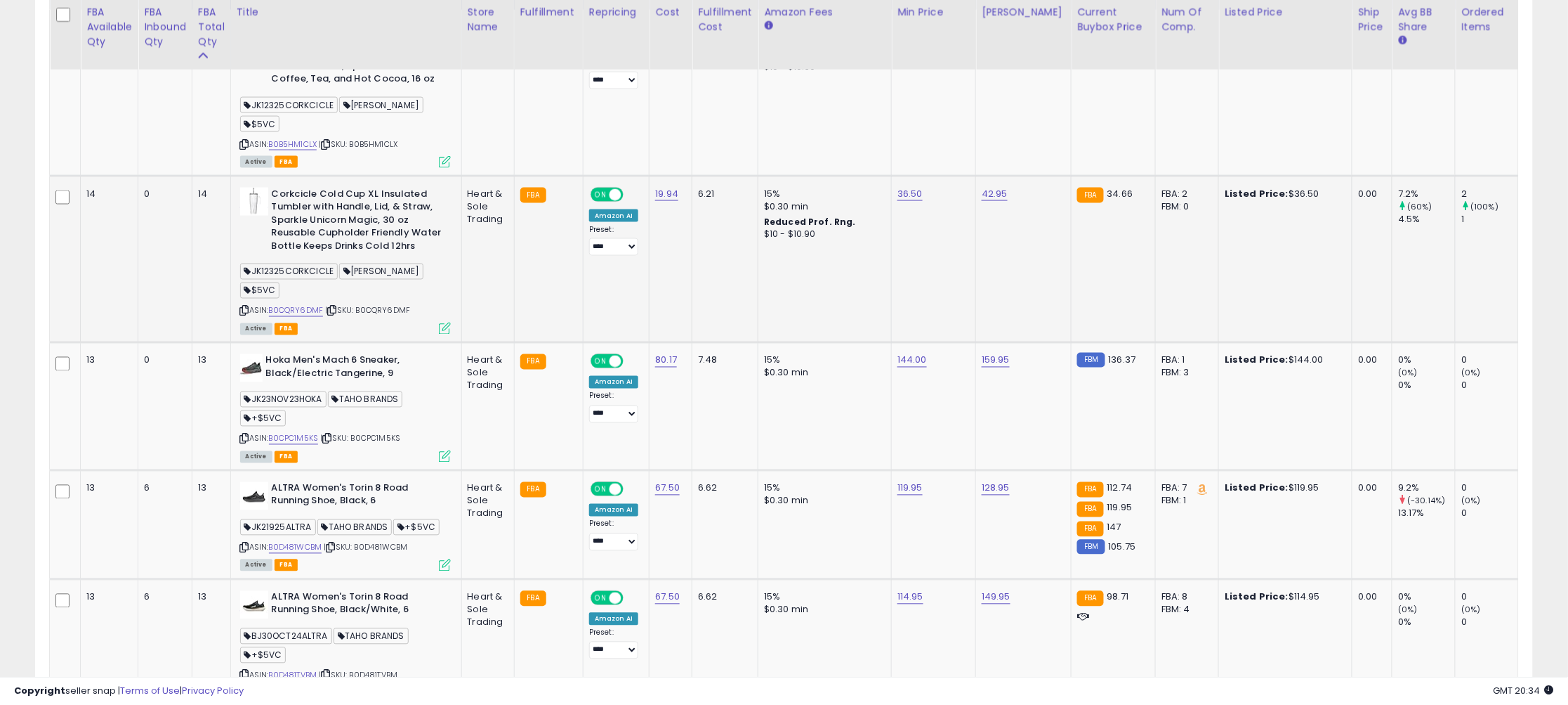
click at [245, 307] on icon at bounding box center [245, 311] width 9 height 8
click at [913, 33] on link "36.50" at bounding box center [908, 27] width 23 height 14
drag, startPoint x: 891, startPoint y: 164, endPoint x: 784, endPoint y: 162, distance: 107.0
type input "*****"
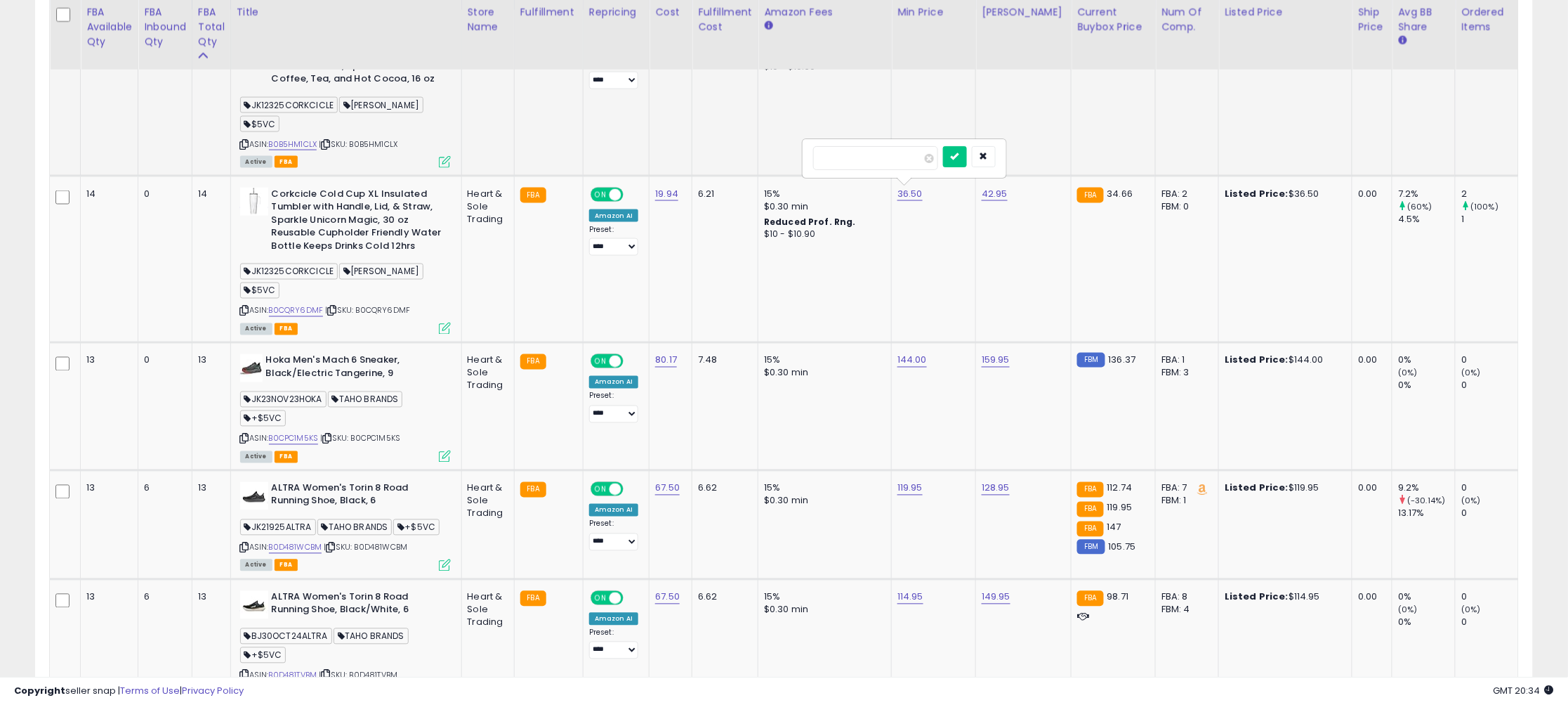
click button "submit" at bounding box center [955, 156] width 24 height 21
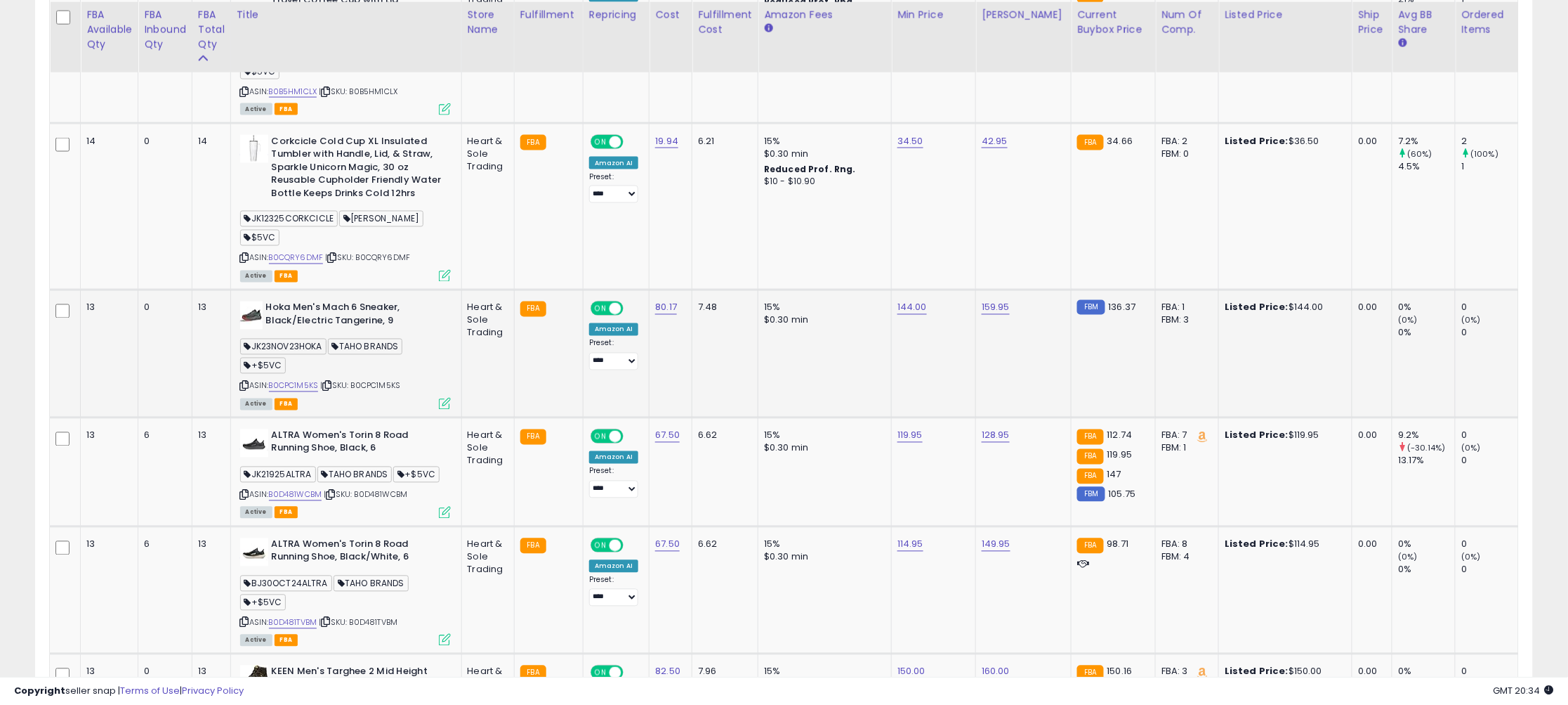
scroll to position [836, 0]
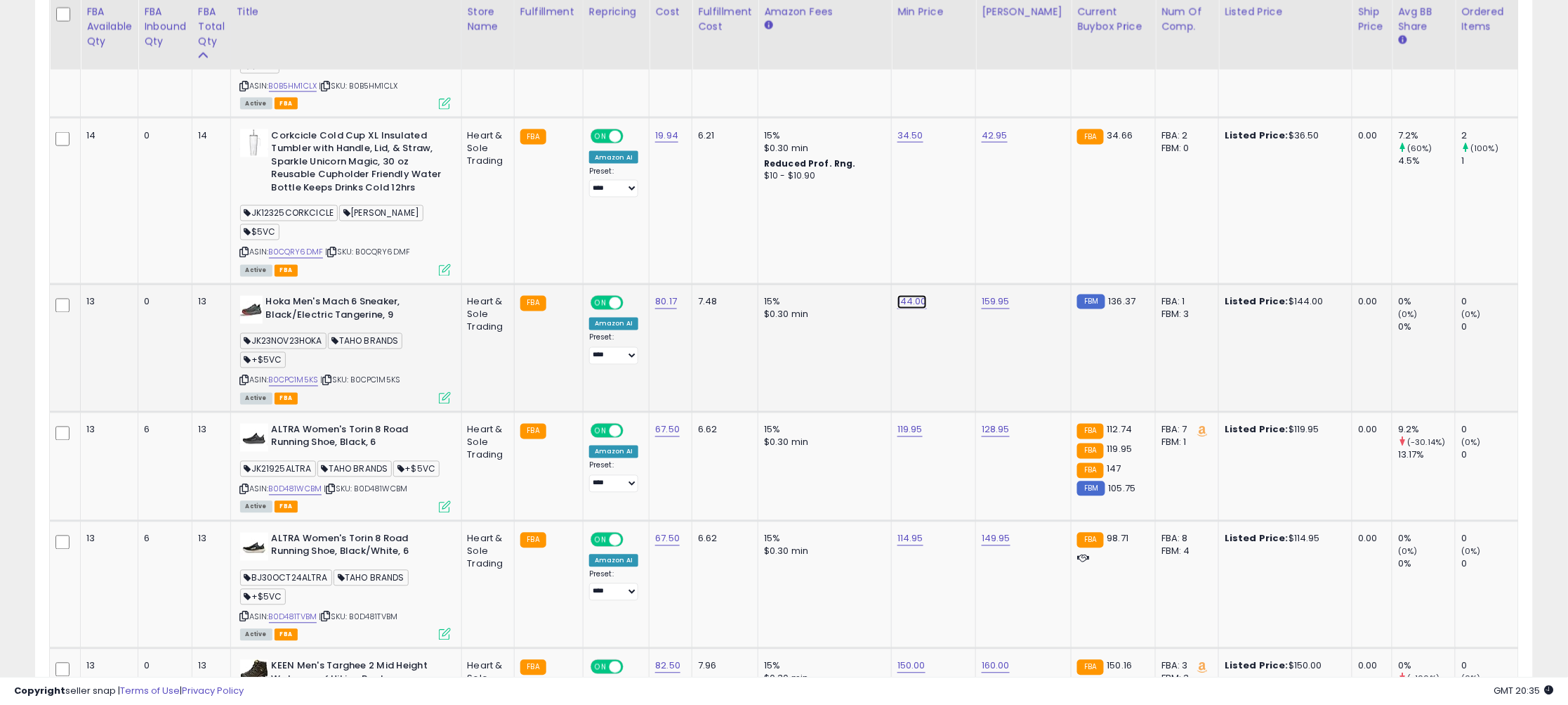
drag, startPoint x: 879, startPoint y: 271, endPoint x: 740, endPoint y: 263, distance: 139.2
type input "***"
click button "submit" at bounding box center [956, 264] width 24 height 21
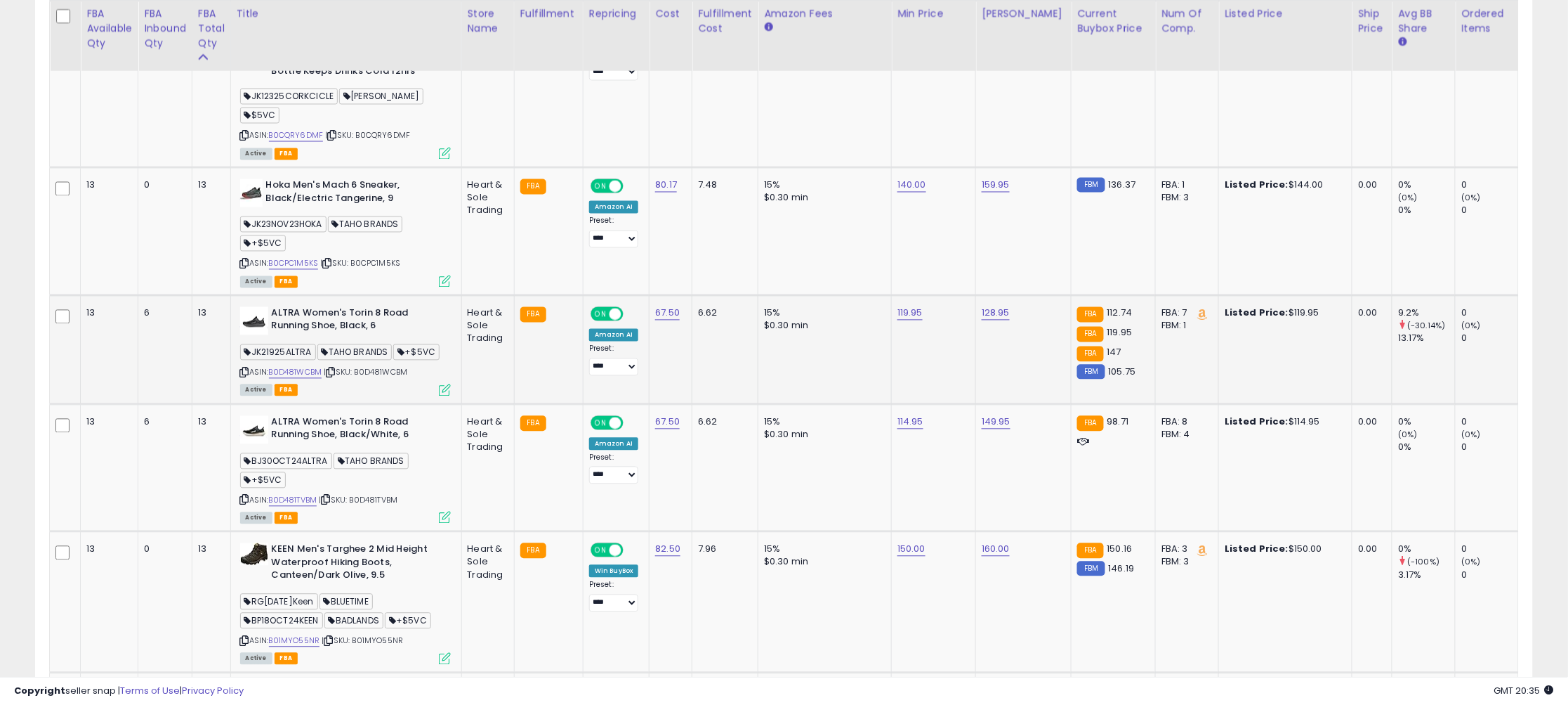
scroll to position [954, 0]
drag, startPoint x: 900, startPoint y: 279, endPoint x: 691, endPoint y: 266, distance: 209.4
type input "***"
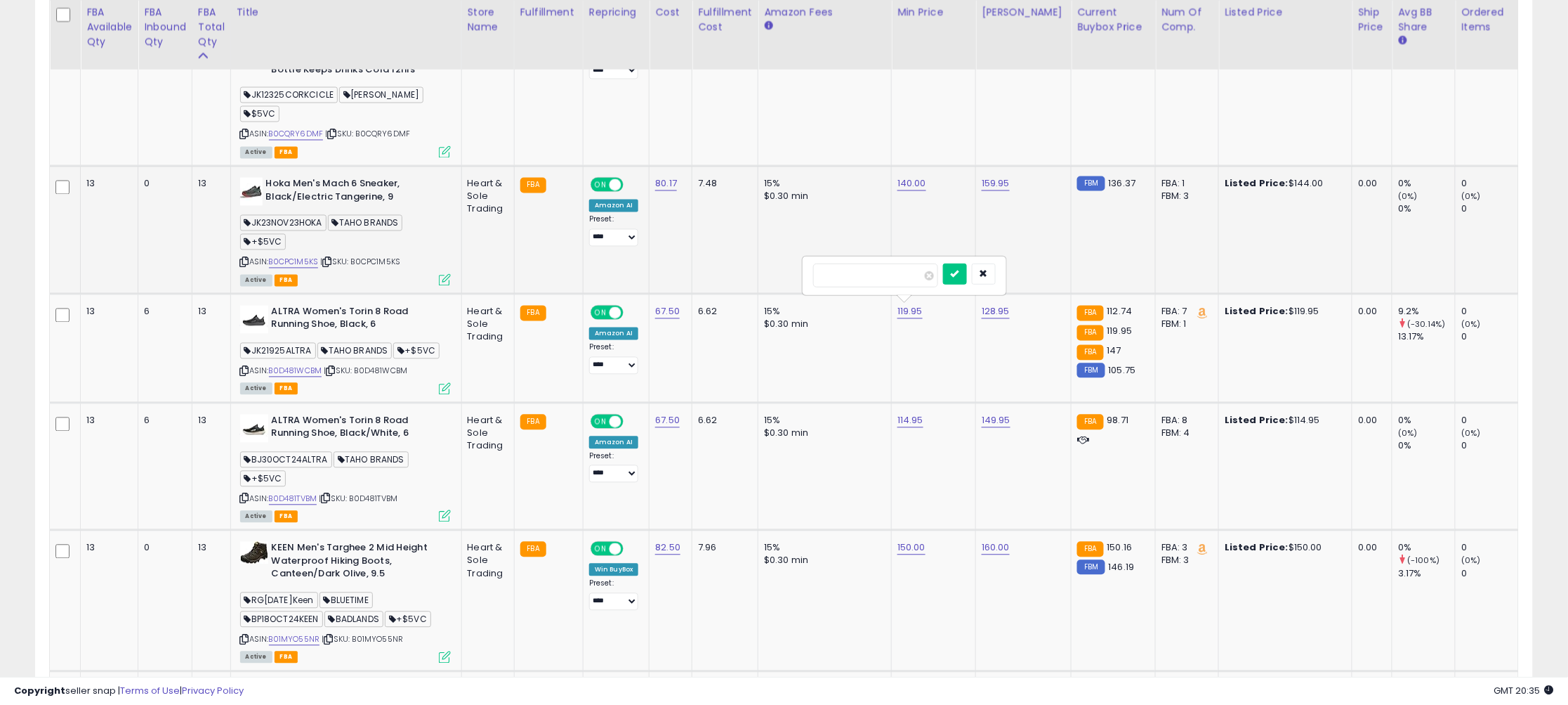
click button "submit" at bounding box center [955, 273] width 24 height 21
drag, startPoint x: 246, startPoint y: 369, endPoint x: 257, endPoint y: 364, distance: 12.1
click at [246, 369] on icon at bounding box center [245, 371] width 9 height 8
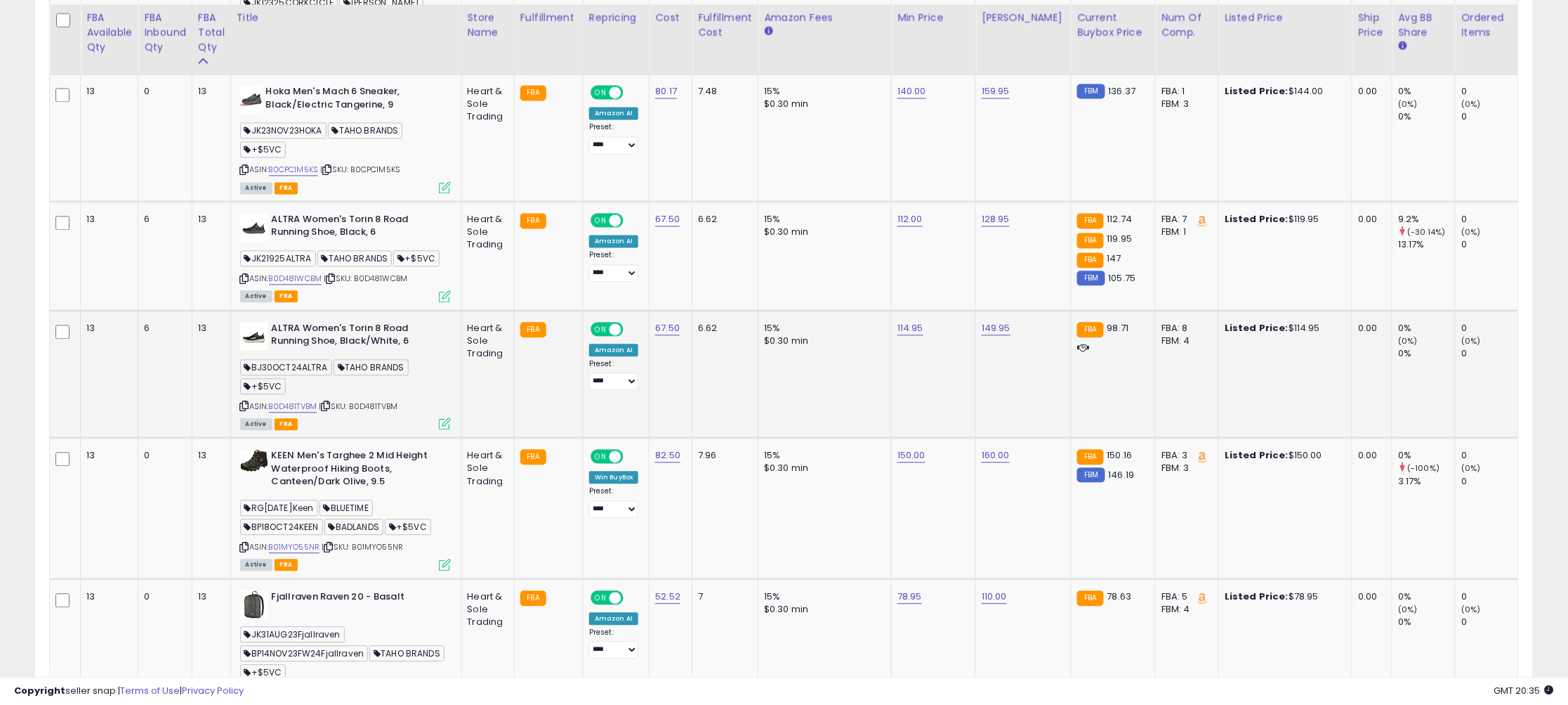
scroll to position [1052, 0]
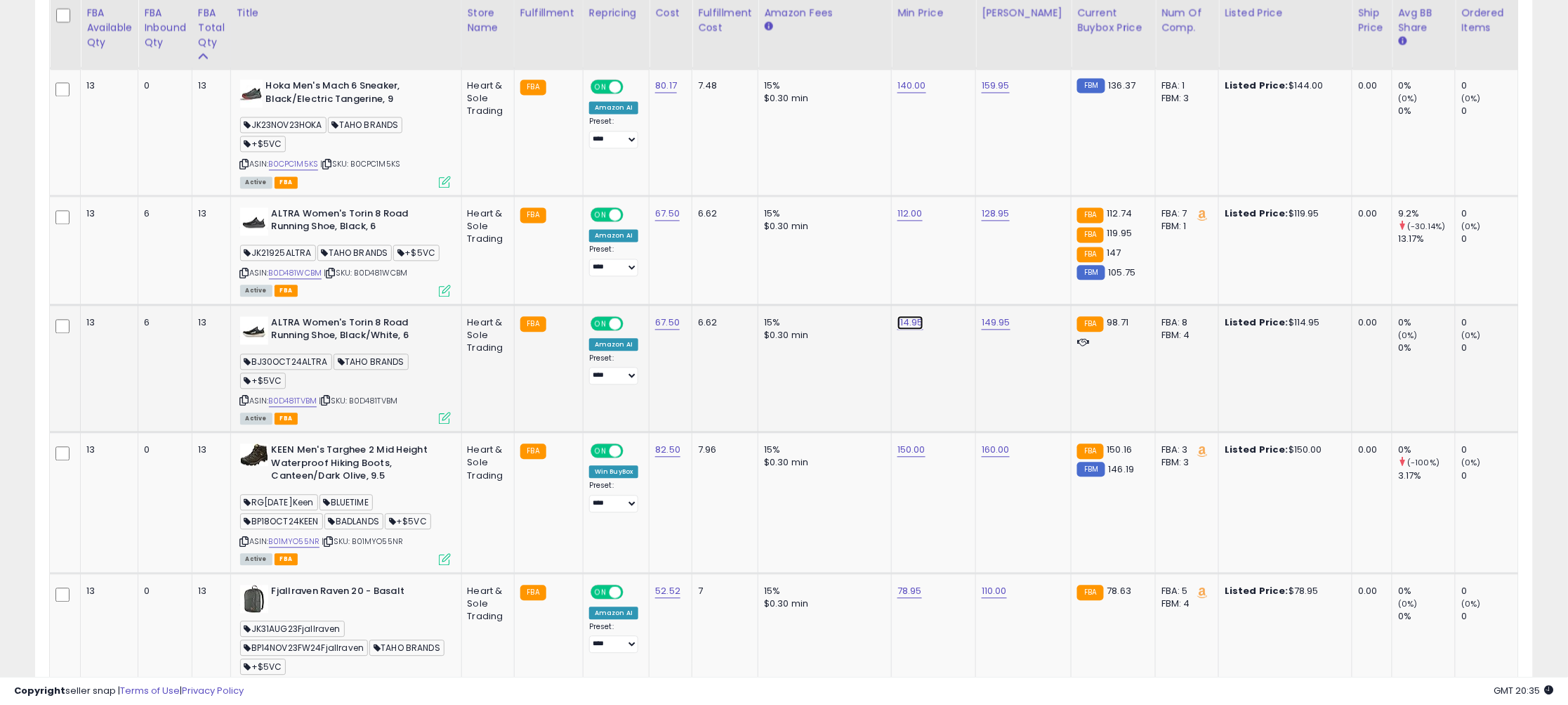
click at [249, 396] on icon at bounding box center [245, 399] width 9 height 8
drag, startPoint x: 872, startPoint y: 287, endPoint x: 749, endPoint y: 285, distance: 123.0
type input "**"
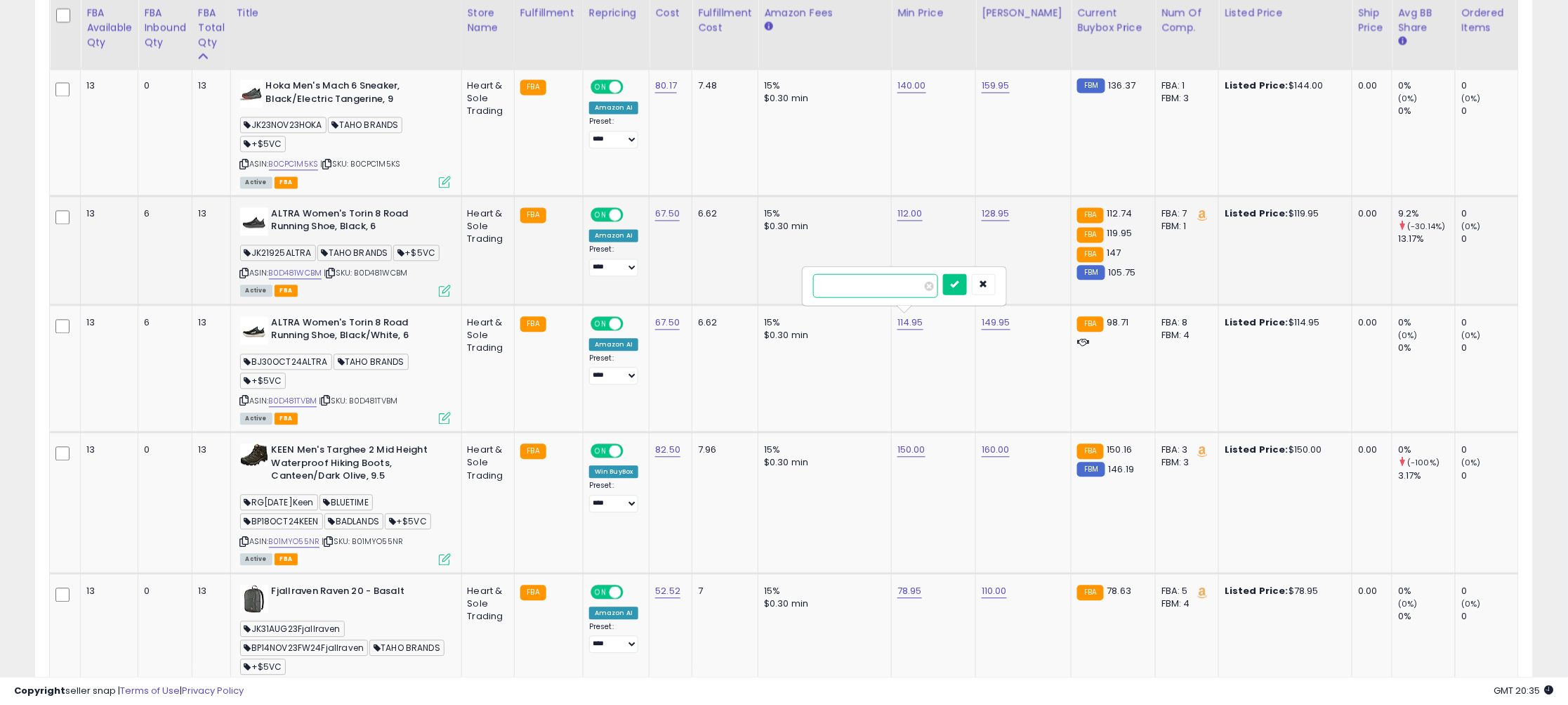
click button "submit" at bounding box center [955, 283] width 24 height 21
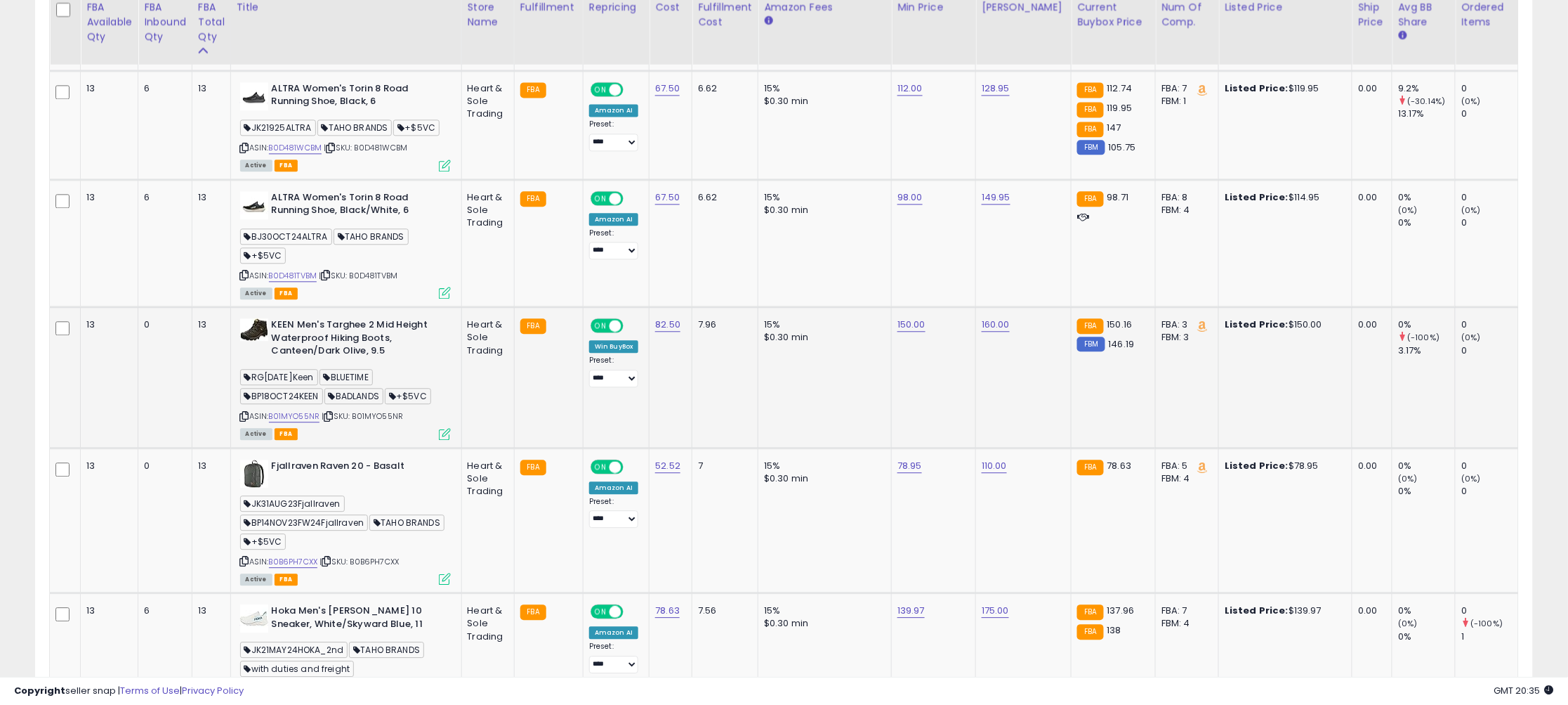
scroll to position [1178, 0]
click at [245, 413] on icon at bounding box center [245, 415] width 9 height 8
drag, startPoint x: 746, startPoint y: 273, endPoint x: 721, endPoint y: 270, distance: 25.2
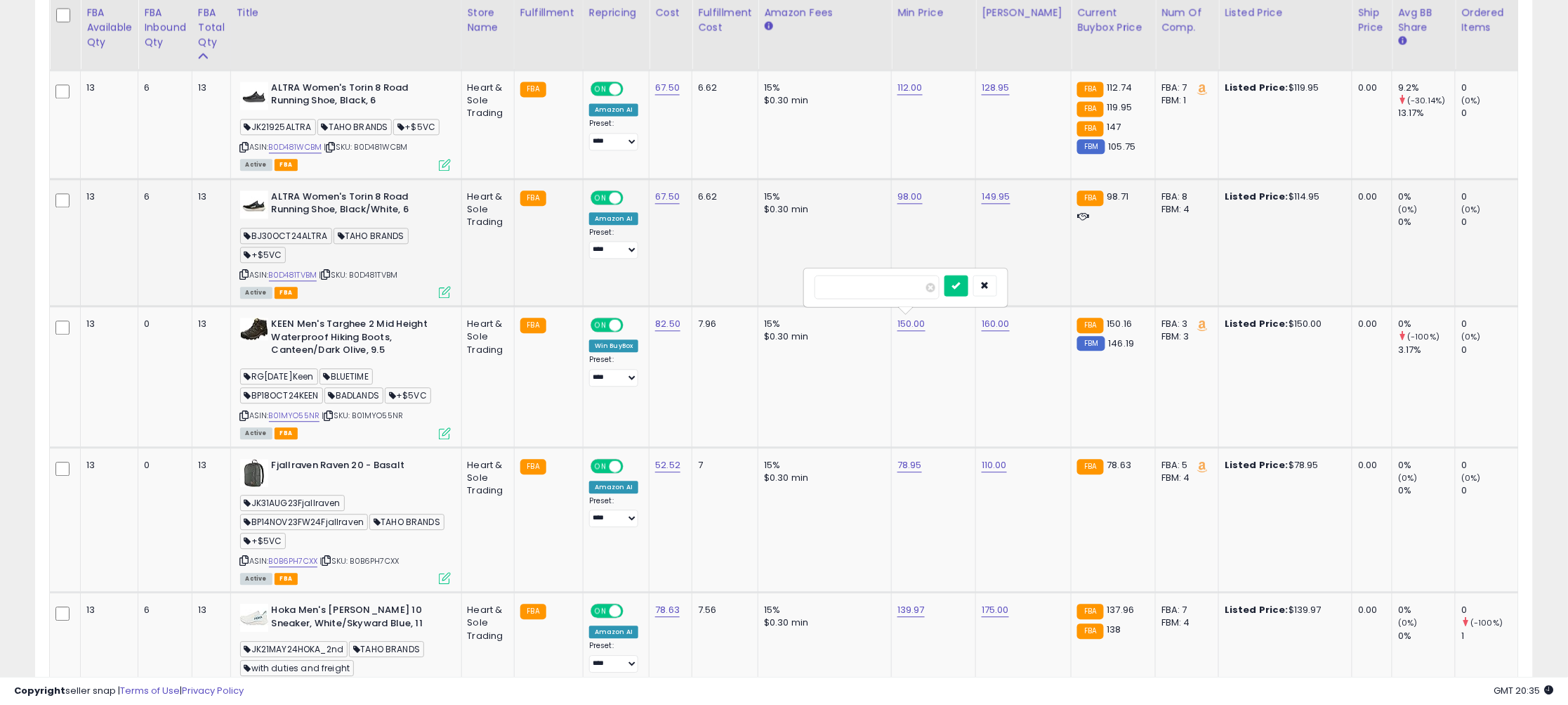
type input "******"
click button "submit" at bounding box center [956, 285] width 24 height 21
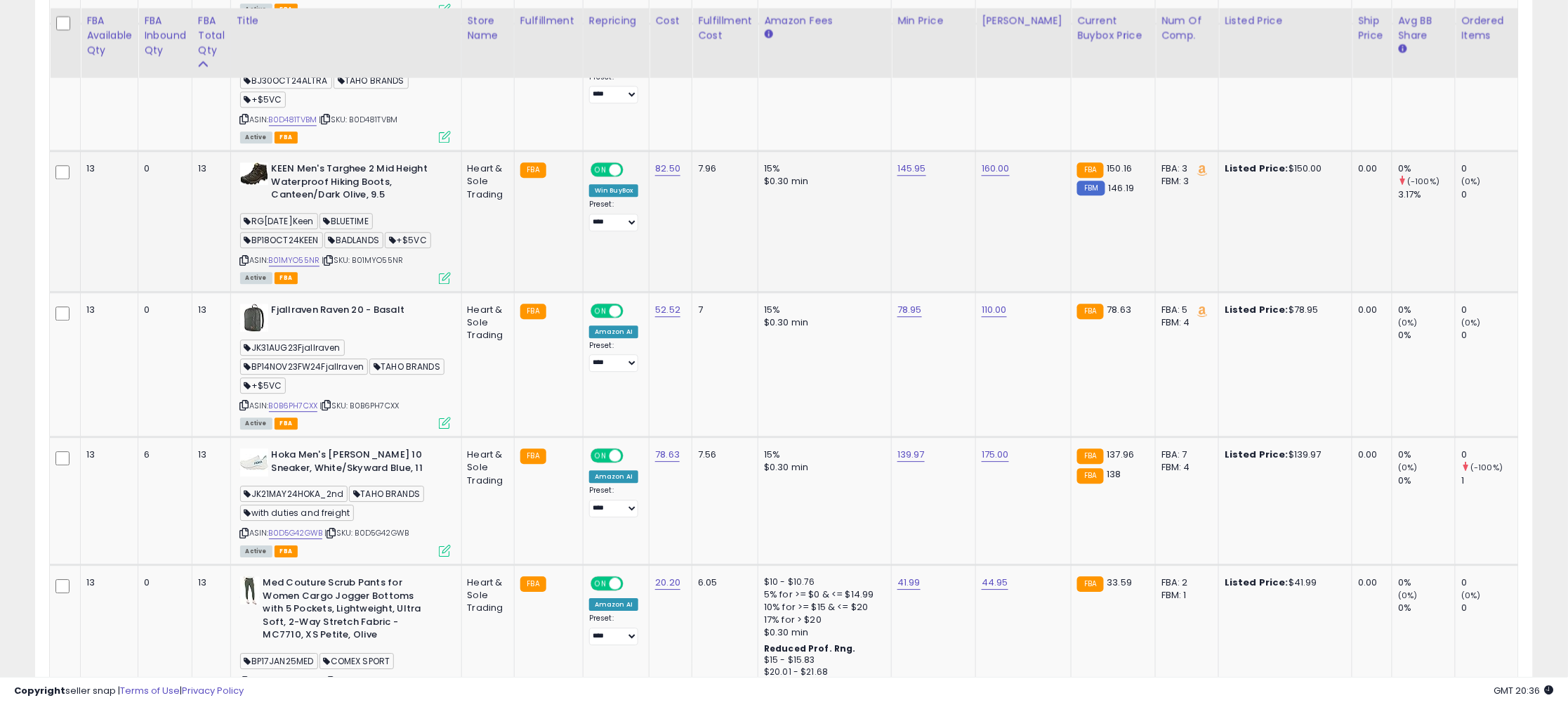
scroll to position [1342, 0]
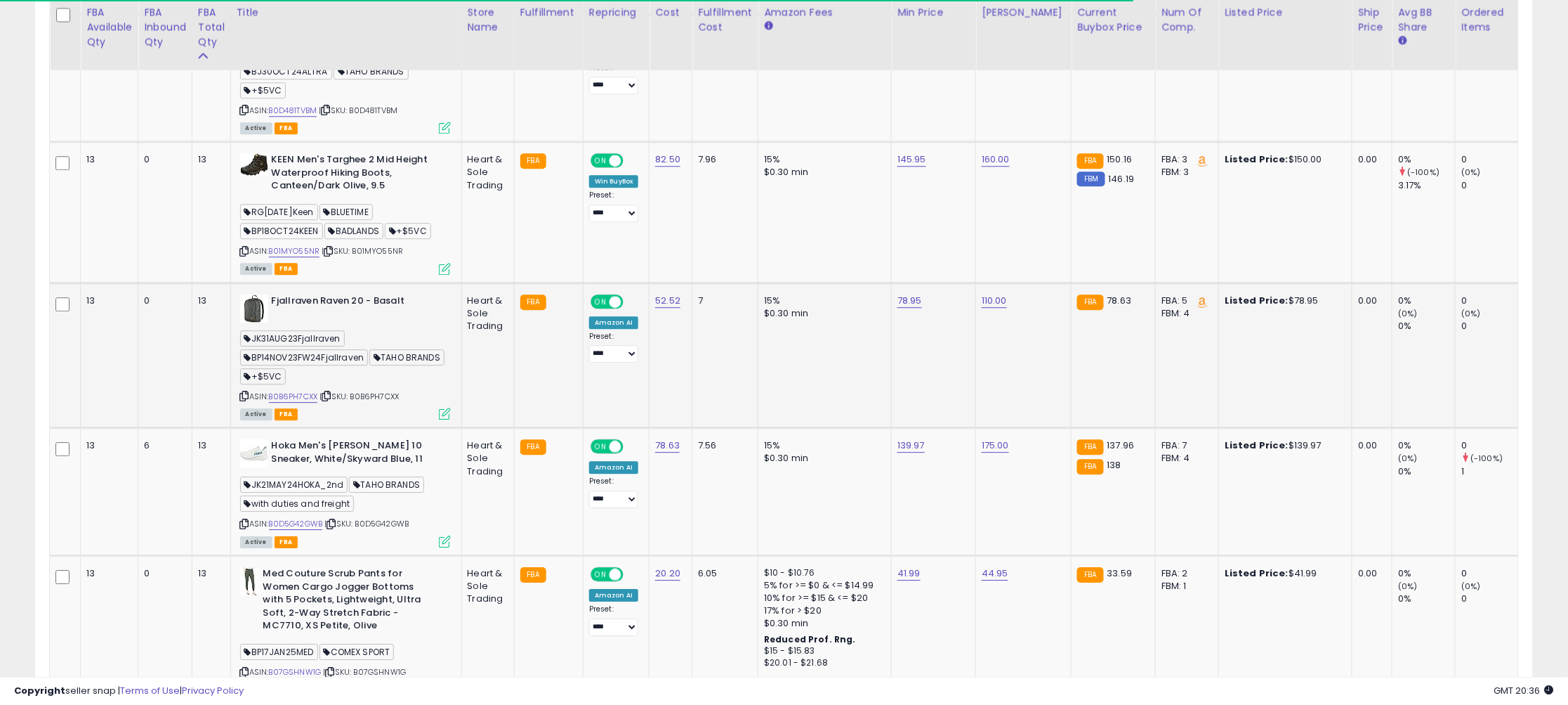
click at [246, 393] on icon at bounding box center [245, 395] width 9 height 8
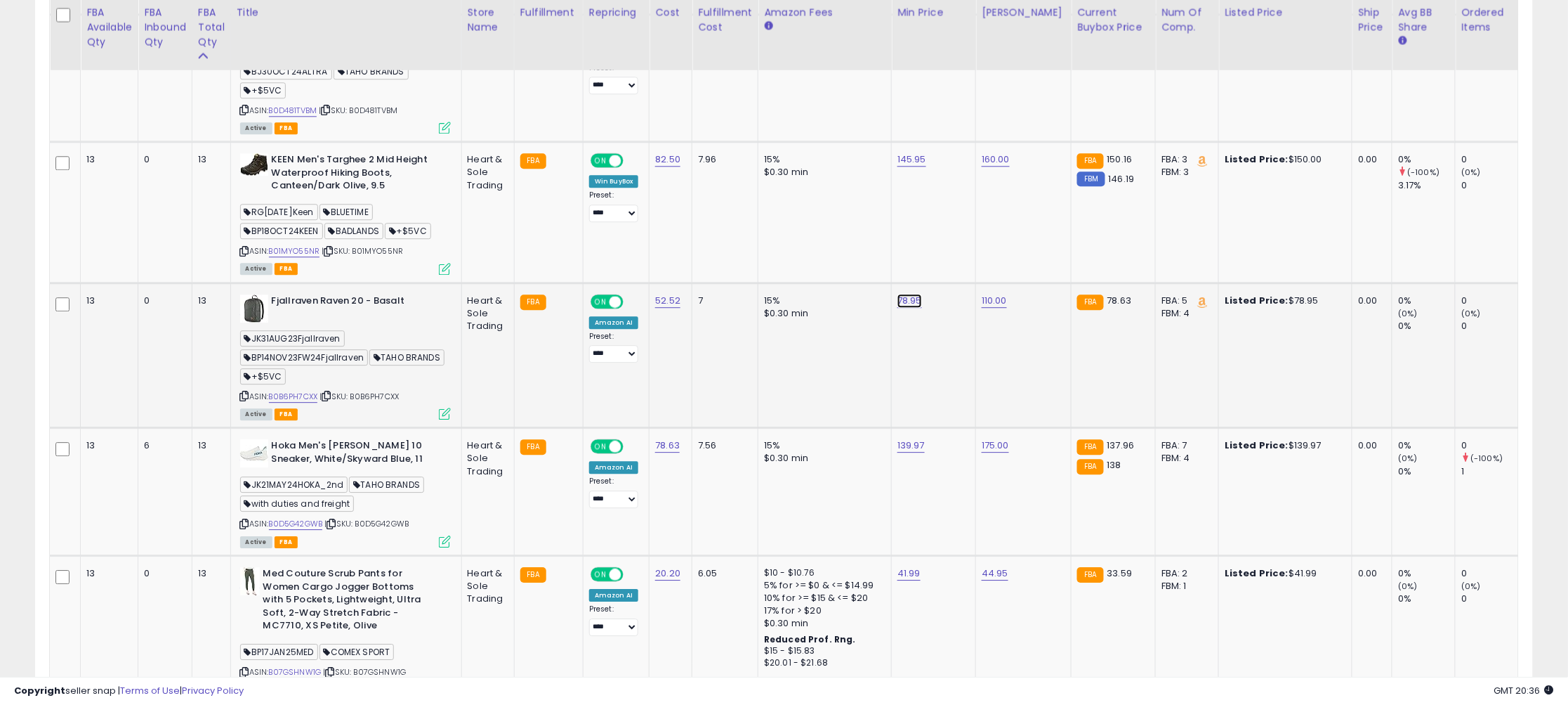
type input "**"
click button "submit" at bounding box center [954, 261] width 24 height 21
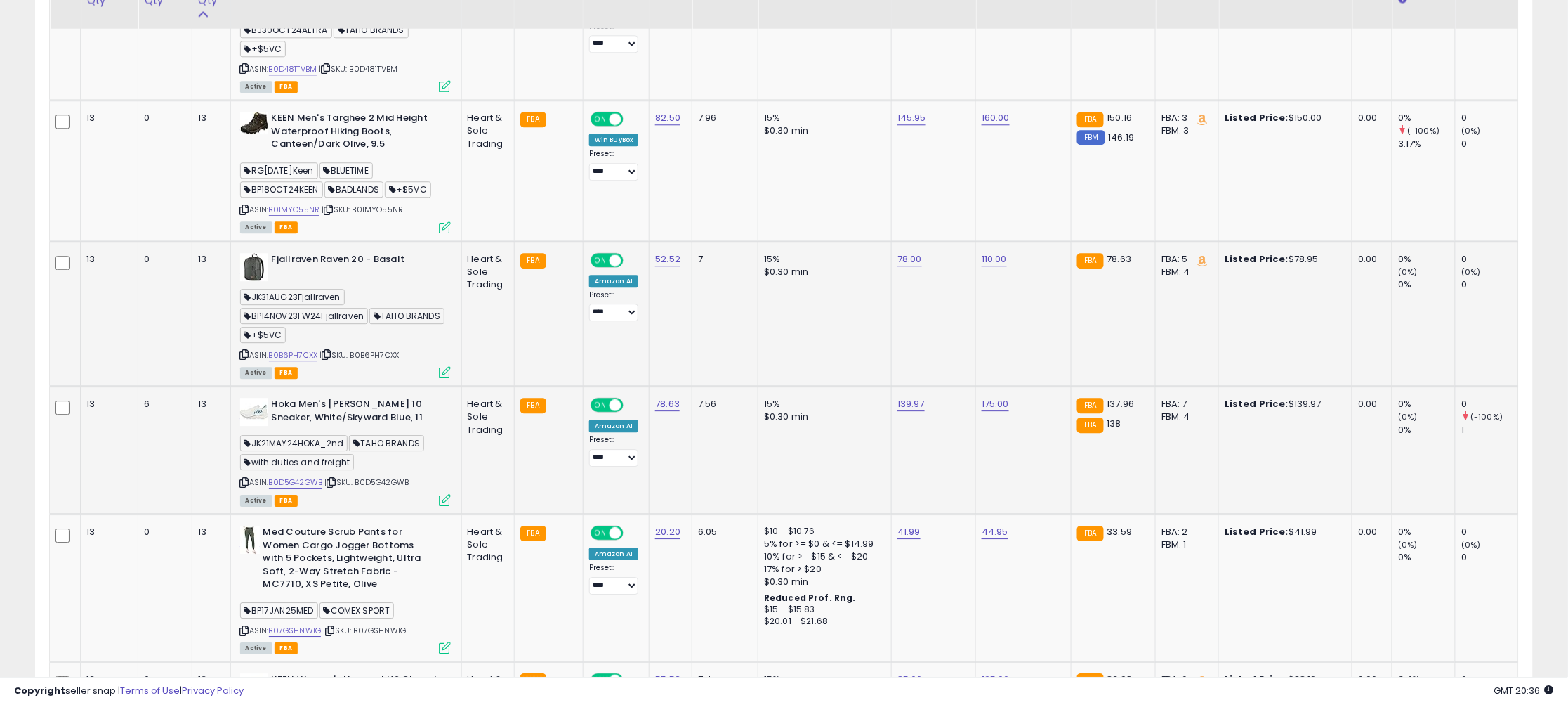
scroll to position [1396, 0]
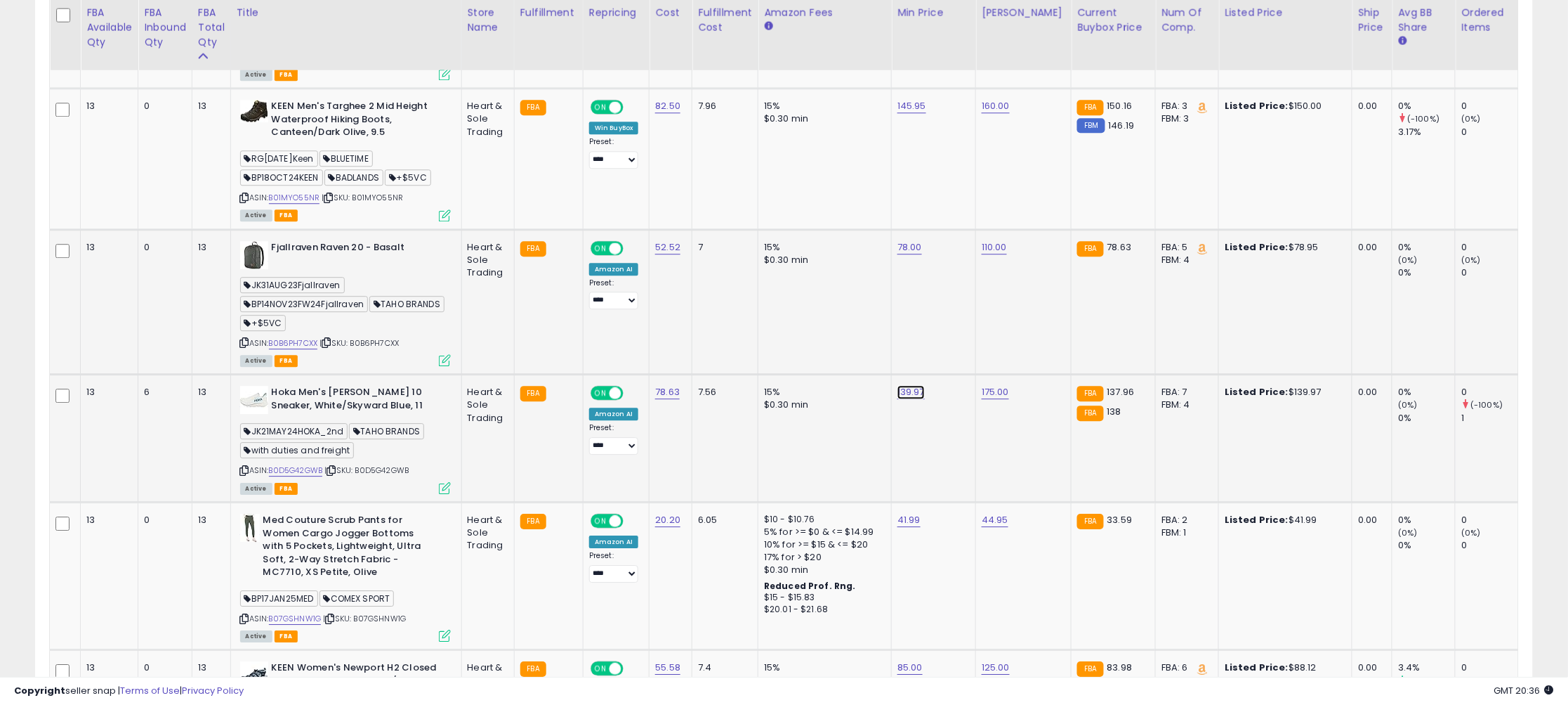
drag, startPoint x: 918, startPoint y: 358, endPoint x: 664, endPoint y: 347, distance: 254.2
type input "******"
click button "submit" at bounding box center [955, 352] width 24 height 21
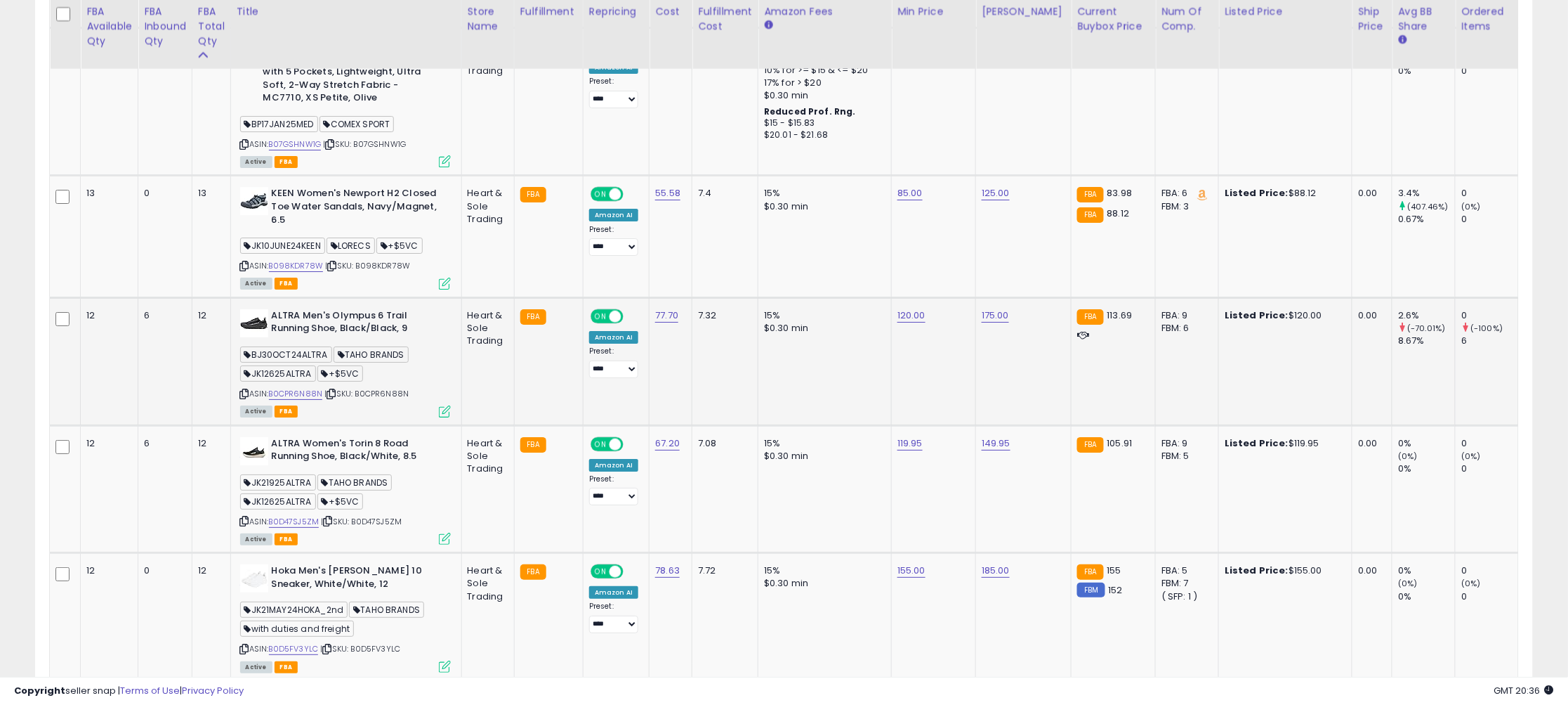
scroll to position [1871, 0]
click at [247, 261] on icon at bounding box center [245, 265] width 9 height 8
drag, startPoint x: 876, startPoint y: 158, endPoint x: 758, endPoint y: 153, distance: 118.1
click at [758, 153] on tbody "14 0 14" at bounding box center [1318, 591] width 2537 height 3349
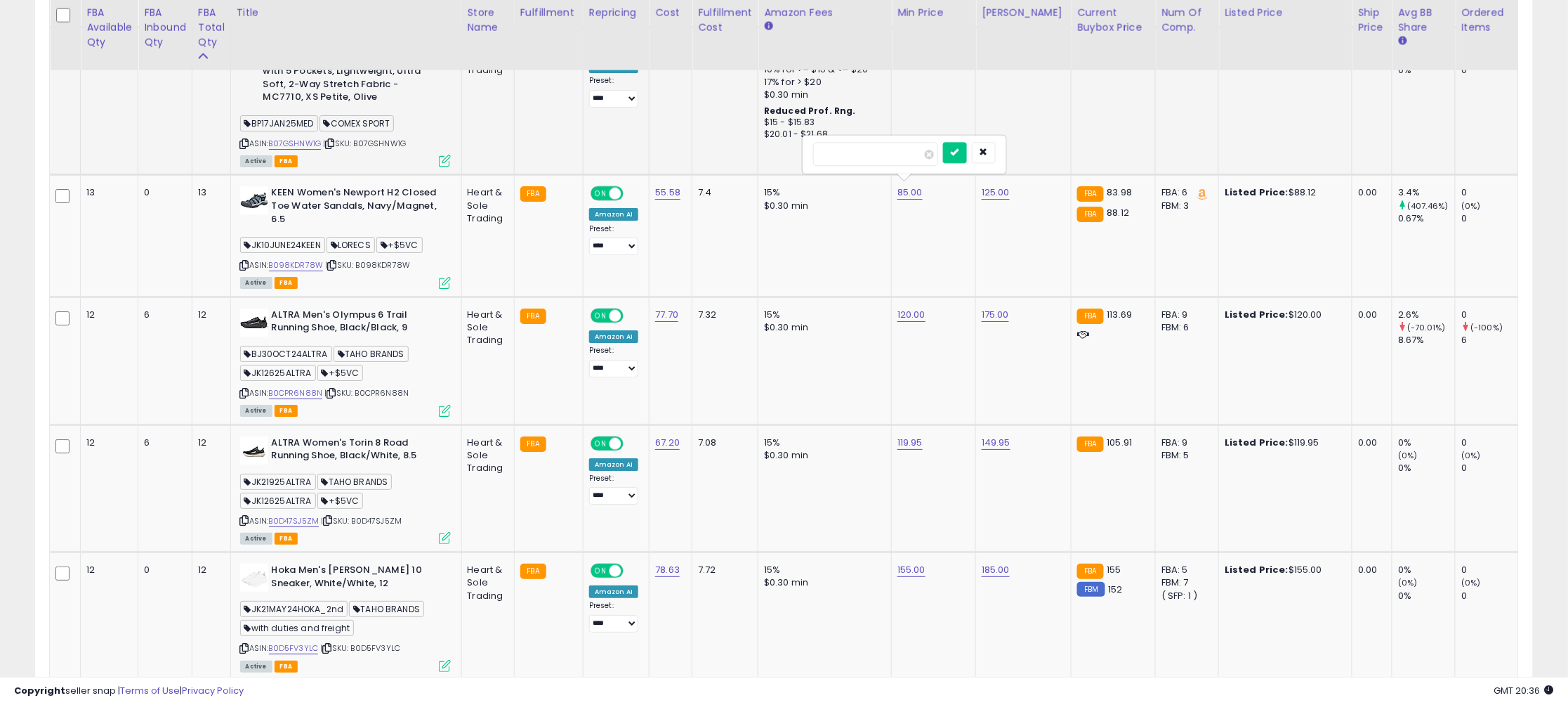
type input "*****"
click button "submit" at bounding box center [955, 152] width 24 height 21
drag, startPoint x: 883, startPoint y: 276, endPoint x: 769, endPoint y: 273, distance: 114.0
click at [769, 273] on tbody "14 0 14" at bounding box center [1318, 591] width 2537 height 3349
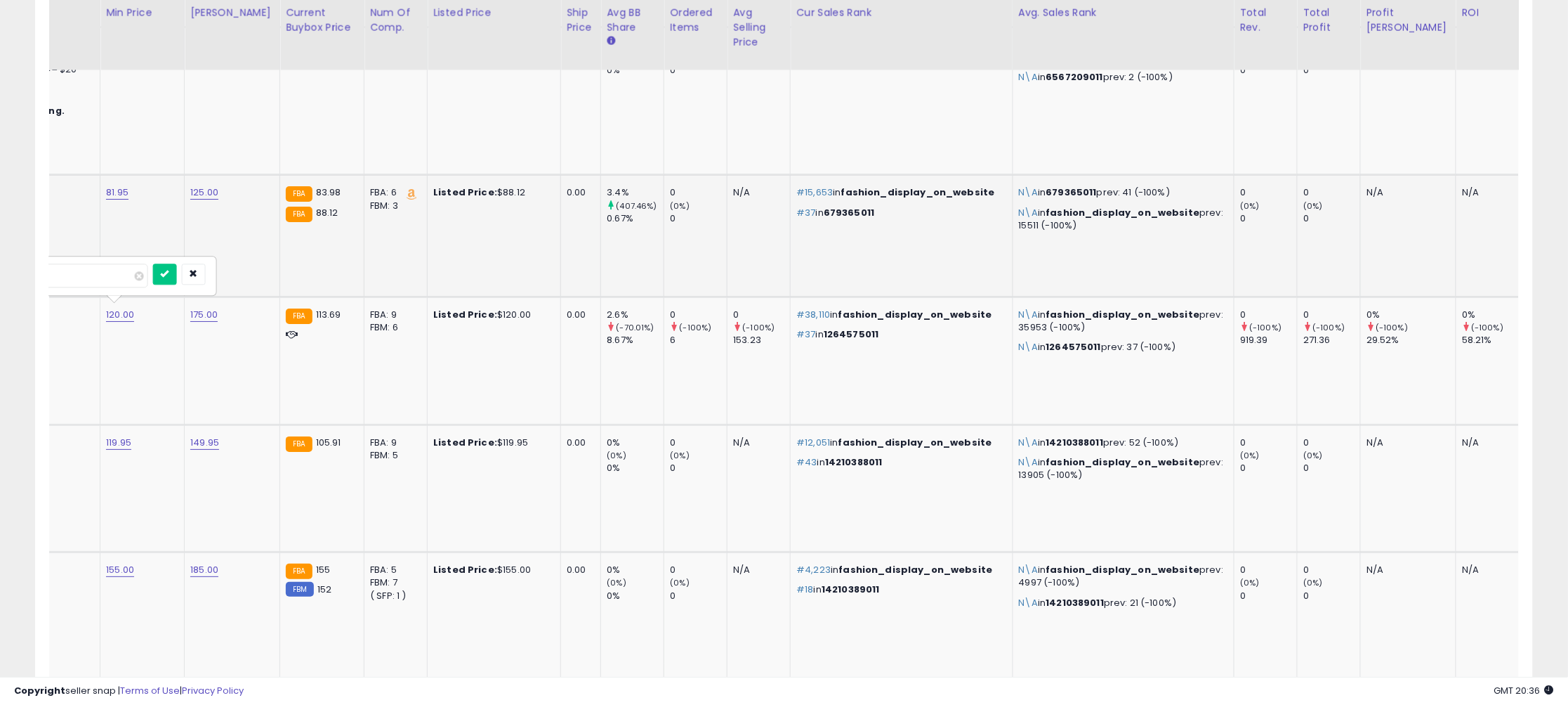
scroll to position [0, 791]
type input "***"
click button "submit" at bounding box center [163, 273] width 24 height 21
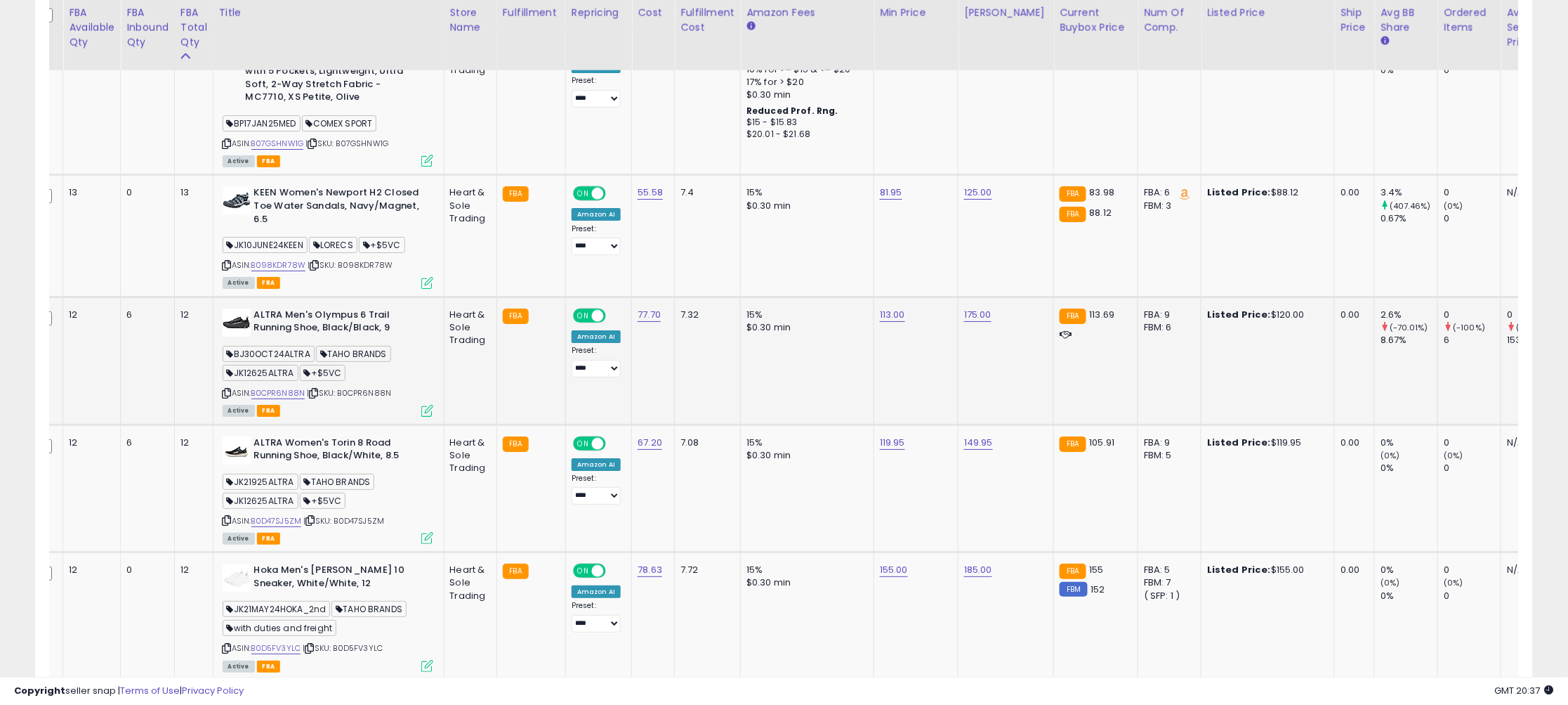
scroll to position [0, 13]
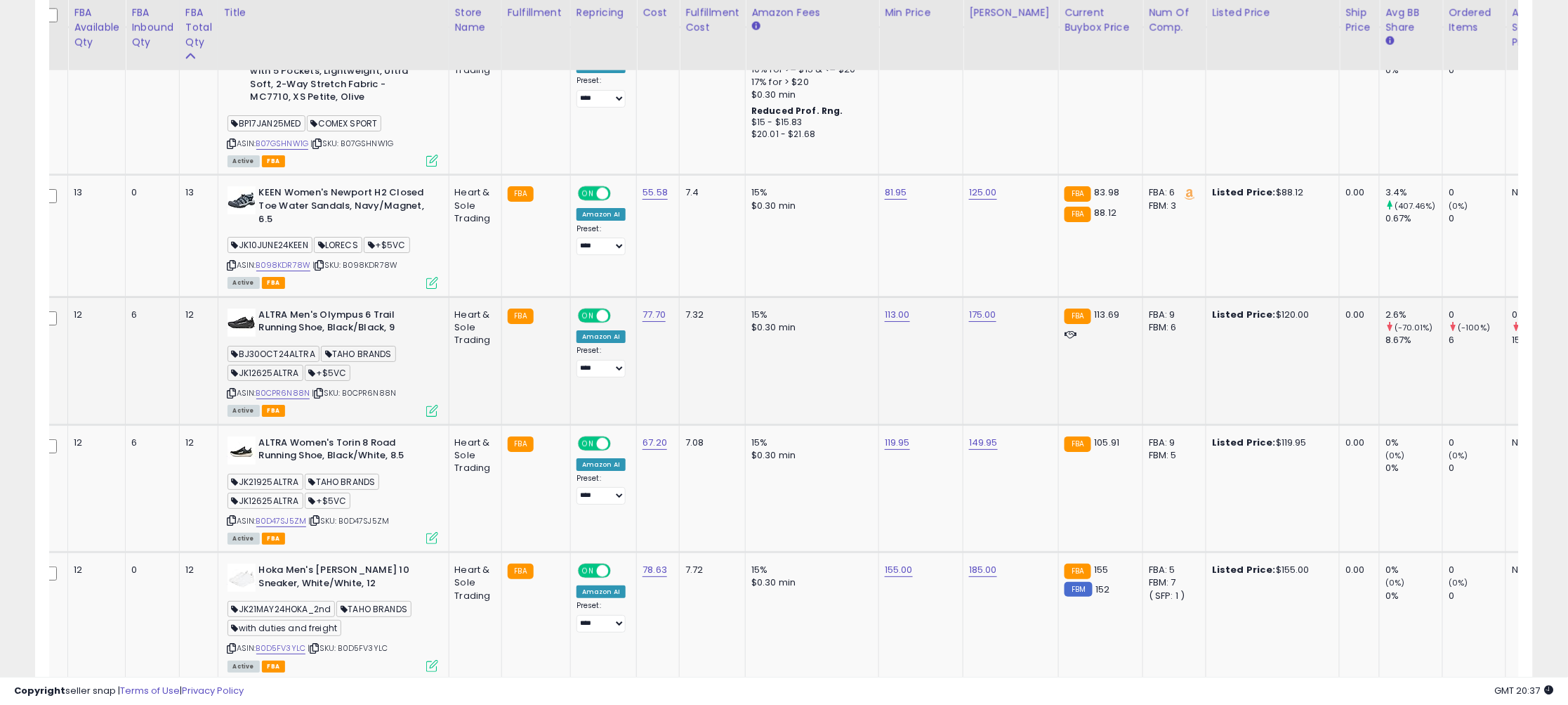
click at [235, 389] on icon at bounding box center [231, 393] width 9 height 8
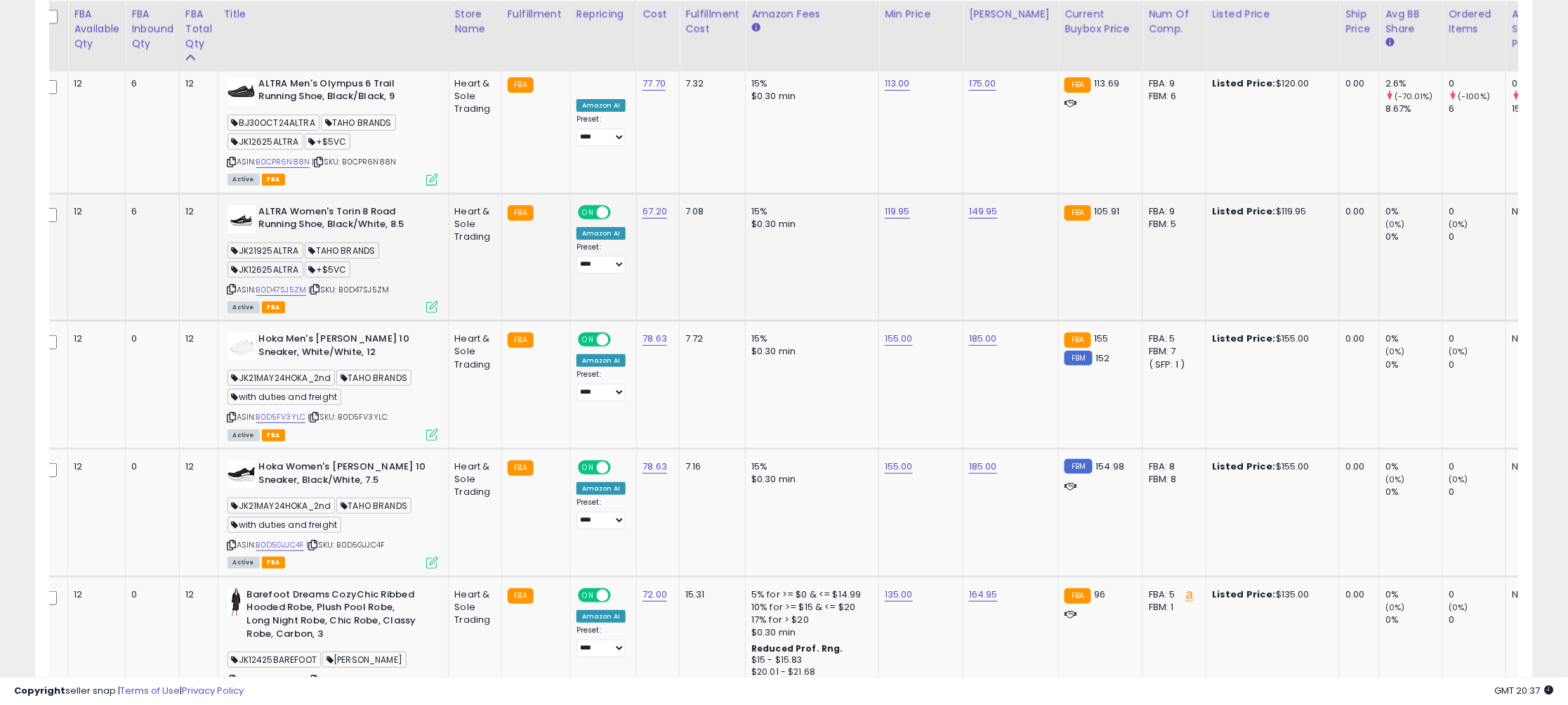
scroll to position [2104, 0]
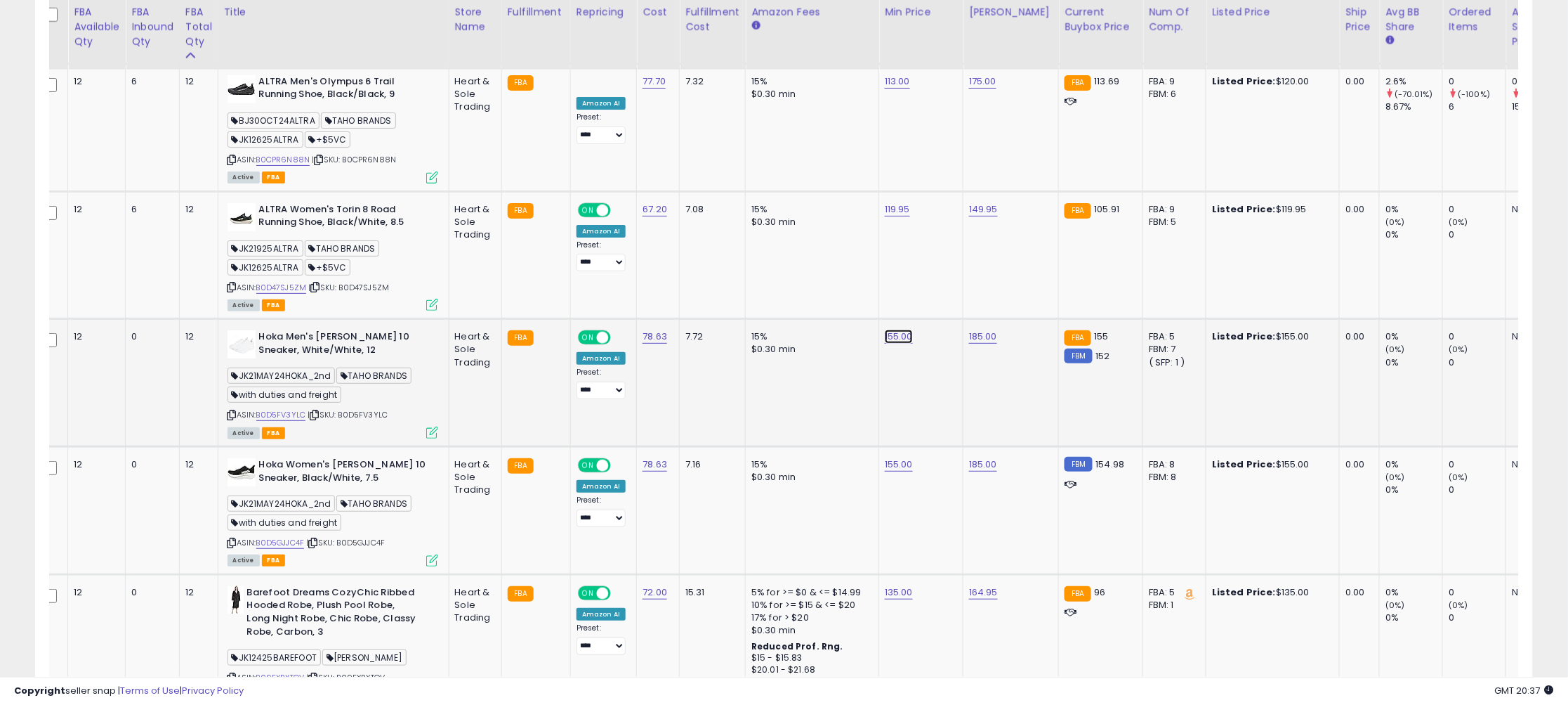
drag, startPoint x: 853, startPoint y: 299, endPoint x: 721, endPoint y: 298, distance: 132.0
click at [721, 298] on tbody "14 0 14" at bounding box center [1306, 358] width 2537 height 3349
type input "***"
click button "submit" at bounding box center [943, 295] width 24 height 21
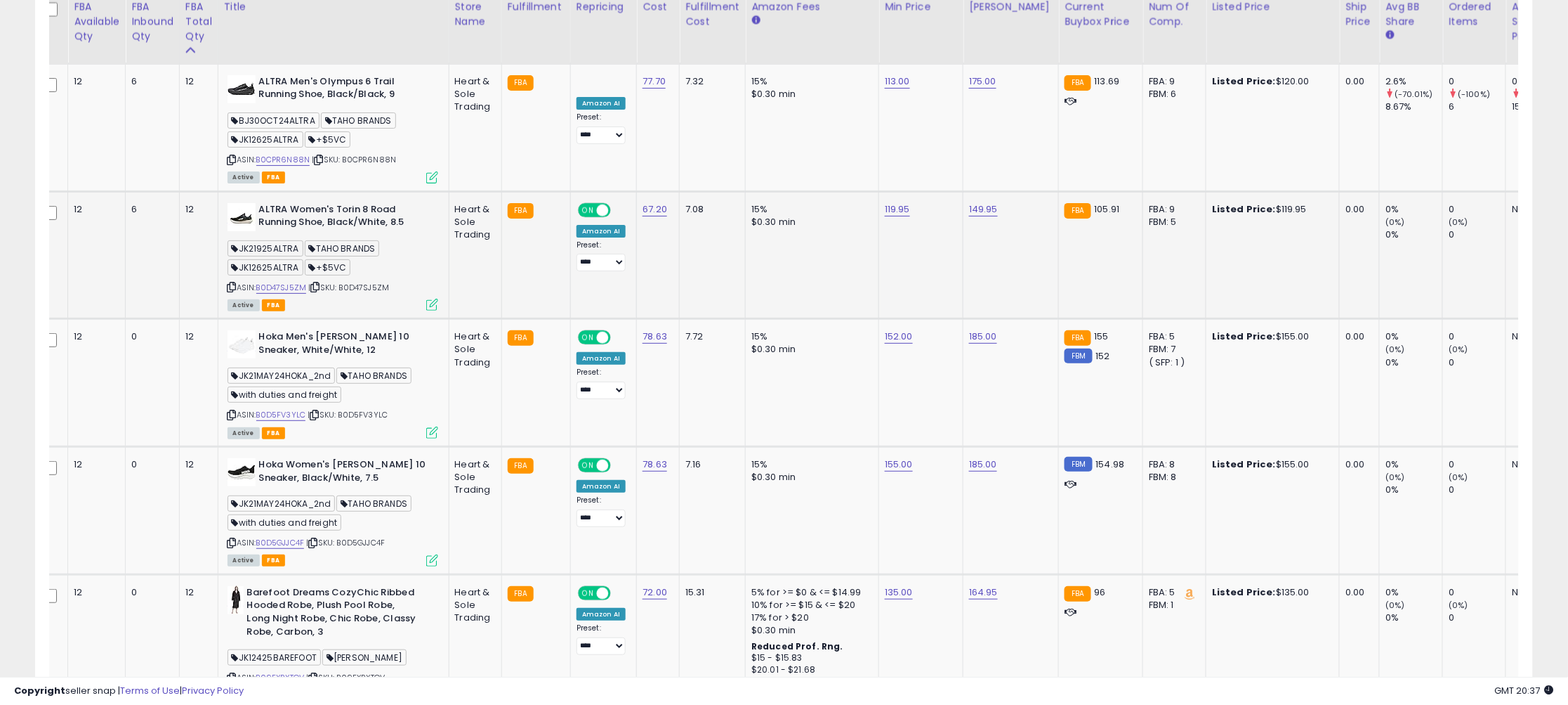
scroll to position [2095, 0]
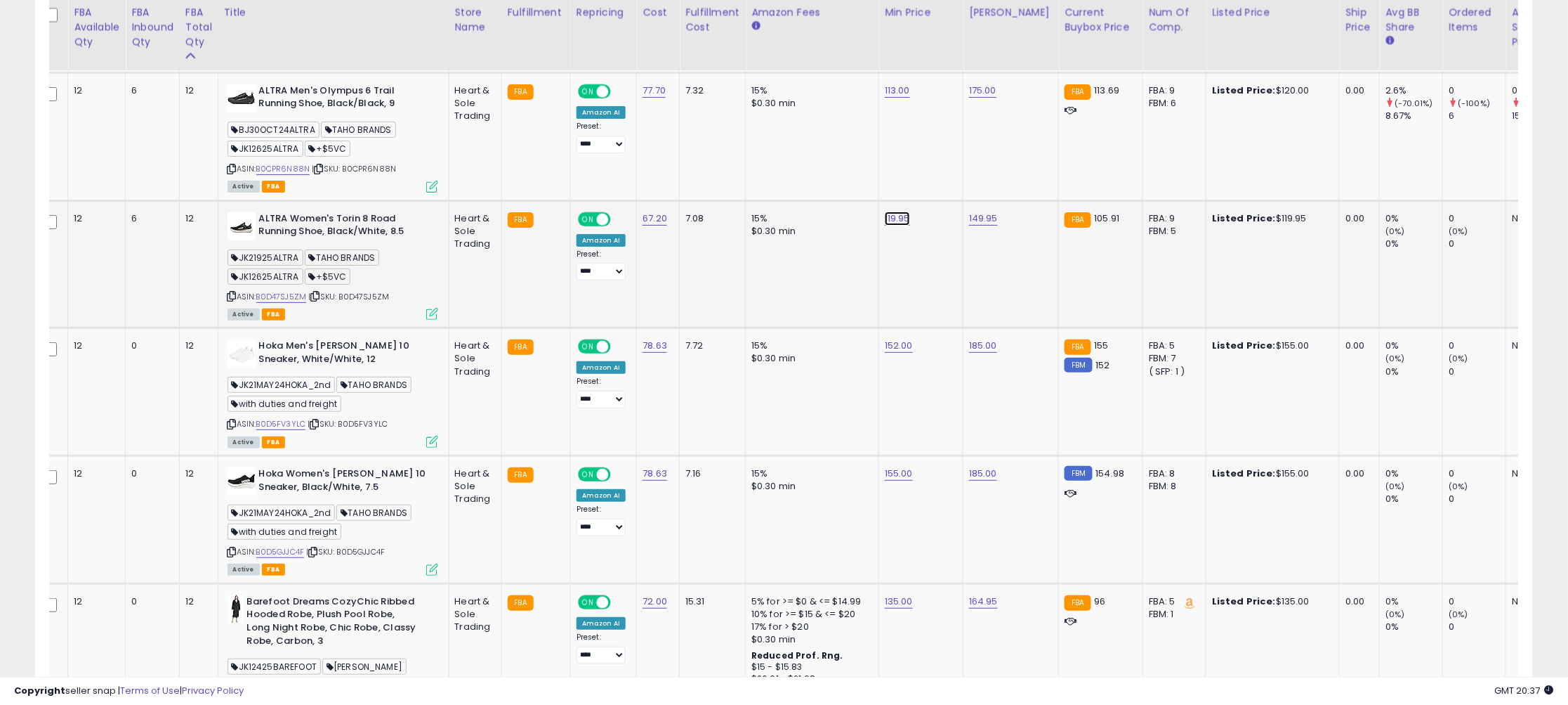
drag, startPoint x: 879, startPoint y: 184, endPoint x: 666, endPoint y: 168, distance: 213.6
click at [666, 168] on tbody "14 0 14" at bounding box center [1306, 367] width 2537 height 3349
type input "******"
click button "submit" at bounding box center [942, 176] width 24 height 21
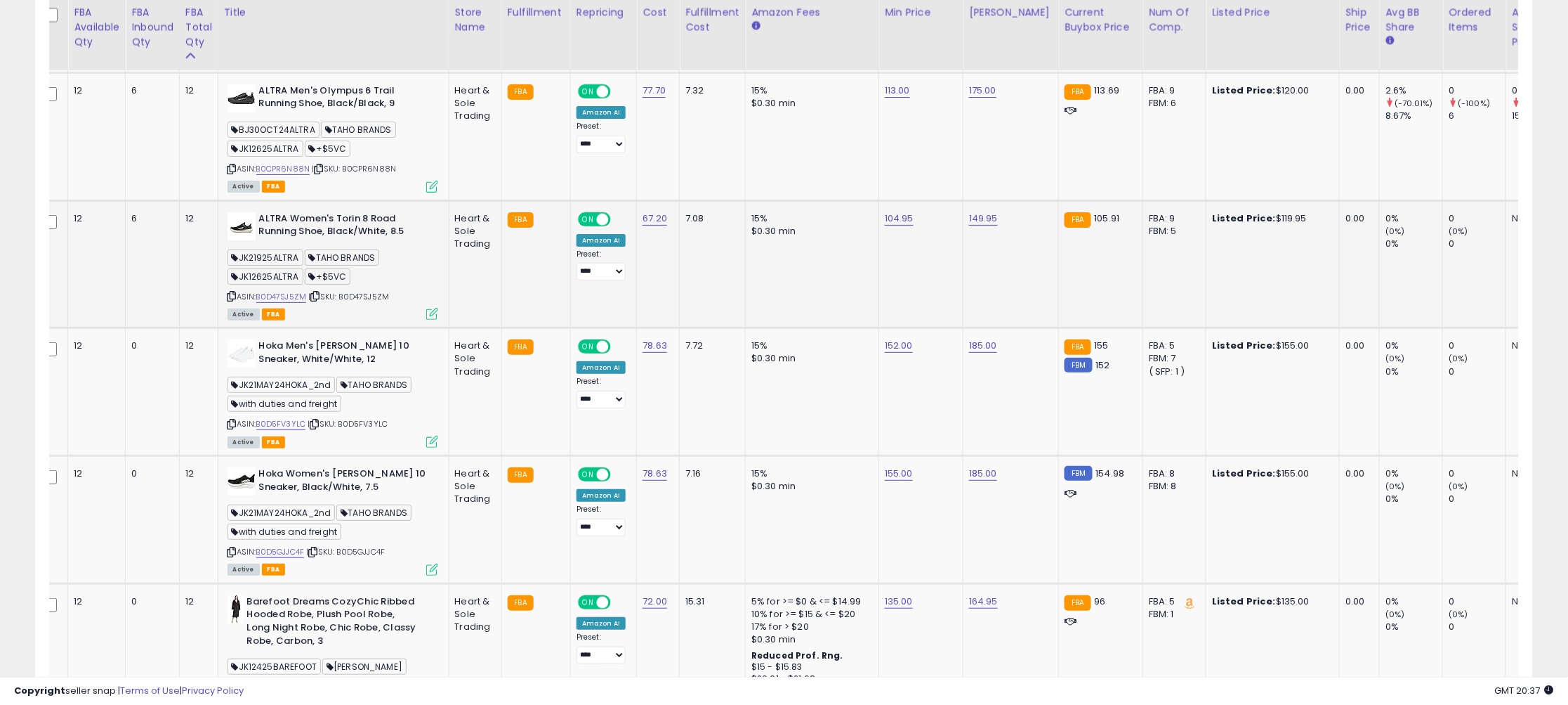
click at [232, 292] on icon at bounding box center [231, 296] width 9 height 8
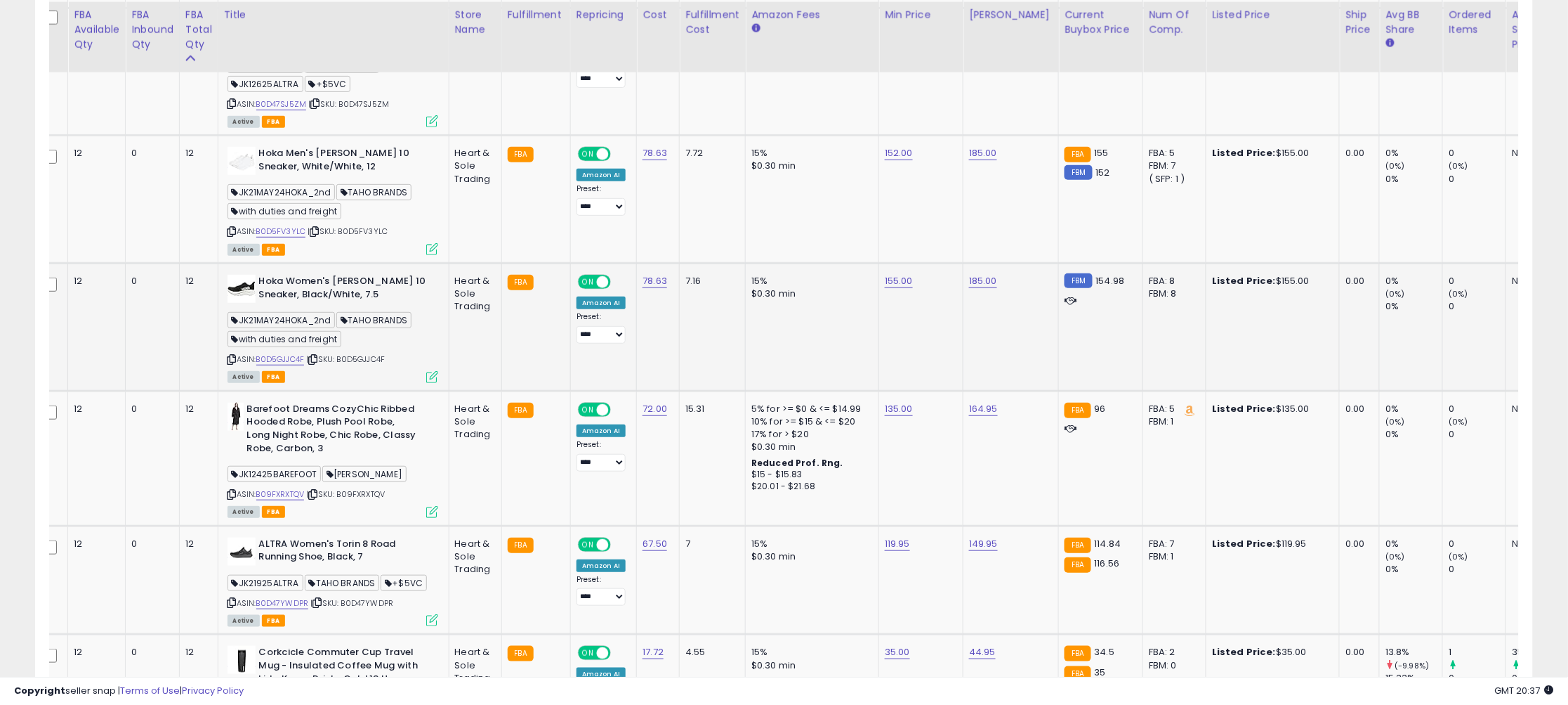
scroll to position [2292, 0]
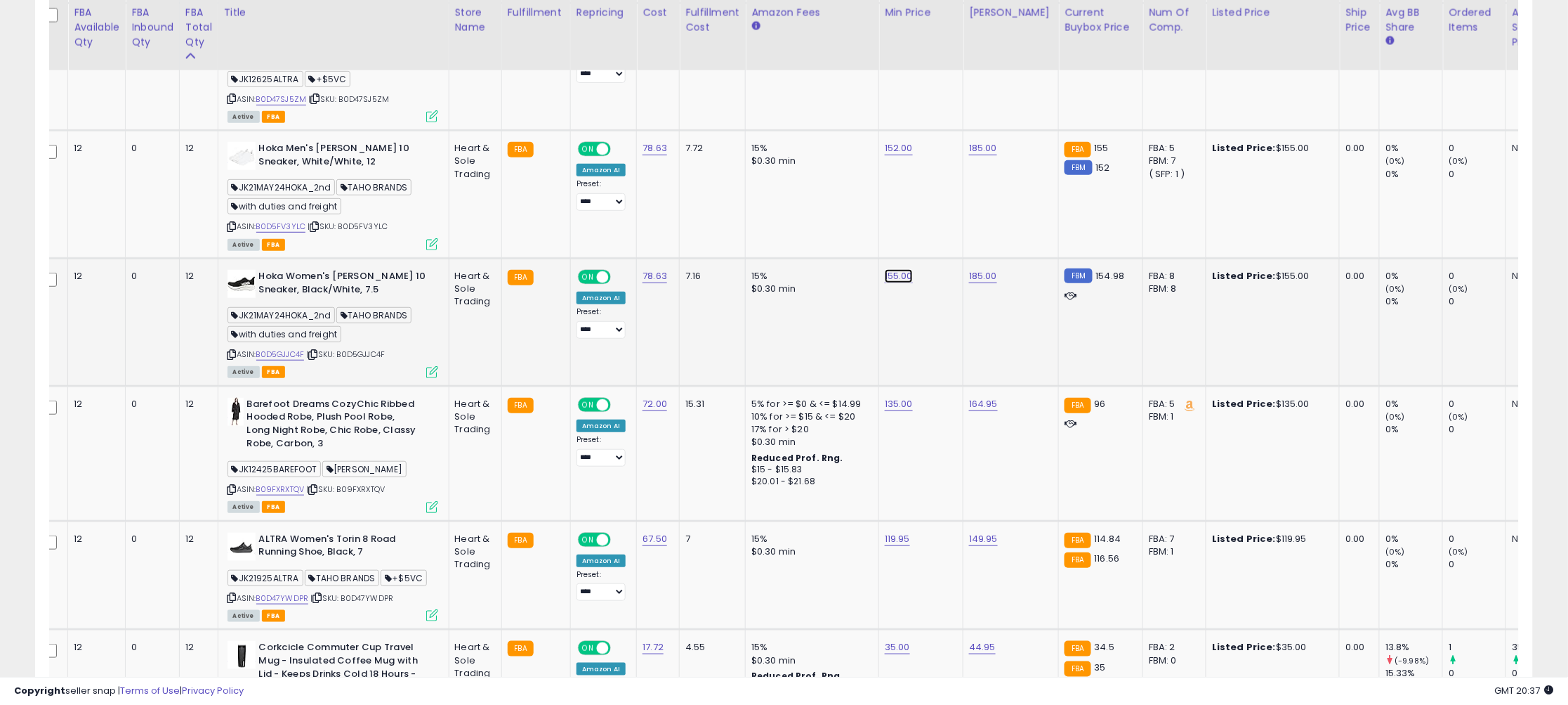
drag, startPoint x: 864, startPoint y: 242, endPoint x: 731, endPoint y: 223, distance: 134.4
click at [731, 223] on tbody "14 0 14" at bounding box center [1306, 169] width 2537 height 3349
type input "***"
click button "submit" at bounding box center [943, 234] width 24 height 21
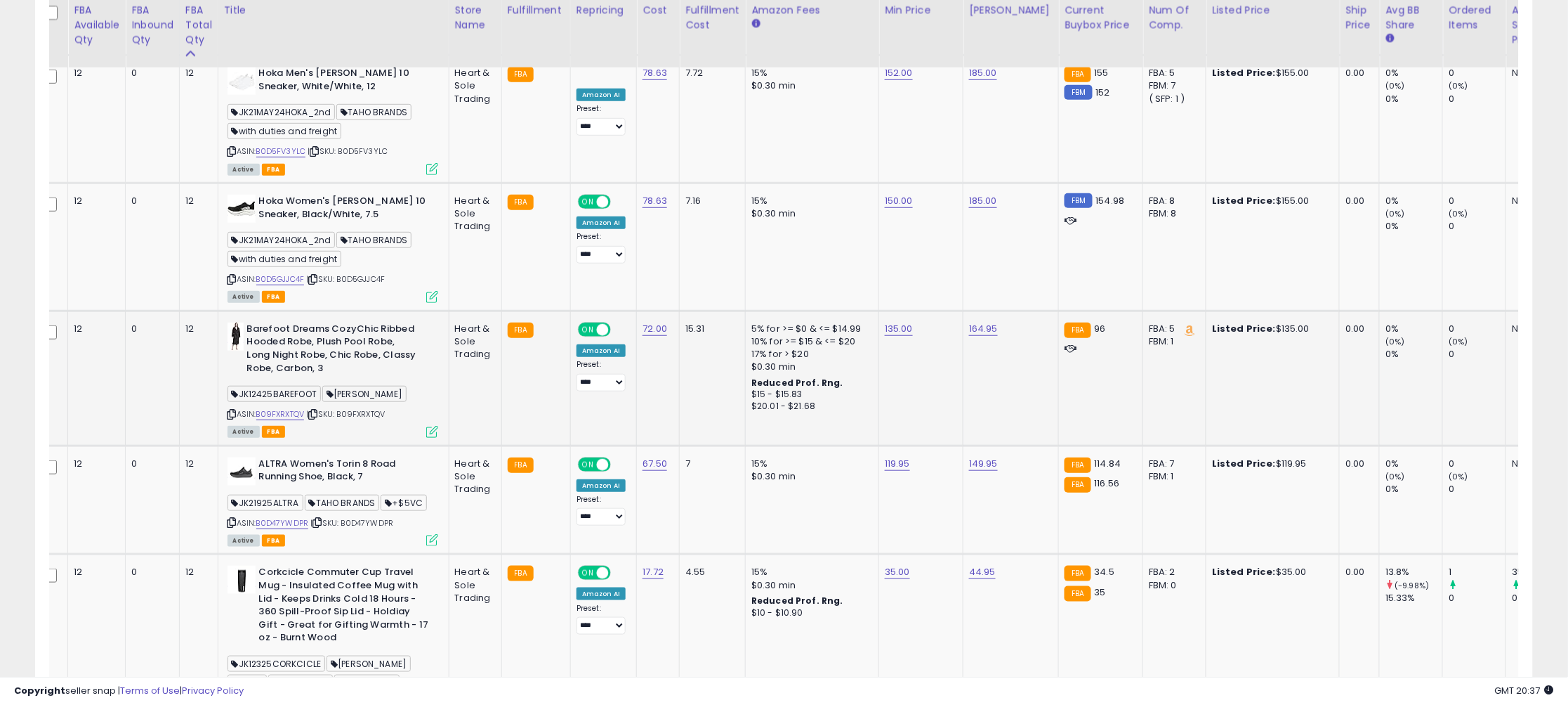
scroll to position [2372, 0]
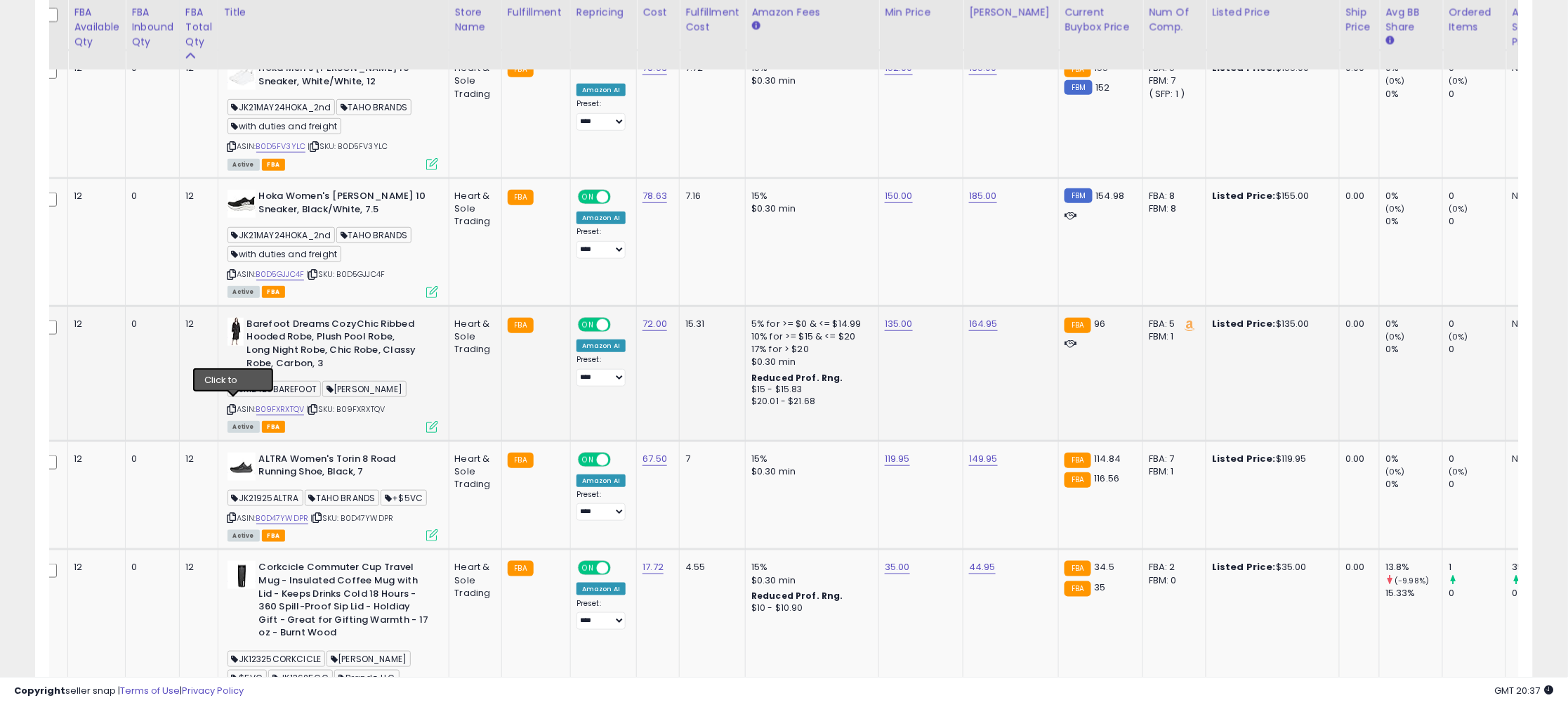
click at [233, 405] on icon at bounding box center [231, 408] width 9 height 8
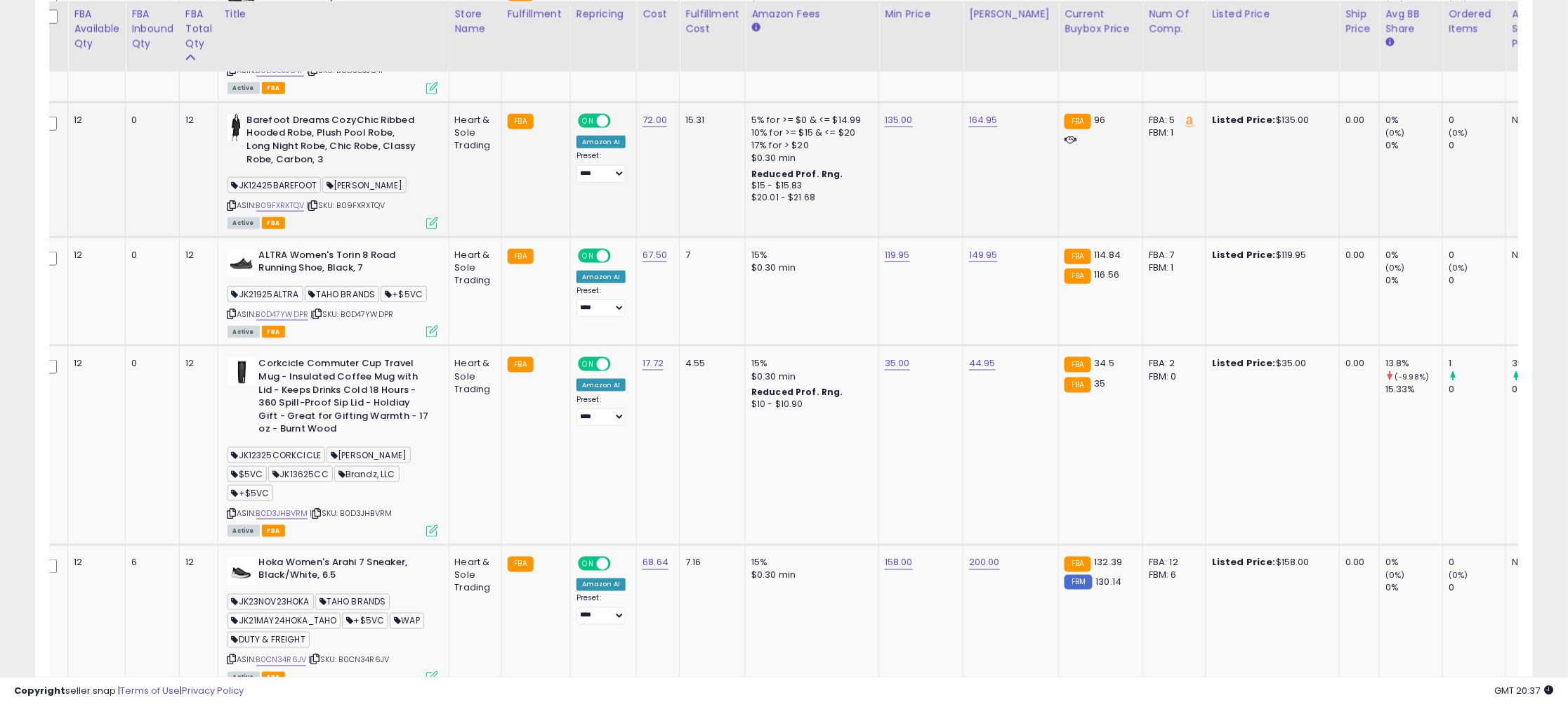
scroll to position [2580, 0]
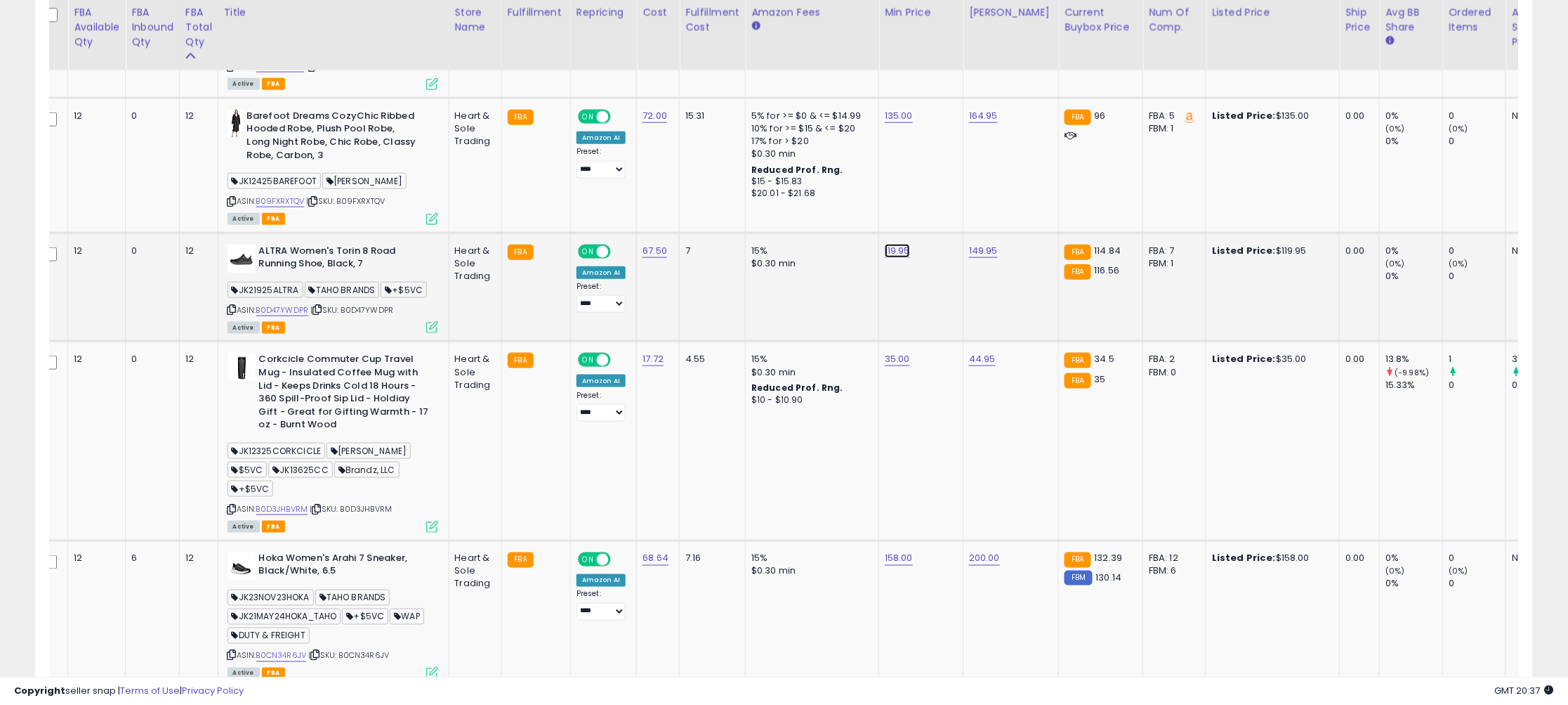
drag, startPoint x: 852, startPoint y: 211, endPoint x: 733, endPoint y: 200, distance: 119.5
type input "***"
click button "submit" at bounding box center [942, 207] width 24 height 21
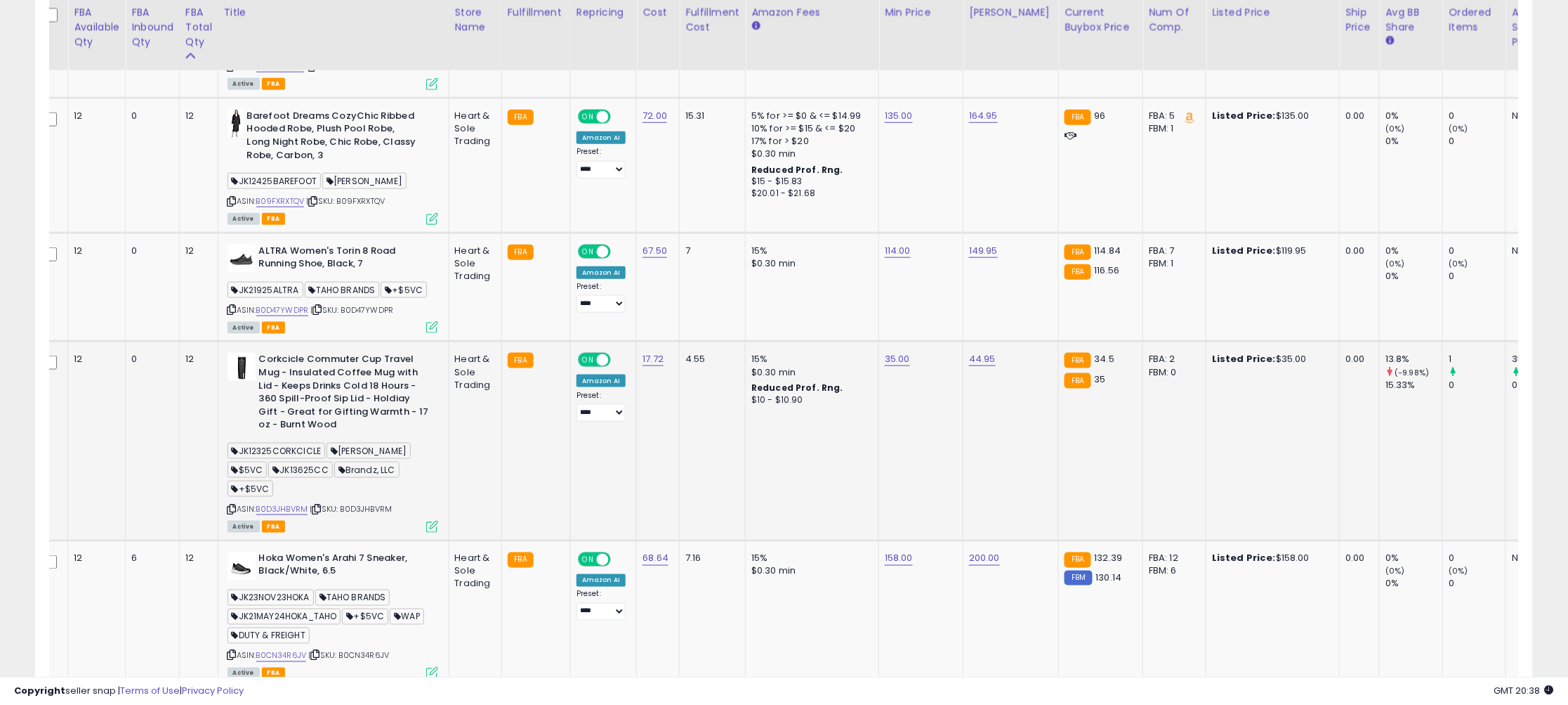
click at [233, 505] on icon at bounding box center [231, 509] width 9 height 8
drag, startPoint x: 844, startPoint y: 319, endPoint x: 719, endPoint y: 314, distance: 125.1
type input "**"
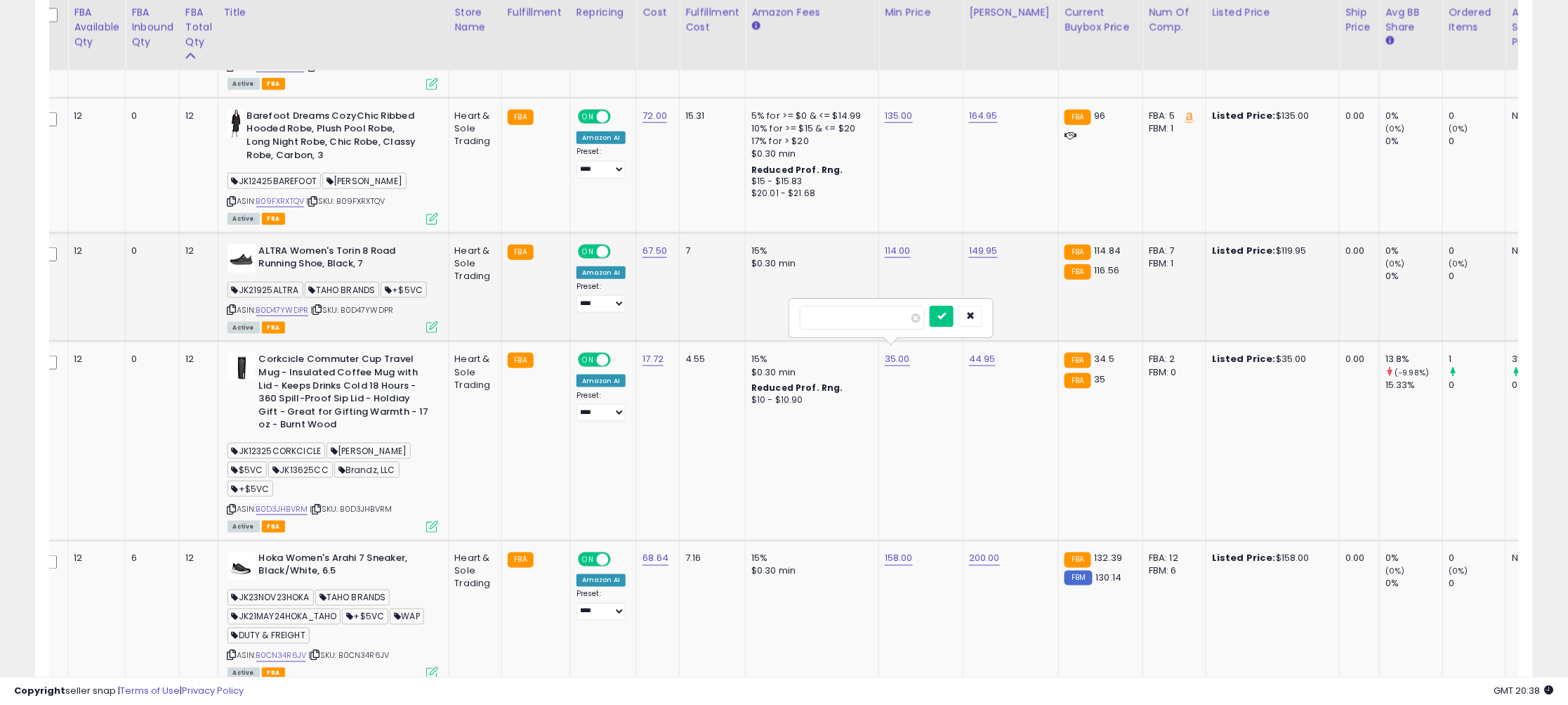
click button "submit" at bounding box center [942, 316] width 24 height 21
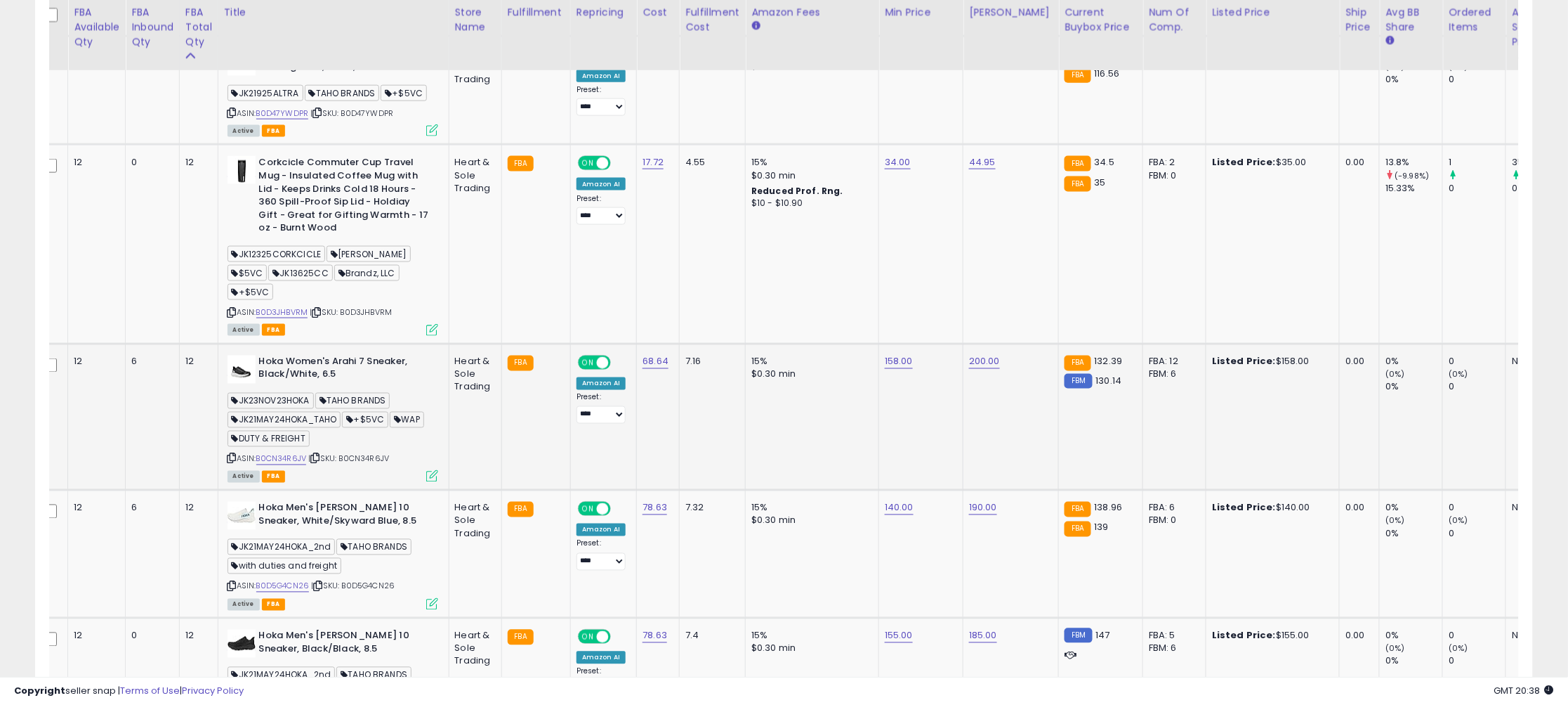
scroll to position [2778, 0]
click at [235, 453] on icon at bounding box center [231, 456] width 9 height 8
drag, startPoint x: 863, startPoint y: 322, endPoint x: 731, endPoint y: 302, distance: 133.5
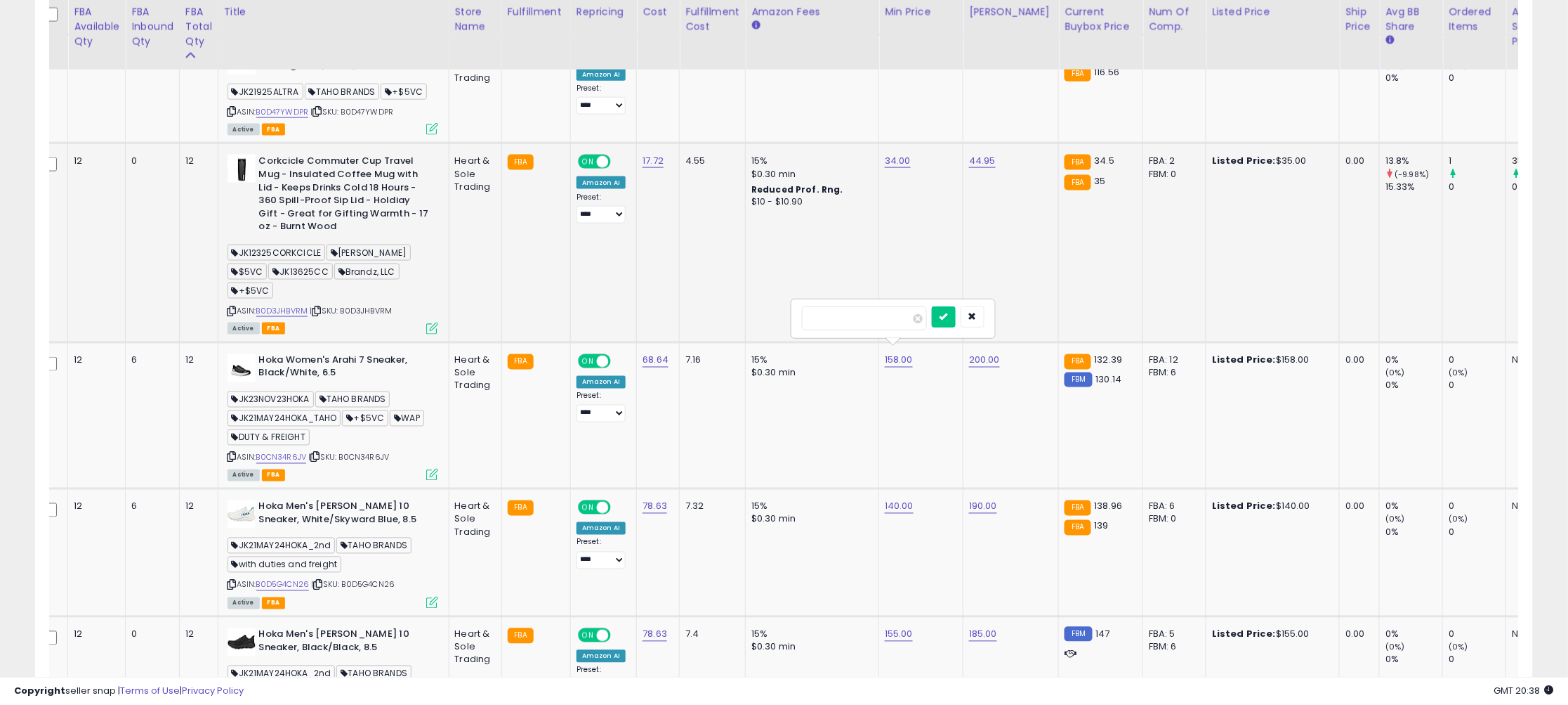
type input "***"
click button "submit" at bounding box center [943, 317] width 24 height 21
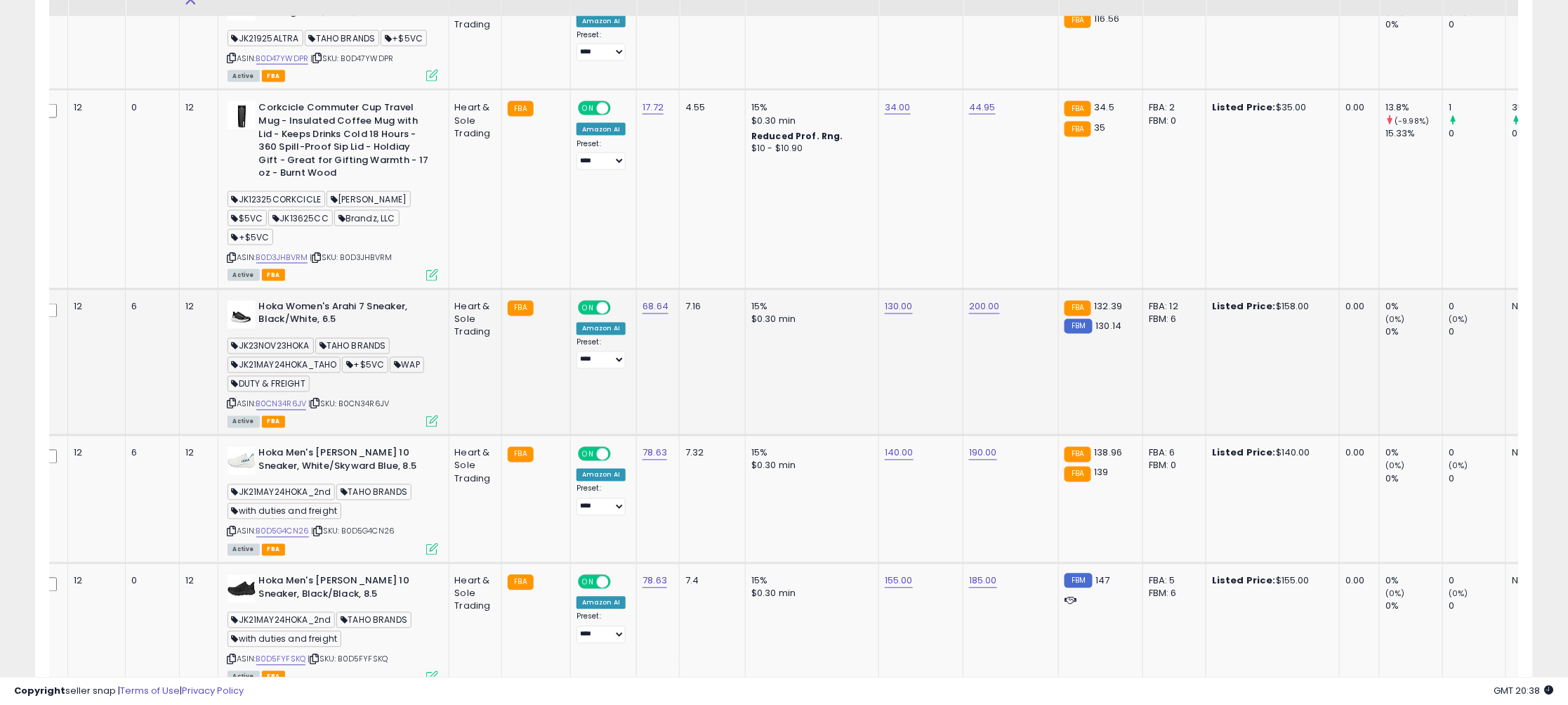
scroll to position [2845, 0]
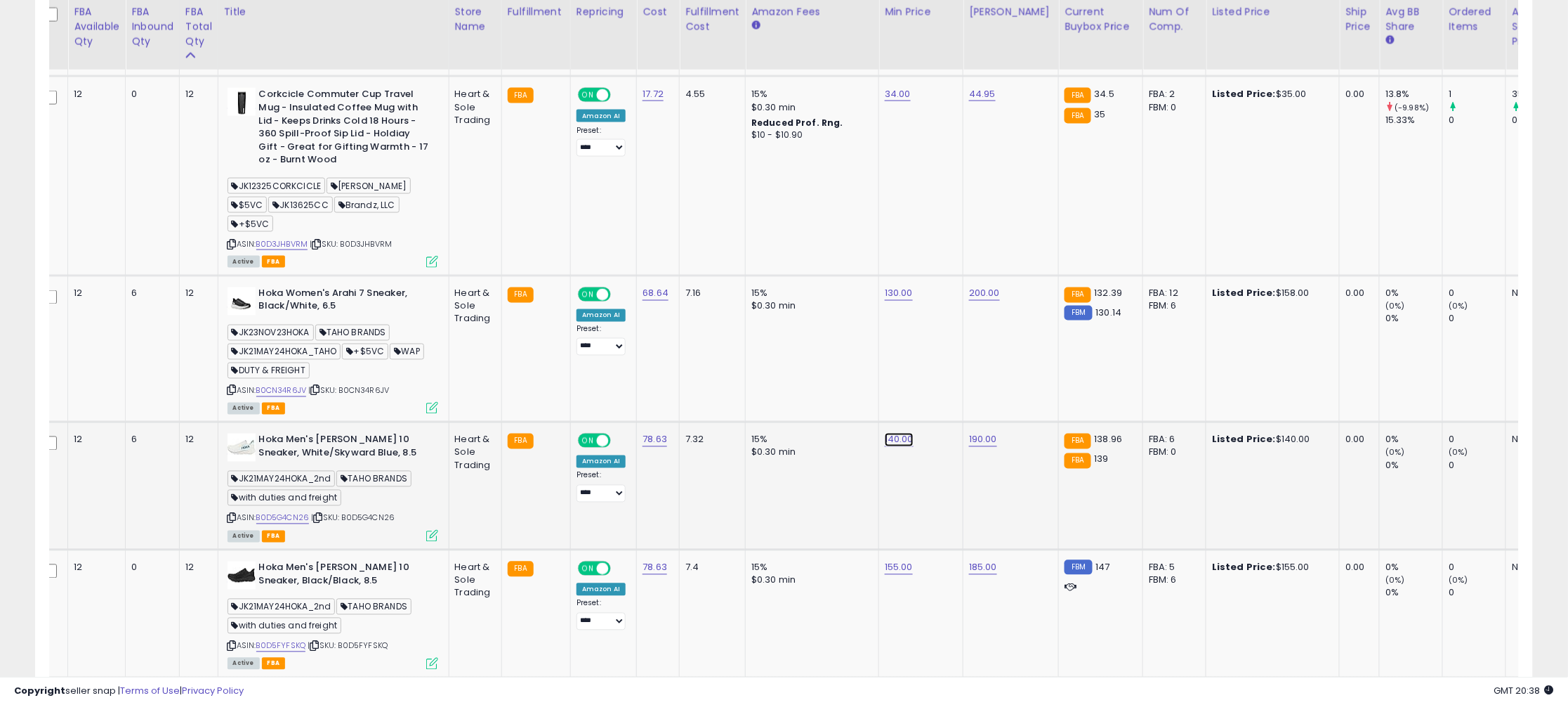
drag, startPoint x: 893, startPoint y: 404, endPoint x: 663, endPoint y: 392, distance: 230.3
type input "***"
click button "submit" at bounding box center [943, 396] width 24 height 21
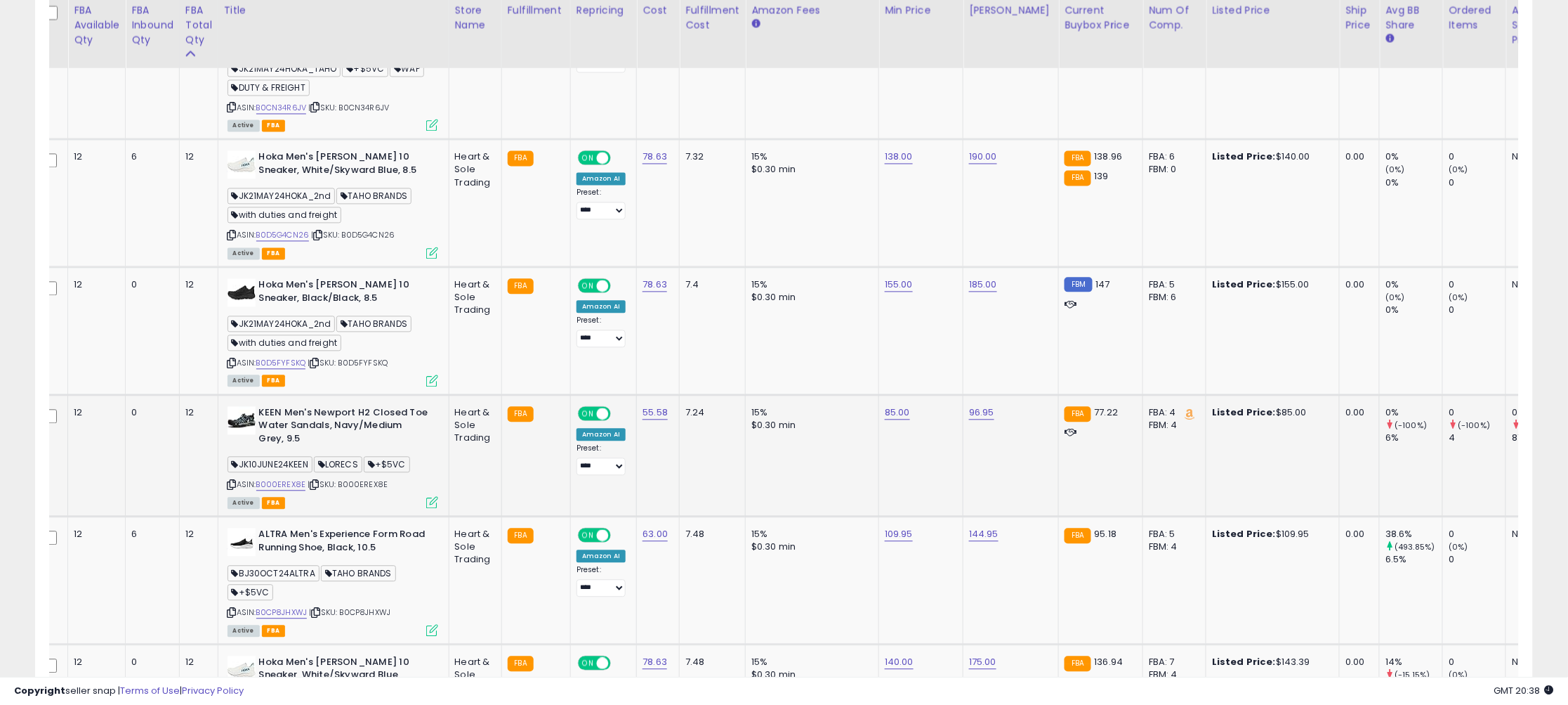
scroll to position [3130, 0]
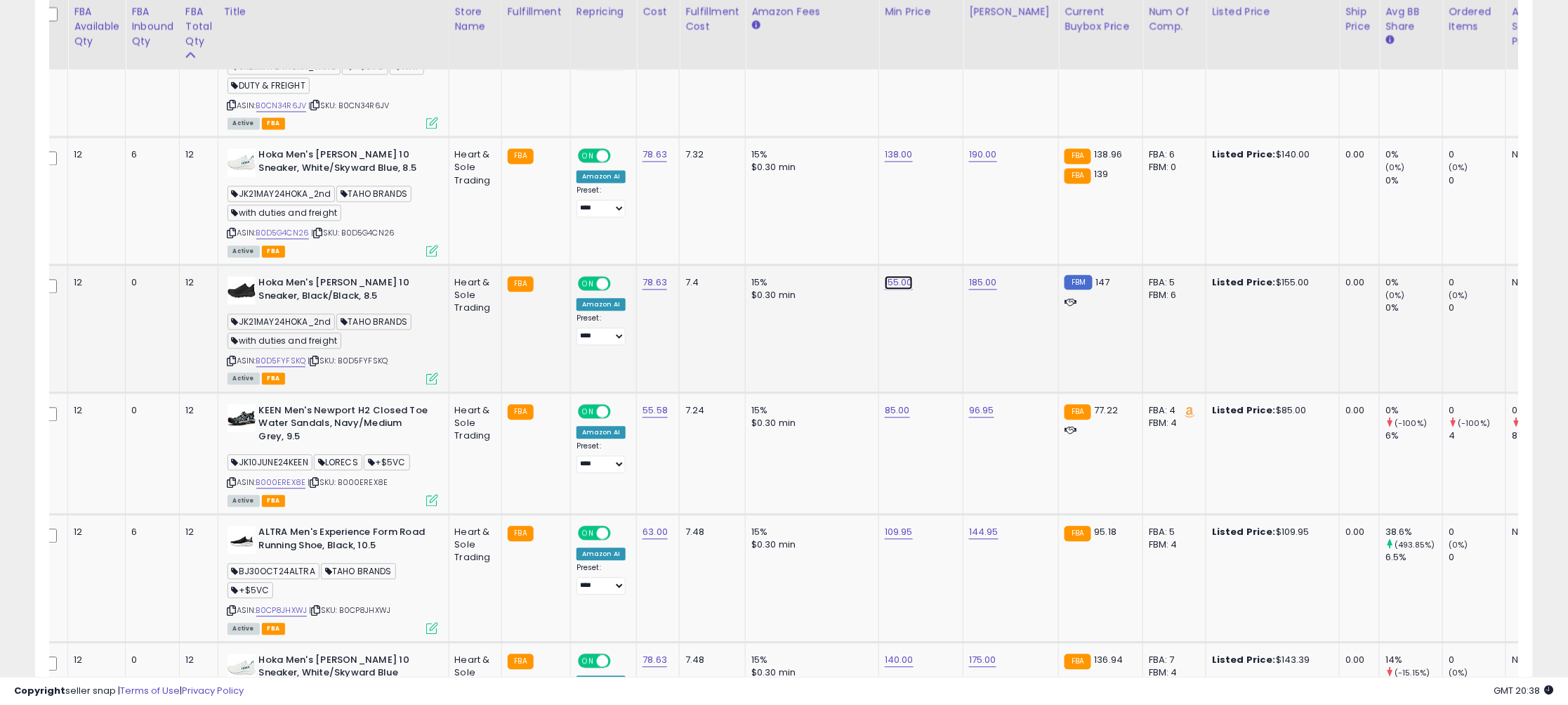
drag, startPoint x: 881, startPoint y: 236, endPoint x: 775, endPoint y: 236, distance: 106.0
type input "***"
click button "submit" at bounding box center [943, 238] width 24 height 21
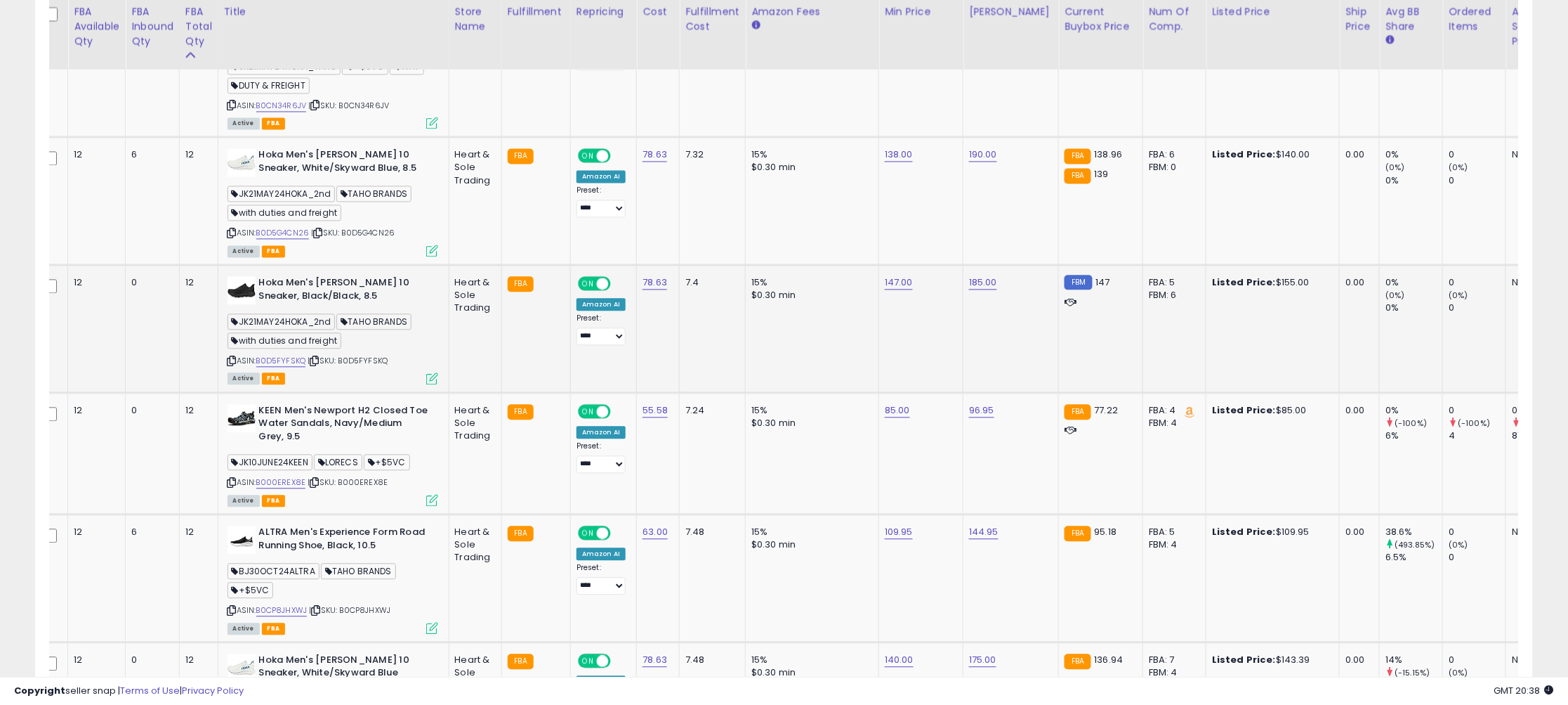
click at [235, 347] on div "ASIN: B0D5FYFSKQ | SKU: B0D5FYFSKQ Active FBA" at bounding box center [332, 330] width 210 height 107
click at [235, 358] on icon at bounding box center [231, 361] width 9 height 8
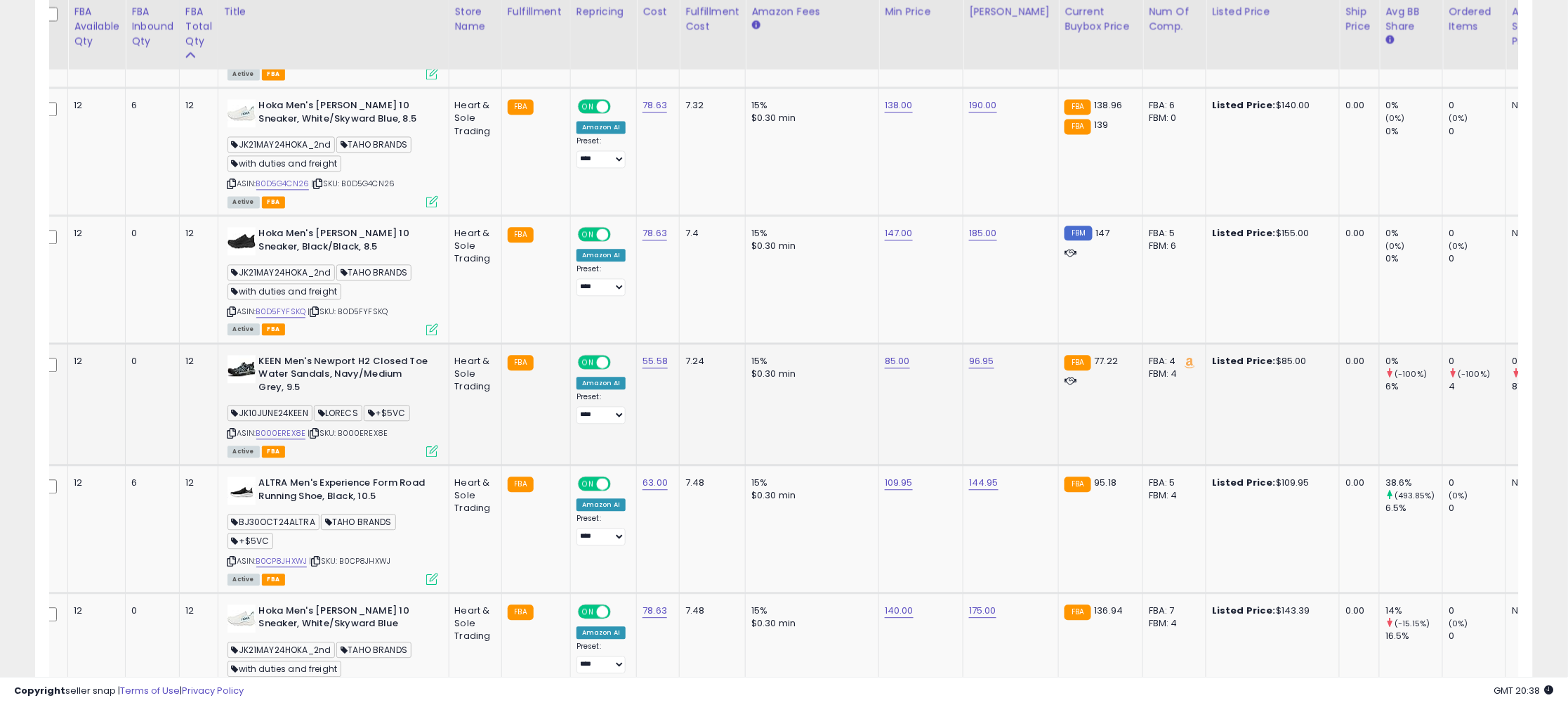
scroll to position [3183, 0]
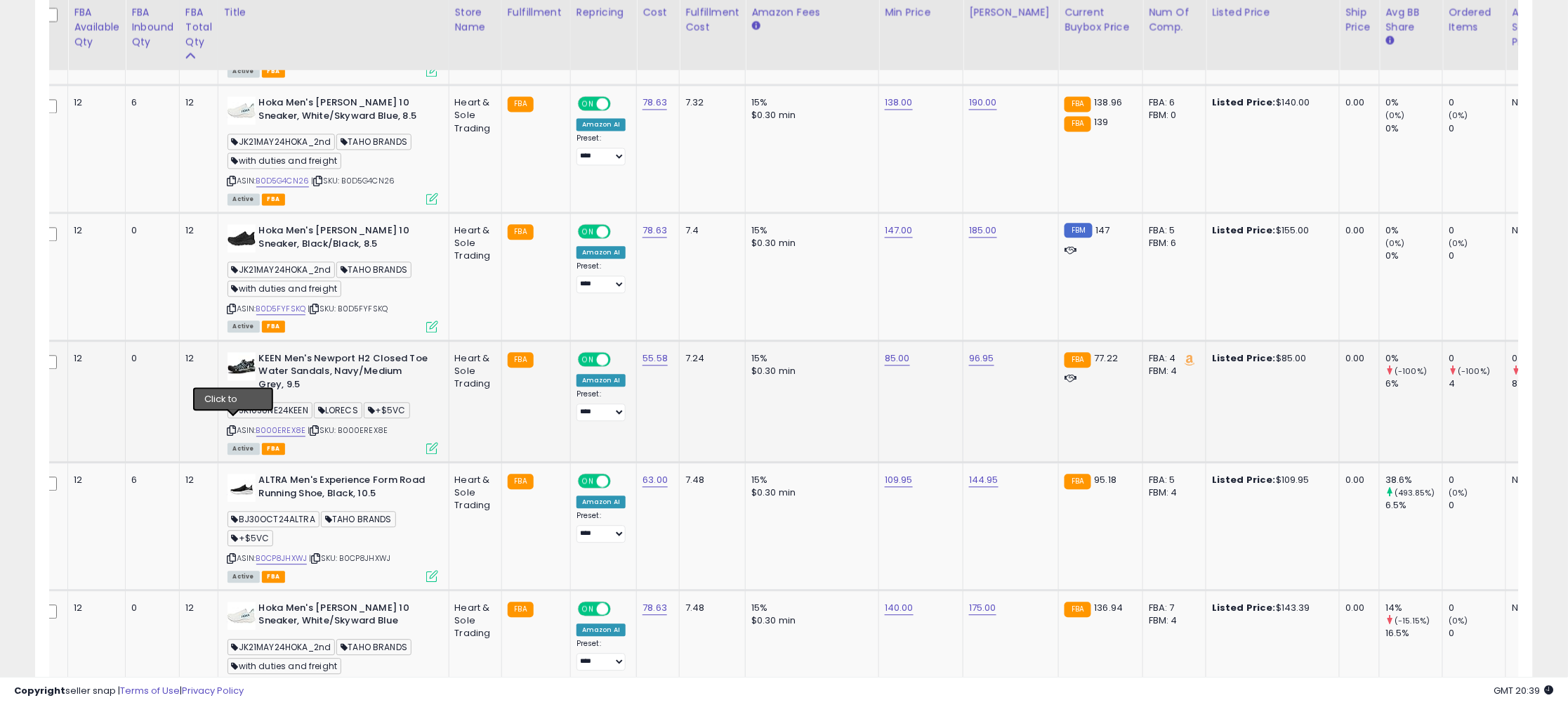
click at [236, 427] on icon at bounding box center [231, 430] width 9 height 8
drag, startPoint x: 869, startPoint y: 322, endPoint x: 736, endPoint y: 316, distance: 133.1
type input "*****"
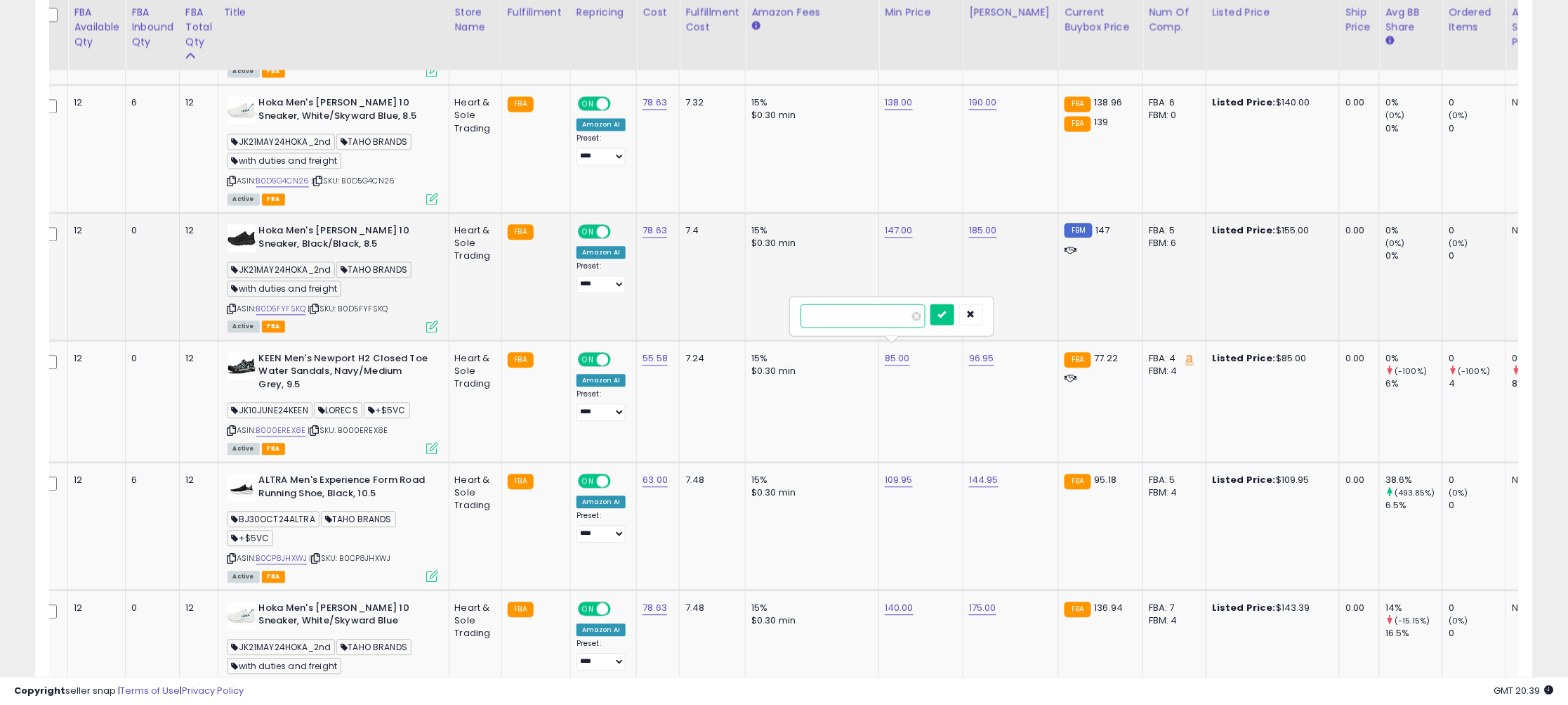
click button "submit" at bounding box center [942, 313] width 24 height 21
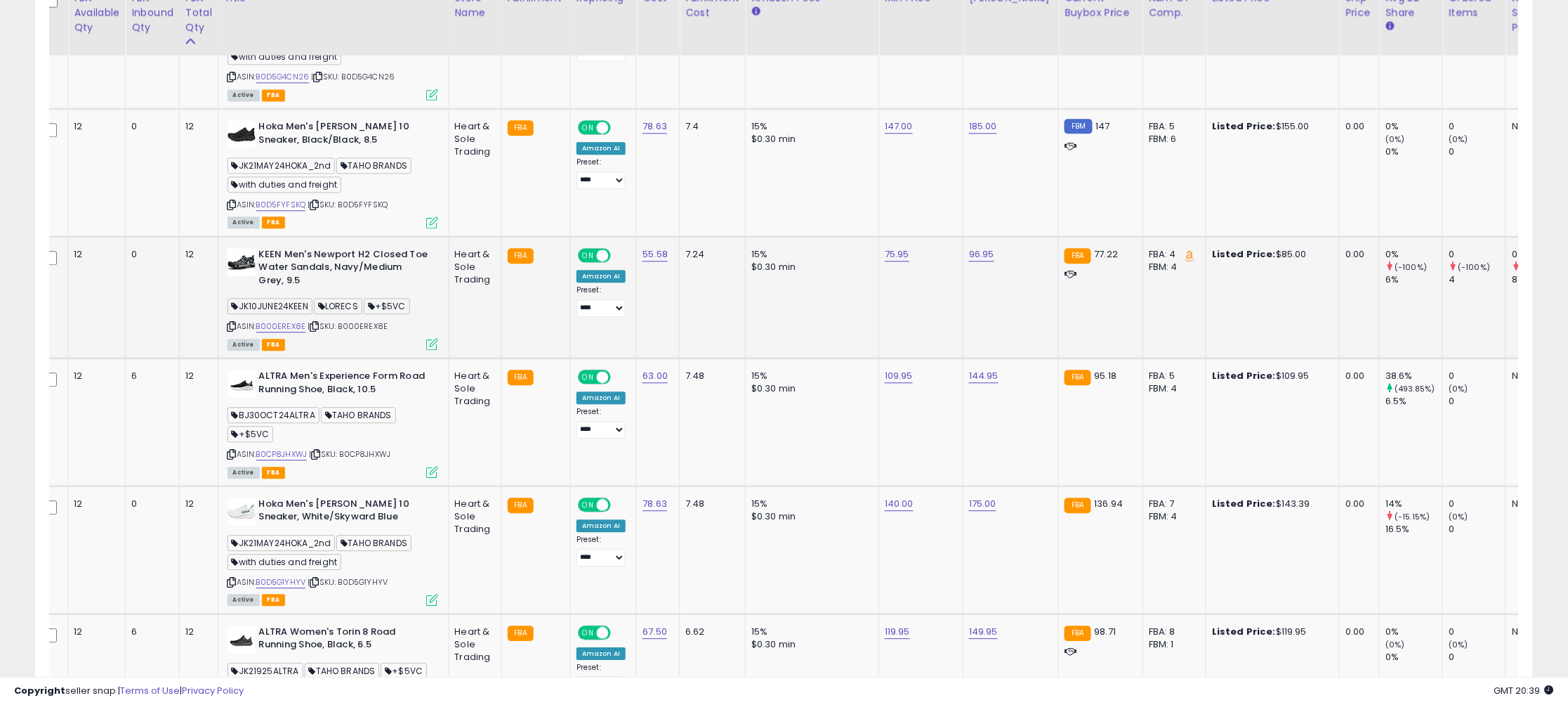
scroll to position [3295, 0]
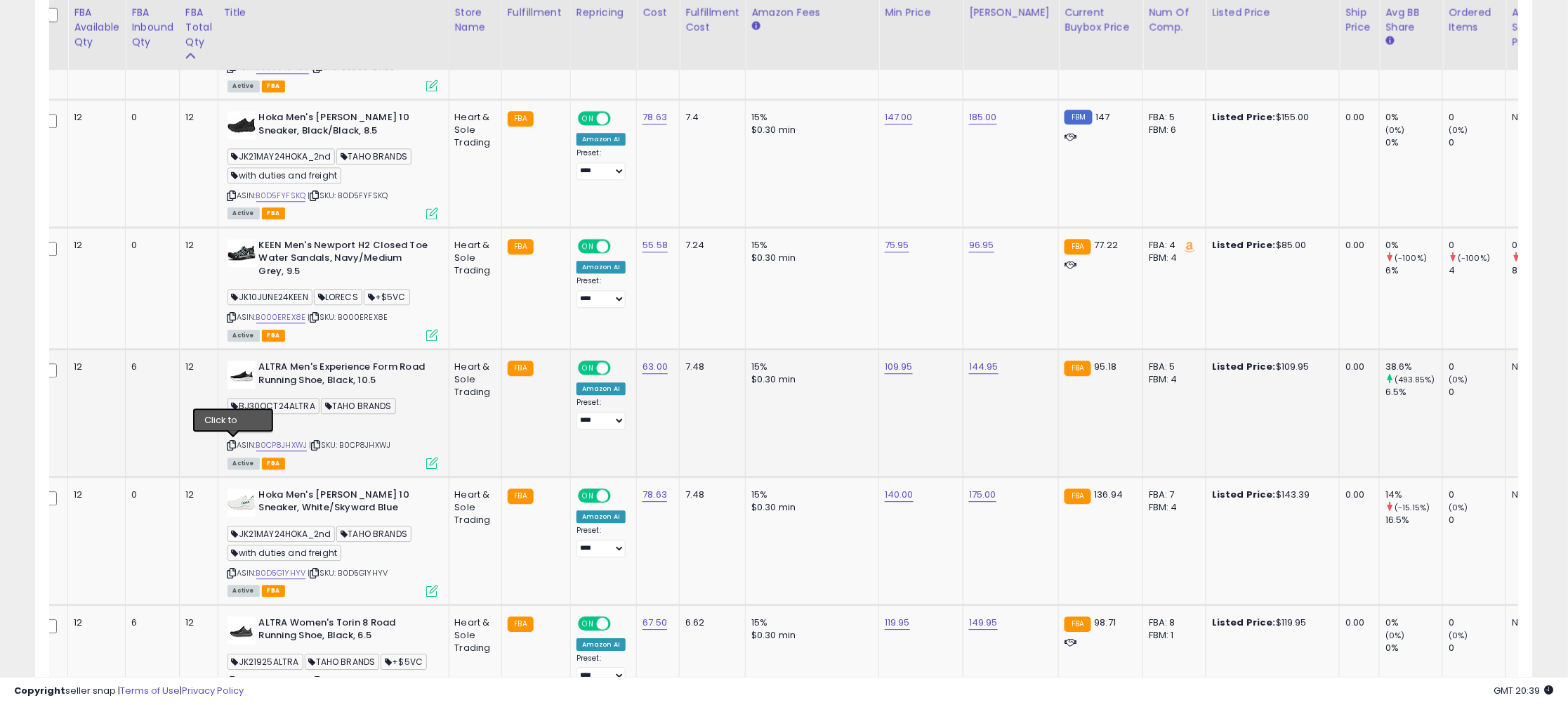
click at [234, 446] on icon at bounding box center [231, 444] width 9 height 8
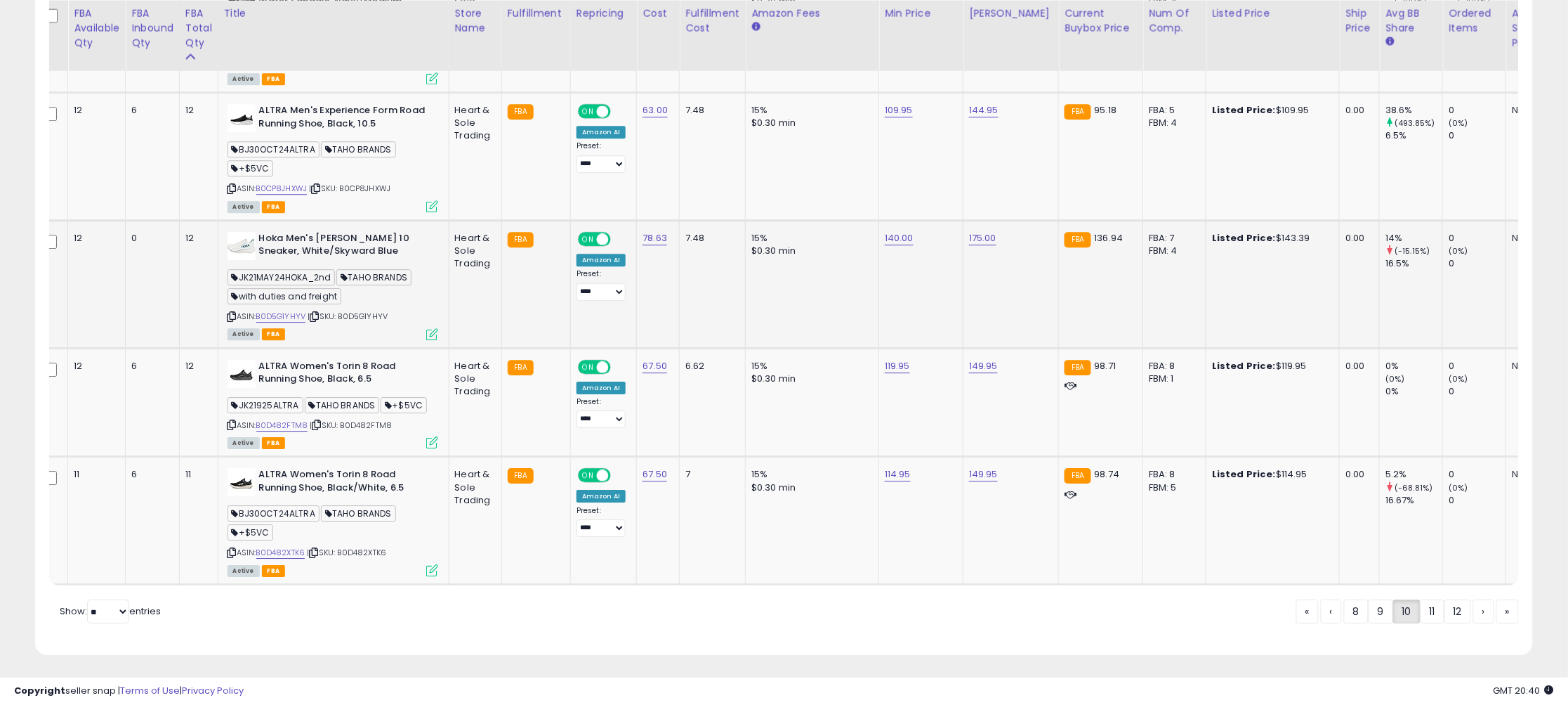
scroll to position [3553, 0]
click at [919, 415] on td "119.95 ******" at bounding box center [921, 401] width 84 height 109
click at [813, 415] on td "15% $0.30 min" at bounding box center [812, 401] width 134 height 109
click at [234, 420] on icon at bounding box center [231, 424] width 9 height 8
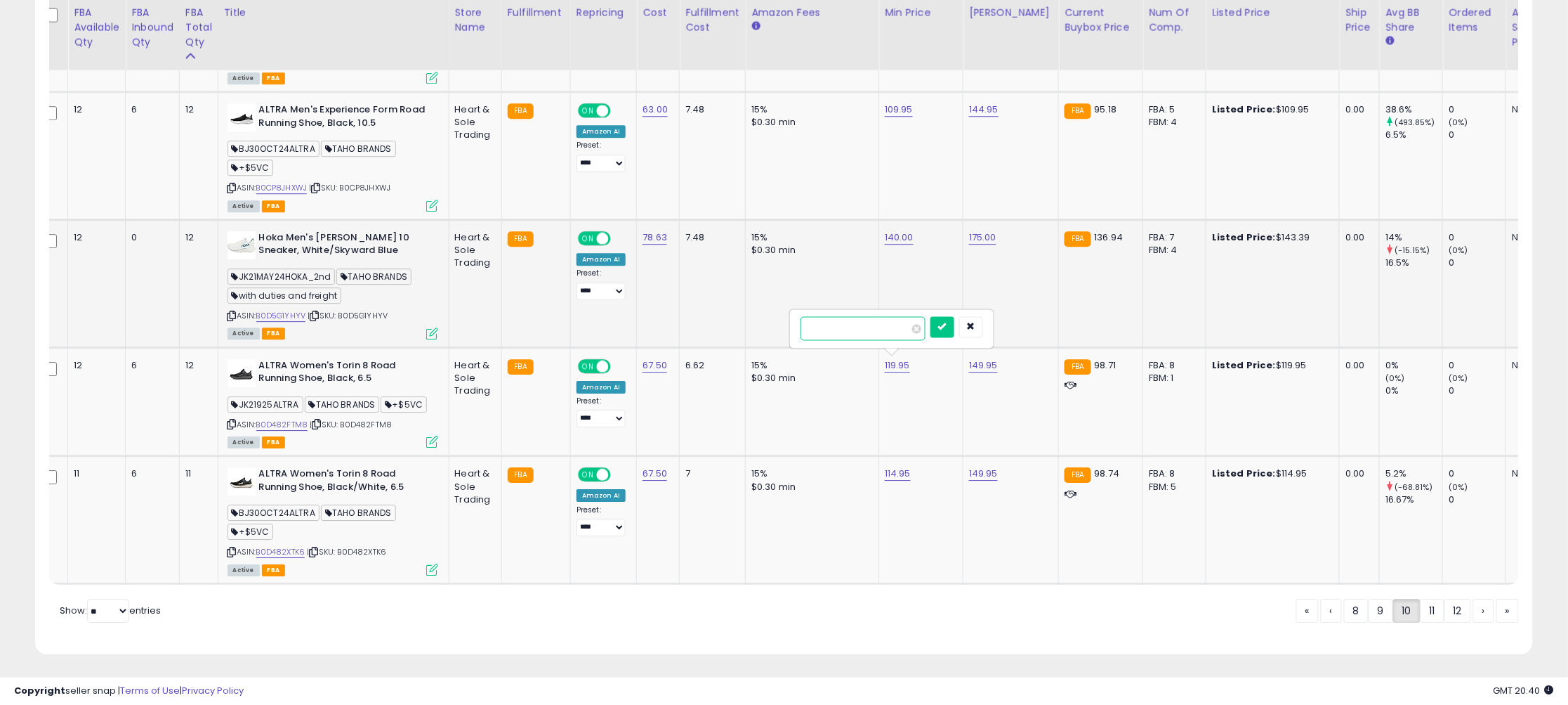
drag, startPoint x: 833, startPoint y: 327, endPoint x: 745, endPoint y: 322, distance: 88.1
type input "******"
click button "submit" at bounding box center [942, 326] width 24 height 21
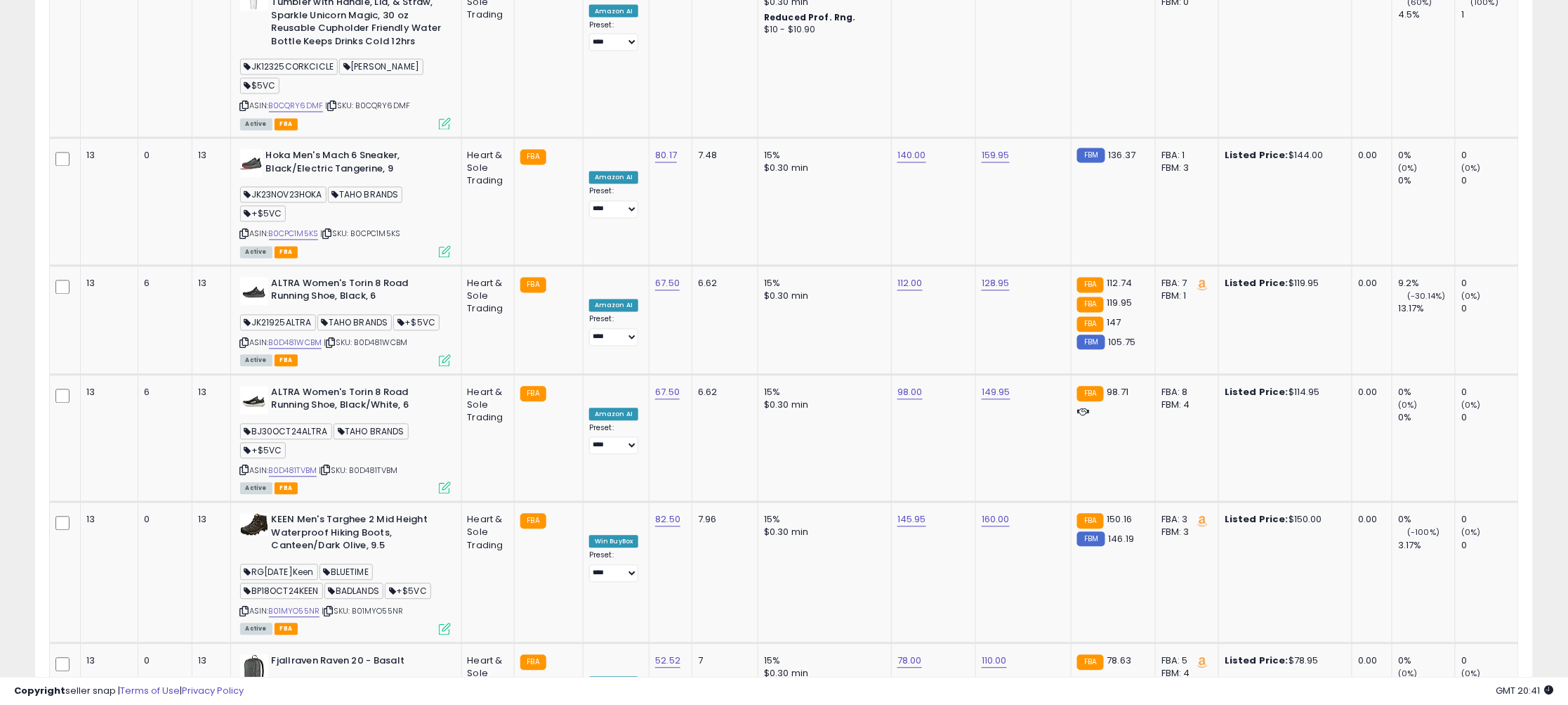
scroll to position [0, 0]
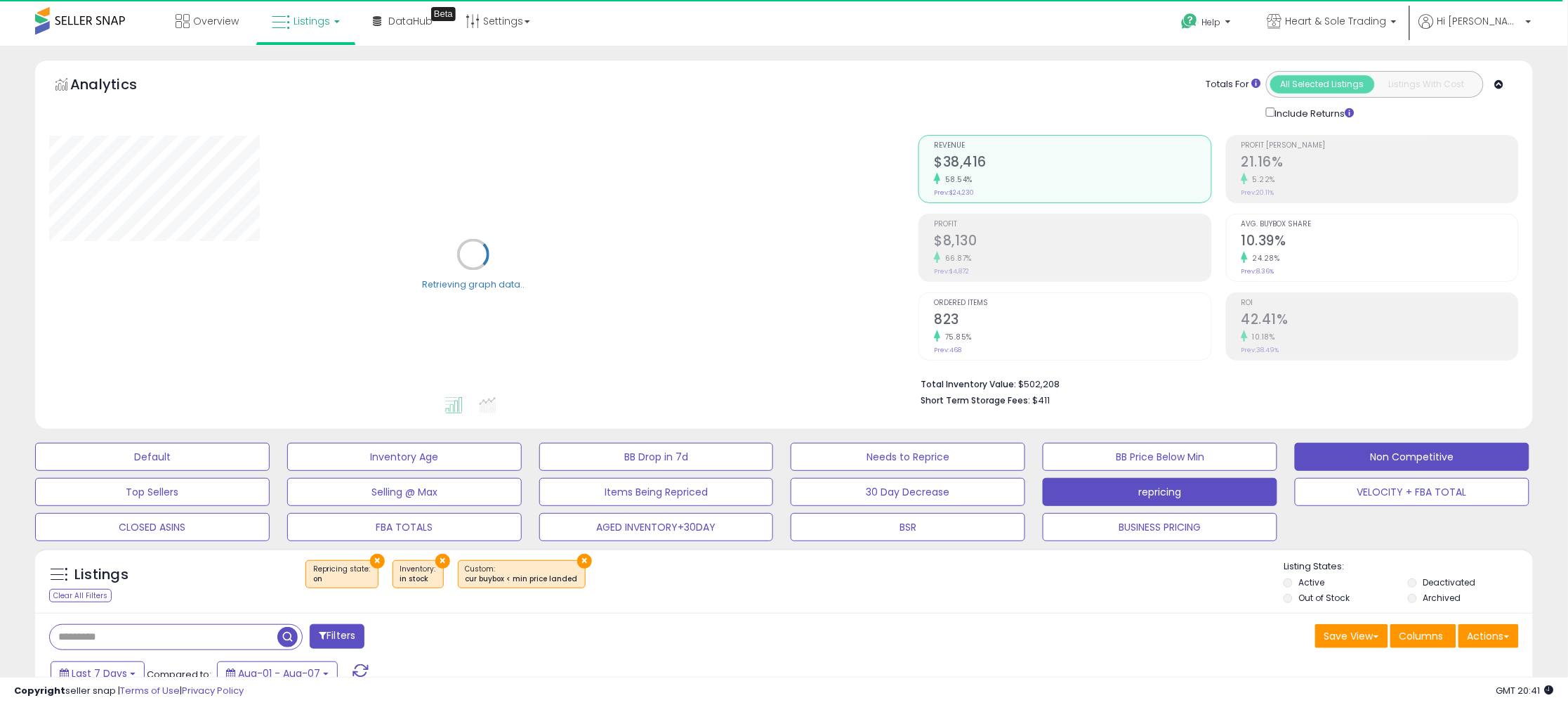
click at [270, 471] on button "repricing" at bounding box center [152, 457] width 235 height 28
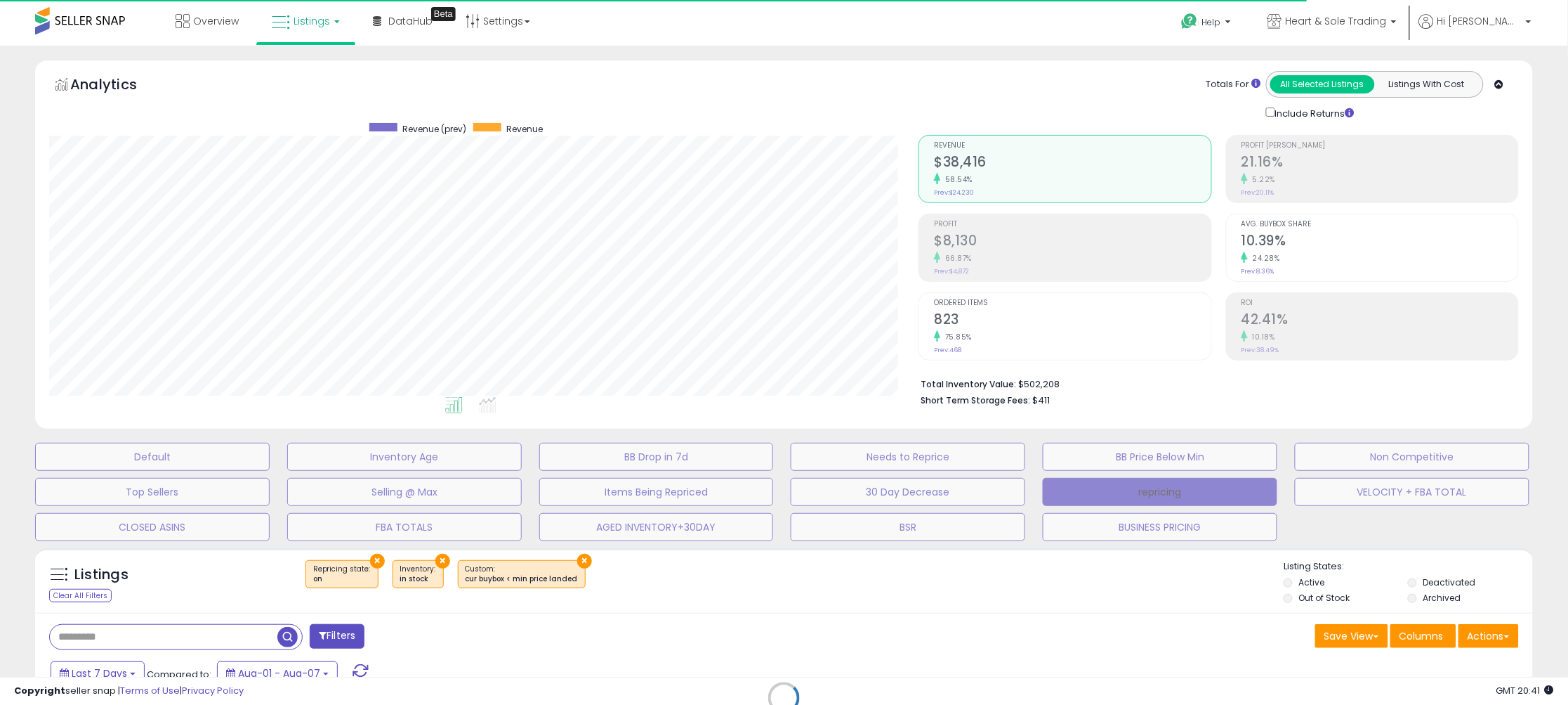
scroll to position [288, 869]
select select "**"
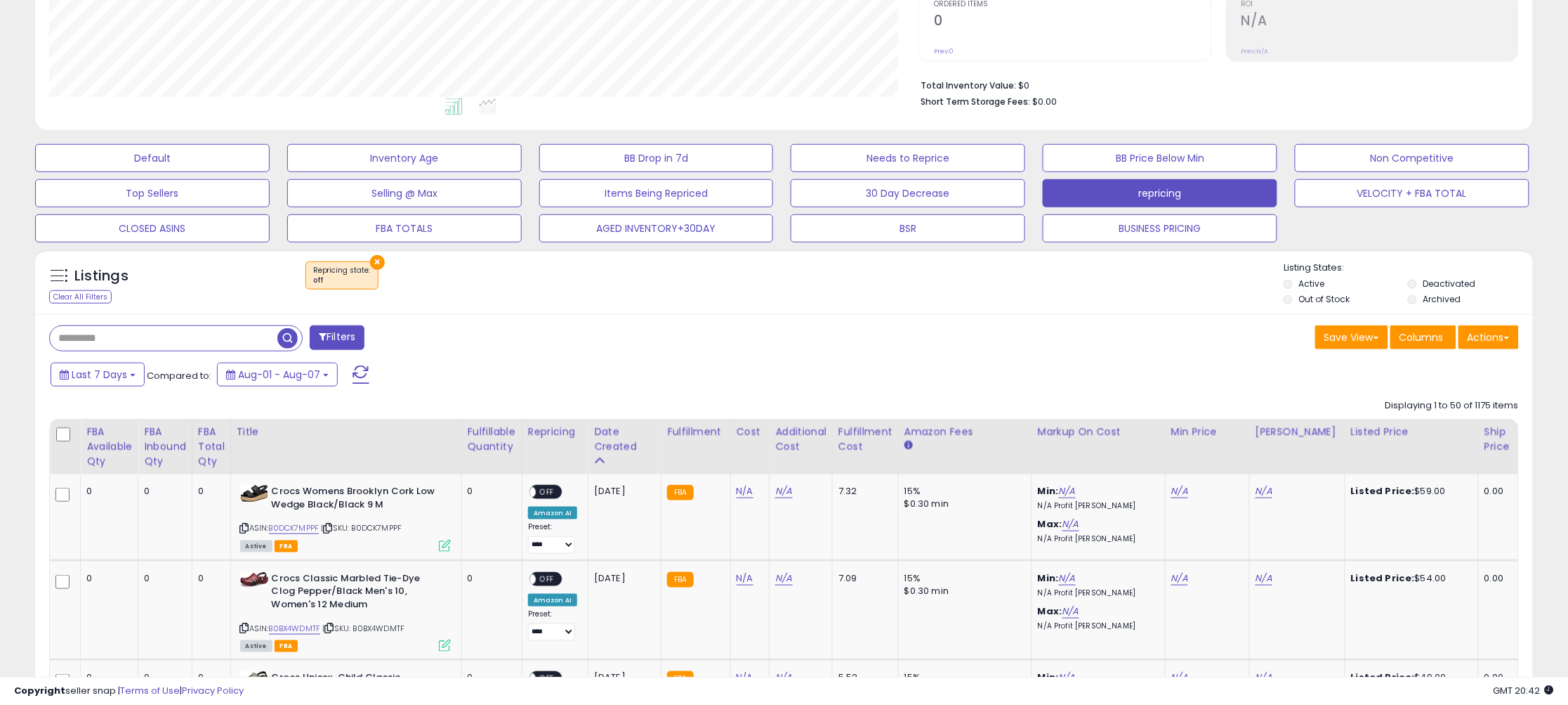
scroll to position [303, 0]
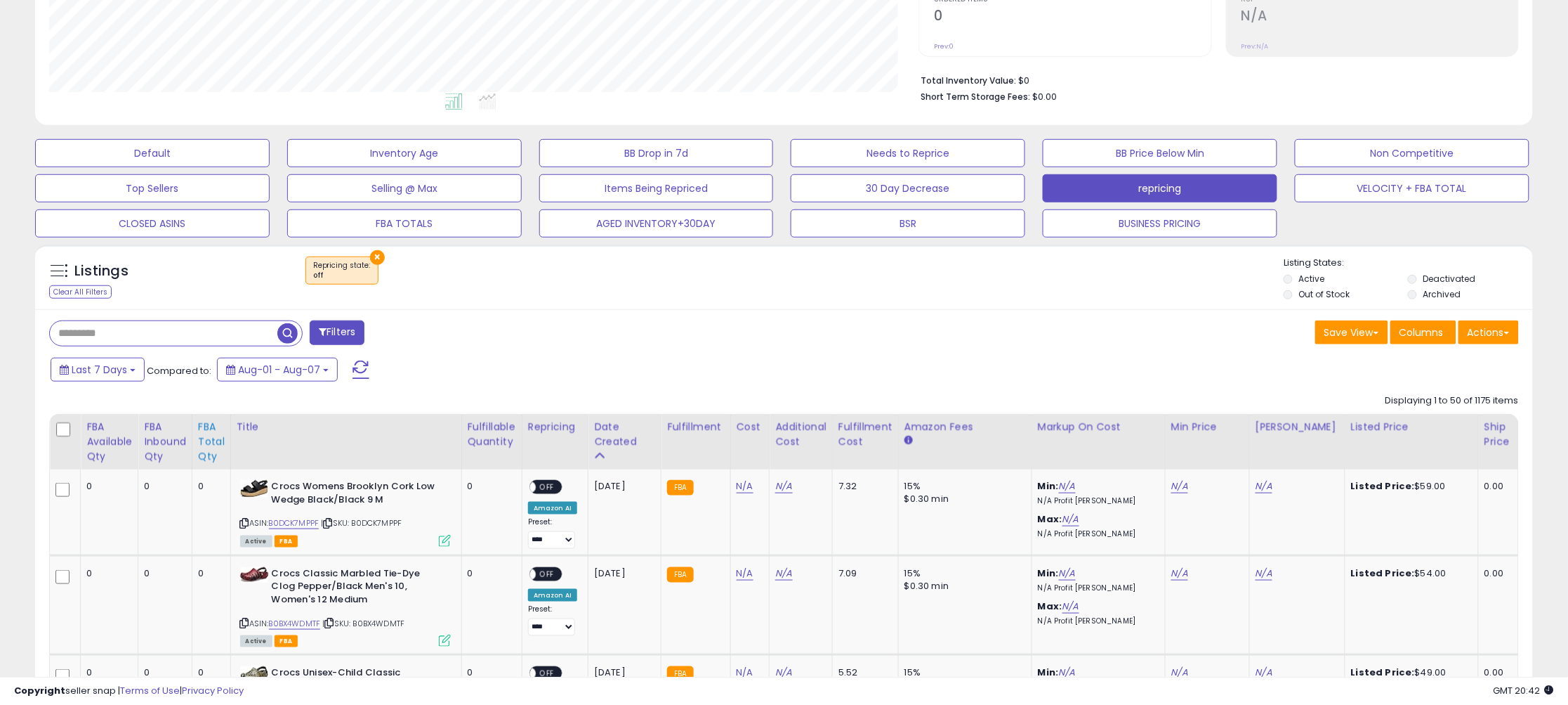
click at [210, 444] on div "FBA Total Qty" at bounding box center [211, 441] width 27 height 44
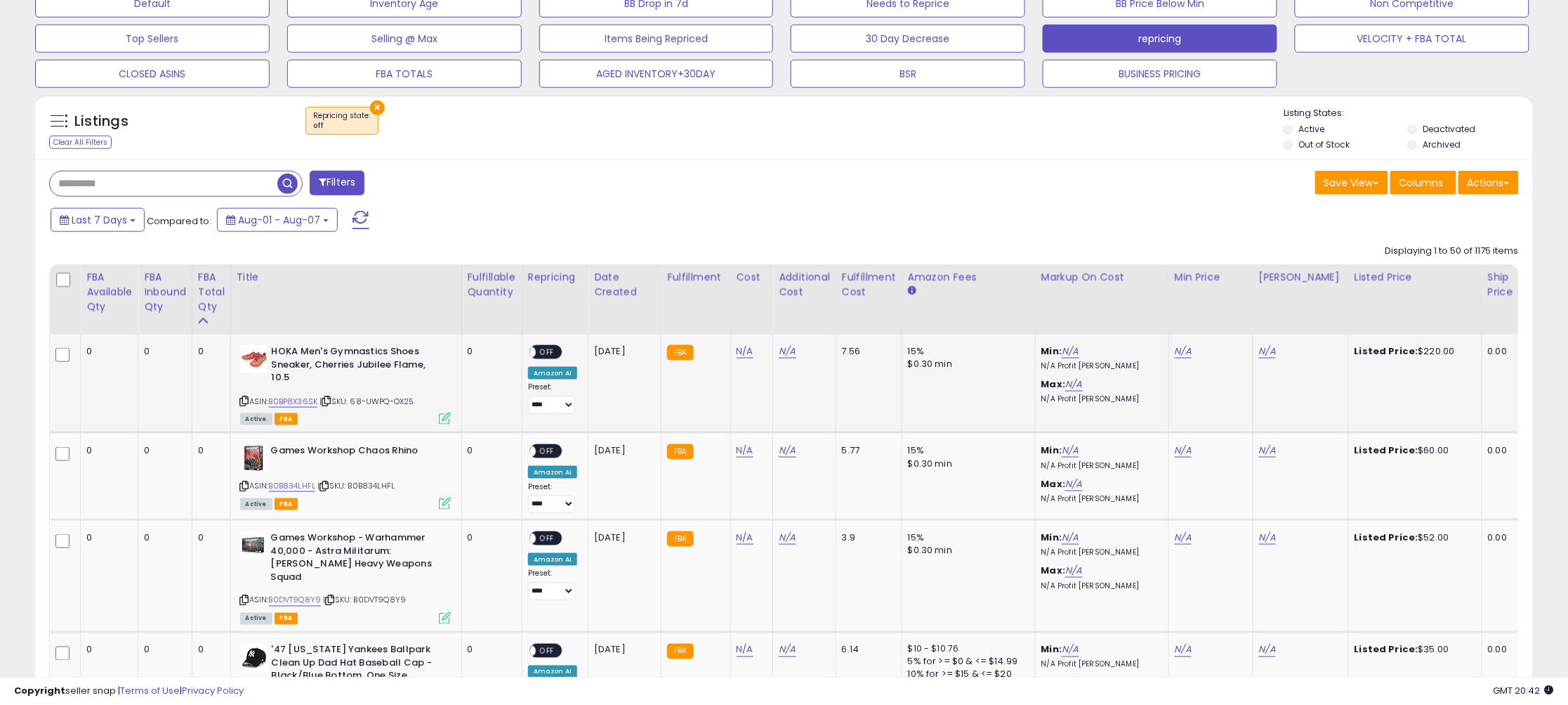
scroll to position [457, 0]
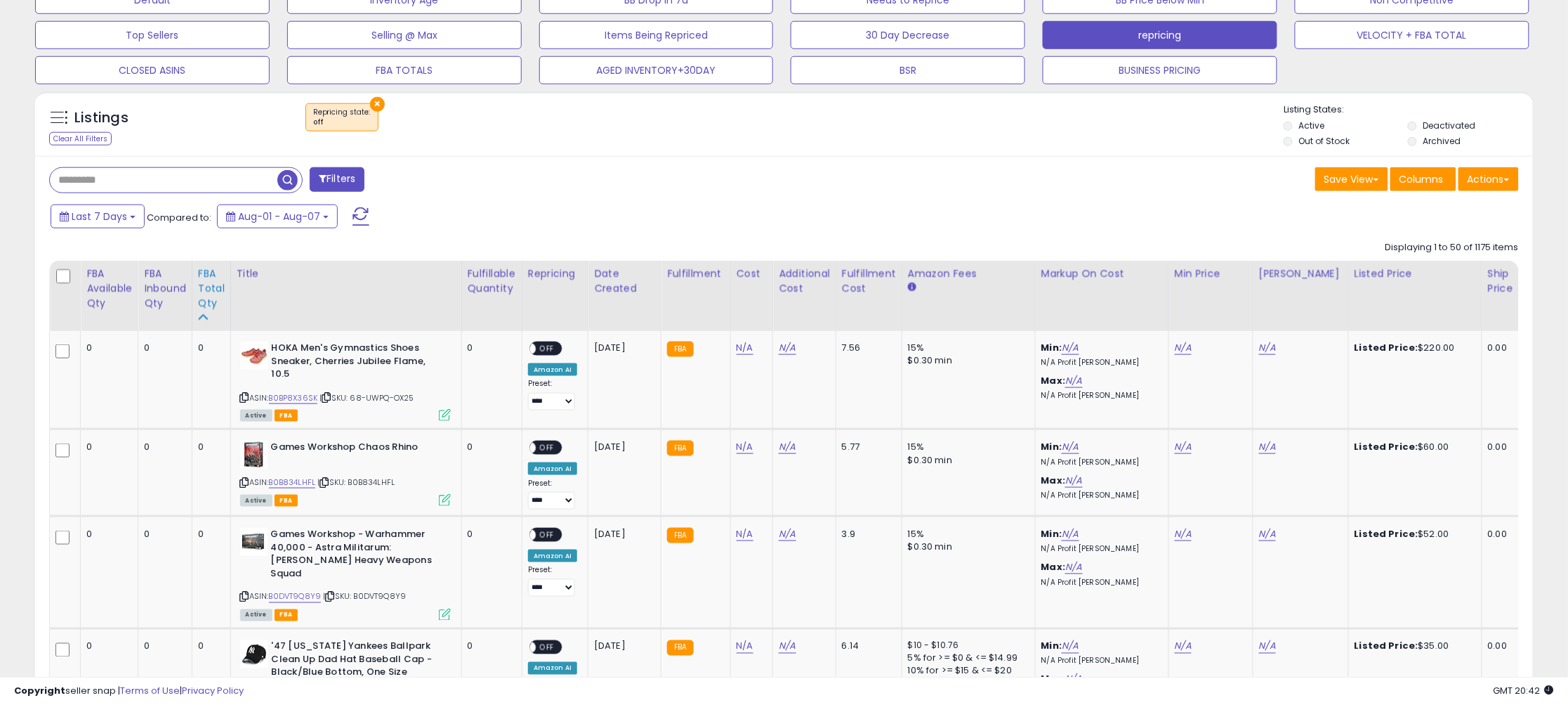
click at [208, 301] on div "FBA Total Qty" at bounding box center [211, 288] width 27 height 44
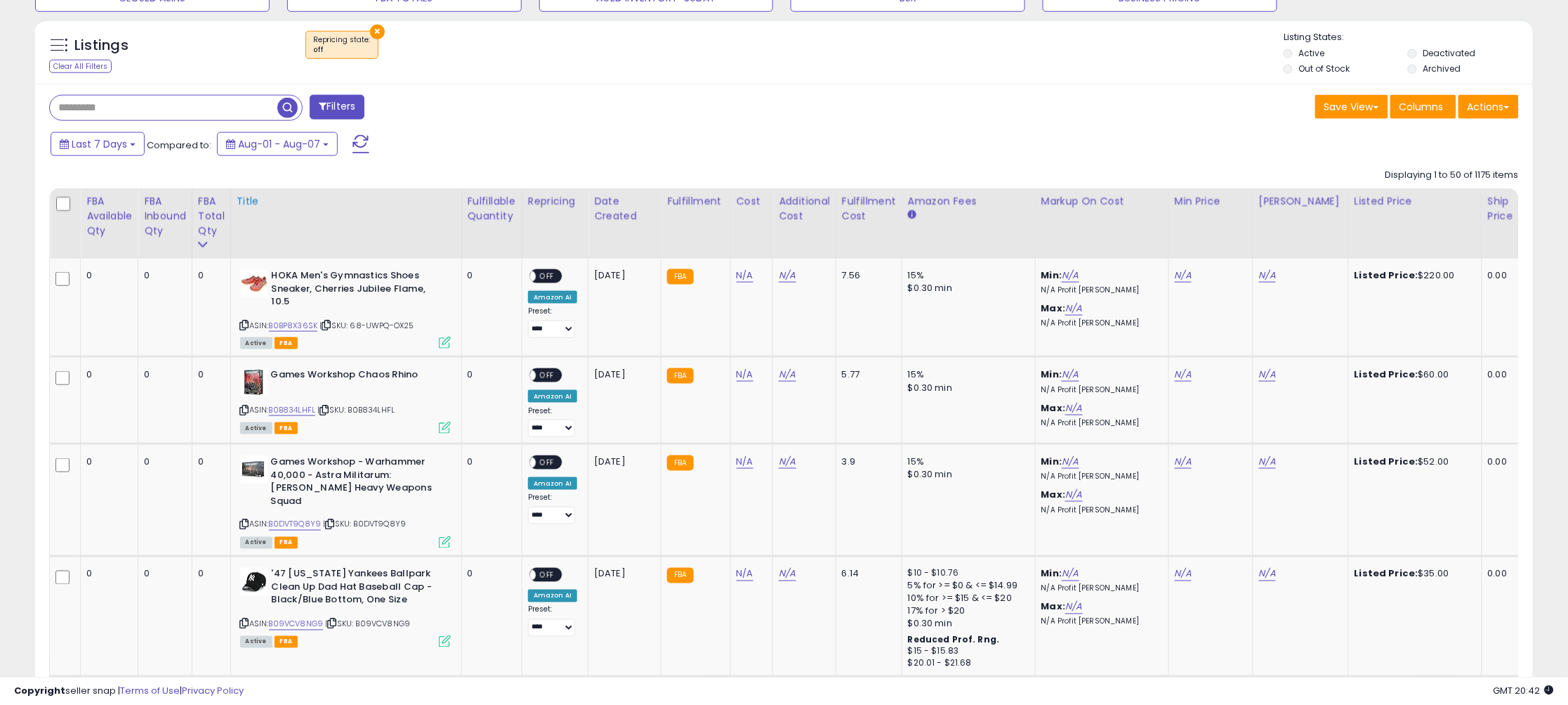
scroll to position [538, 0]
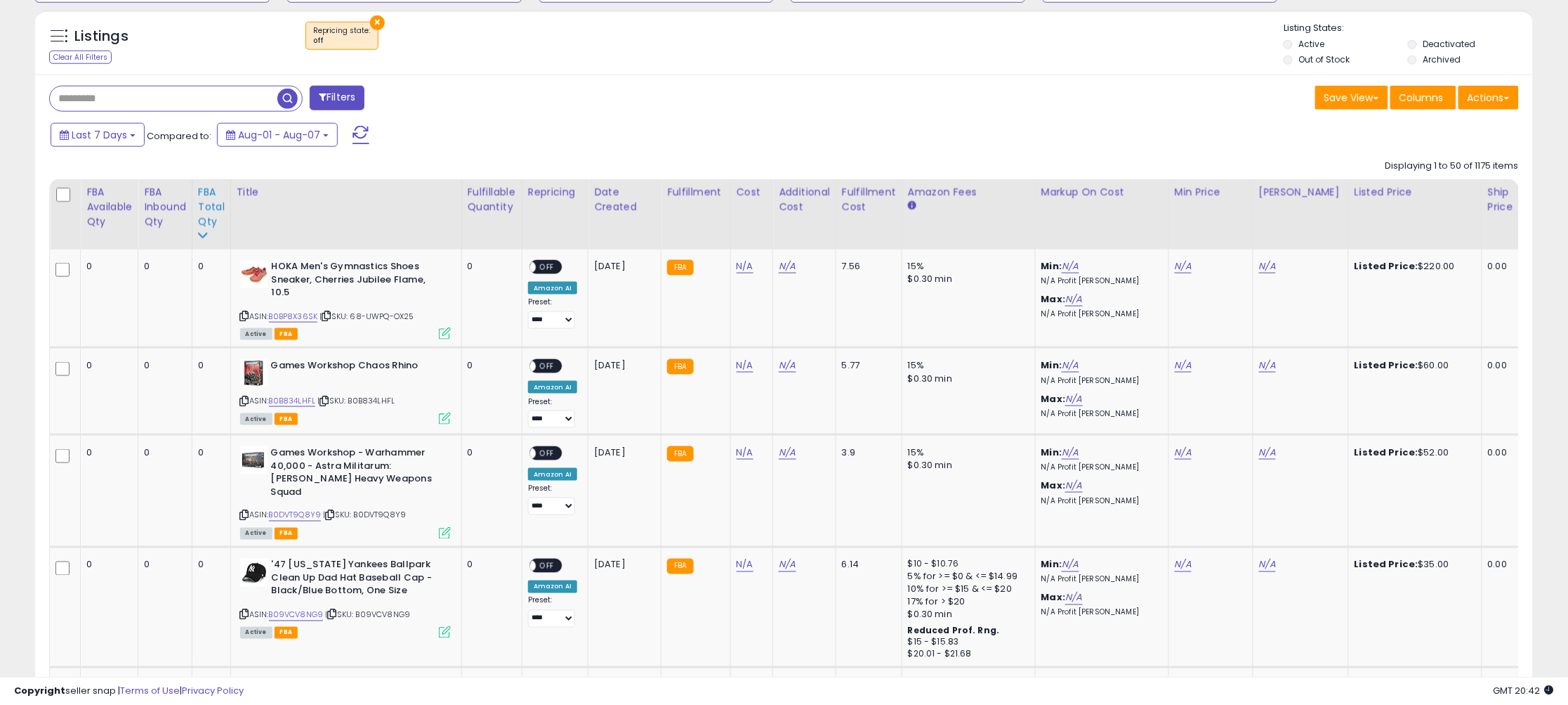
click at [215, 224] on div "FBA Total Qty" at bounding box center [211, 206] width 27 height 44
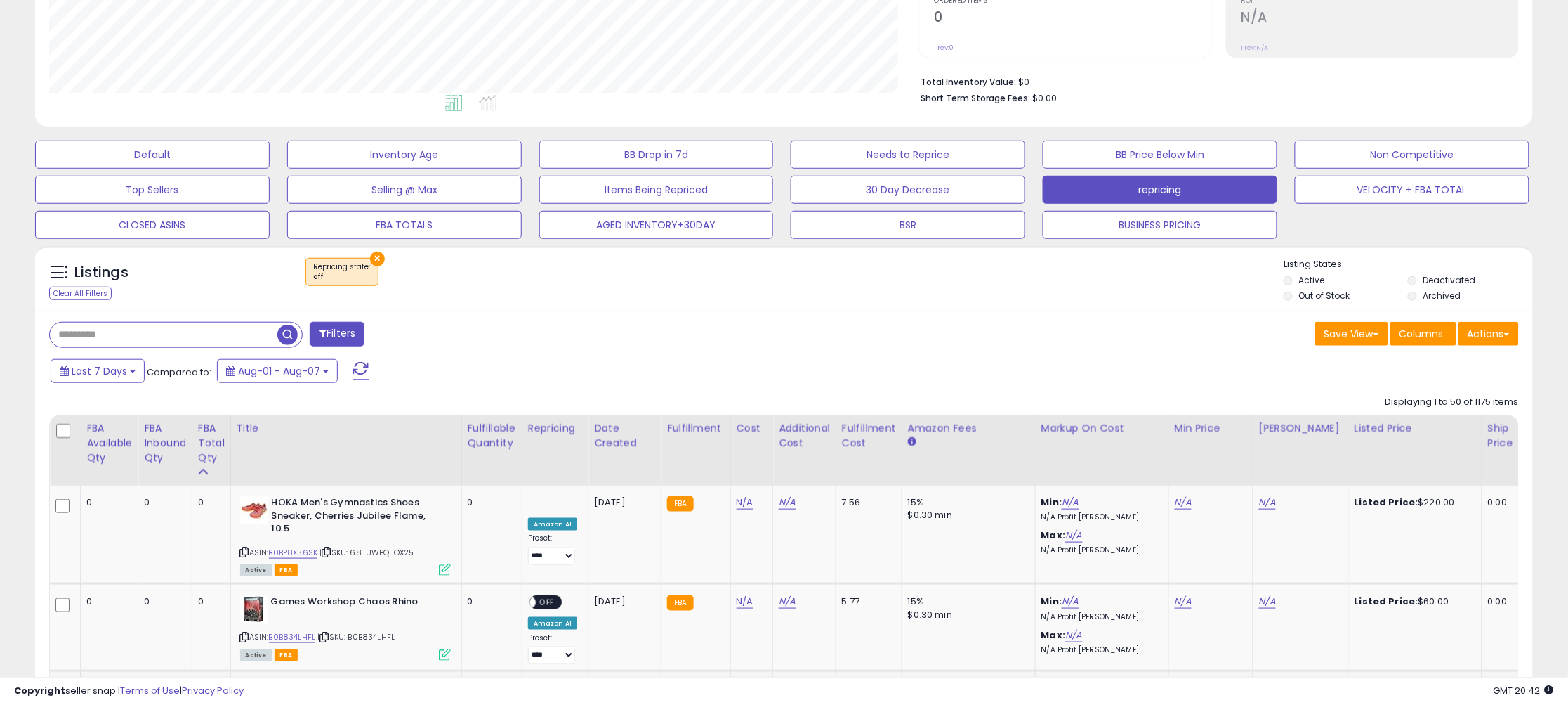
scroll to position [0, 0]
